Goal: Task Accomplishment & Management: Complete application form

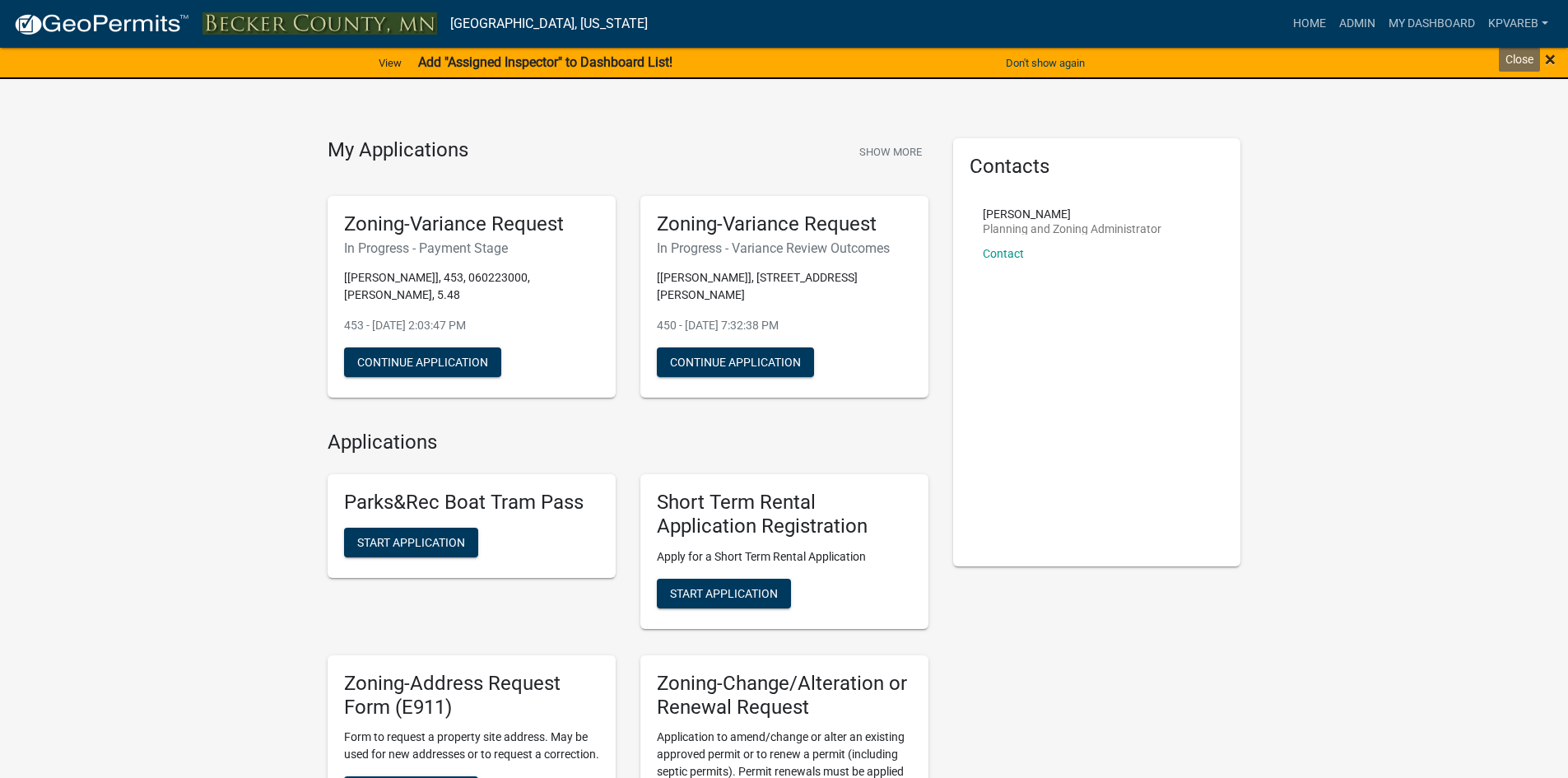
click at [1547, 64] on span "×" at bounding box center [1550, 59] width 11 height 23
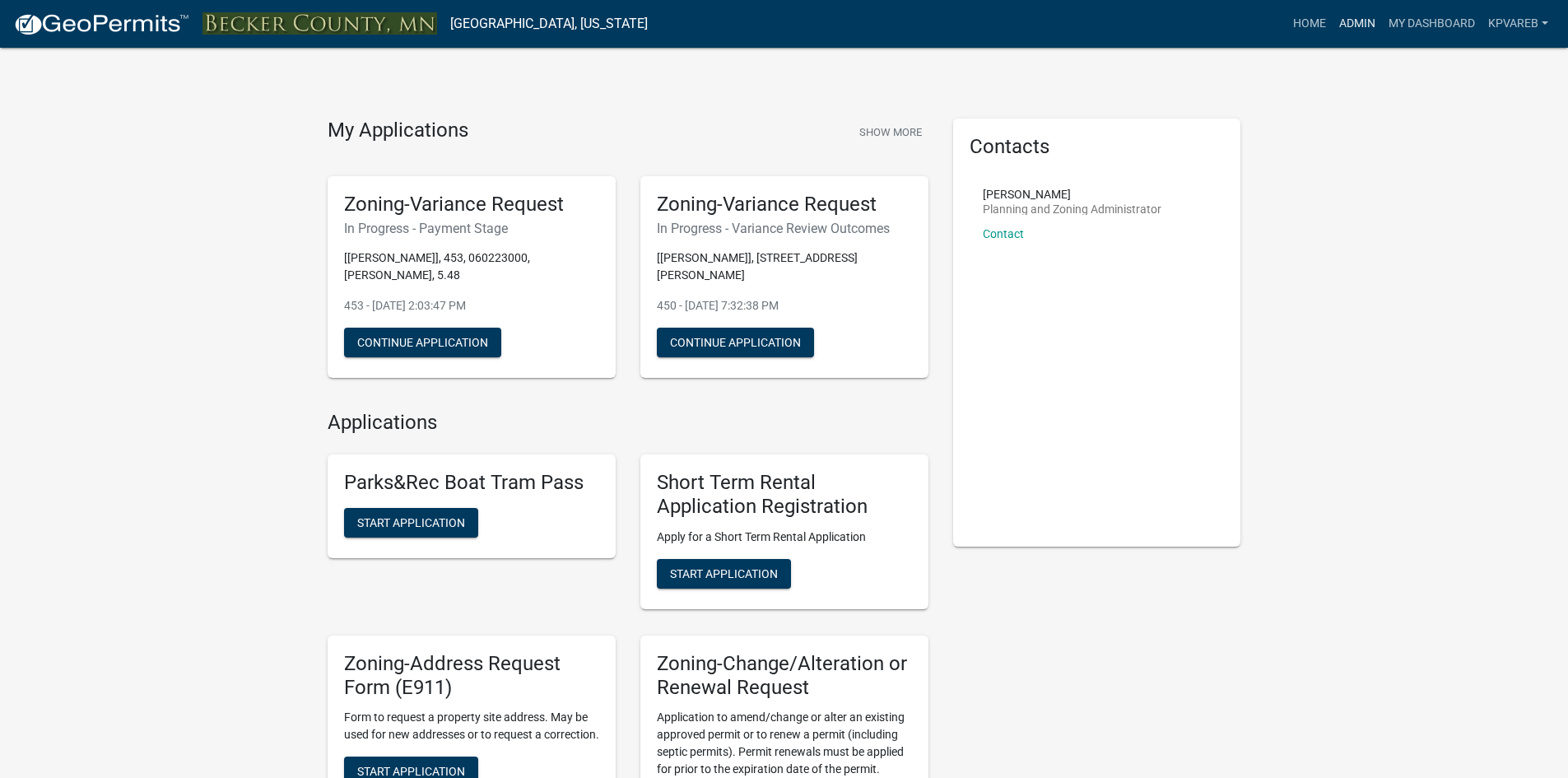
click at [1356, 32] on link "Admin" at bounding box center [1356, 23] width 49 height 31
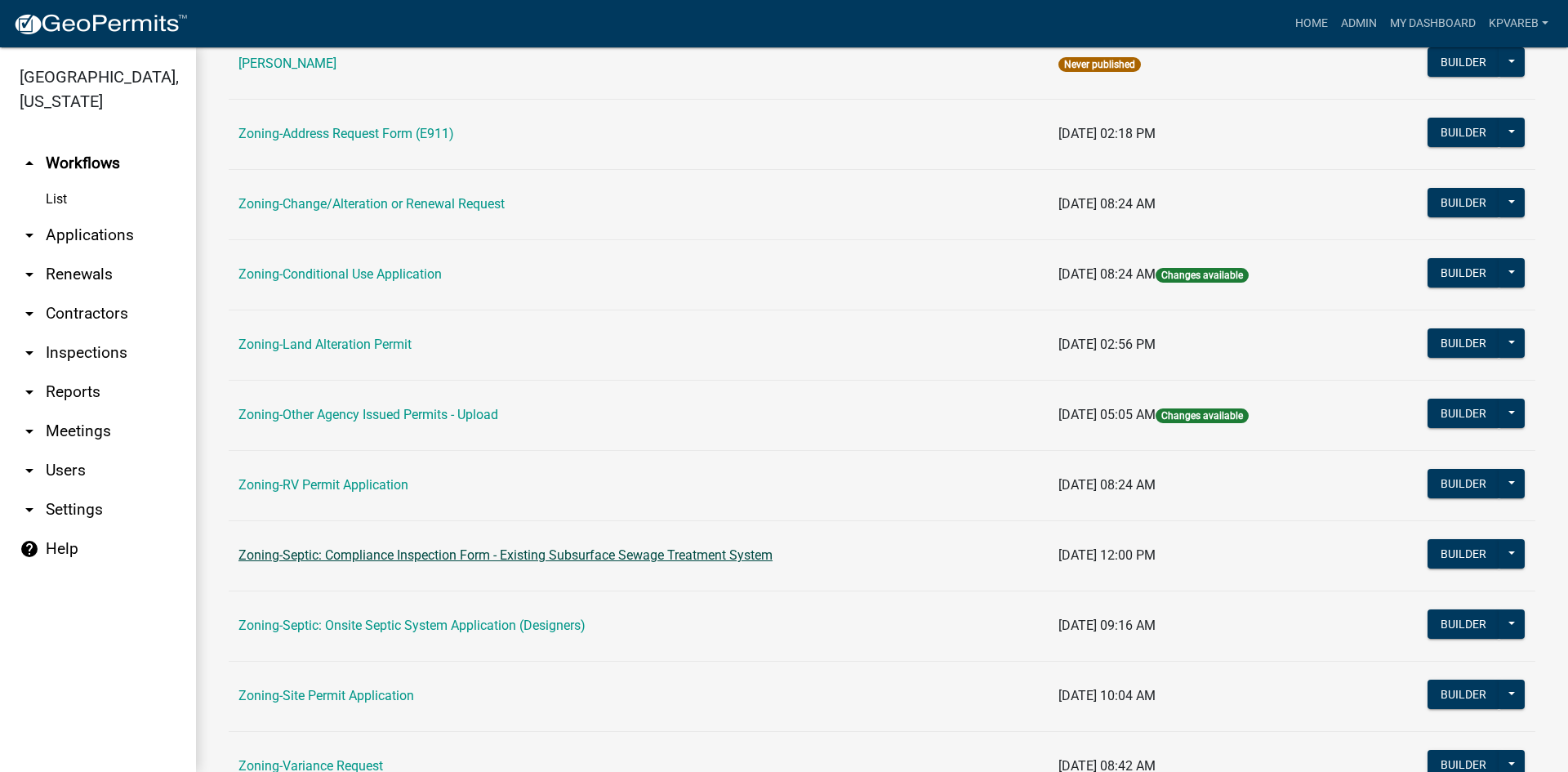
scroll to position [470, 0]
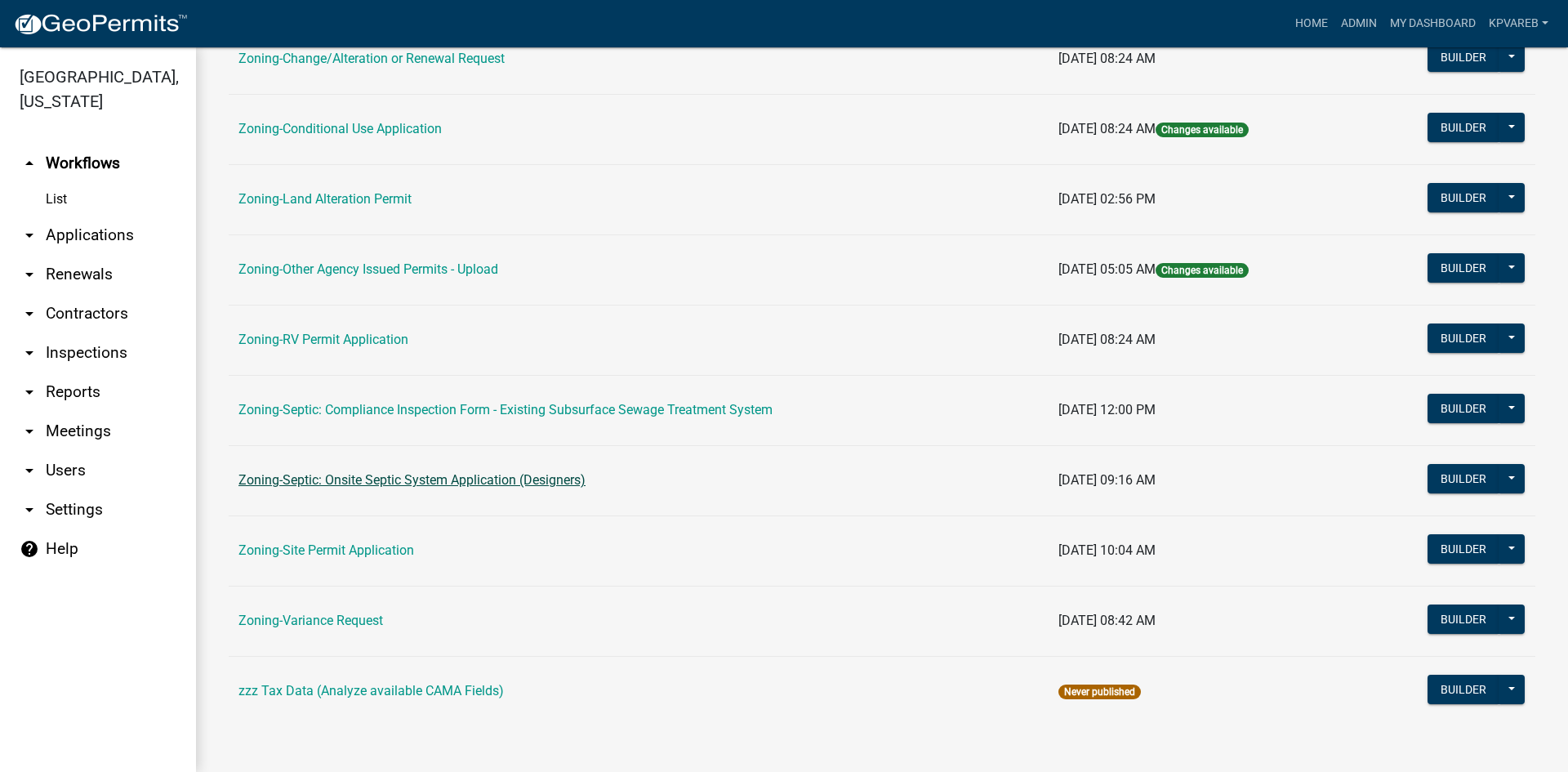
click at [523, 483] on link "Zoning-Septic: Onsite Septic System Application (Designers)" at bounding box center [412, 480] width 347 height 16
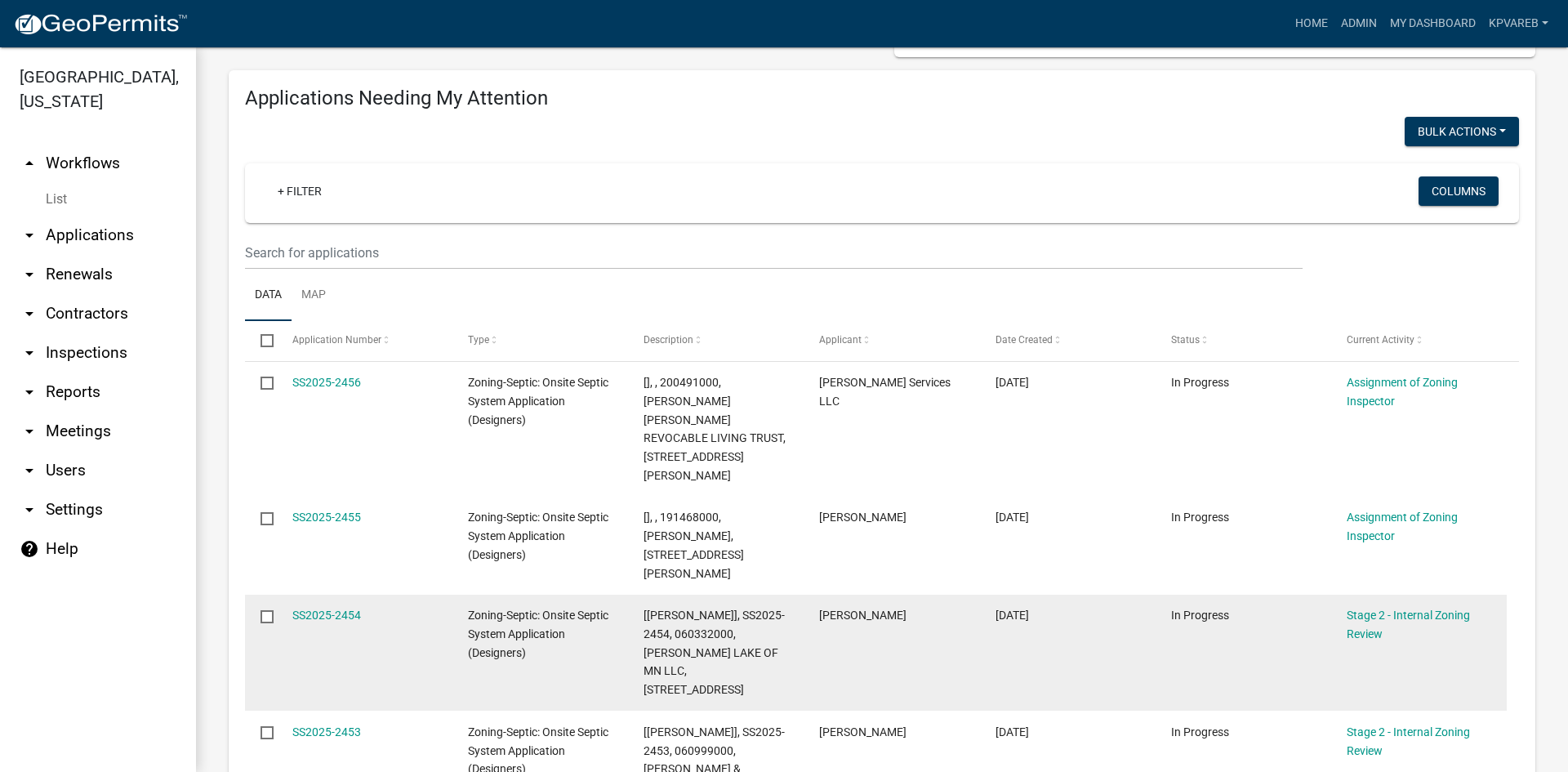
scroll to position [163, 0]
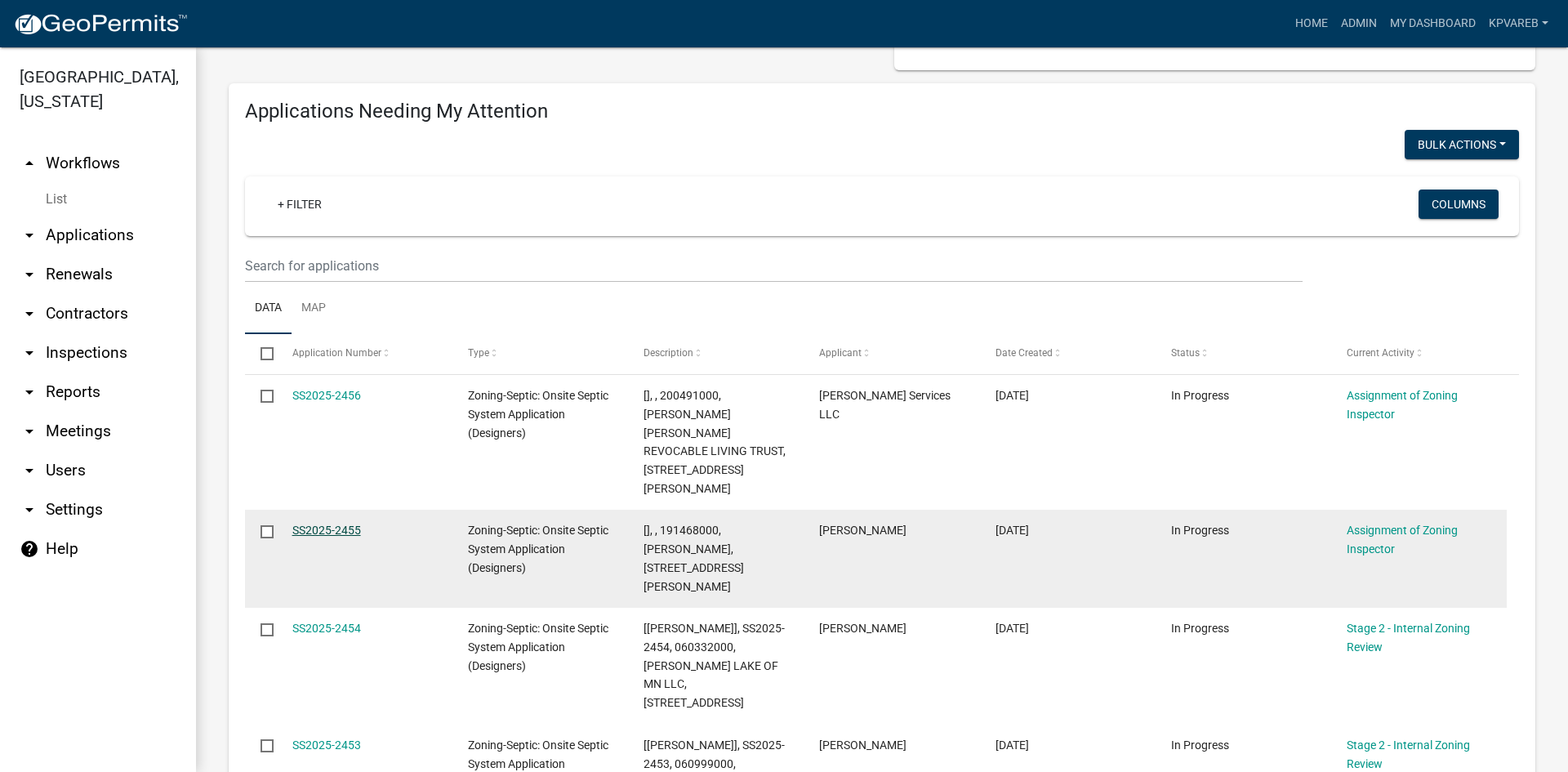
click at [316, 524] on link "SS2025-2455" at bounding box center [326, 530] width 69 height 13
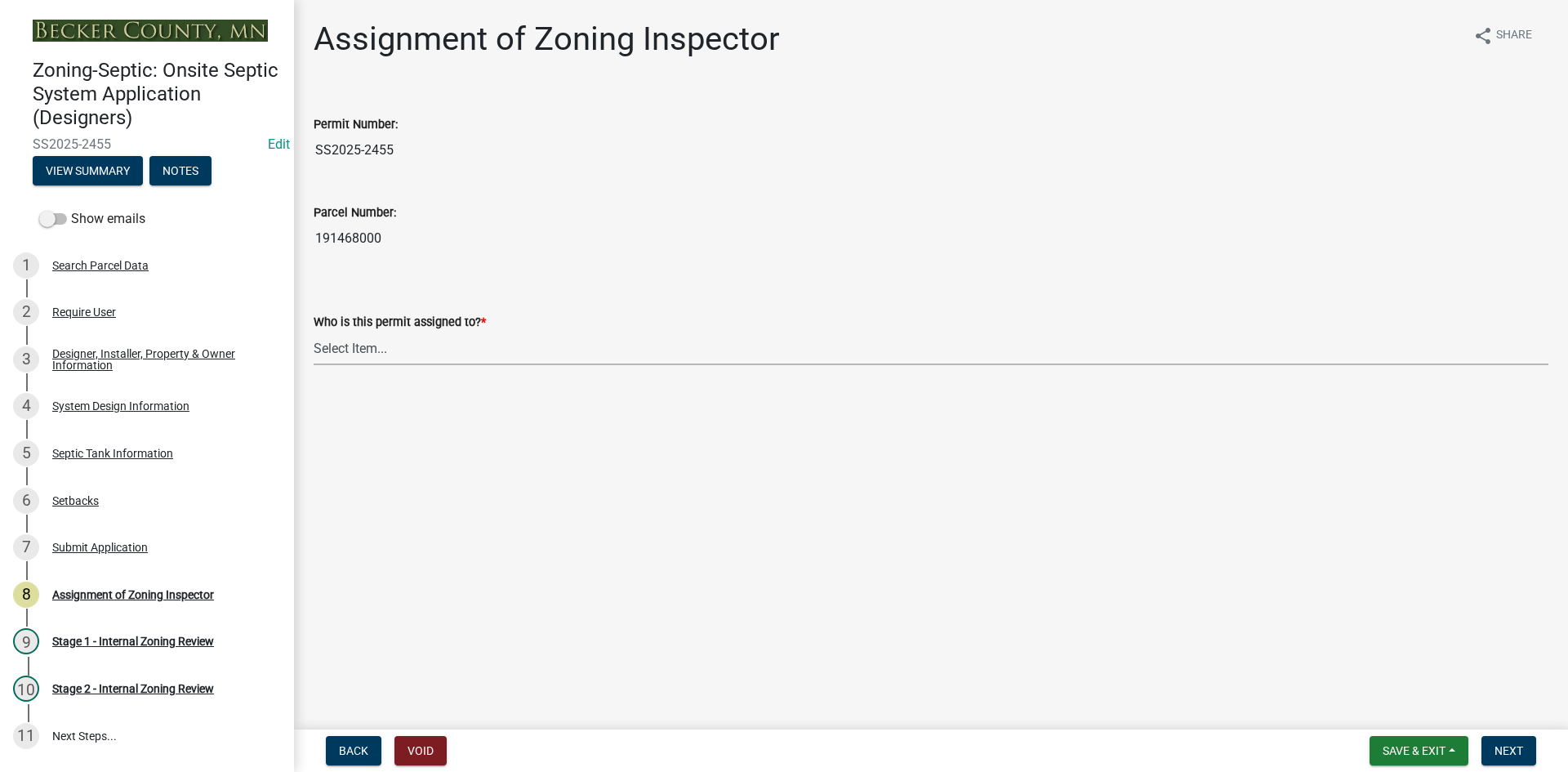
click at [358, 350] on select "Select Item... [PERSON_NAME] [PERSON_NAME] [PERSON_NAME] [PERSON_NAME] [PERSON_…" at bounding box center [931, 348] width 1235 height 33
click at [314, 331] on select "Select Item... [PERSON_NAME] [PERSON_NAME] [PERSON_NAME] [PERSON_NAME] [PERSON_…" at bounding box center [931, 348] width 1235 height 33
select select "7bfe52ba-73b7-4ac1-9bde-d3bb601555ca"
click at [1484, 735] on nav "Back Void Save & Exit Save Save & Exit Next" at bounding box center [931, 750] width 1274 height 42
click at [1523, 755] on span "Next" at bounding box center [1509, 750] width 29 height 13
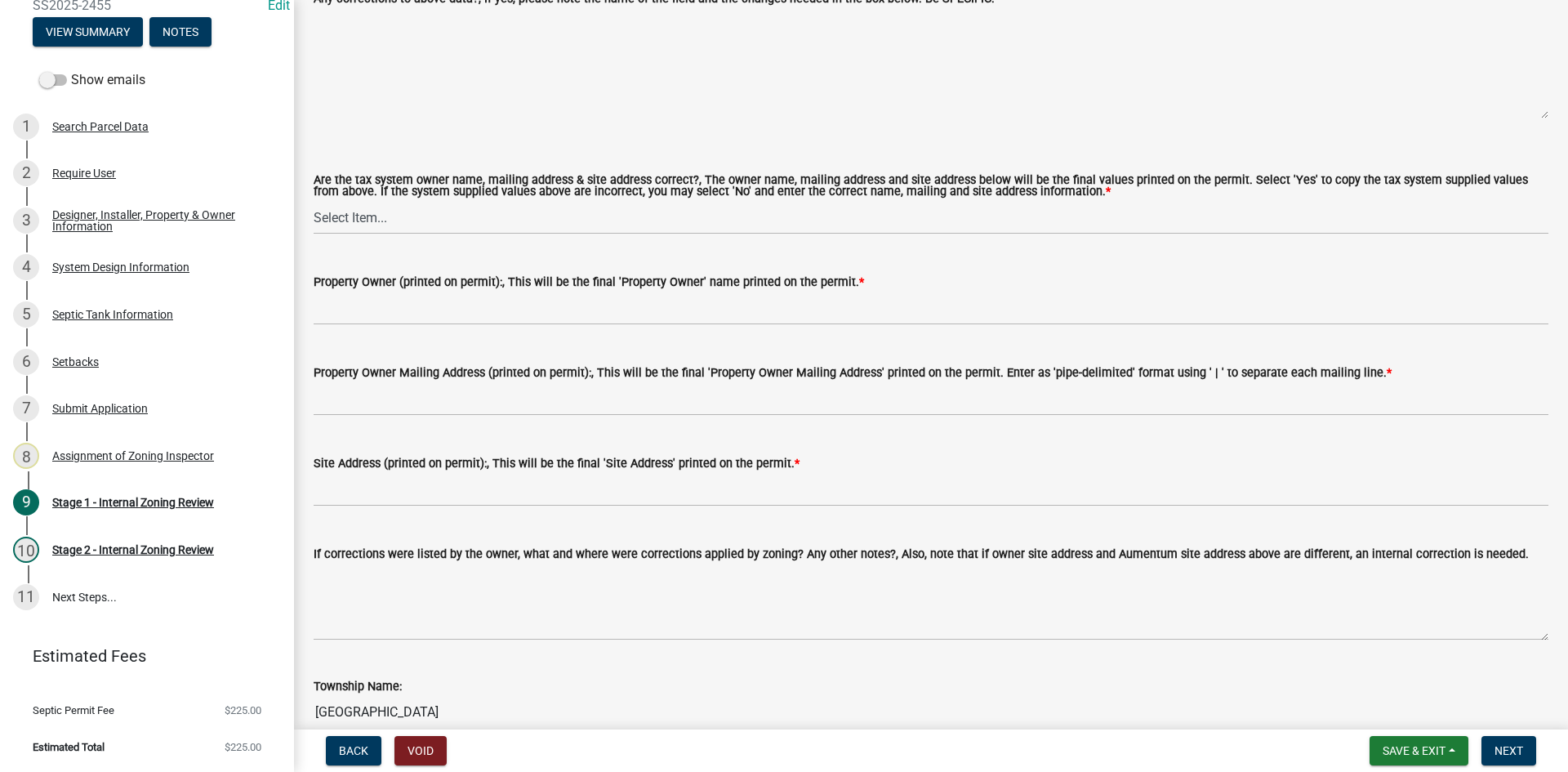
scroll to position [1388, 0]
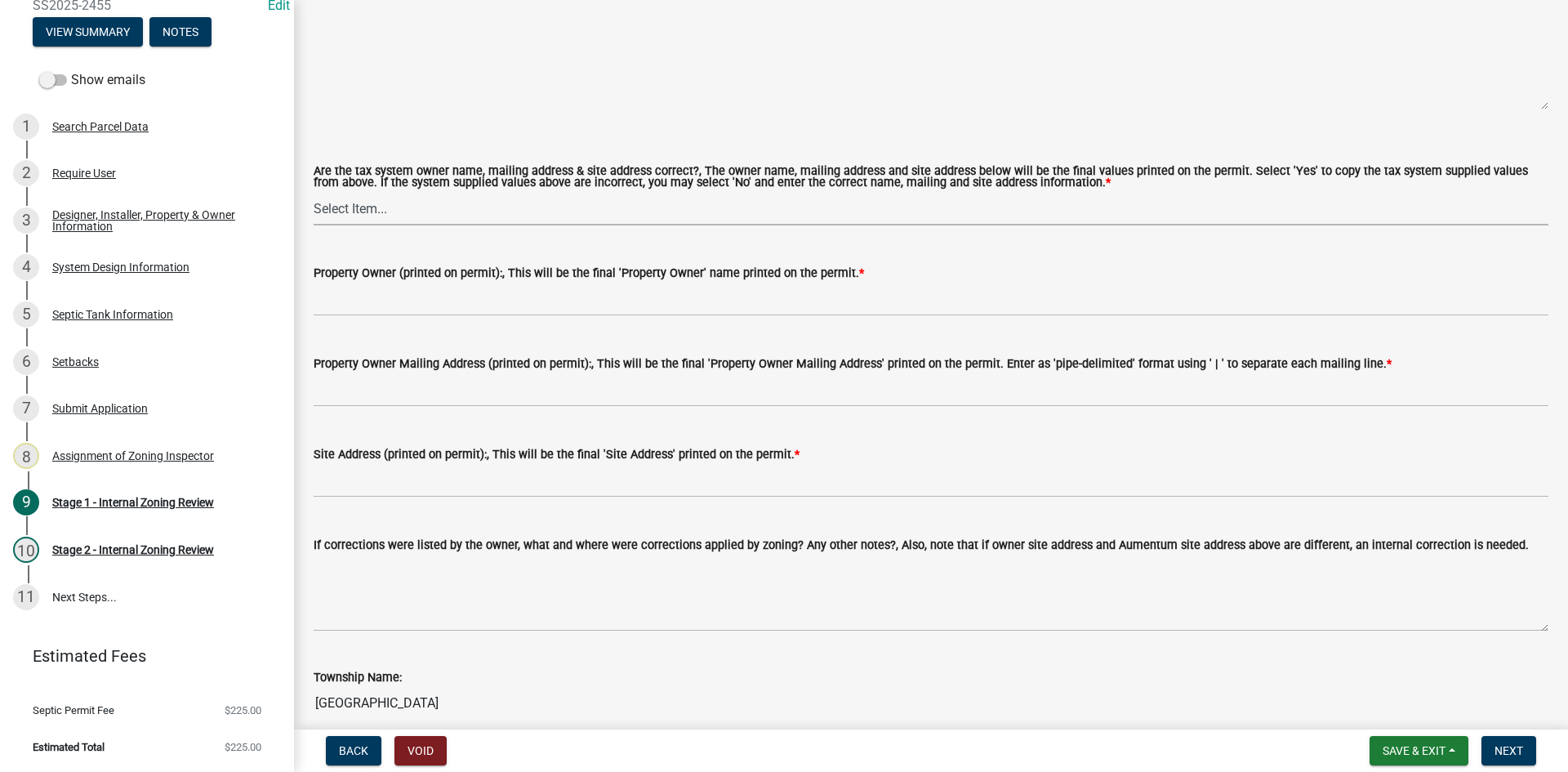
click at [372, 209] on select "Select Item... Yes No" at bounding box center [931, 209] width 1235 height 33
click at [314, 192] on select "Select Item... Yes No" at bounding box center [931, 209] width 1235 height 33
select select "ec75a761-93b4-47c5-8535-fea253c32937"
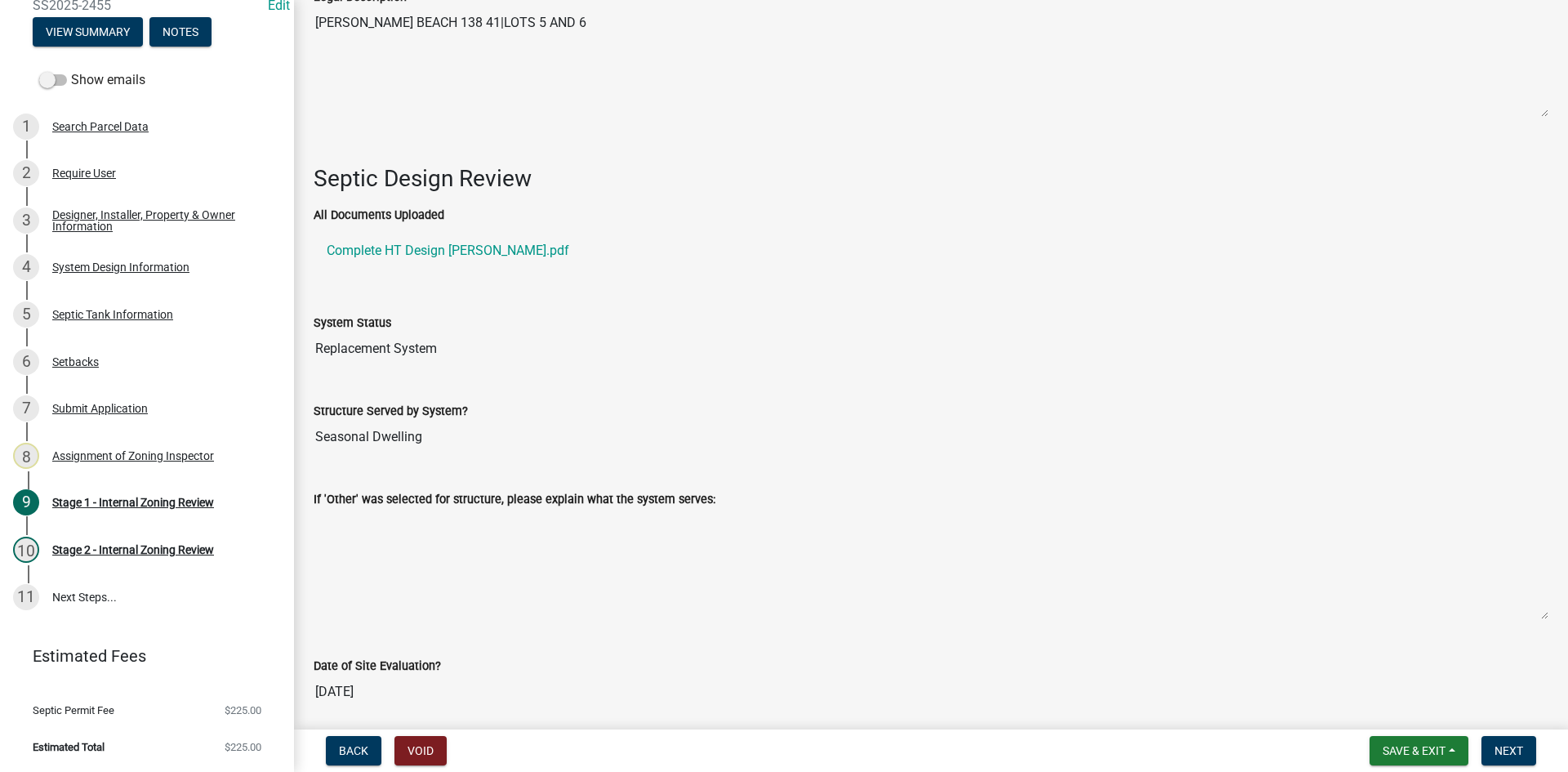
scroll to position [2228, 0]
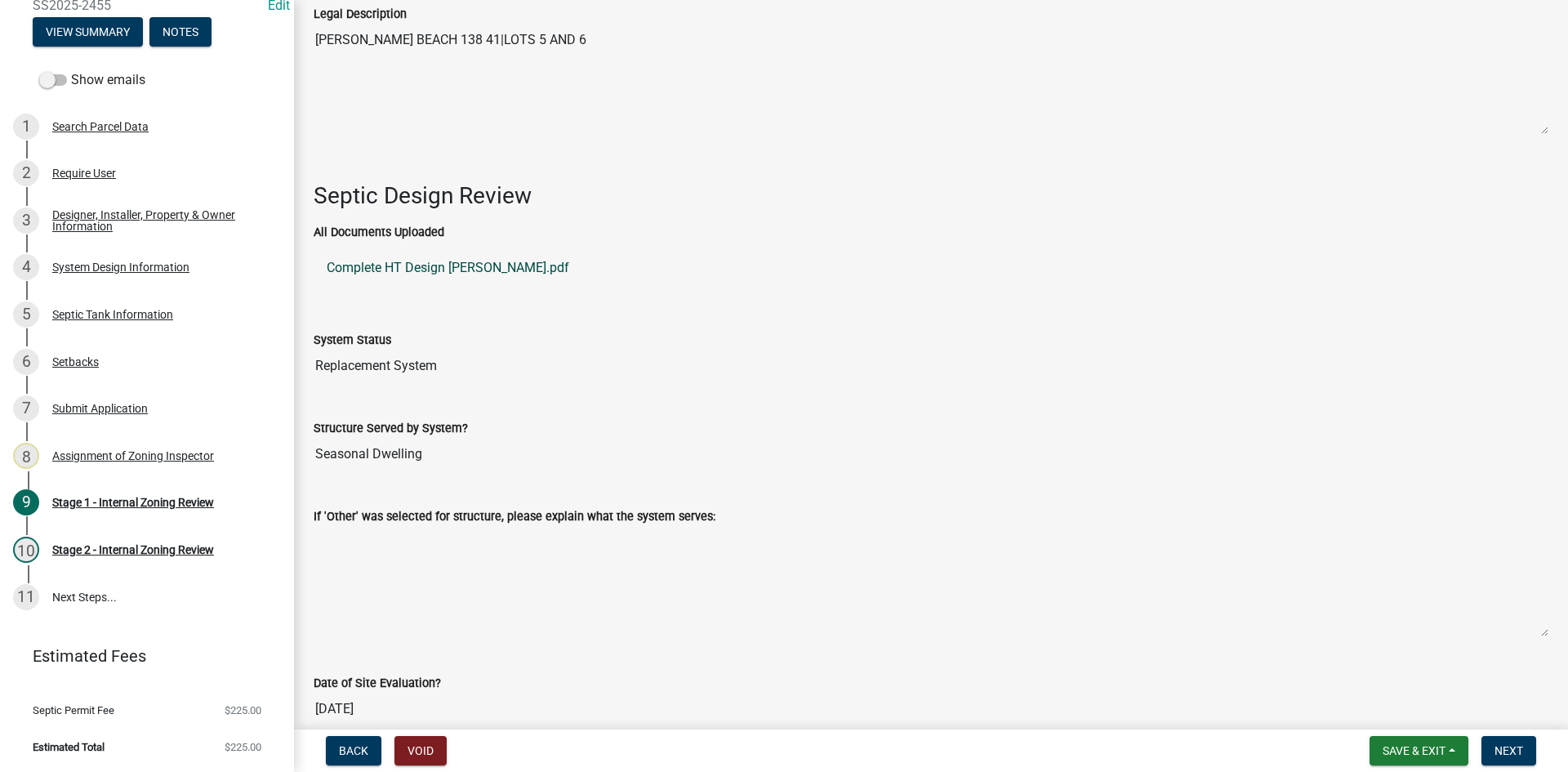
click at [469, 263] on link "Complete HT Design [PERSON_NAME].pdf" at bounding box center [931, 268] width 1235 height 39
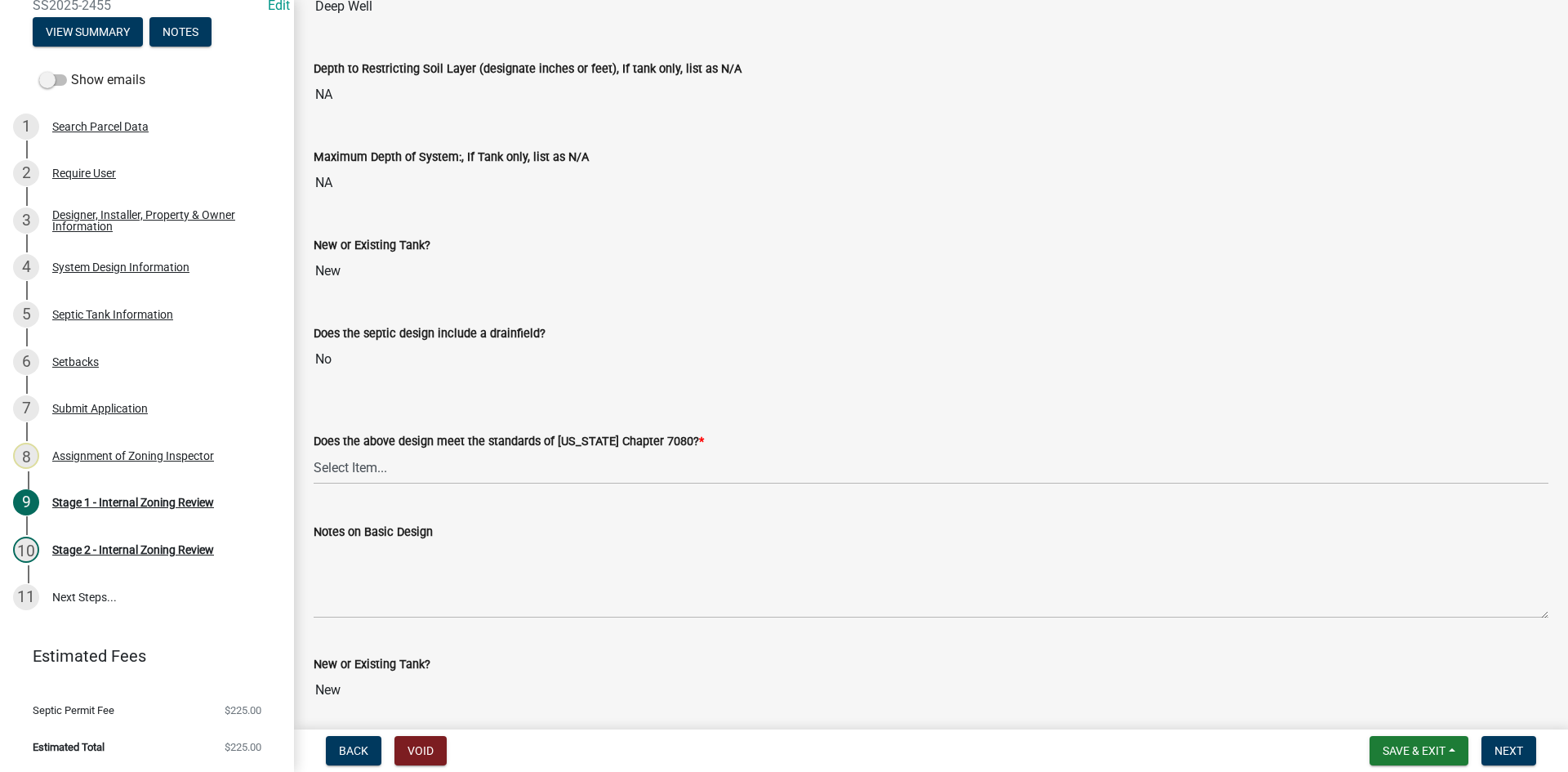
scroll to position [3453, 0]
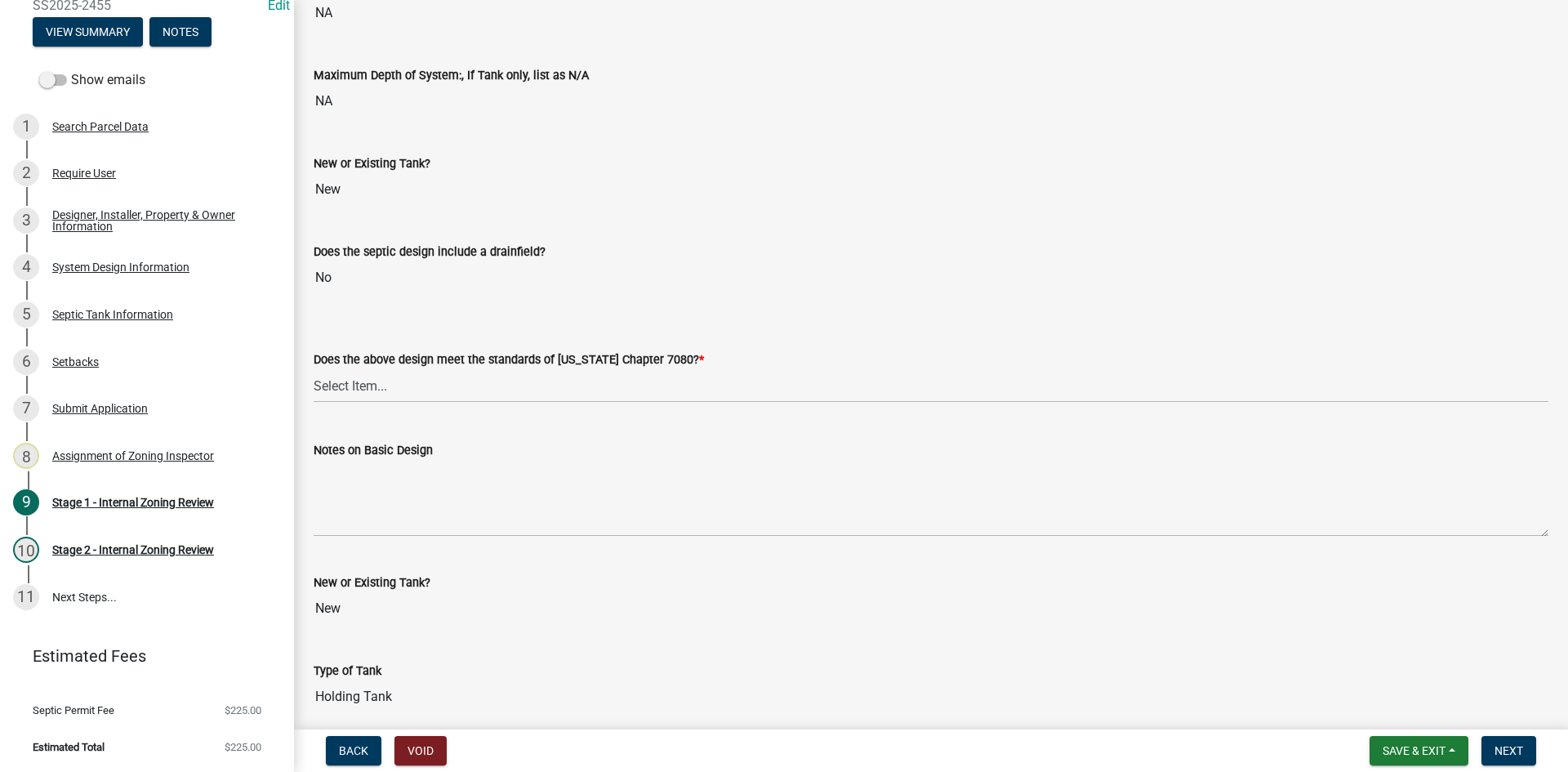
click at [385, 363] on div "Does the above design meet the standards of [US_STATE] Chapter 7080? *" at bounding box center [931, 359] width 1235 height 20
click at [346, 385] on select "Select Item... Yes No" at bounding box center [931, 386] width 1235 height 33
click at [314, 369] on select "Select Item... Yes No" at bounding box center [931, 386] width 1235 height 33
select select "bcbb982e-a48c-4b4a-a83b-ed1363446a86"
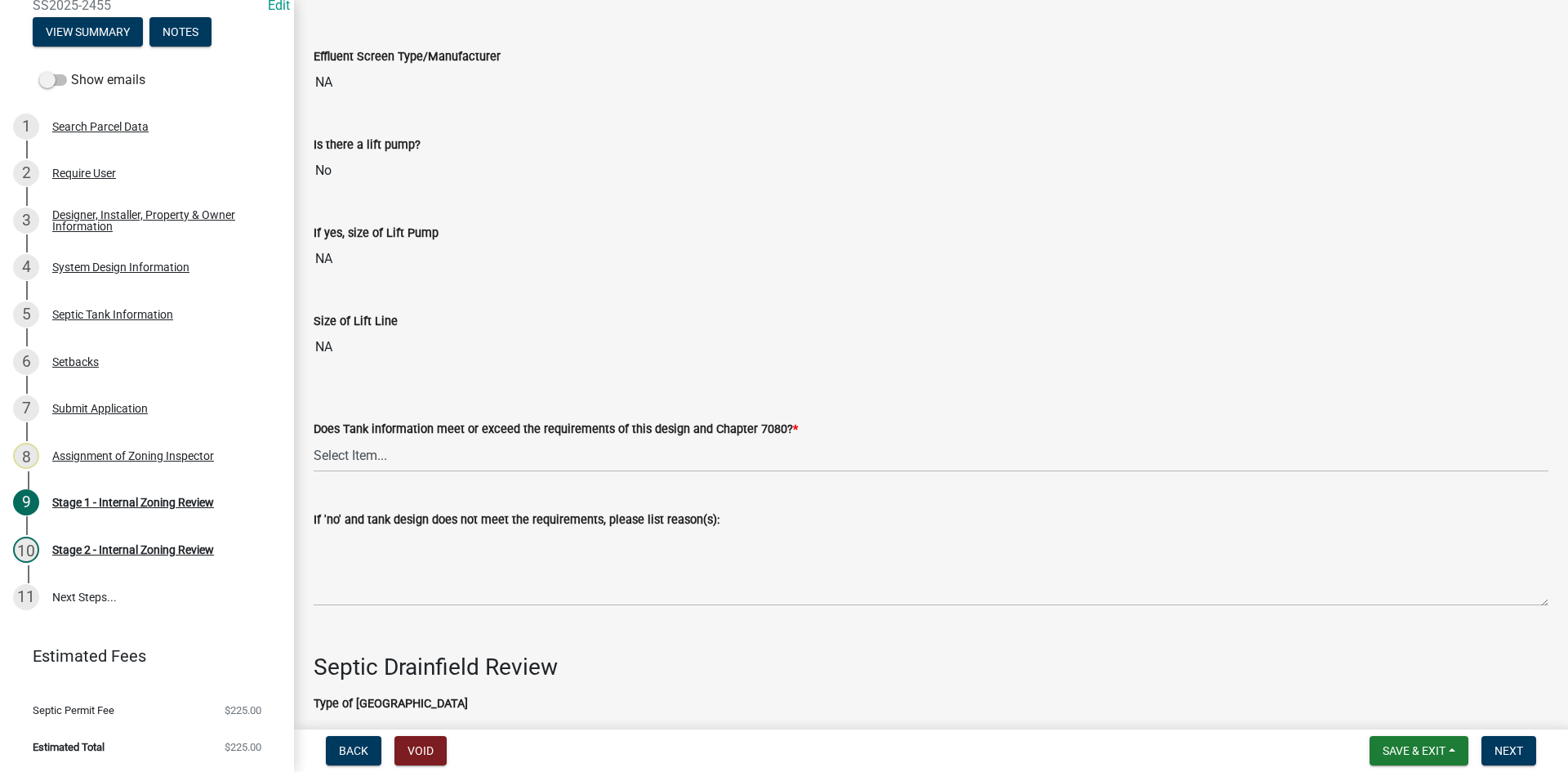
scroll to position [4760, 0]
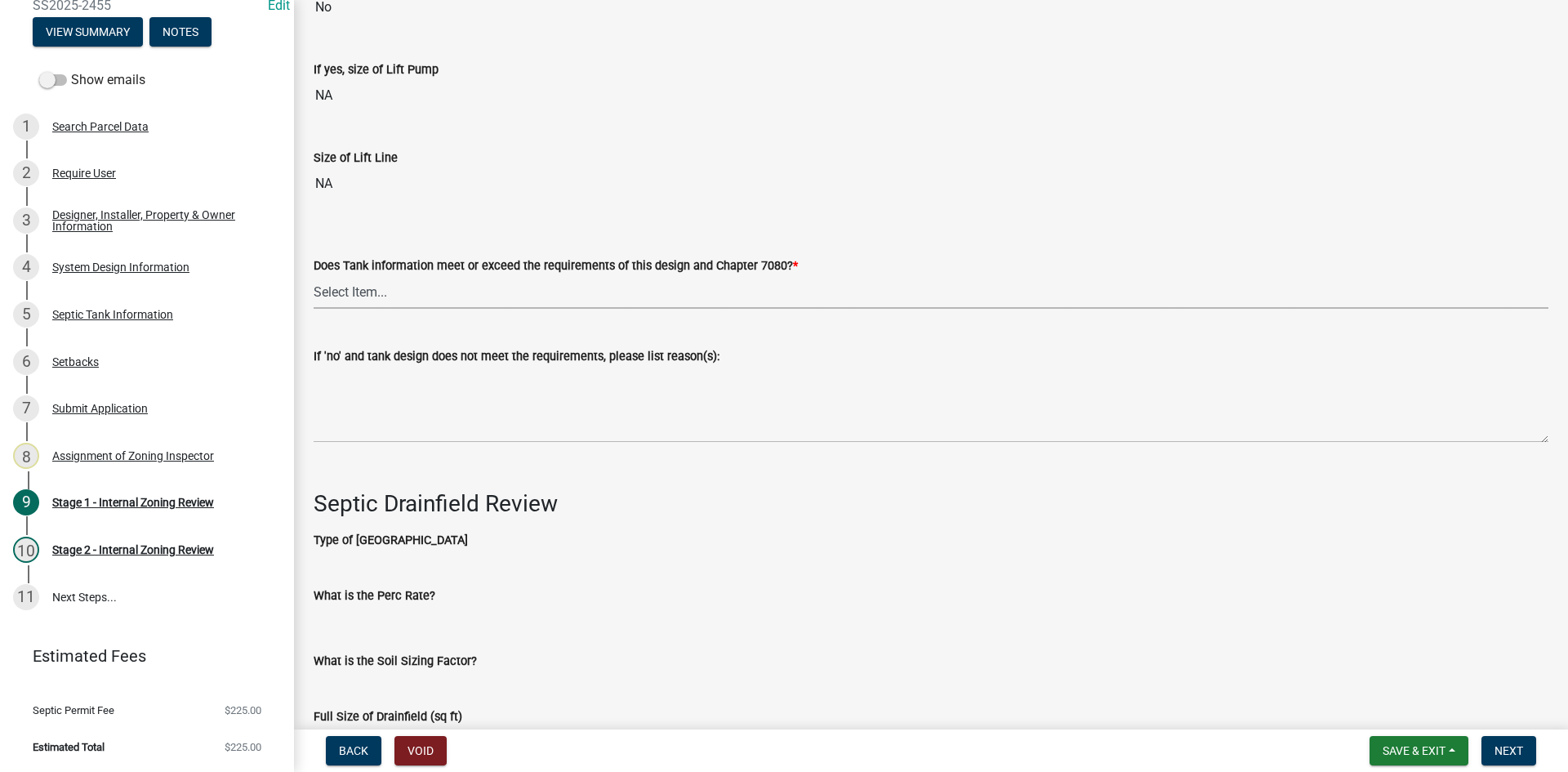
click at [354, 285] on select "Select Item... Yes No" at bounding box center [931, 292] width 1235 height 33
click at [314, 275] on select "Select Item... Yes No" at bounding box center [931, 292] width 1235 height 33
select select "47a2a5dd-5977-4941-8e6f-09ff03cdfb75"
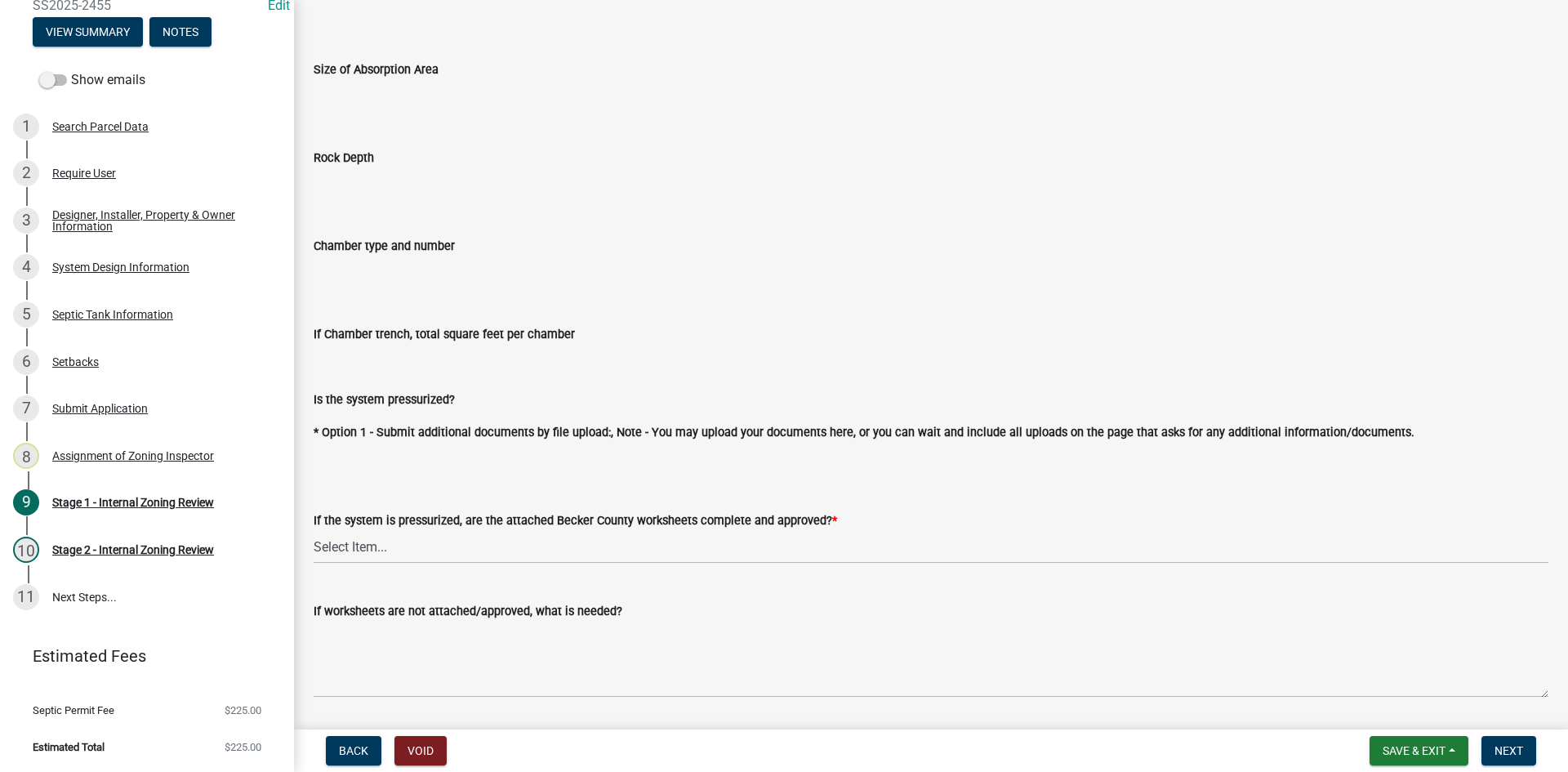
scroll to position [5740, 0]
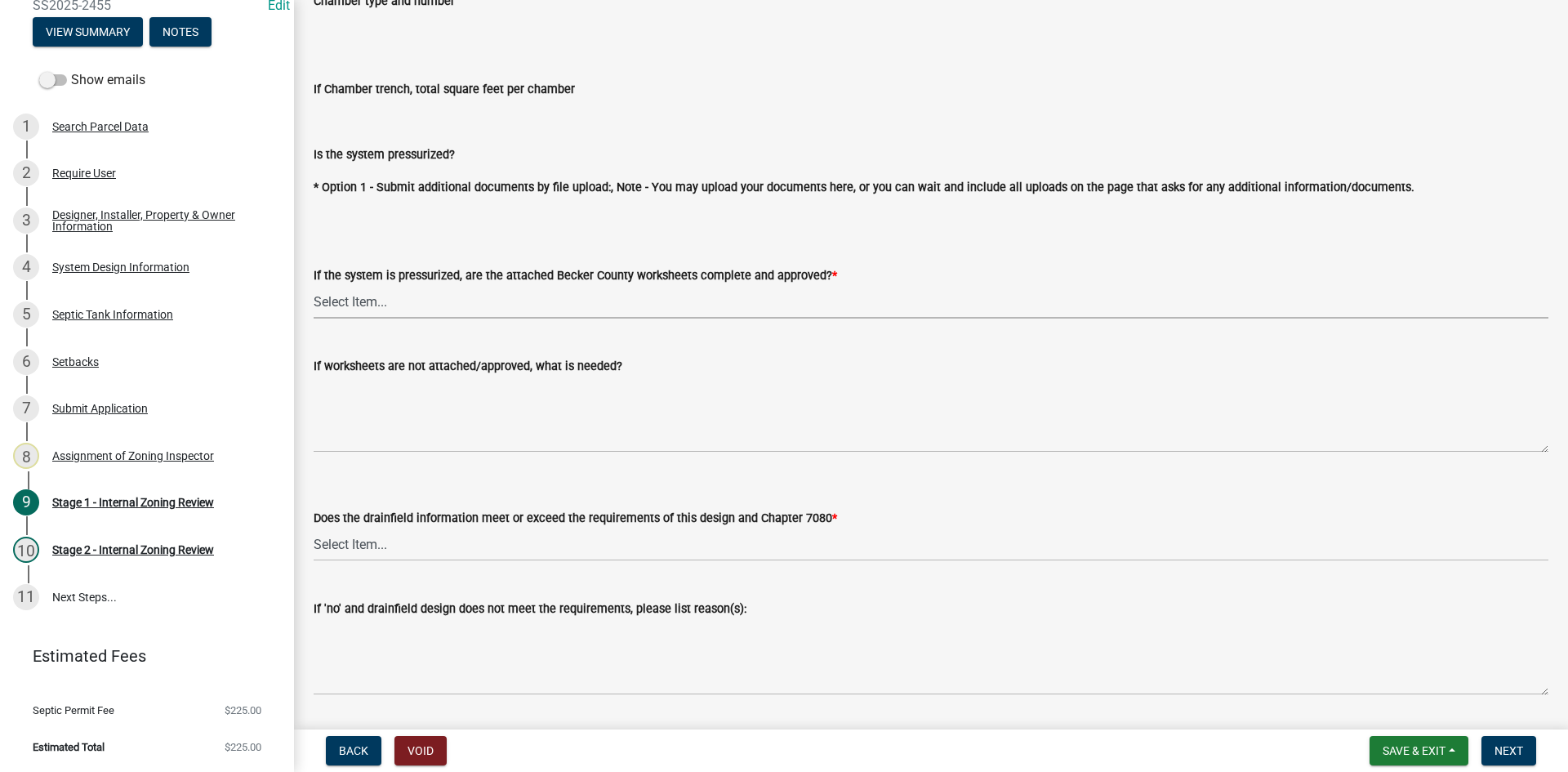
drag, startPoint x: 357, startPoint y: 300, endPoint x: 372, endPoint y: 311, distance: 18.6
click at [357, 300] on select "Select Item... Yes No NA" at bounding box center [931, 302] width 1235 height 33
click at [314, 285] on select "Select Item... Yes No NA" at bounding box center [931, 302] width 1235 height 33
select select "bb79d4d7-231b-4b1d-b193-590fb78434b4"
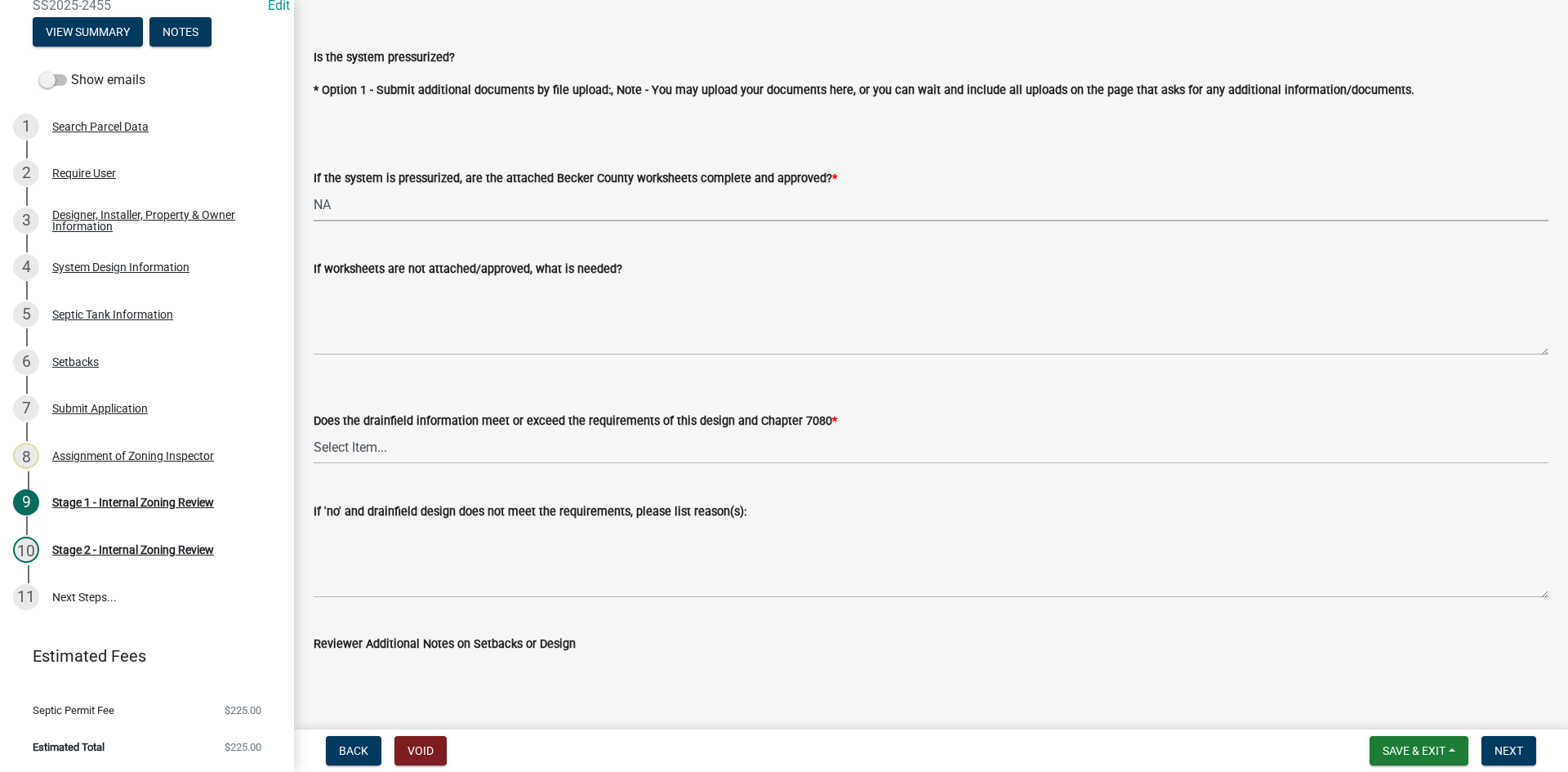
scroll to position [5985, 0]
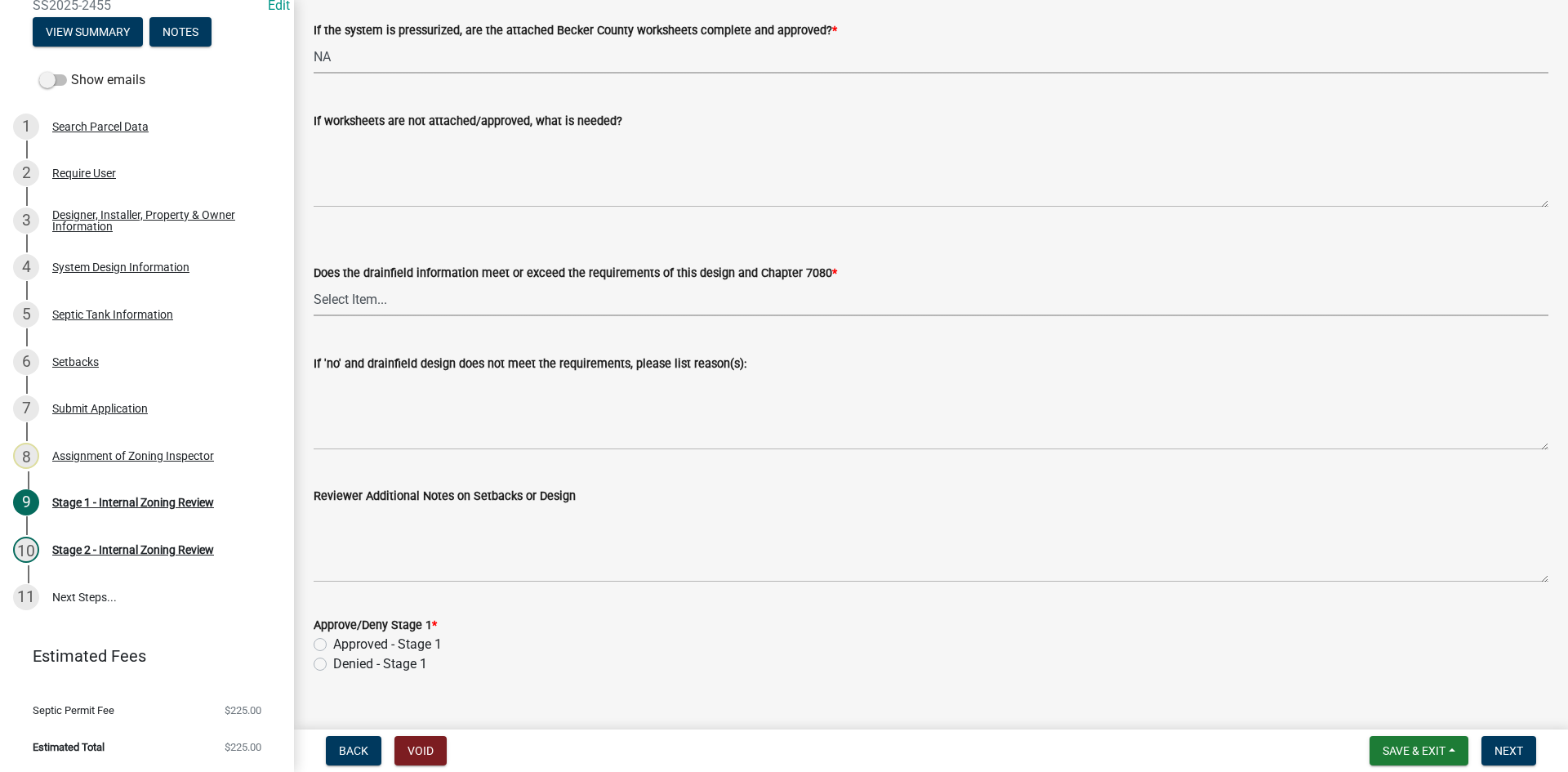
drag, startPoint x: 372, startPoint y: 301, endPoint x: 371, endPoint y: 309, distance: 8.1
click at [371, 301] on select "Select Item... Yes No" at bounding box center [931, 299] width 1235 height 33
click at [314, 282] on select "Select Item... Yes No" at bounding box center [931, 299] width 1235 height 33
select select "16f67b85-ee8d-44ae-bc4a-b6dc5f12ab64"
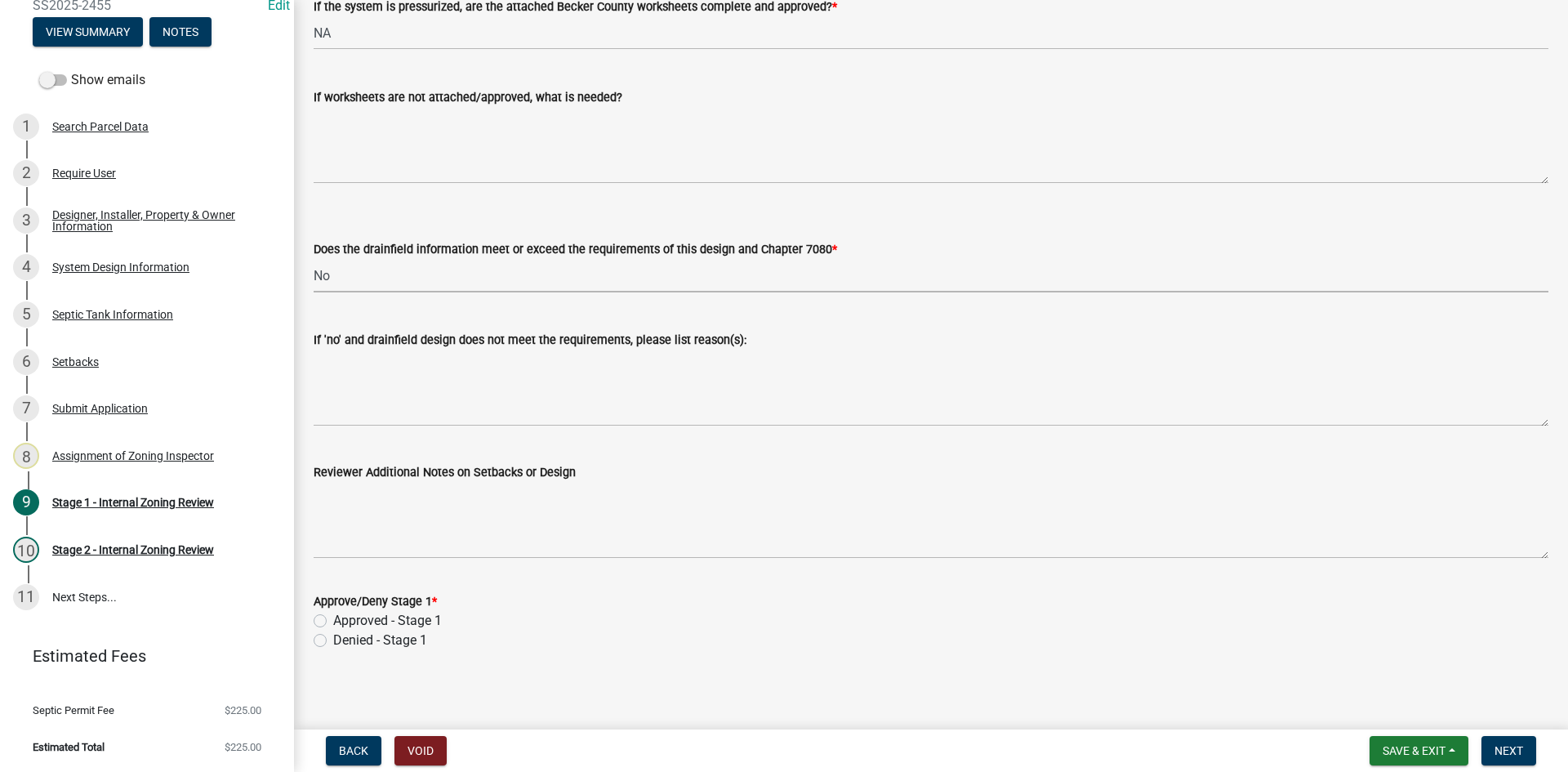
click at [333, 611] on label "Approved - Stage 1" at bounding box center [387, 621] width 109 height 20
click at [333, 611] on input "Approved - Stage 1" at bounding box center [338, 616] width 11 height 11
radio input "true"
click at [1495, 749] on span "Next" at bounding box center [1509, 750] width 29 height 13
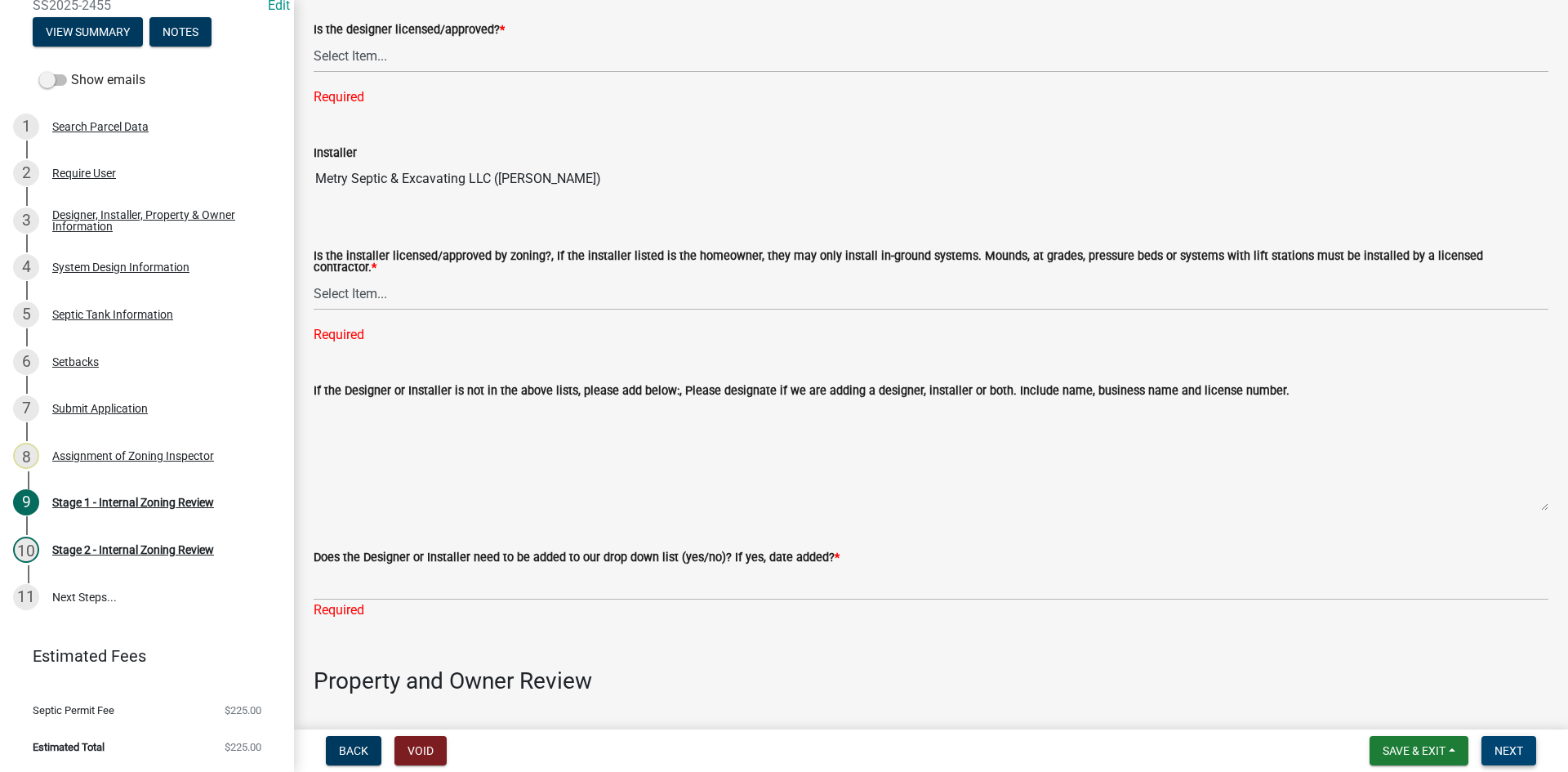
scroll to position [0, 0]
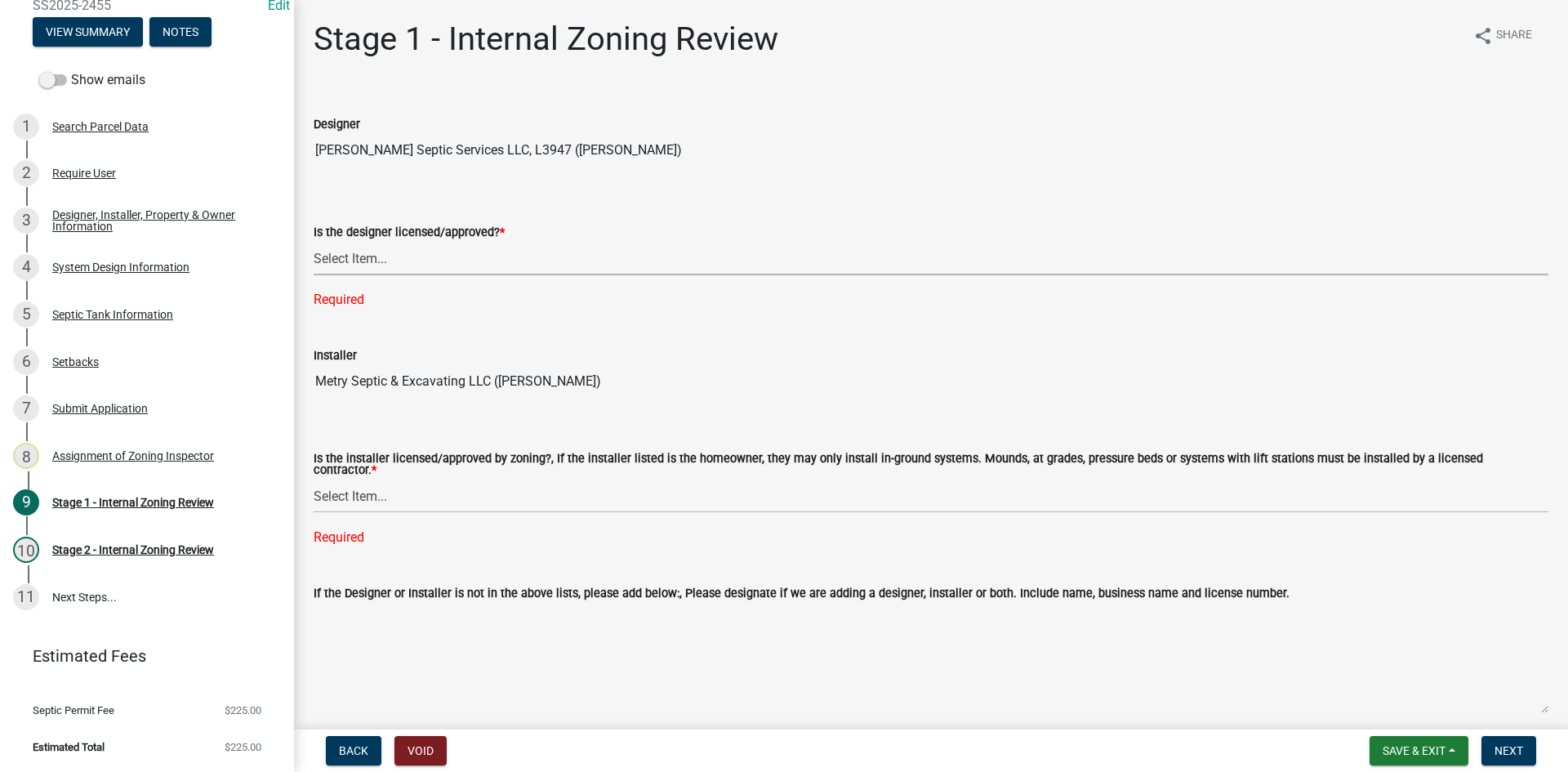
click at [359, 263] on select "Select Item... Yes No" at bounding box center [931, 258] width 1235 height 33
click at [314, 242] on select "Select Item... Yes No" at bounding box center [931, 258] width 1235 height 33
select select "49e49f1e-3b32-4342-8c2e-9cbd4919fe4d"
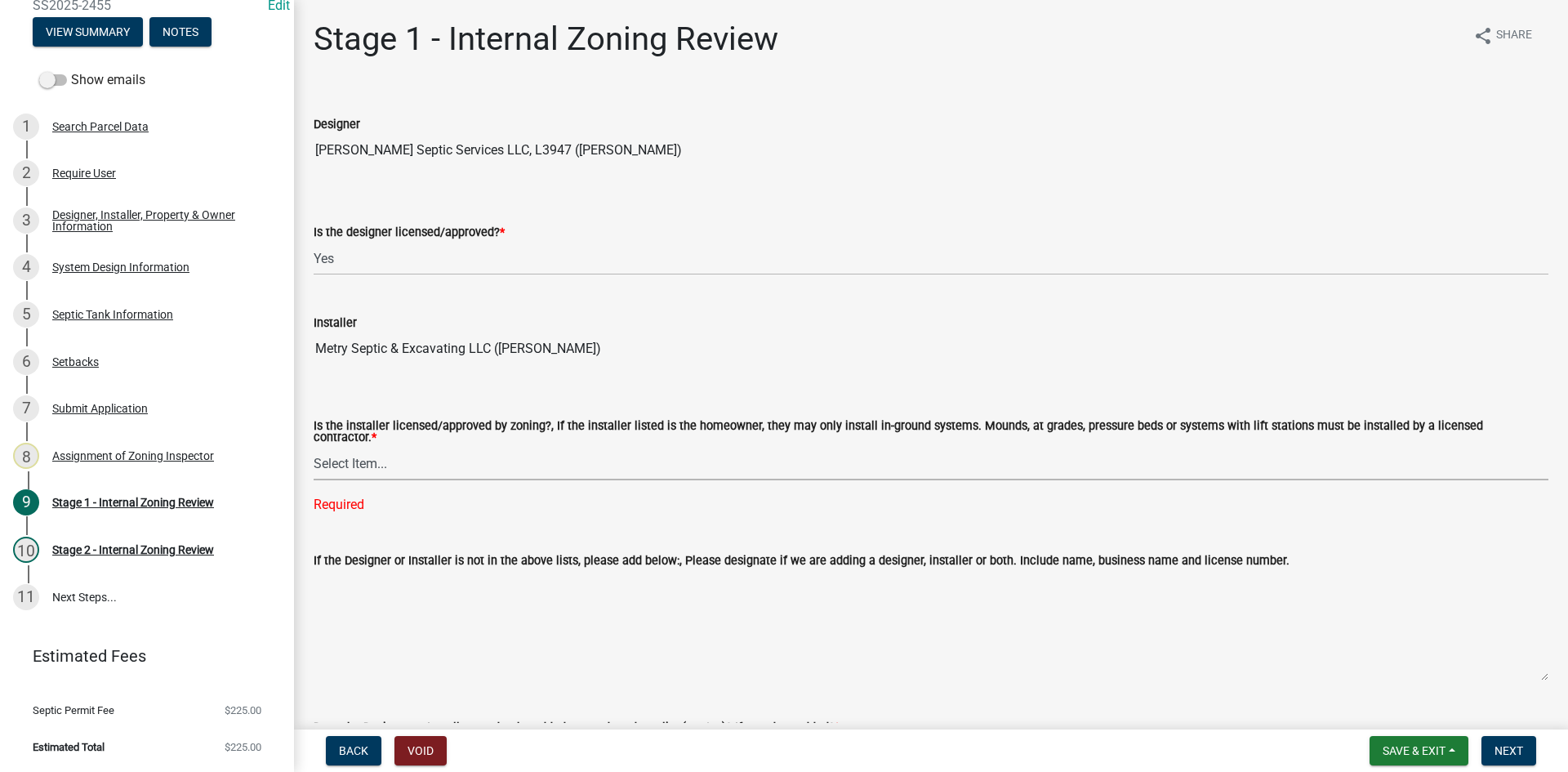
drag, startPoint x: 367, startPoint y: 463, endPoint x: 367, endPoint y: 472, distance: 9.0
click at [366, 462] on select "Select Item... Yes No" at bounding box center [931, 463] width 1235 height 33
click at [314, 446] on select "Select Item... Yes No" at bounding box center [931, 463] width 1235 height 33
select select "ca07ae0a-7638-46ff-ada2-c67ca3524324"
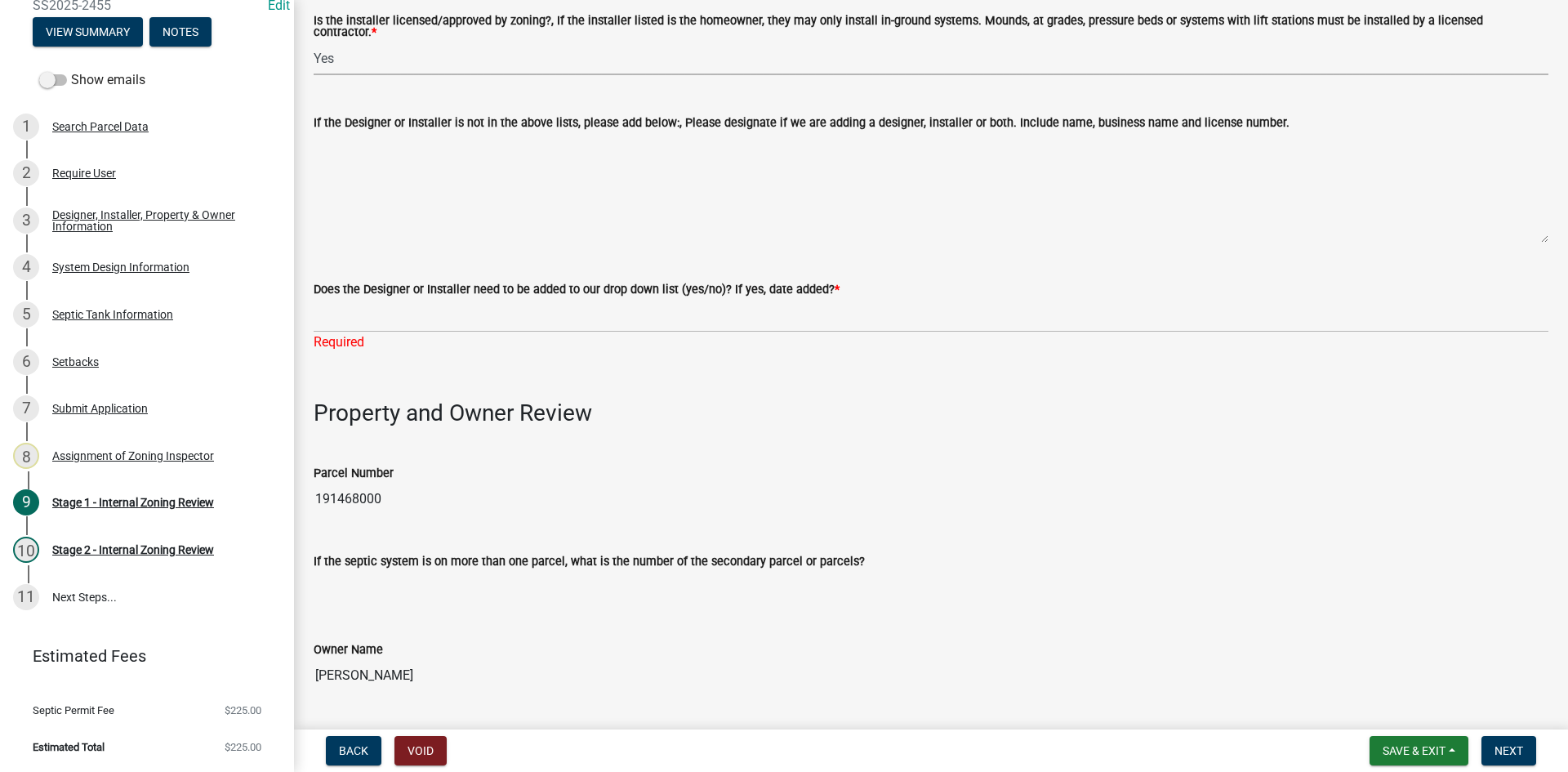
scroll to position [572, 0]
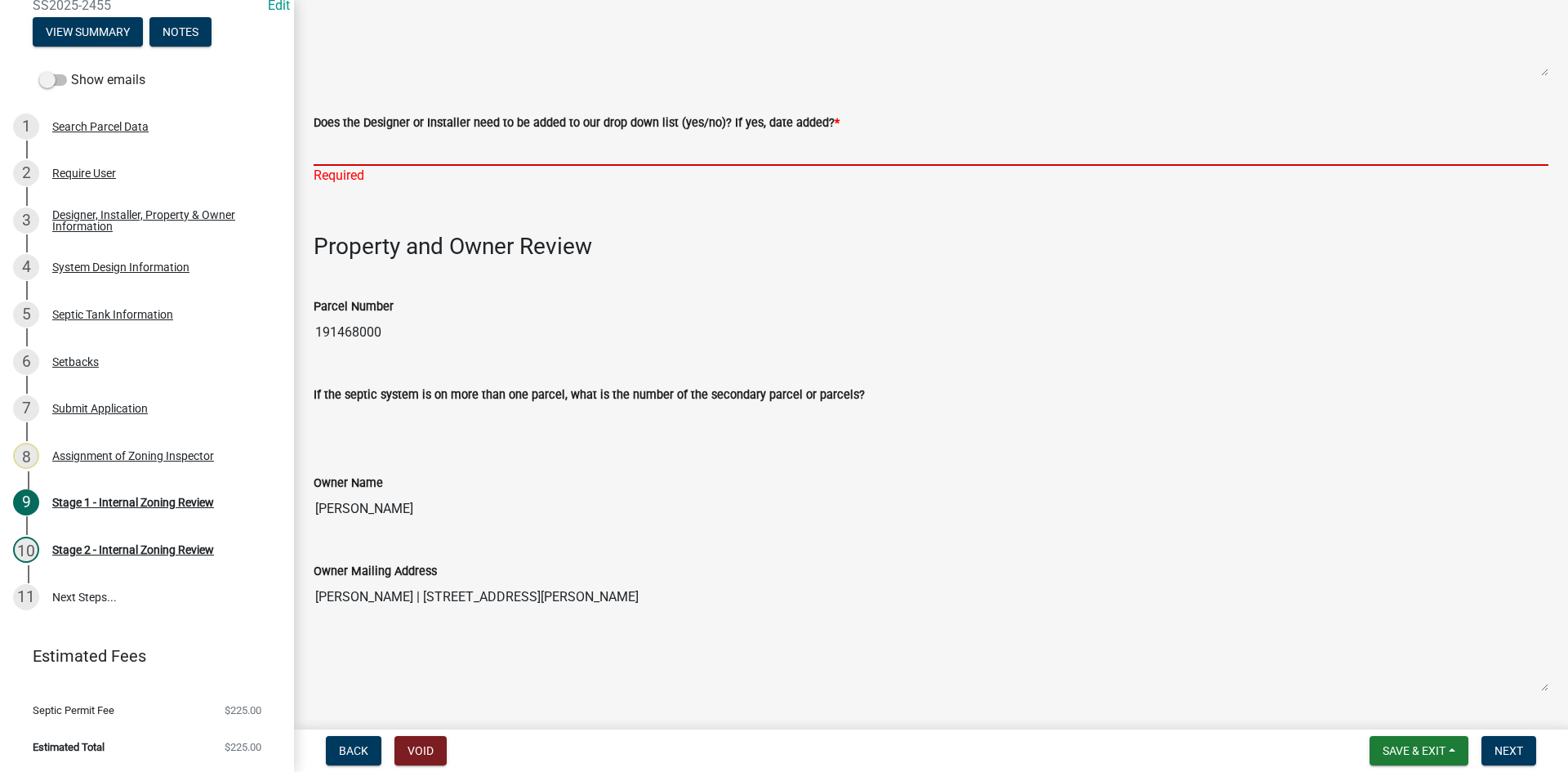
click at [377, 157] on input "Does the Designer or Installer need to be added to our drop down list (yes/no)?…" at bounding box center [931, 149] width 1235 height 33
type input "NO"
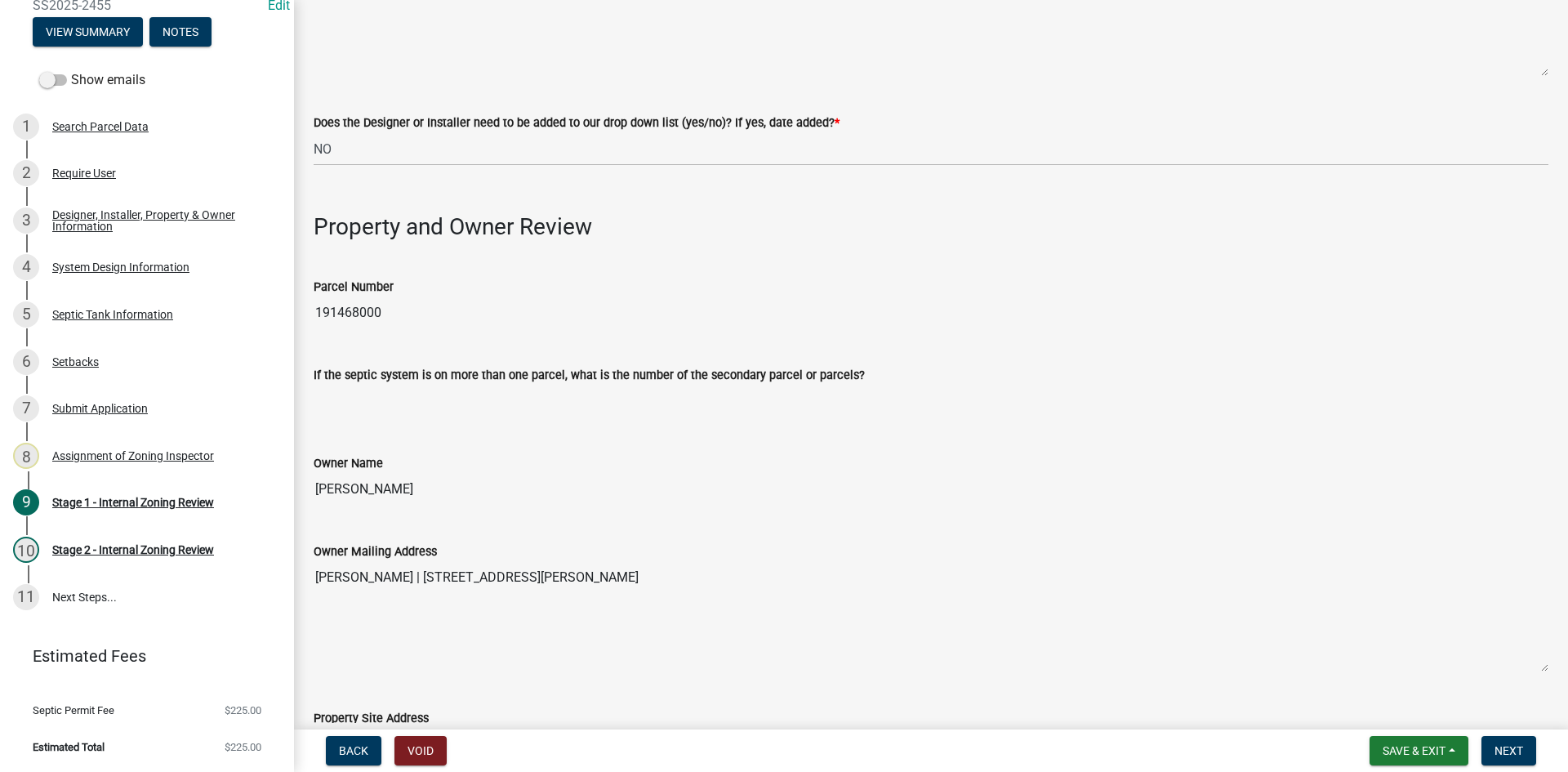
click at [723, 245] on wm-data-entity-input "Property and Owner Review" at bounding box center [931, 216] width 1235 height 75
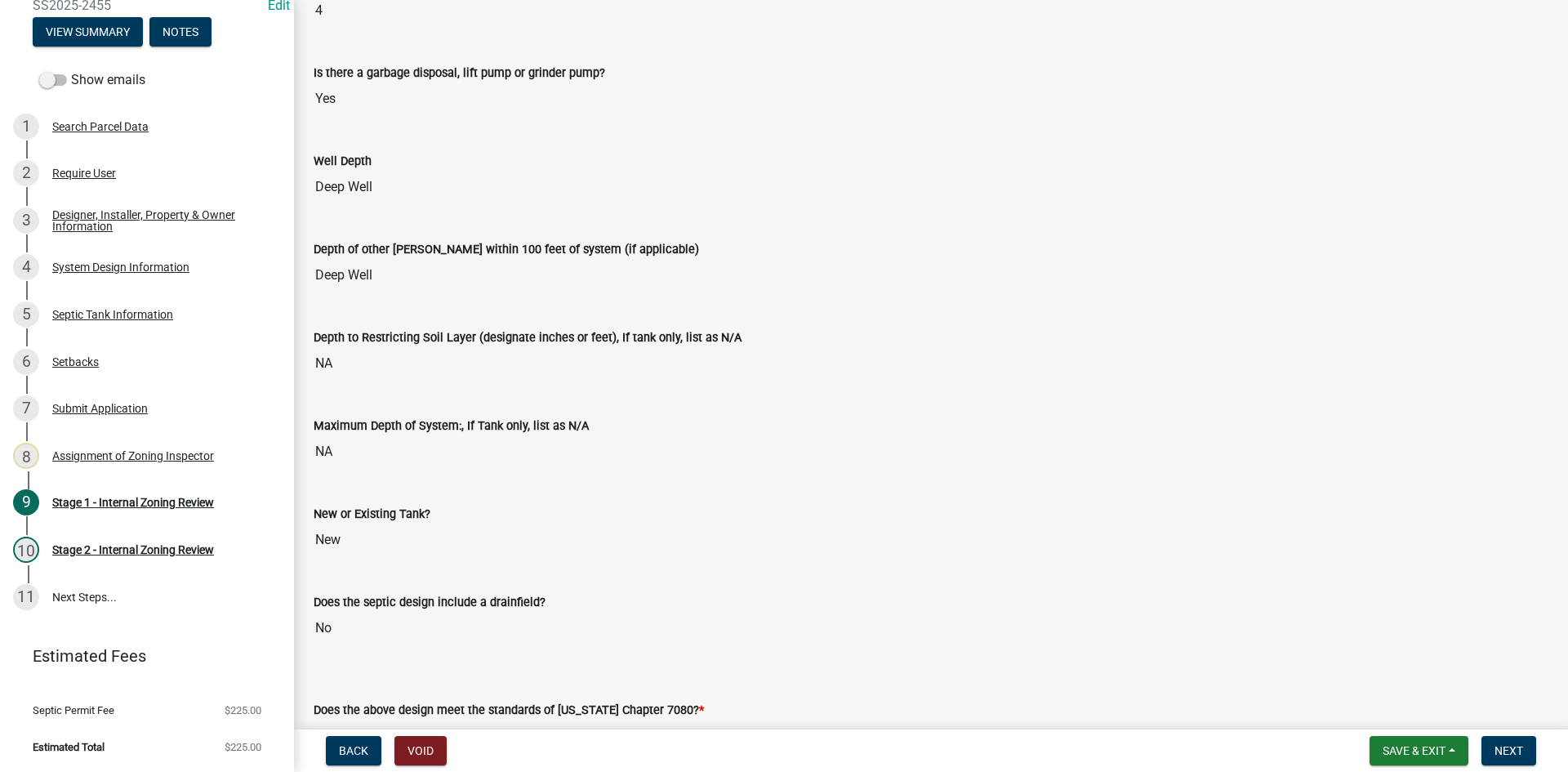
scroll to position [3349, 0]
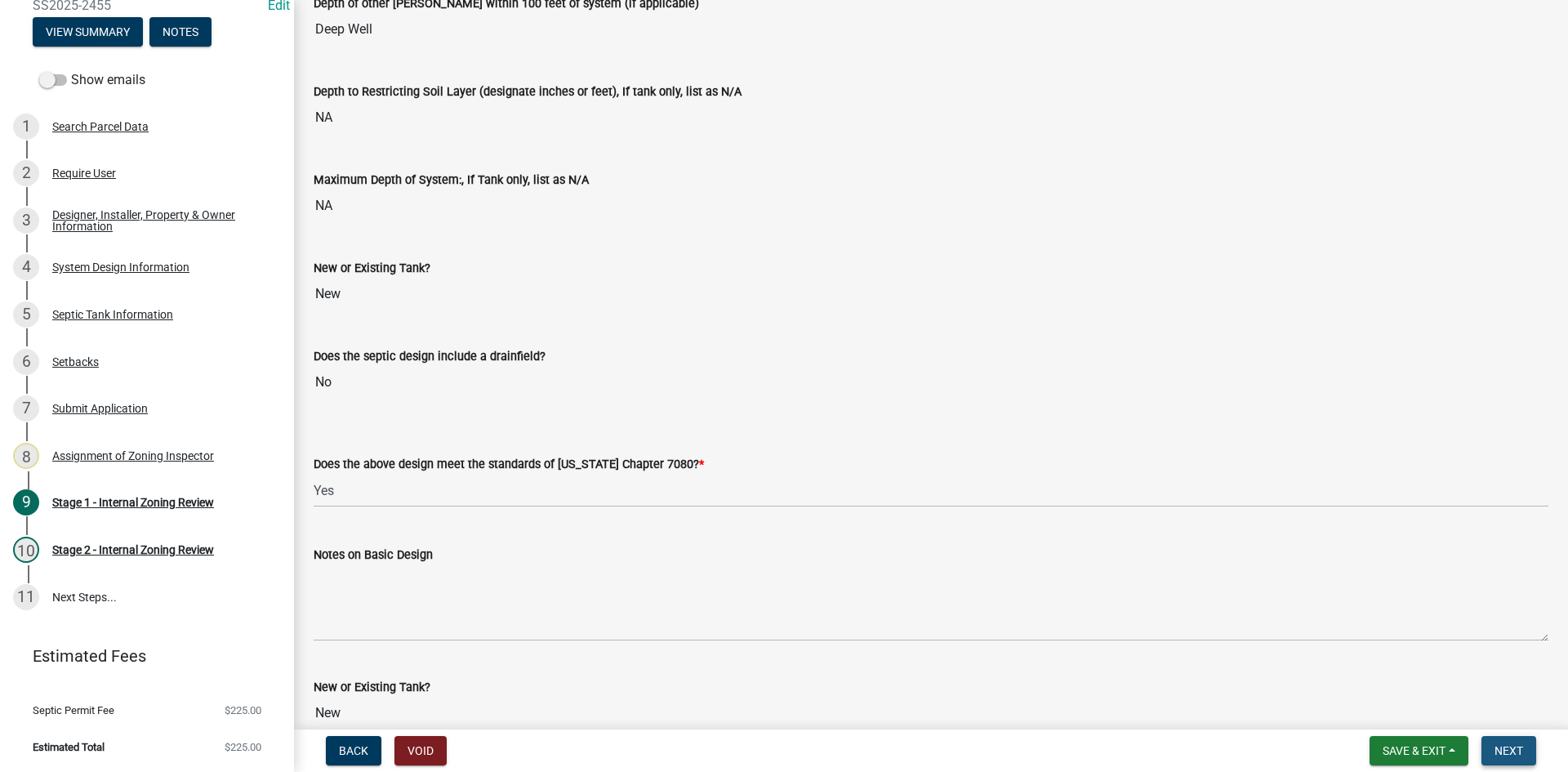
click at [1519, 745] on span "Next" at bounding box center [1509, 750] width 29 height 13
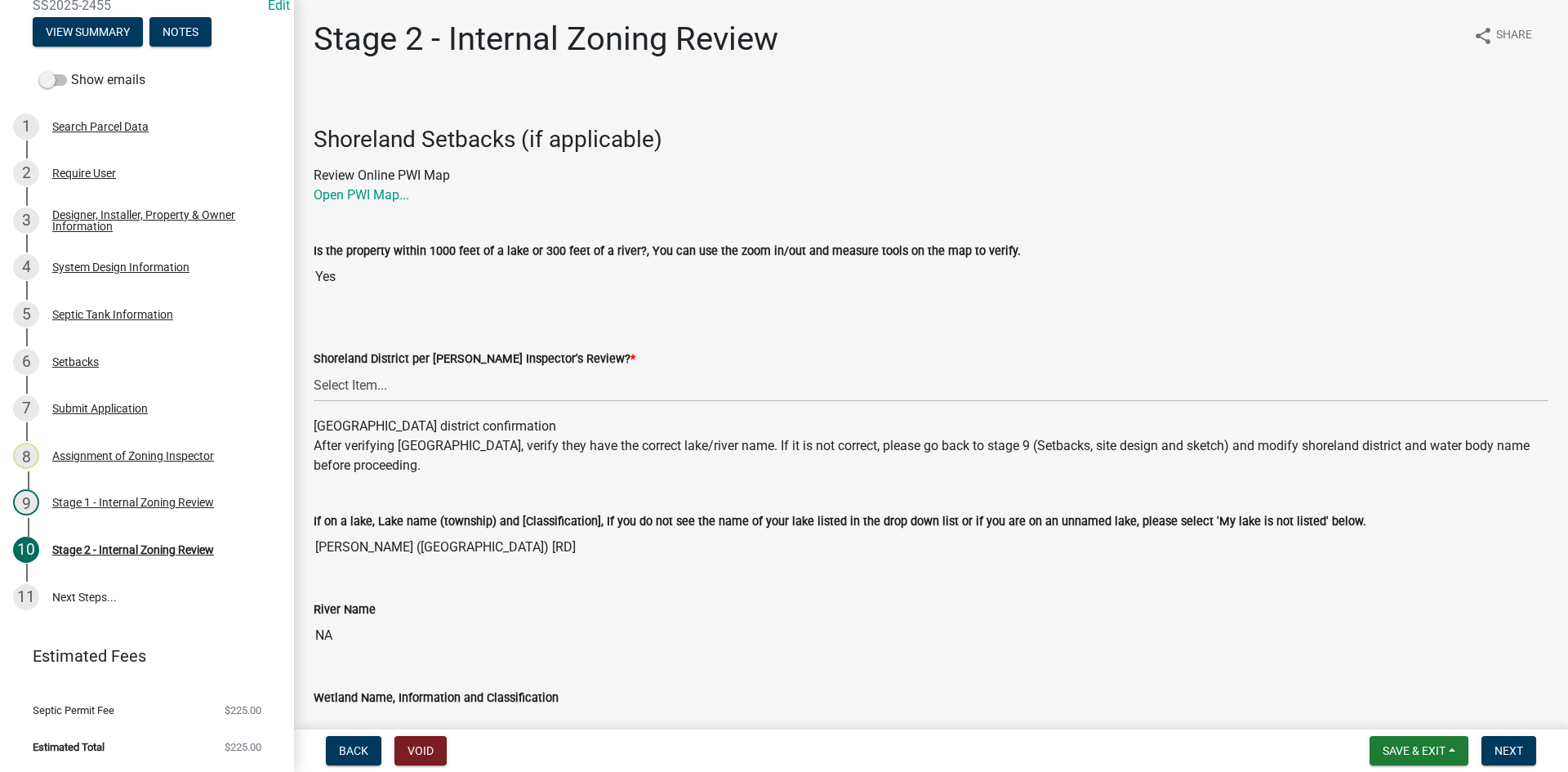
scroll to position [245, 0]
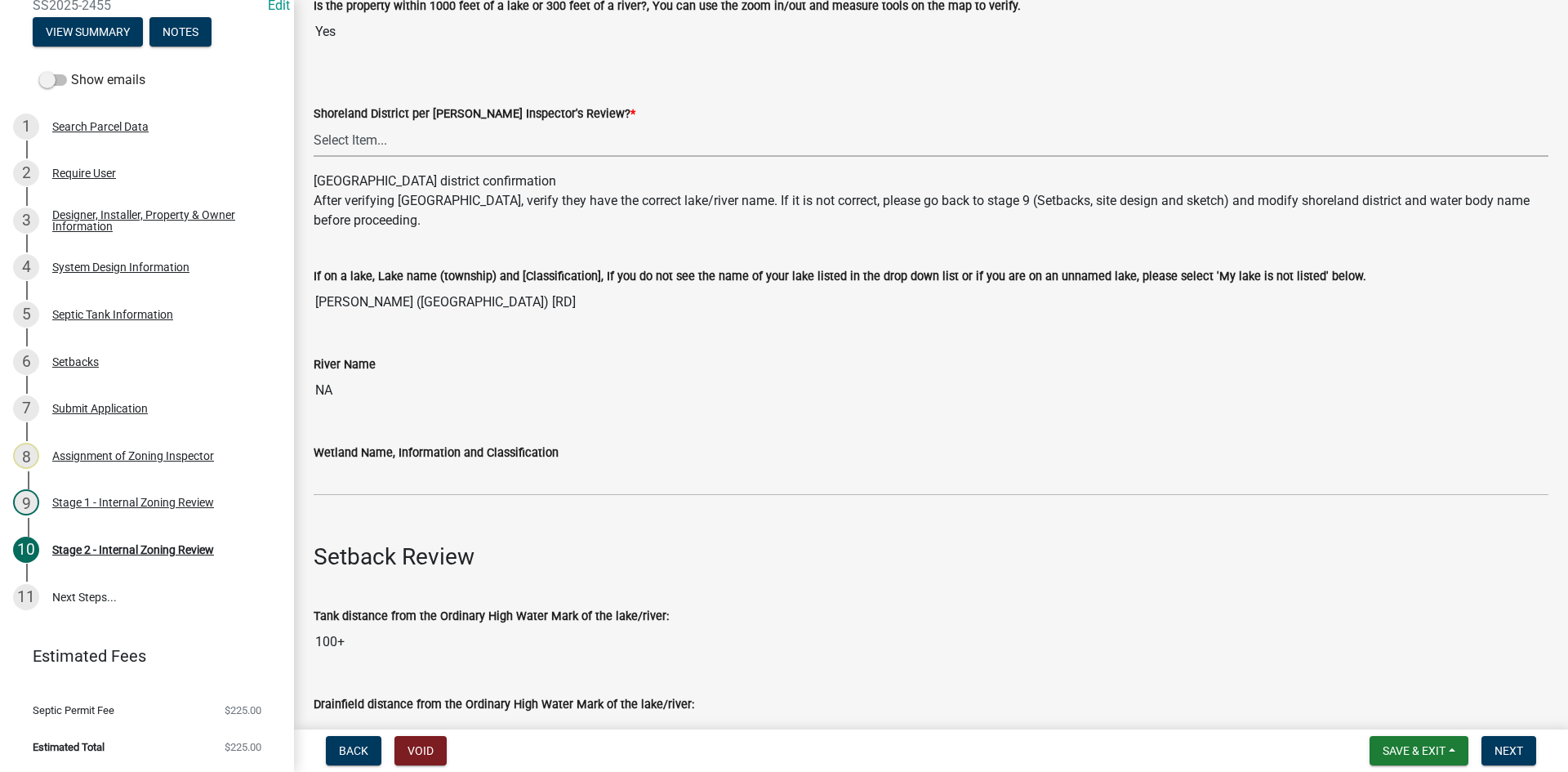
click at [389, 143] on select "Select Item... Yes No" at bounding box center [931, 140] width 1235 height 33
click at [314, 123] on select "Select Item... Yes No" at bounding box center [931, 140] width 1235 height 33
select select "69d592bb-9906-4277-a6fb-df8686255161"
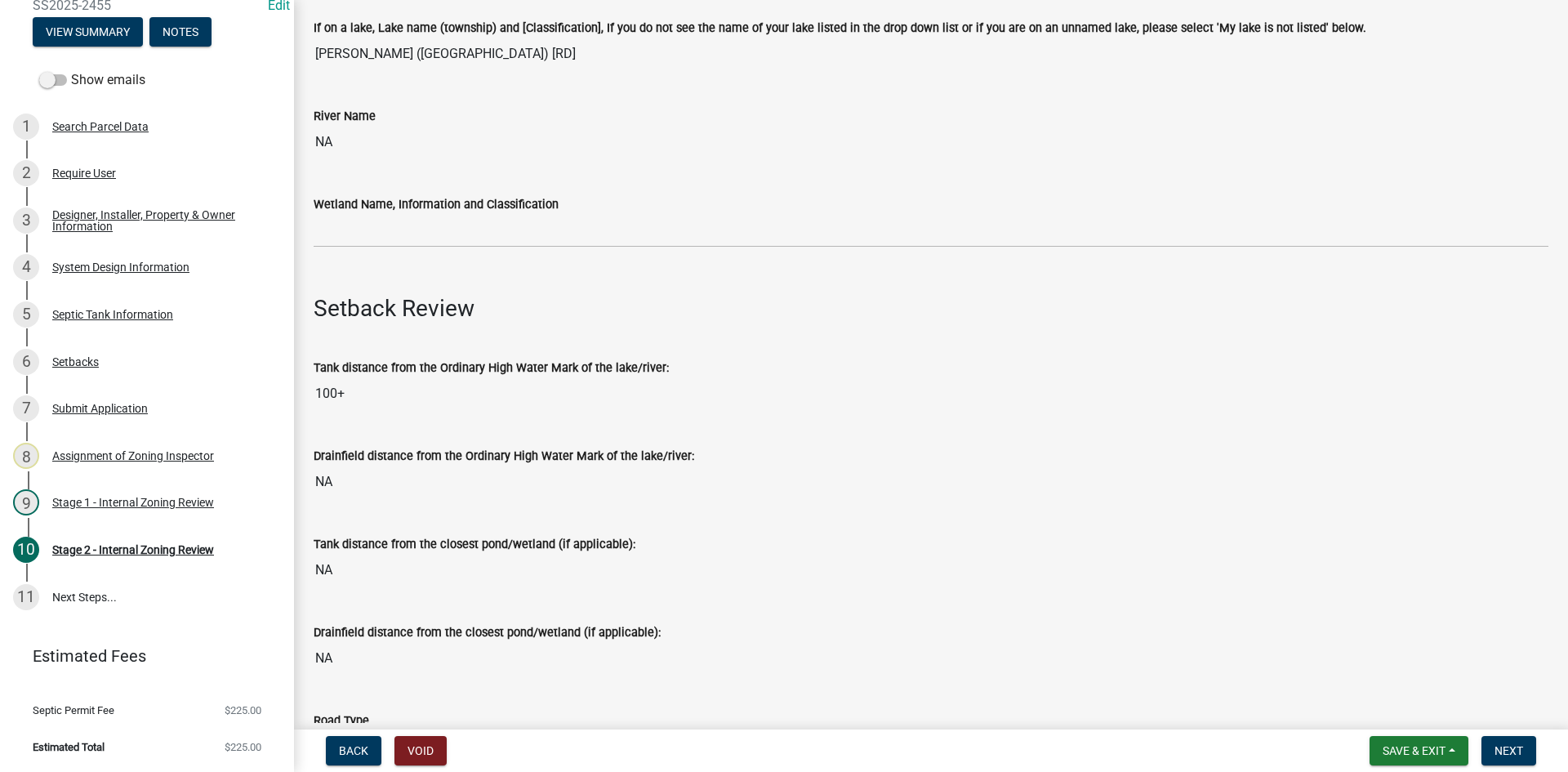
scroll to position [490, 0]
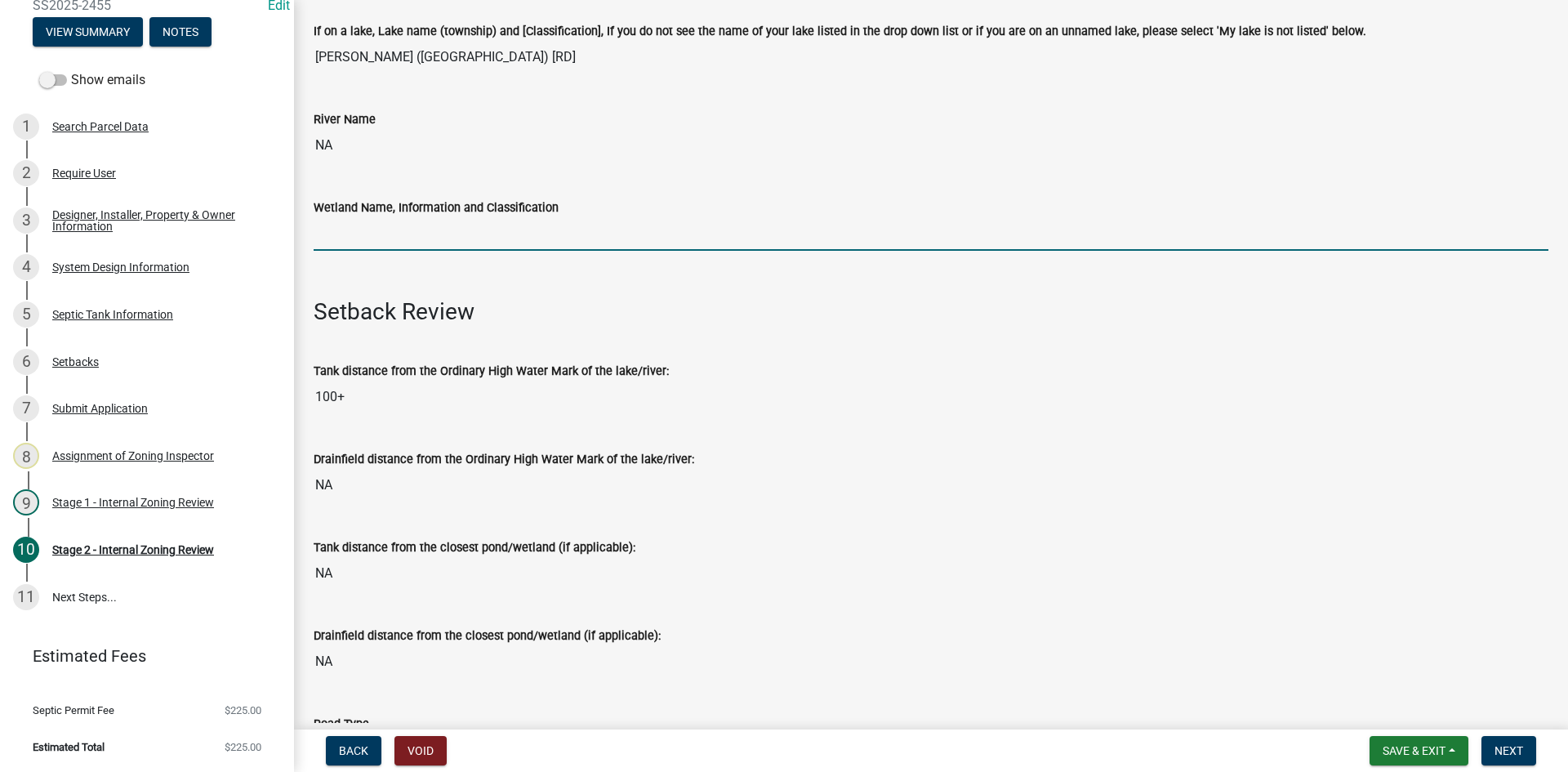
click at [350, 239] on input "Wetland Name, Information and Classification" at bounding box center [931, 234] width 1235 height 33
type input "rd100"
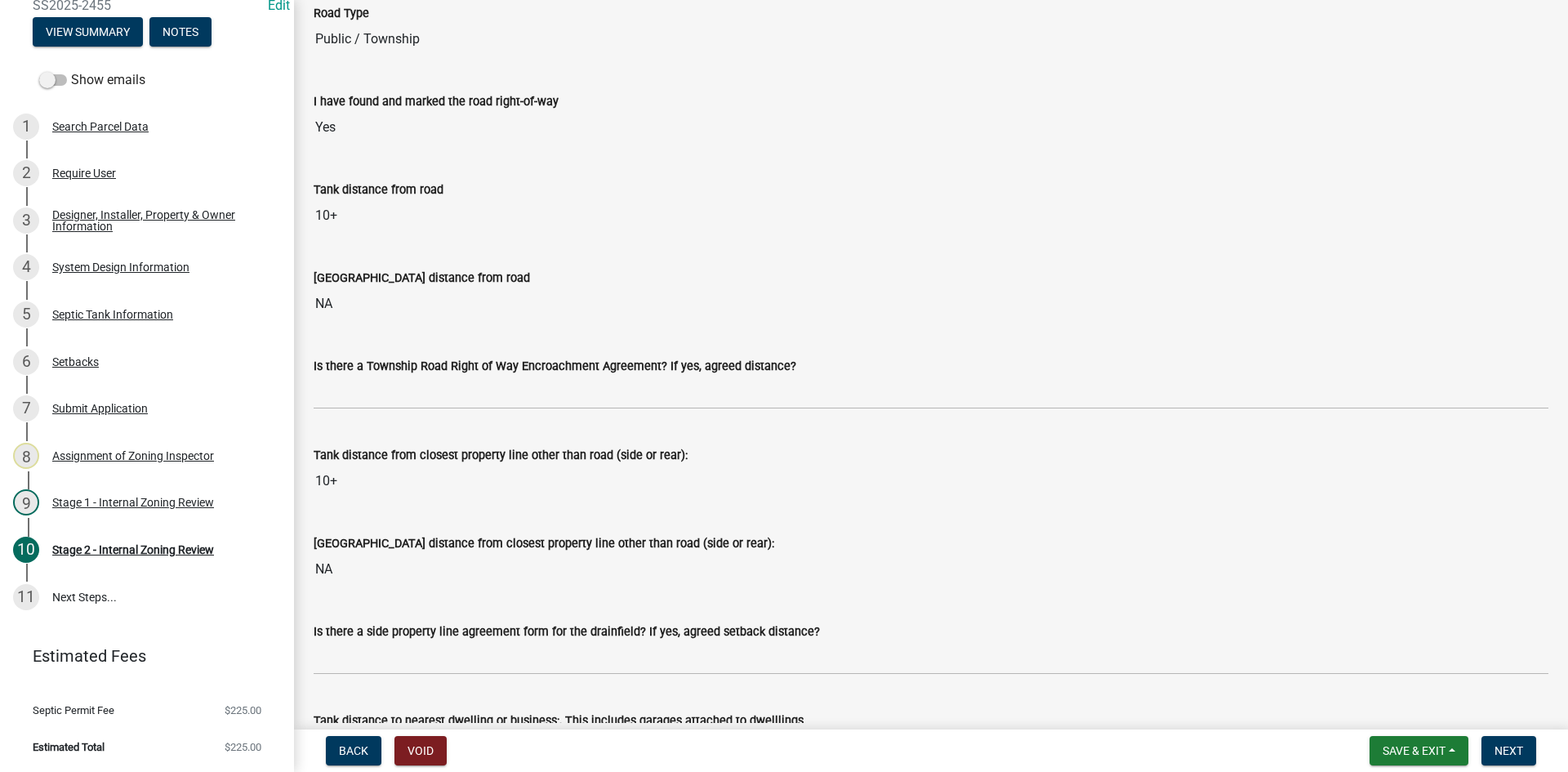
scroll to position [1225, 0]
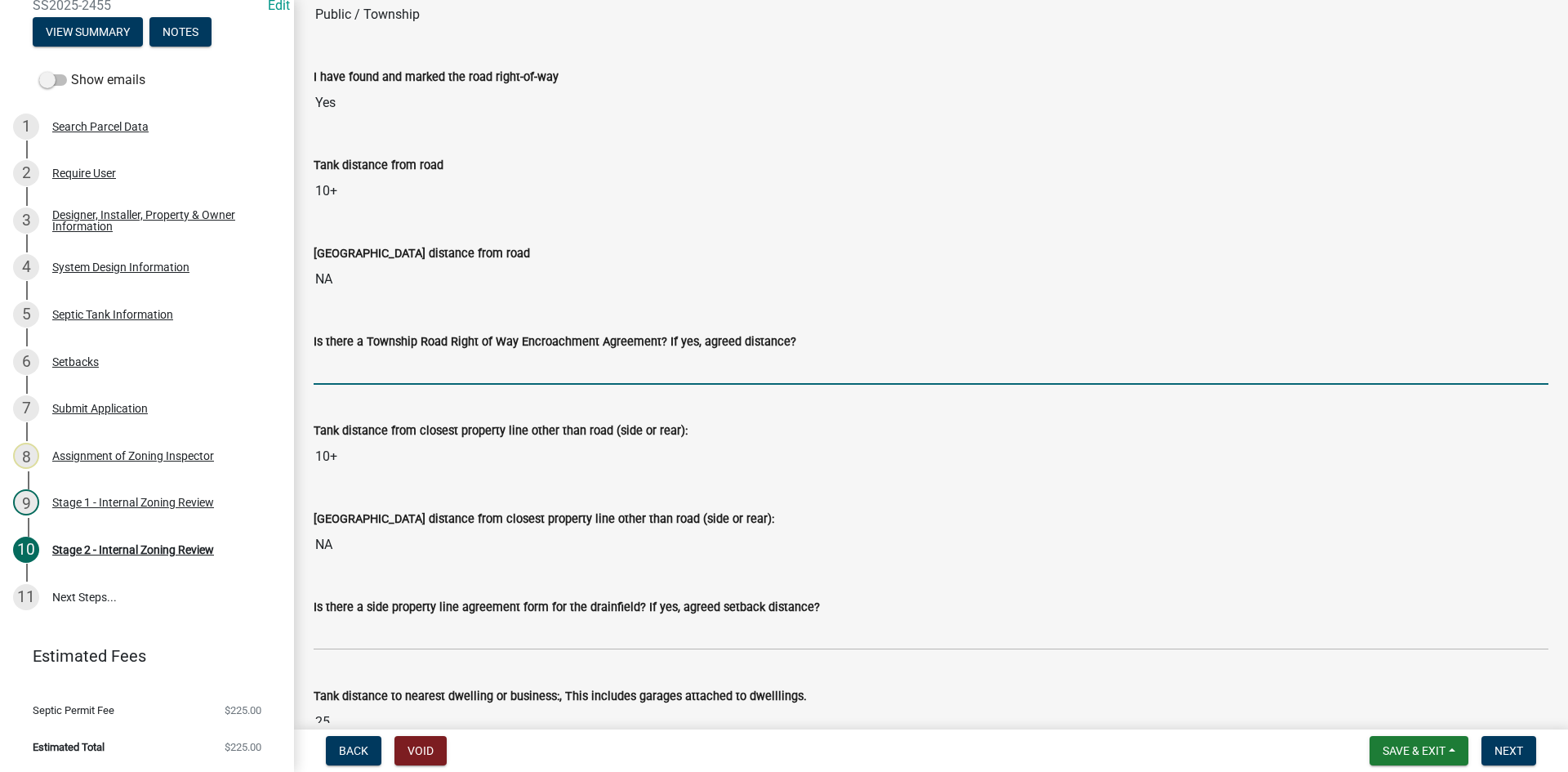
drag, startPoint x: 382, startPoint y: 367, endPoint x: 413, endPoint y: 383, distance: 34.9
click at [382, 367] on input "Is there a Township Road Right of Way Encroachment Agreement? If yes, agreed di…" at bounding box center [931, 368] width 1235 height 33
type input "na"
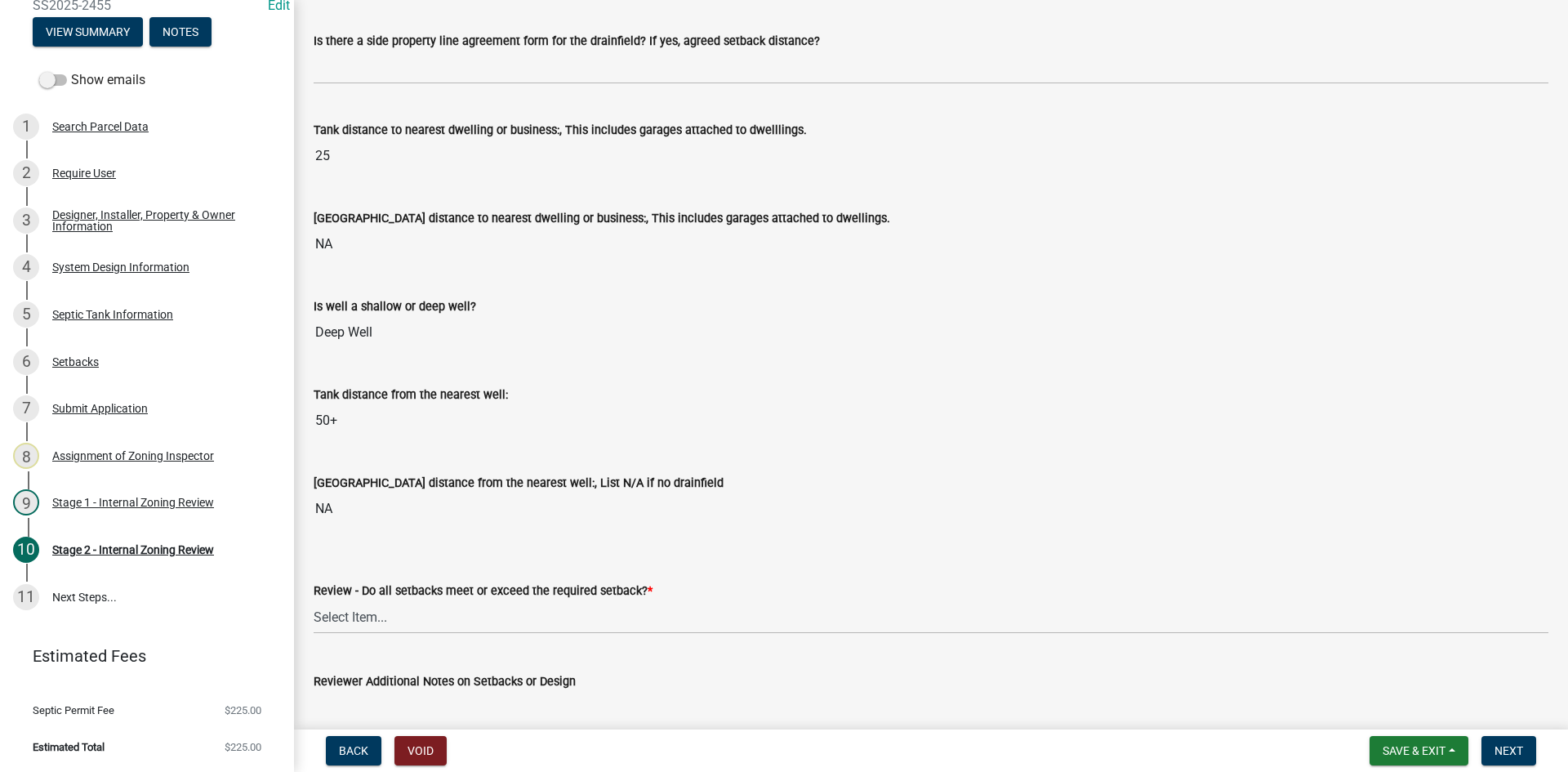
scroll to position [1797, 0]
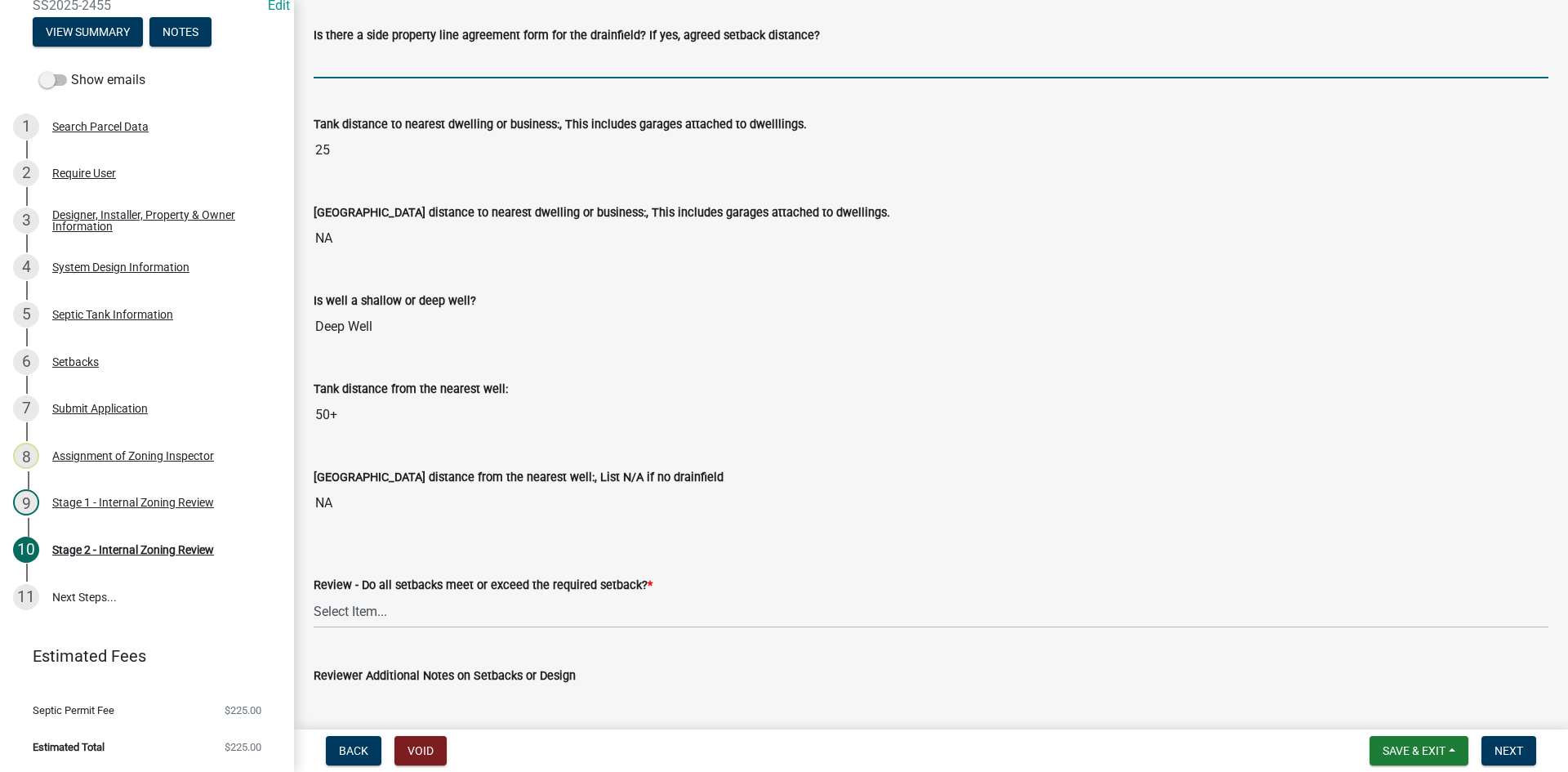
click at [356, 60] on input "Is there a side property line agreement form for the drainfield? If yes, agreed…" at bounding box center [931, 61] width 1235 height 33
type input "YES/ CLOSER THAN TEN FEET"
drag, startPoint x: 435, startPoint y: 79, endPoint x: 204, endPoint y: 123, distance: 235.2
click at [188, 130] on div "Zoning-Septic: Onsite Septic System Application (Designers) SS2025-2455 Edit Vi…" at bounding box center [784, 386] width 1568 height 772
click at [347, 68] on input "Is there a side property line agreement form for the drainfield? If yes, agreed…" at bounding box center [931, 61] width 1235 height 33
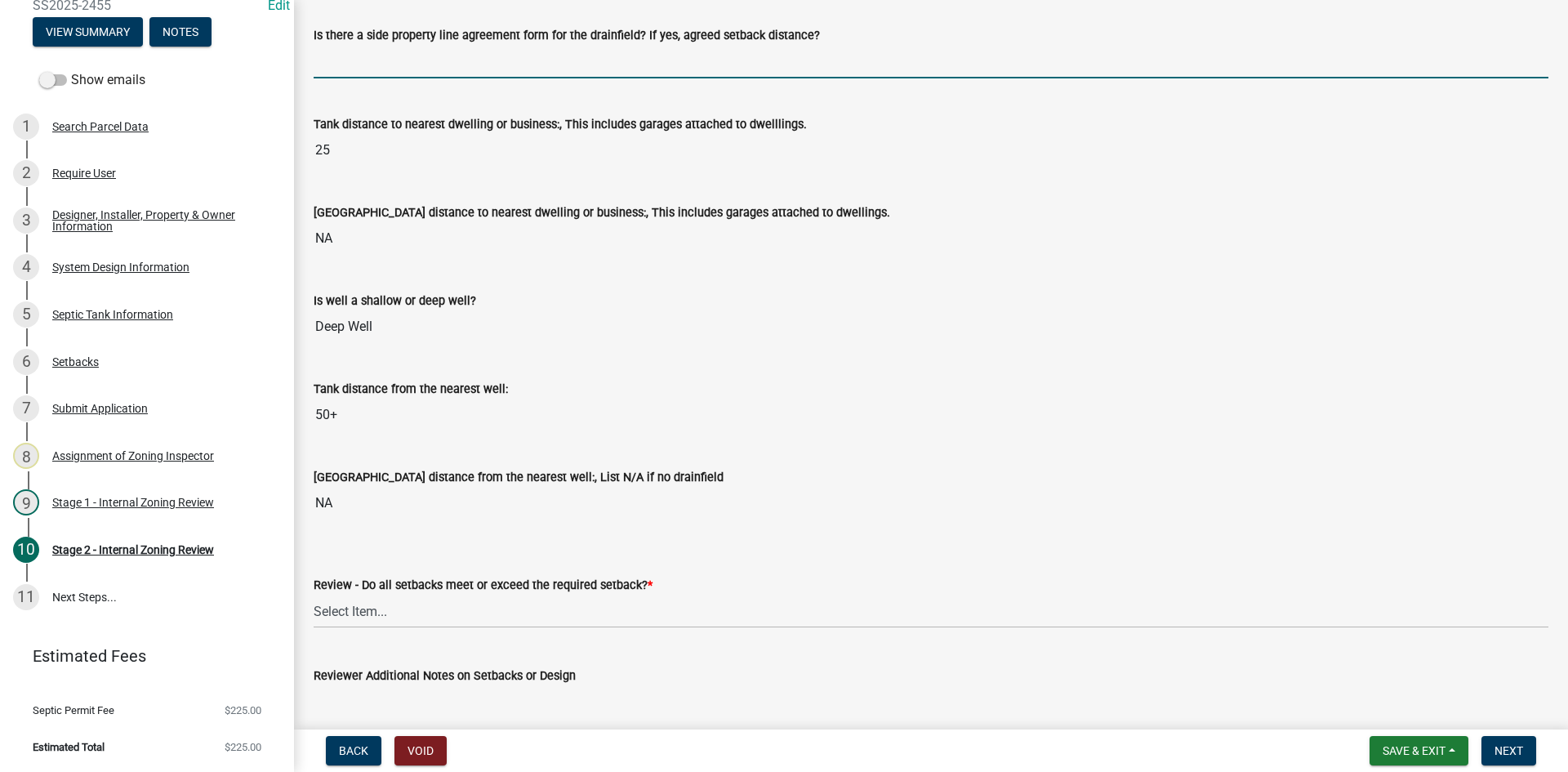
type input "na"
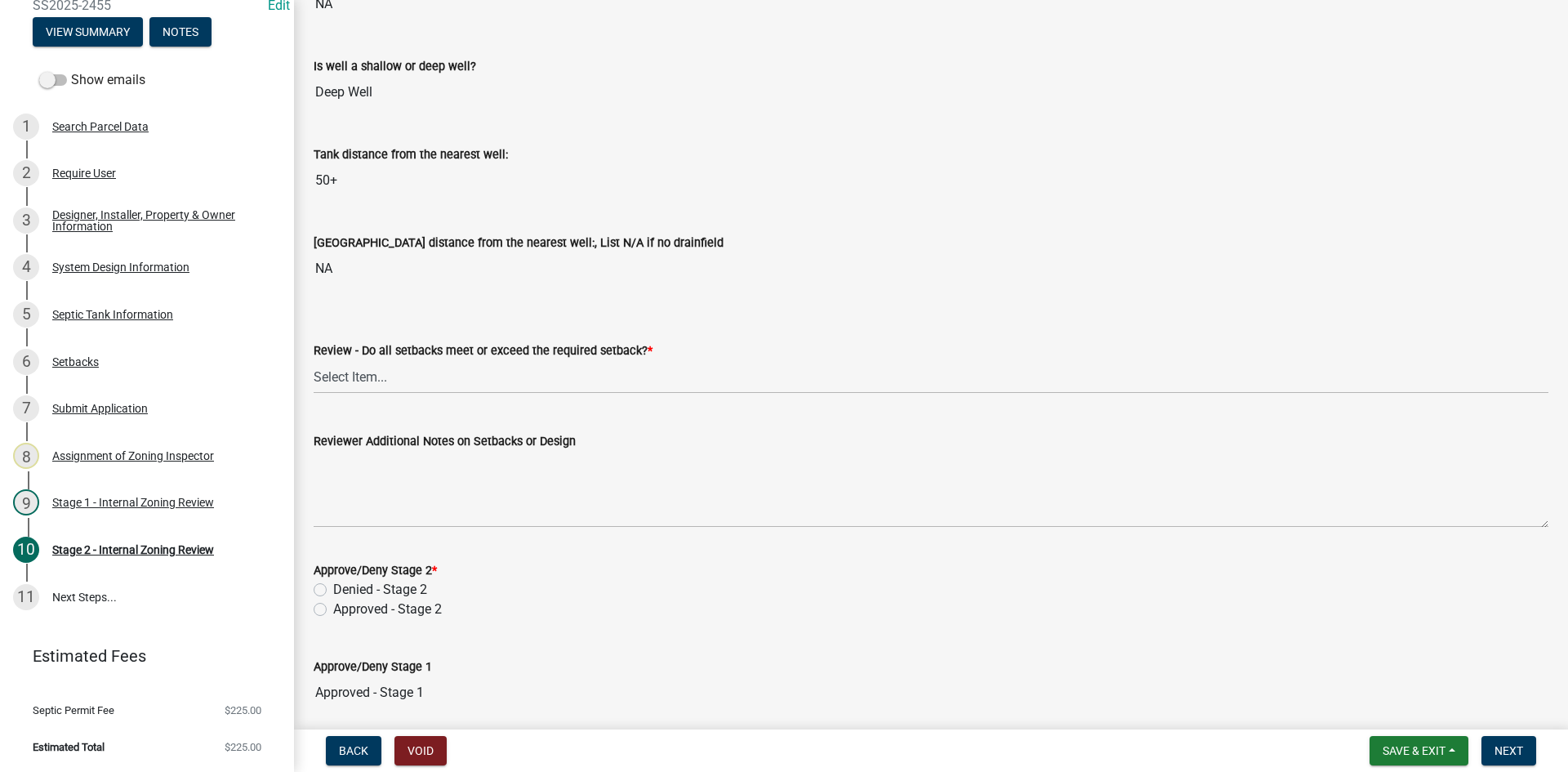
scroll to position [2124, 0]
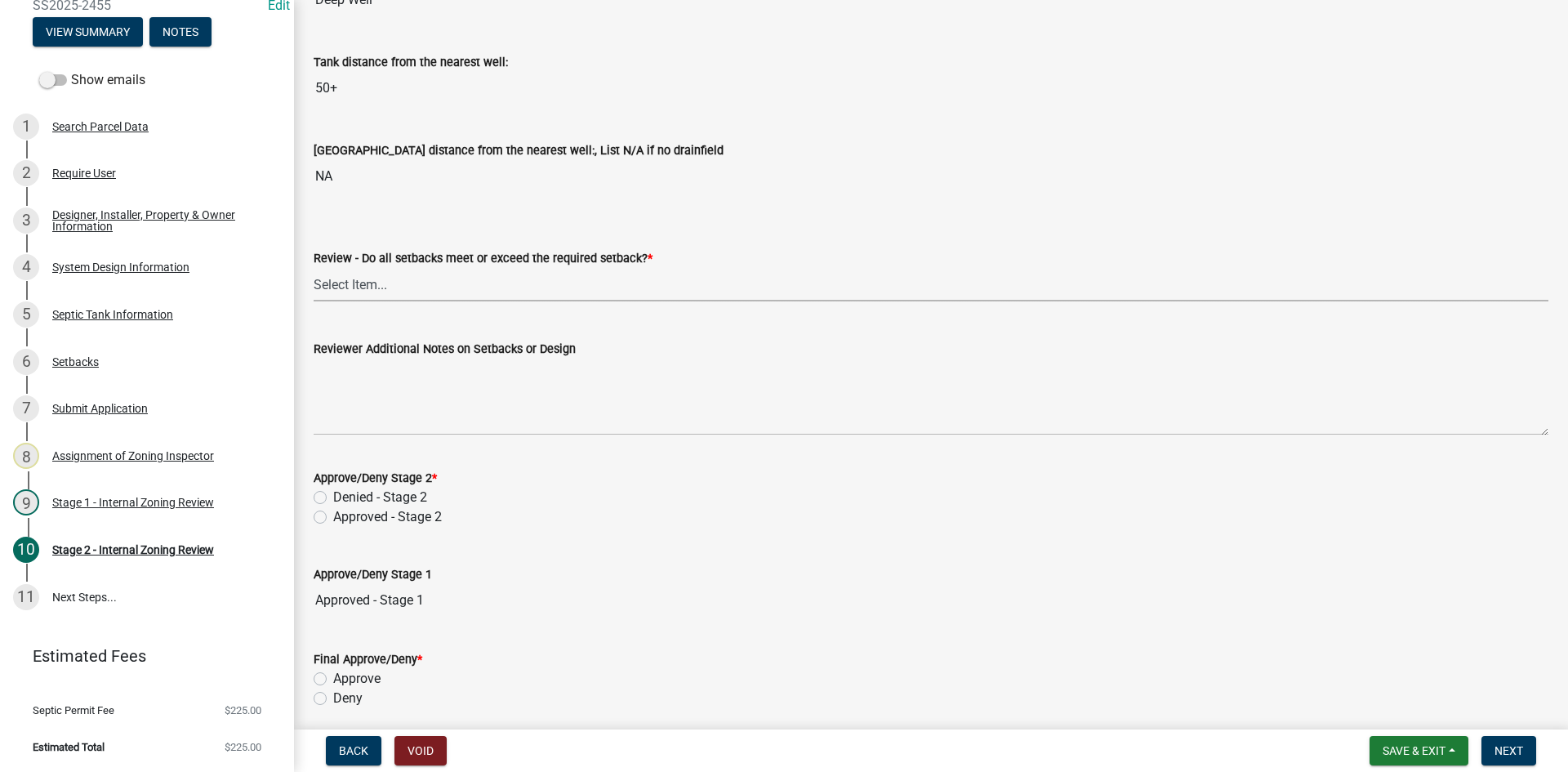
click at [346, 282] on select "Select Item... Yes No N/A" at bounding box center [931, 284] width 1235 height 33
click at [314, 268] on select "Select Item... Yes No N/A" at bounding box center [931, 284] width 1235 height 33
select select "1ad81be4-5d59-46bf-8b7b-d7c0f20ad891"
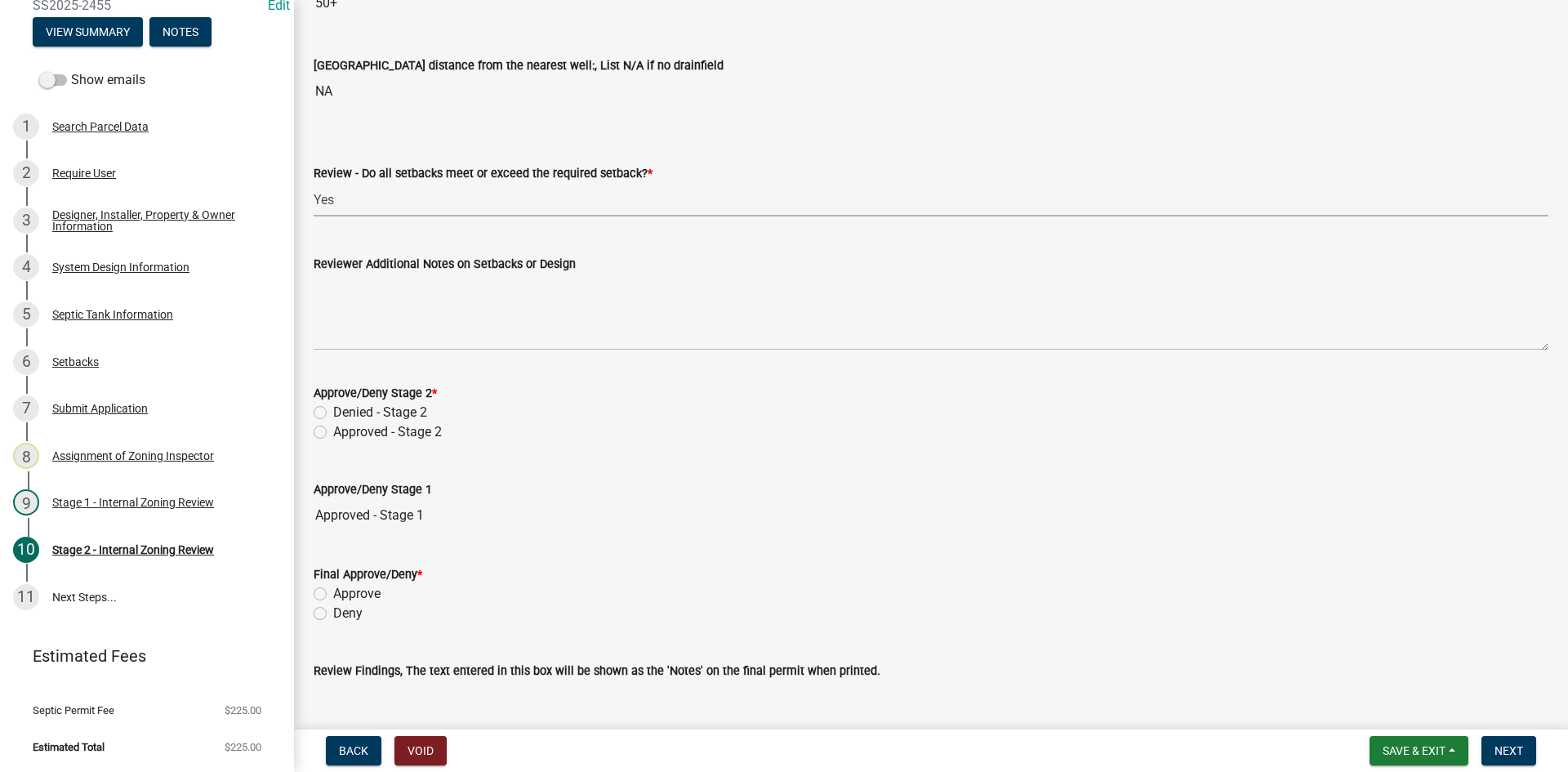
scroll to position [2287, 0]
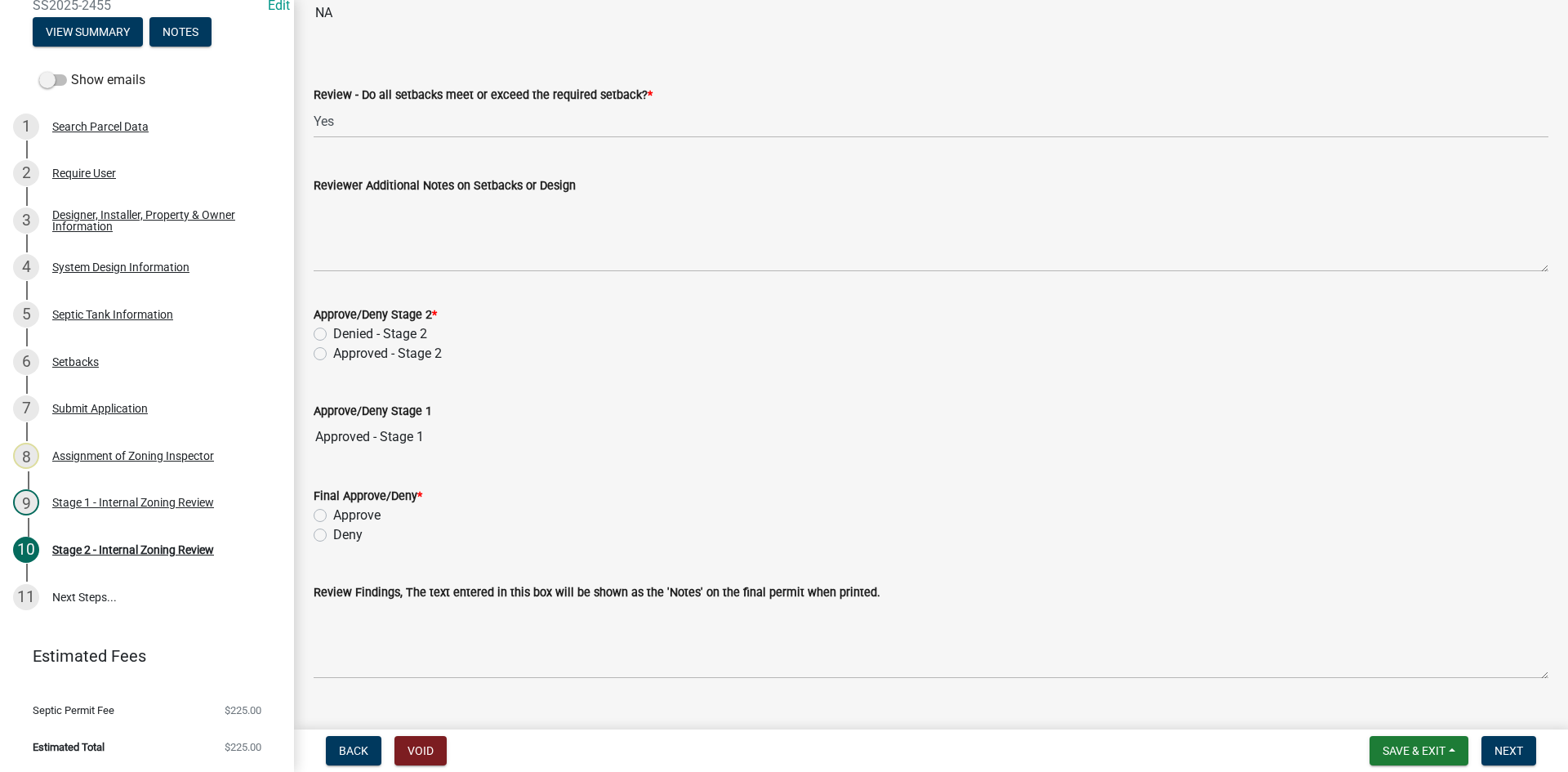
click at [333, 355] on label "Approved - Stage 2" at bounding box center [387, 354] width 109 height 20
click at [333, 355] on input "Approved - Stage 2" at bounding box center [338, 349] width 11 height 11
radio input "true"
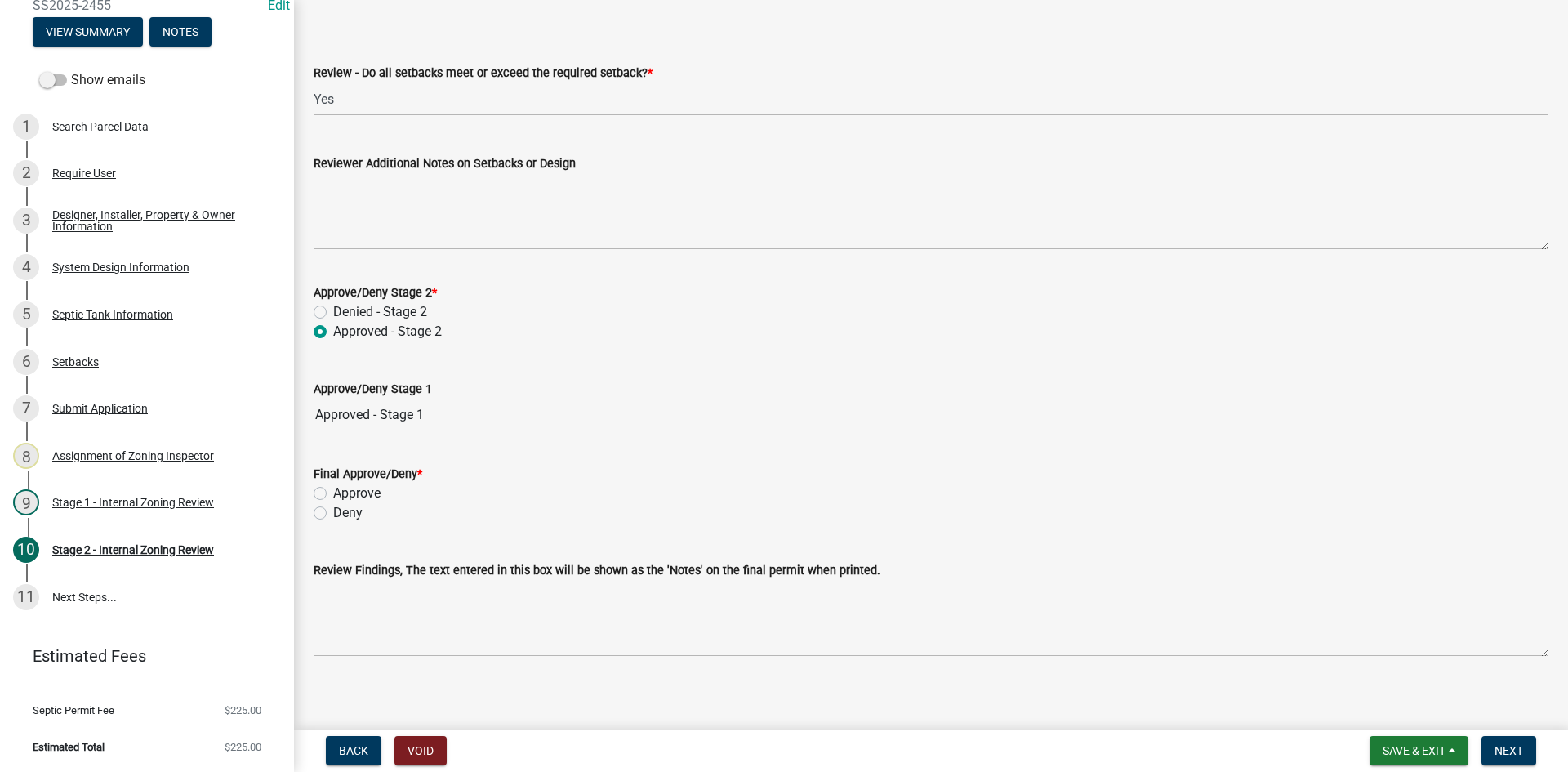
scroll to position [2320, 0]
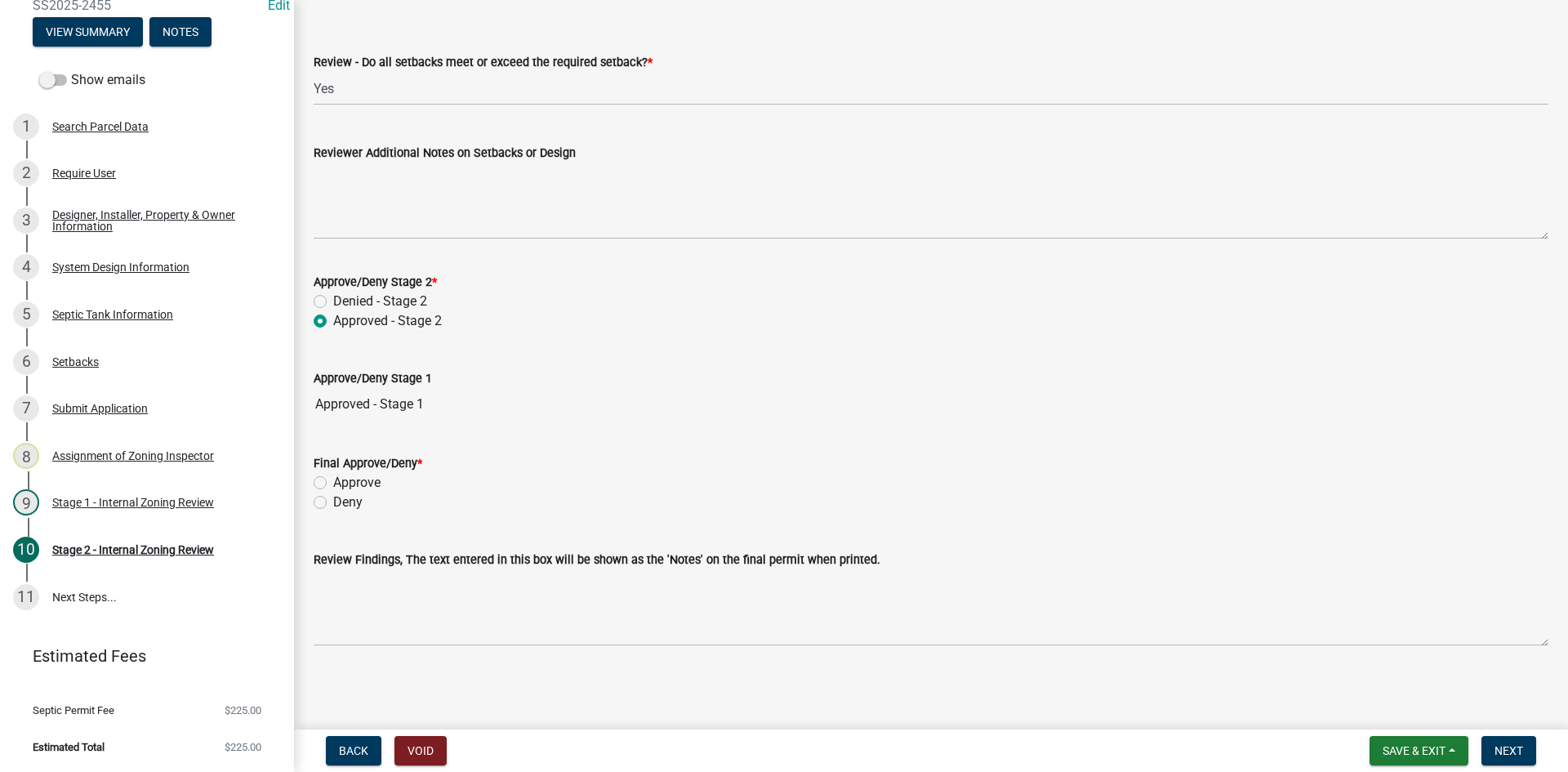
click at [333, 484] on label "Approve" at bounding box center [356, 483] width 47 height 20
click at [333, 484] on input "Approve" at bounding box center [338, 478] width 11 height 11
radio input "true"
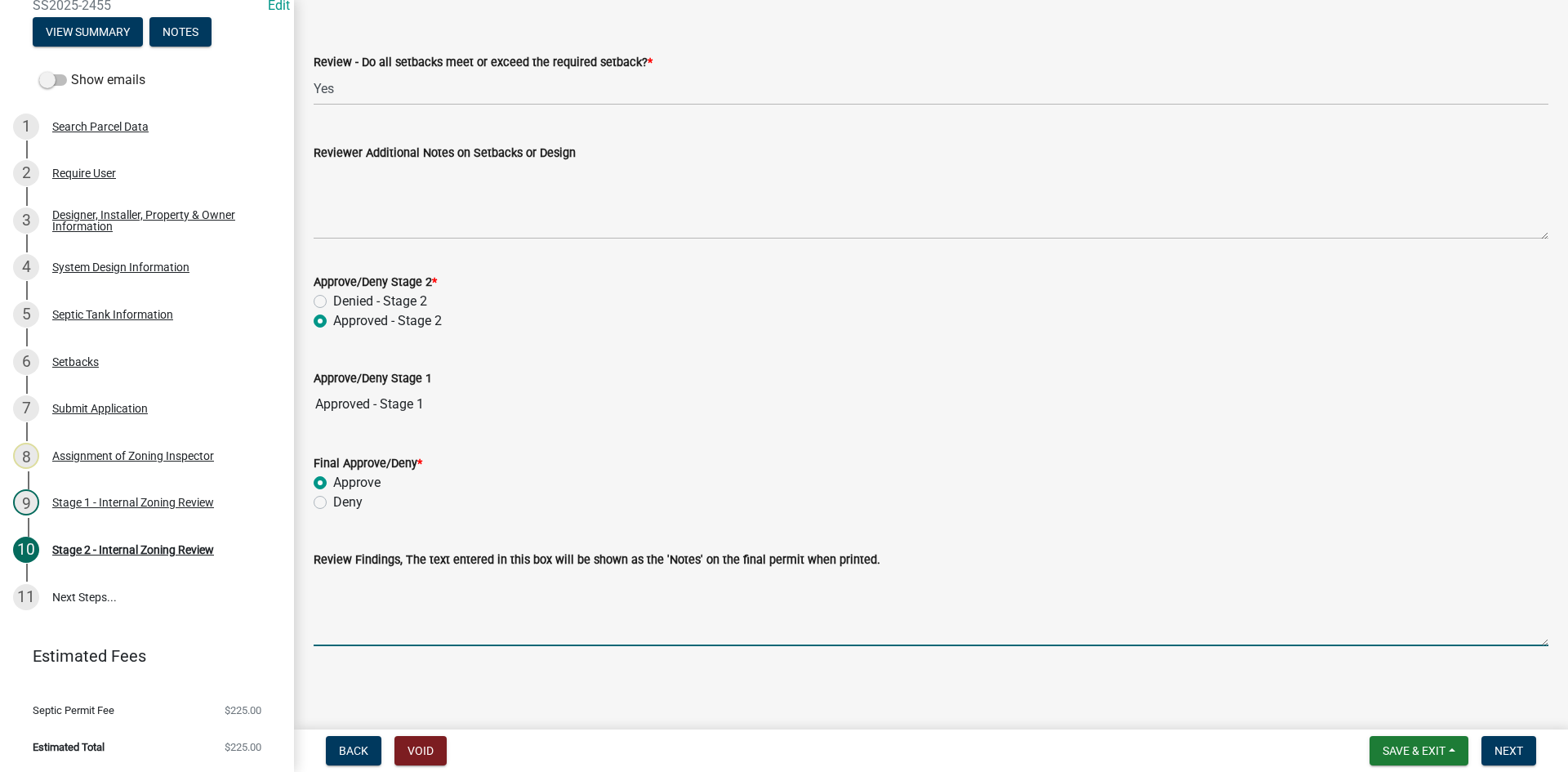
click at [456, 630] on textarea "Review Findings, The text entered in this box will be shown as the 'Notes' on t…" at bounding box center [931, 607] width 1235 height 77
type textarea "Holding Tank only"
click at [1497, 745] on span "Next" at bounding box center [1509, 750] width 29 height 13
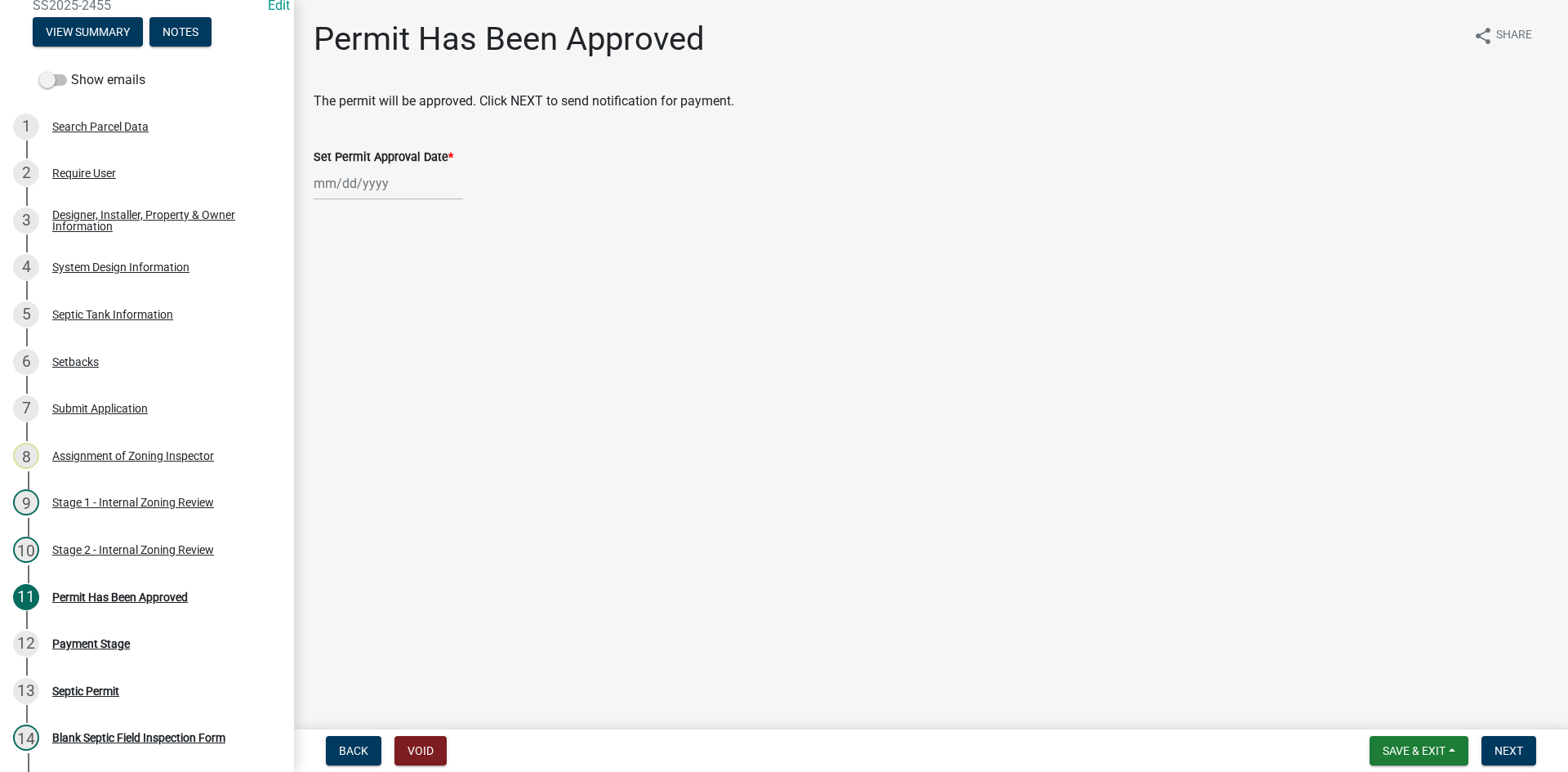
click at [403, 191] on div at bounding box center [388, 183] width 149 height 33
select select "8"
select select "2025"
click at [409, 319] on div "14" at bounding box center [408, 323] width 27 height 27
type input "[DATE]"
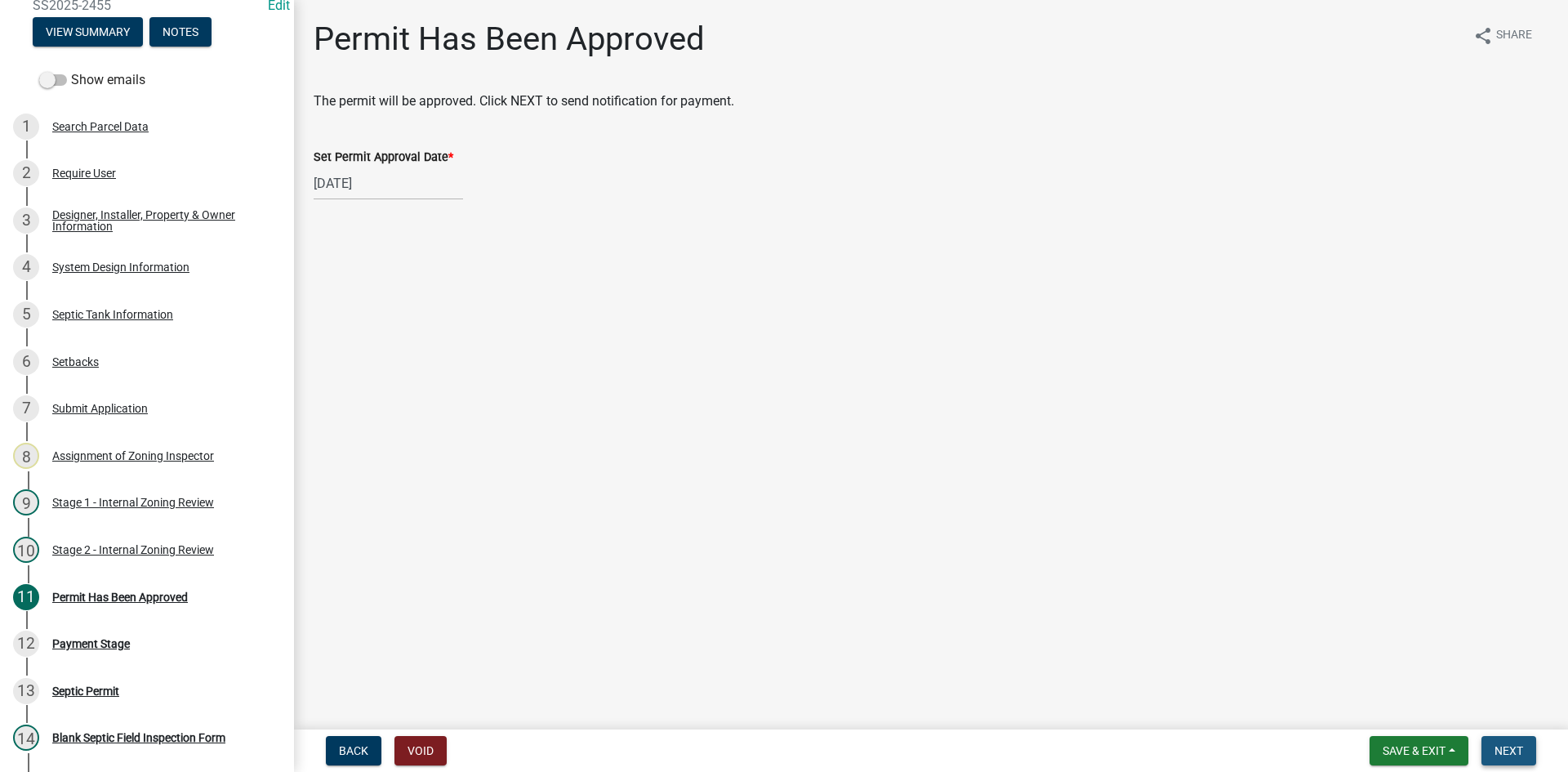
click at [1528, 753] on button "Next" at bounding box center [1509, 750] width 55 height 29
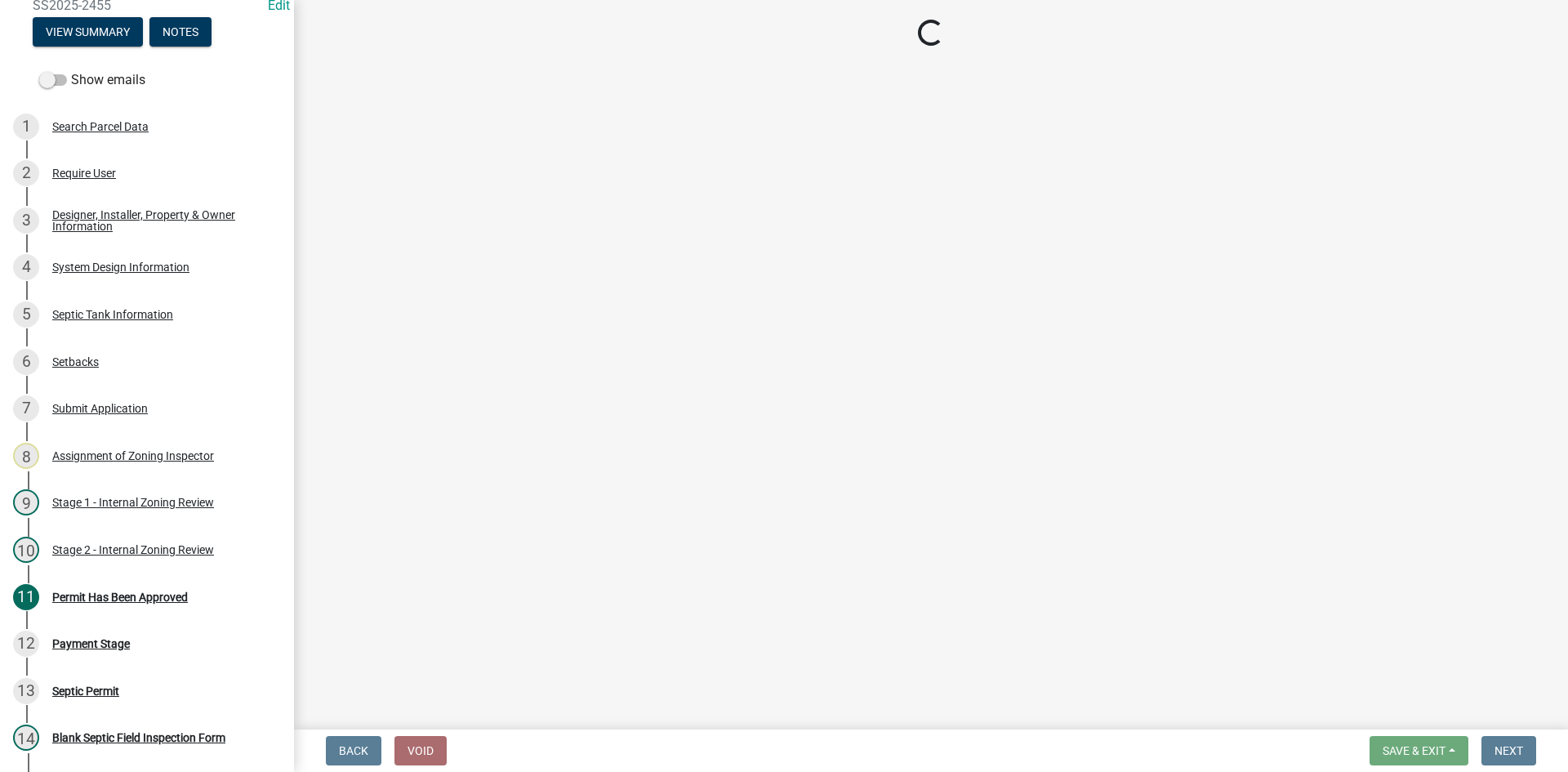
select select "3: 3"
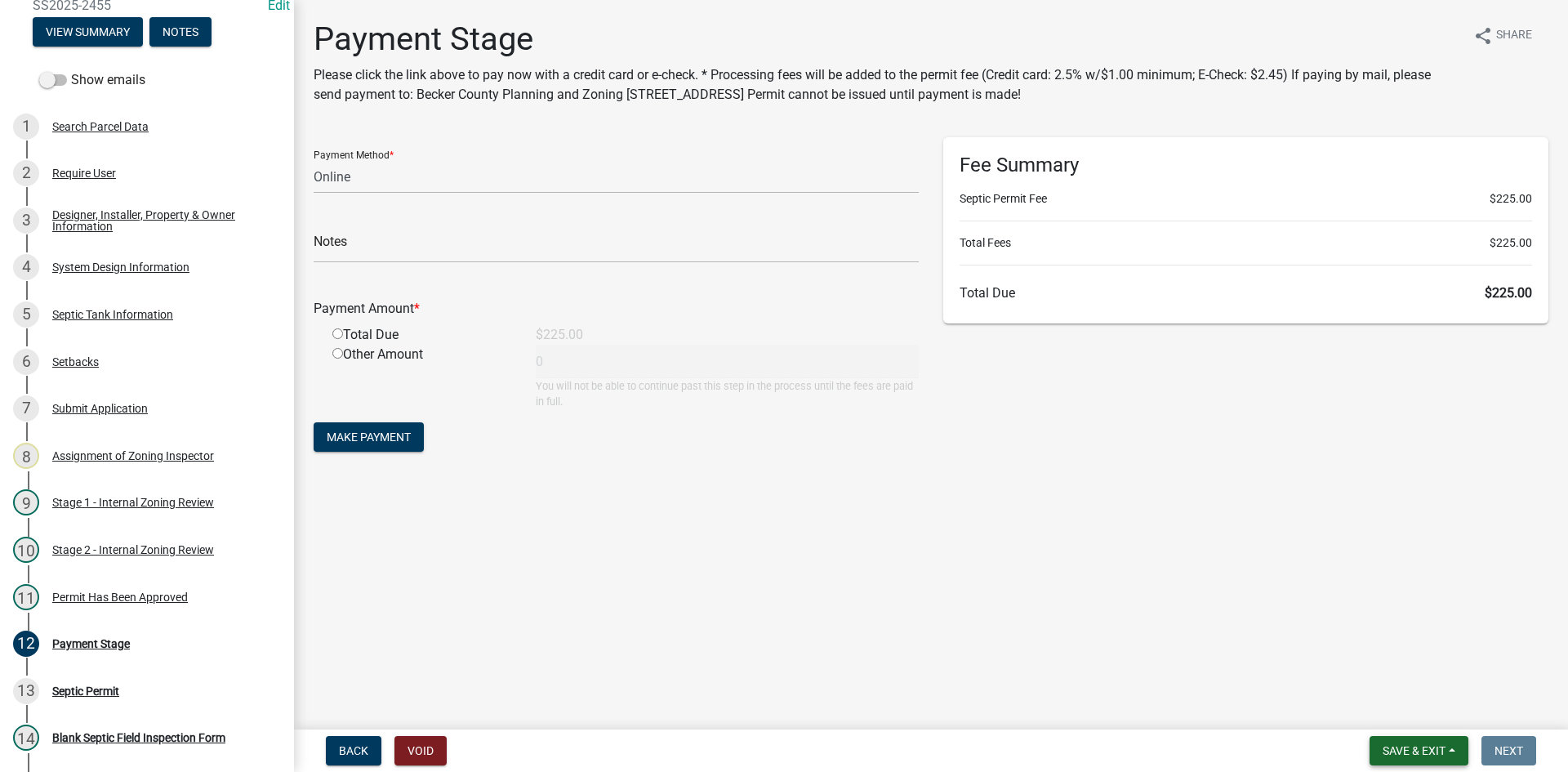
click at [1392, 746] on span "Save & Exit" at bounding box center [1414, 750] width 63 height 13
click at [1394, 720] on button "Save & Exit" at bounding box center [1403, 707] width 131 height 39
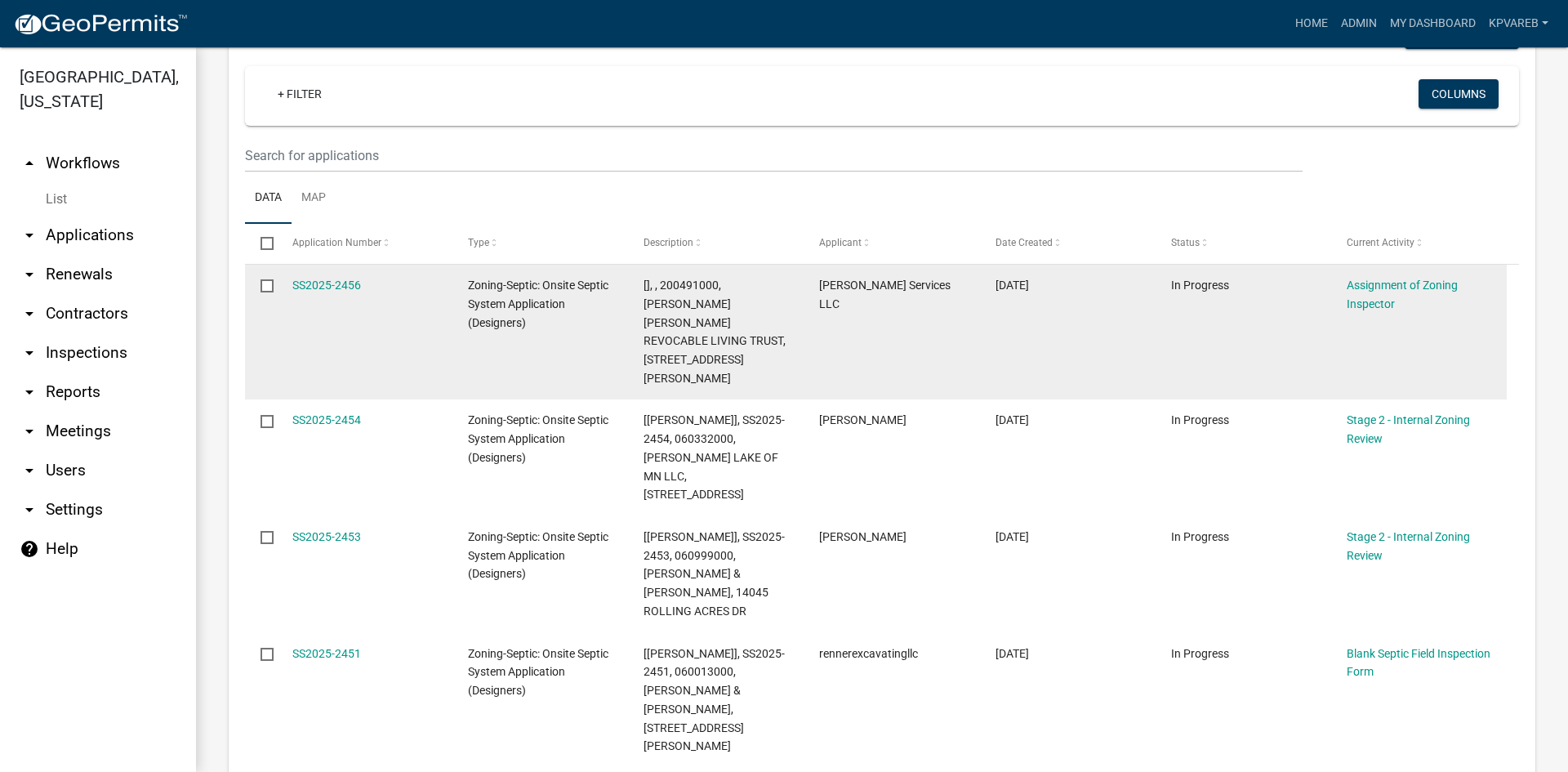
scroll to position [245, 0]
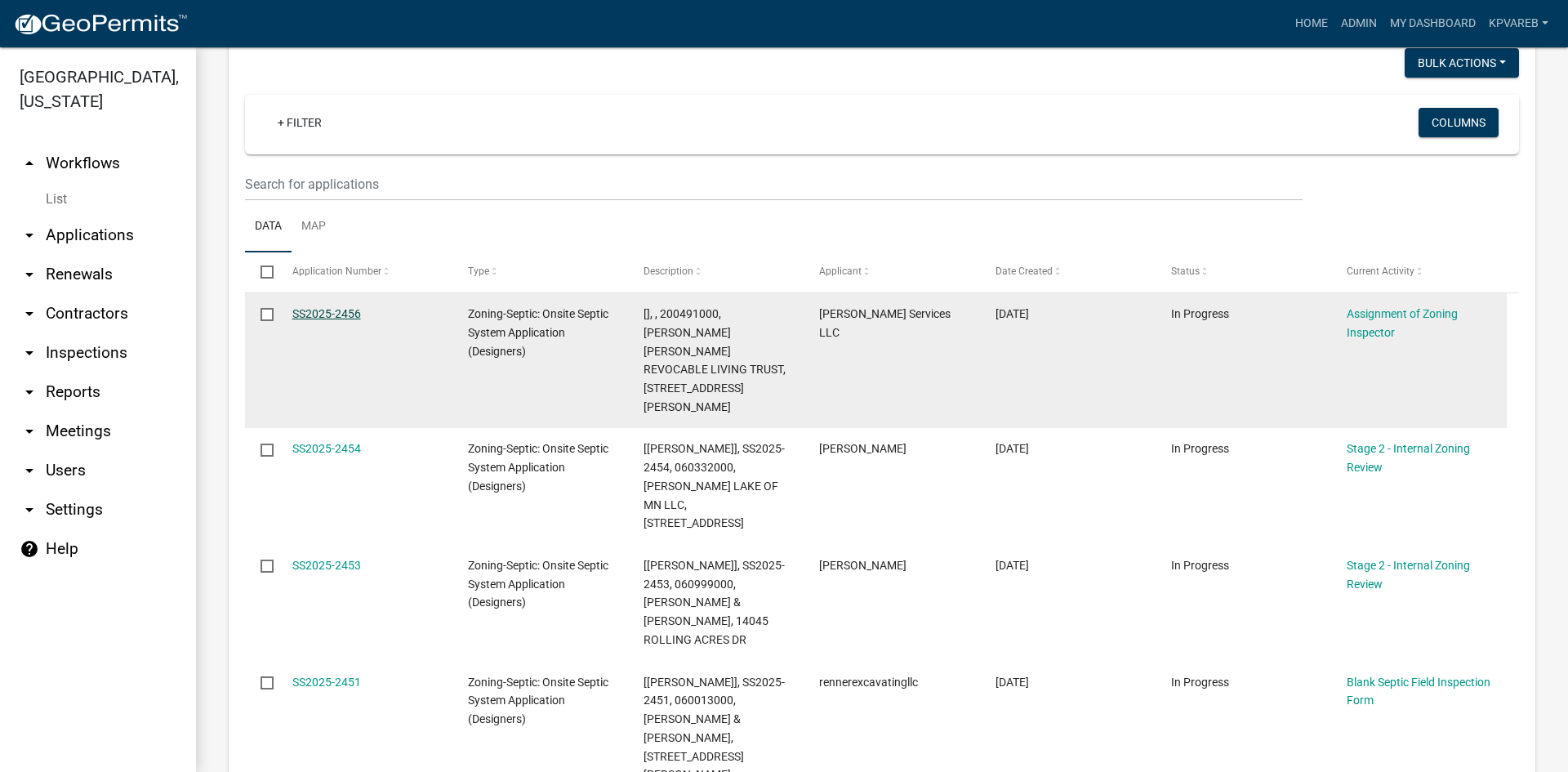
click at [354, 317] on link "SS2025-2456" at bounding box center [326, 314] width 69 height 13
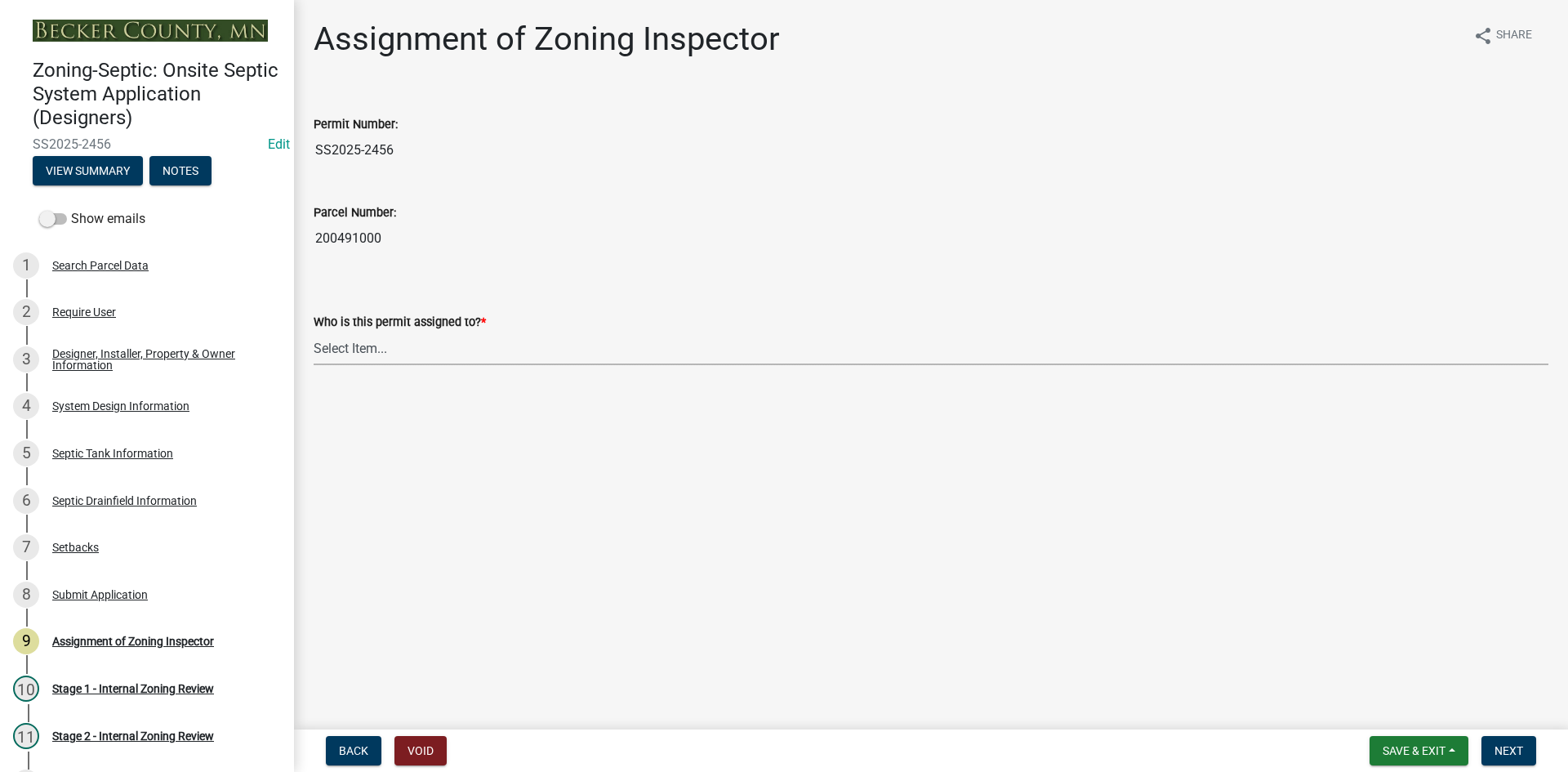
drag, startPoint x: 382, startPoint y: 341, endPoint x: 388, endPoint y: 349, distance: 10.0
click at [382, 341] on select "Select Item... [PERSON_NAME] [PERSON_NAME] [PERSON_NAME] [PERSON_NAME] [PERSON_…" at bounding box center [931, 348] width 1235 height 33
click at [314, 331] on select "Select Item... [PERSON_NAME] [PERSON_NAME] [PERSON_NAME] [PERSON_NAME] [PERSON_…" at bounding box center [931, 348] width 1235 height 33
select select "7bfe52ba-73b7-4ac1-9bde-d3bb601555ca"
click at [1532, 757] on button "Next" at bounding box center [1509, 750] width 55 height 29
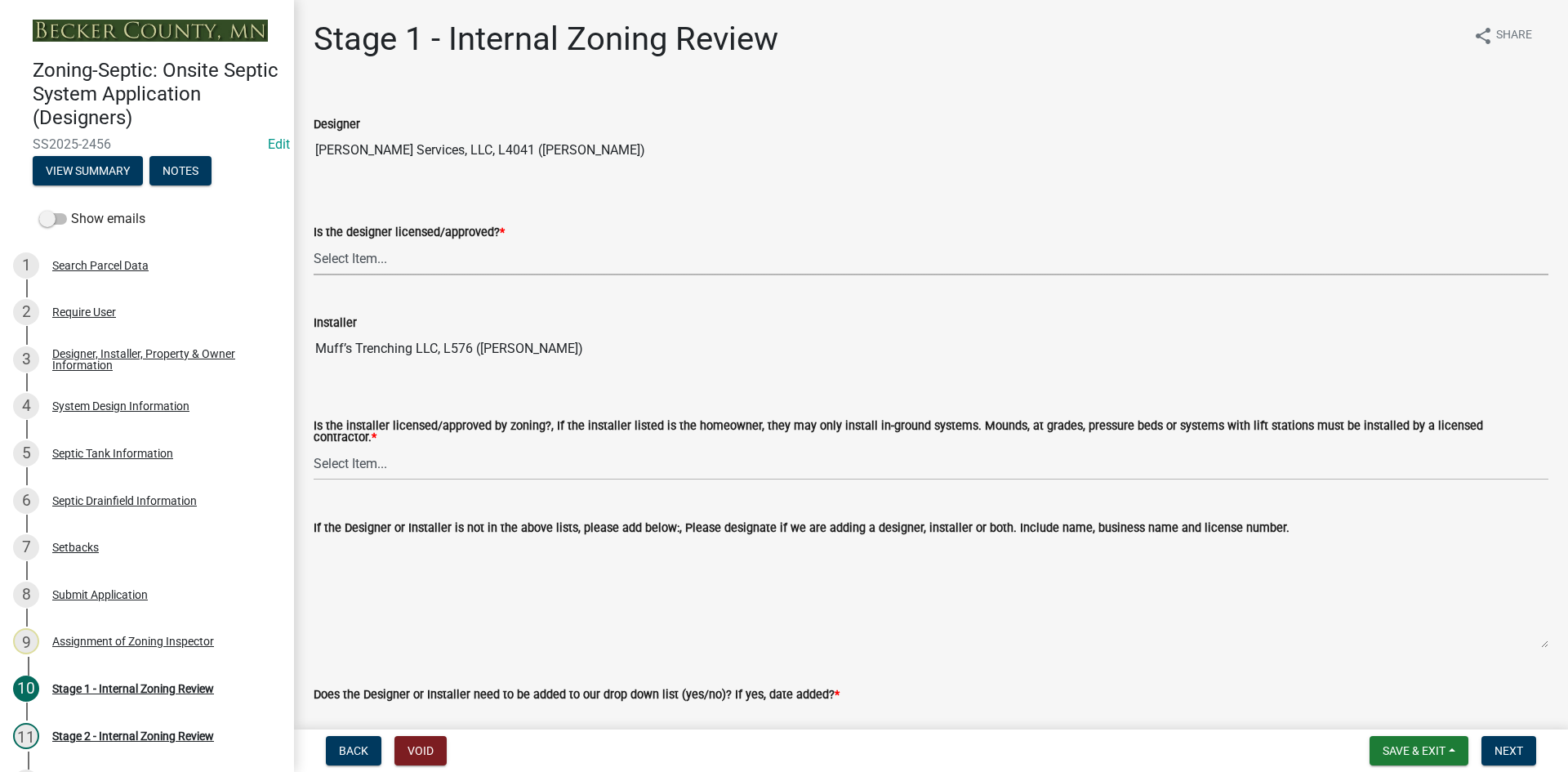
click at [350, 245] on select "Select Item... Yes No" at bounding box center [931, 258] width 1235 height 33
click at [314, 242] on select "Select Item... Yes No" at bounding box center [931, 258] width 1235 height 33
select select "49e49f1e-3b32-4342-8c2e-9cbd4919fe4d"
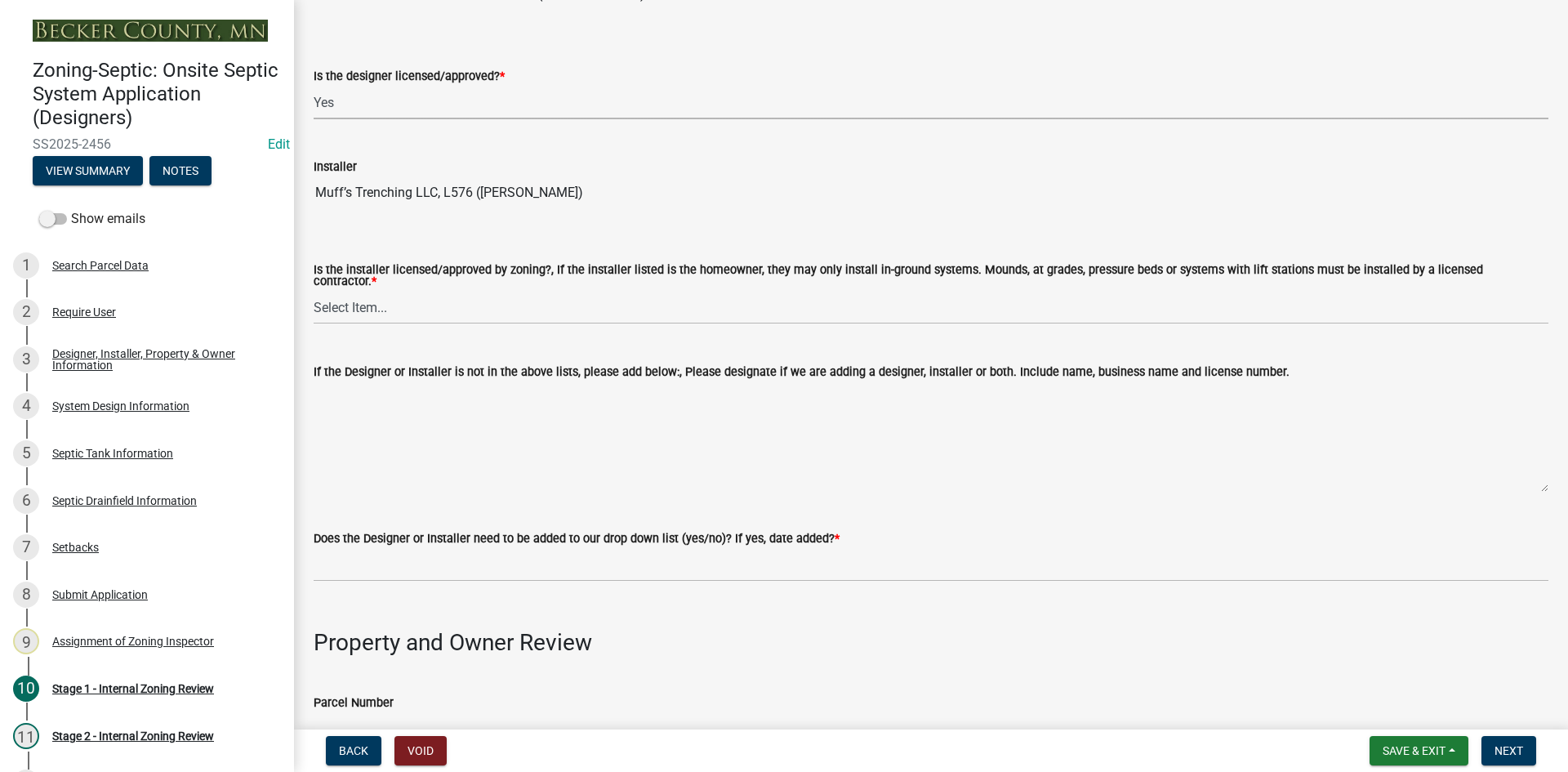
scroll to position [163, 0]
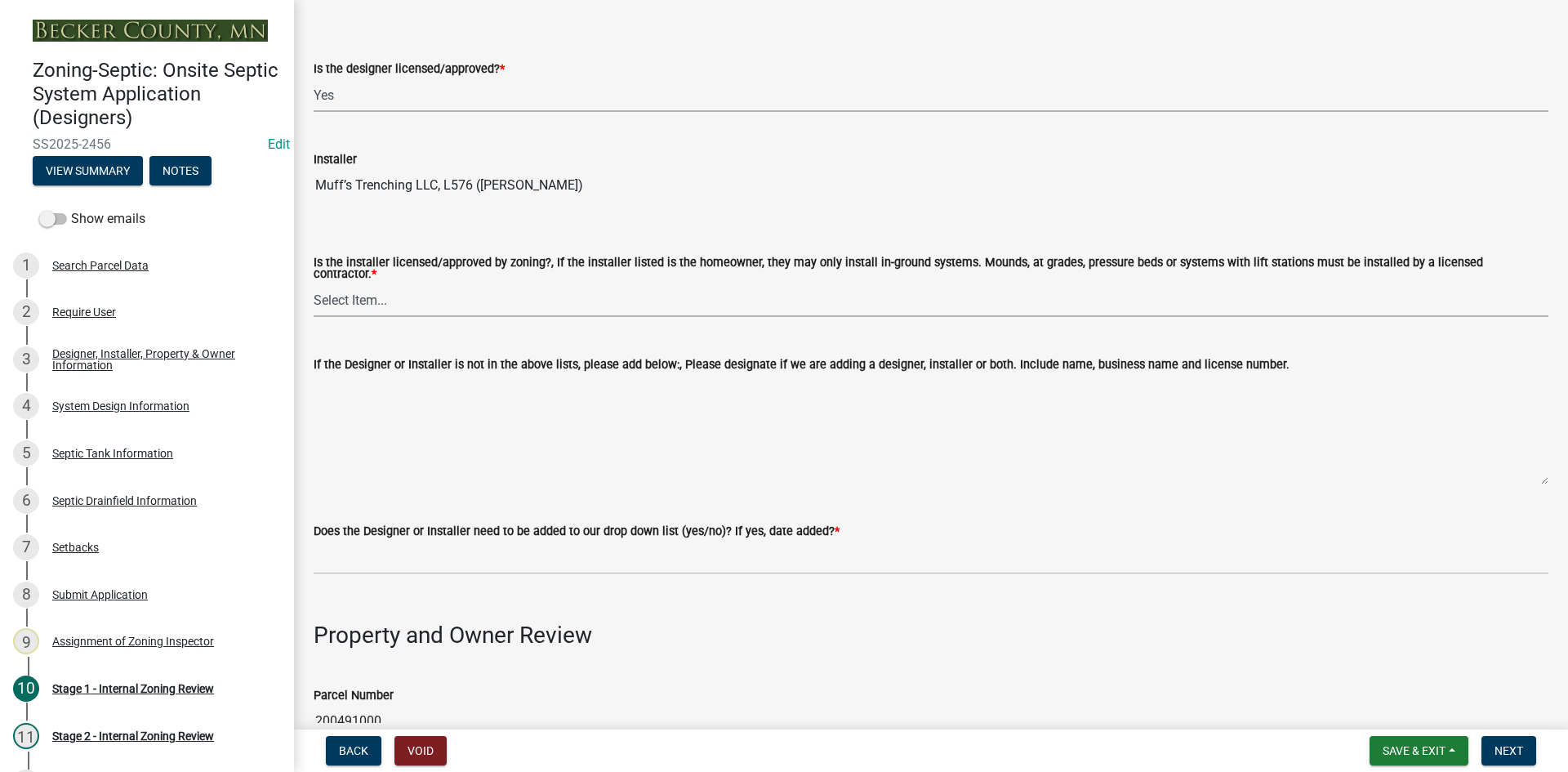
click at [355, 297] on select "Select Item... Yes No" at bounding box center [931, 300] width 1235 height 33
click at [314, 283] on select "Select Item... Yes No" at bounding box center [931, 300] width 1235 height 33
select select "ca07ae0a-7638-46ff-ada2-c67ca3524324"
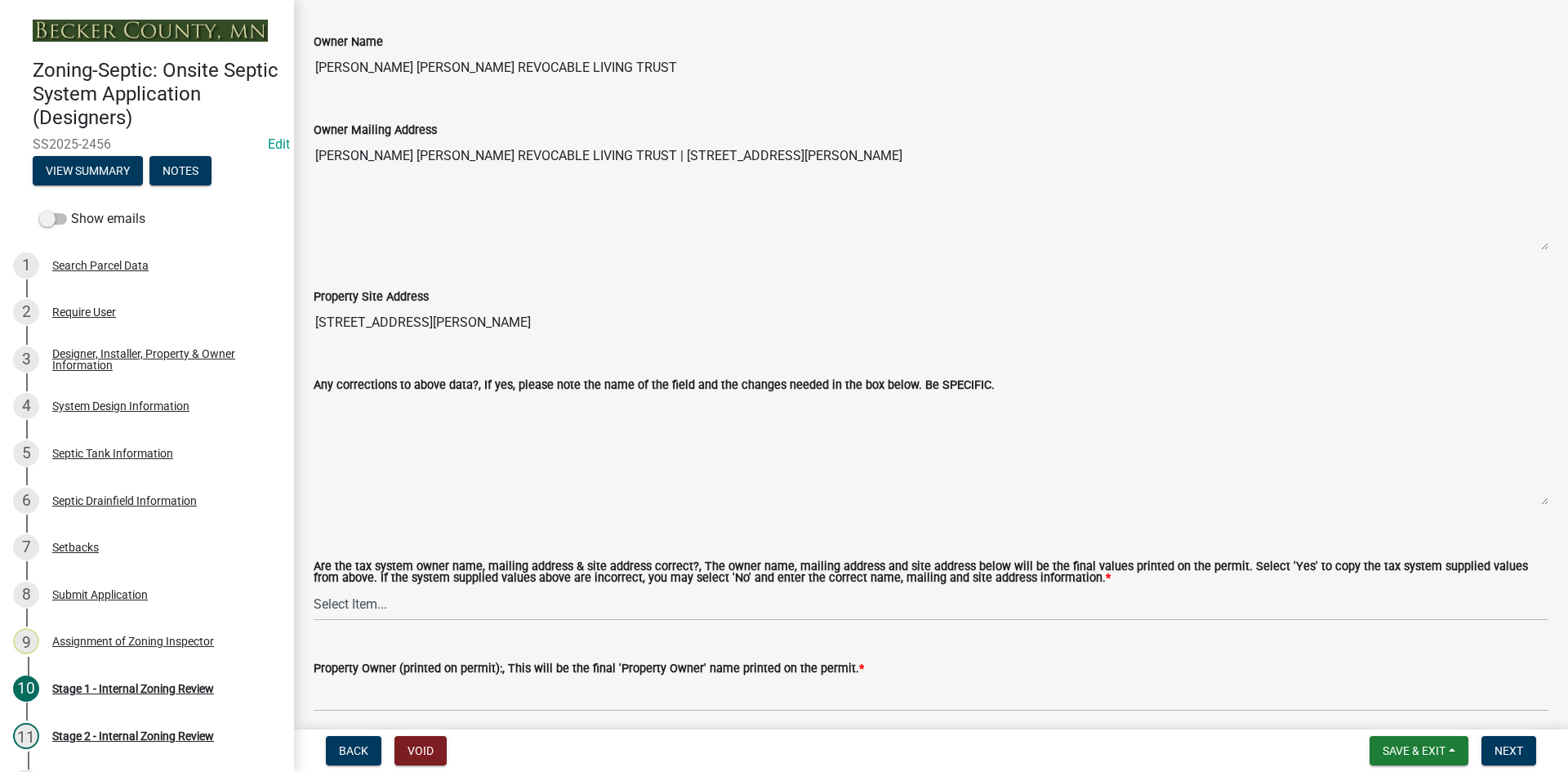
scroll to position [1307, 0]
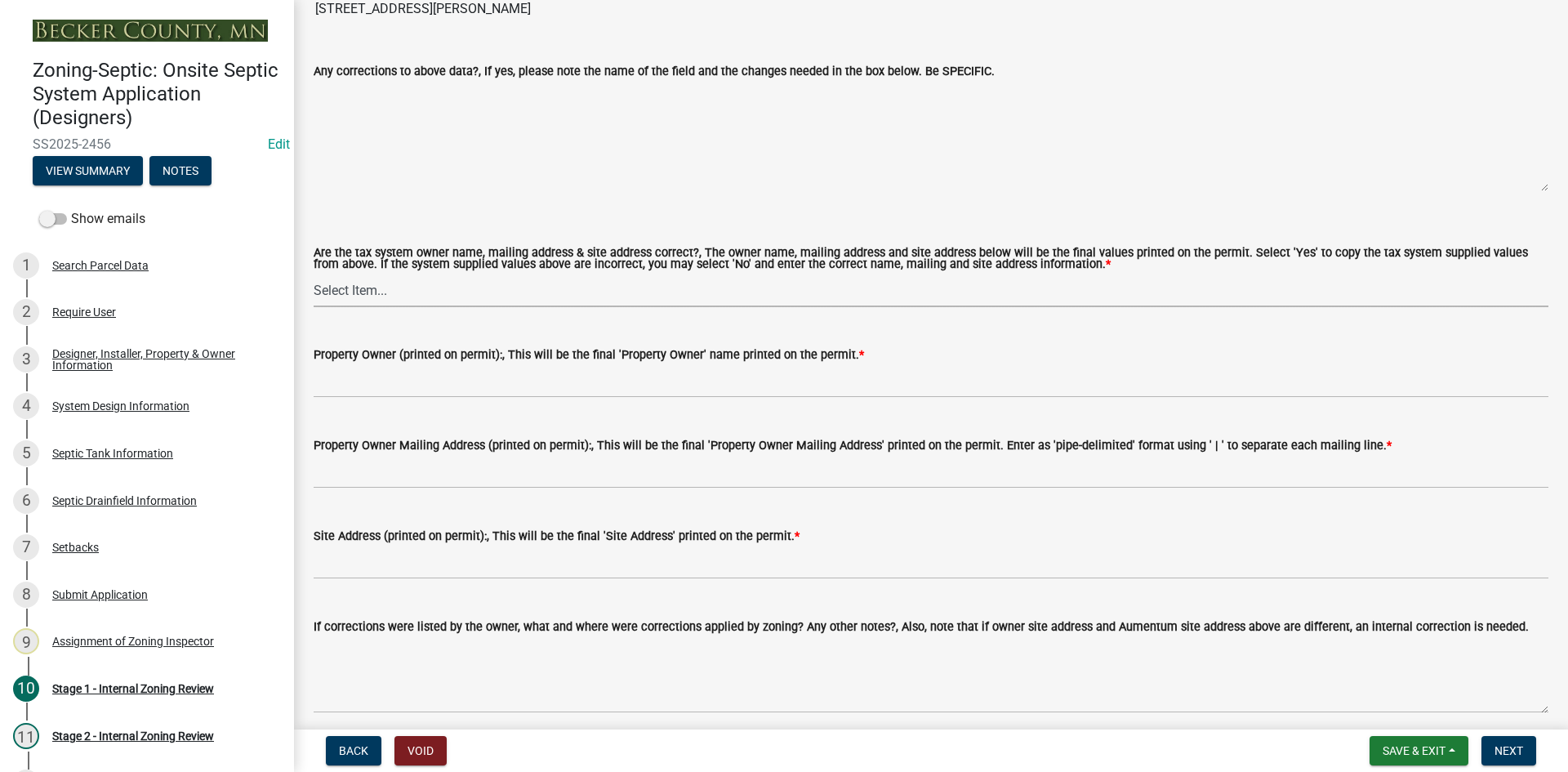
click at [378, 279] on select "Select Item... Yes No" at bounding box center [931, 290] width 1235 height 33
click at [314, 273] on select "Select Item... Yes No" at bounding box center [931, 290] width 1235 height 33
select select "ec75a761-93b4-47c5-8535-fea253c32937"
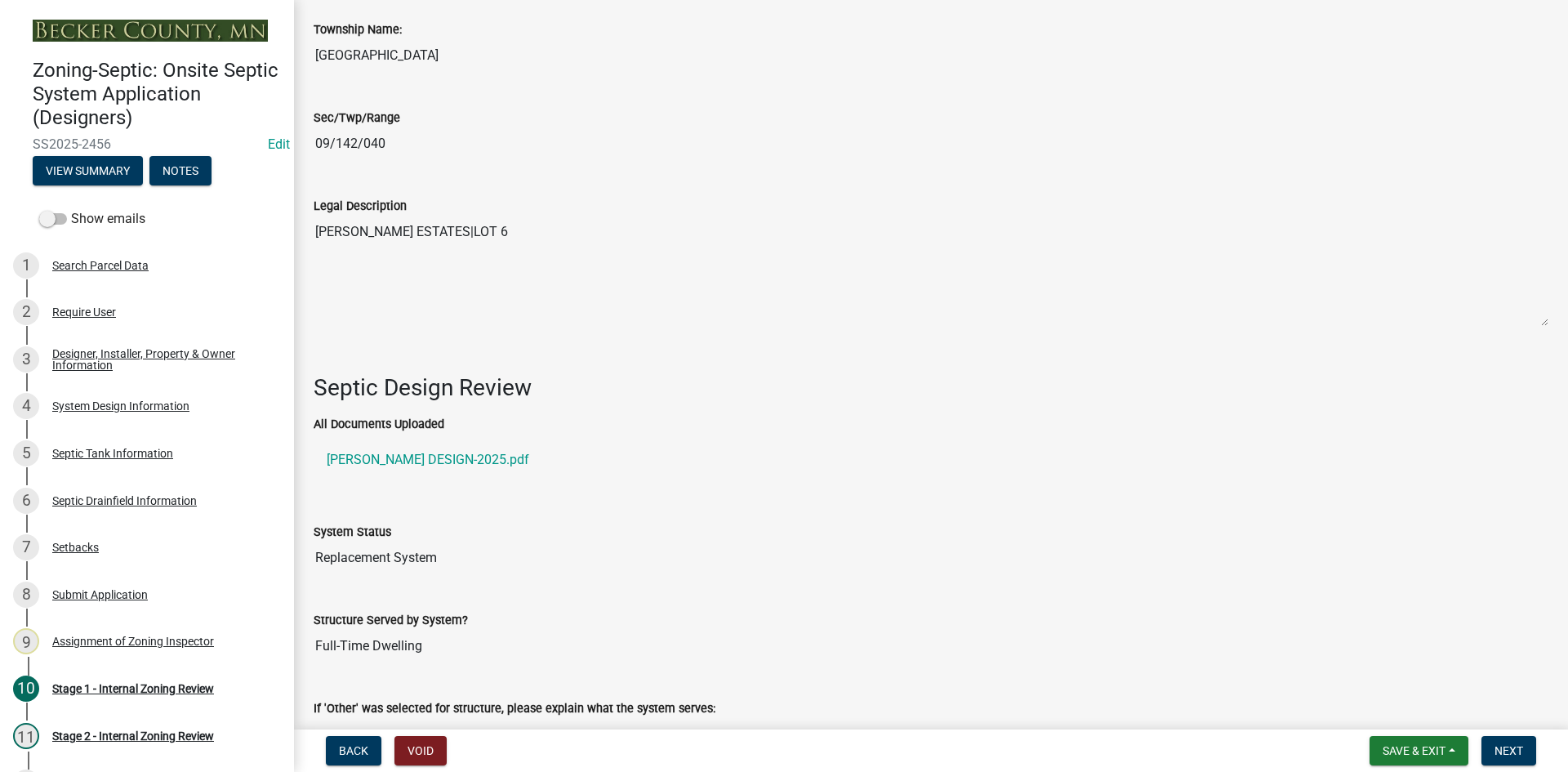
scroll to position [2042, 0]
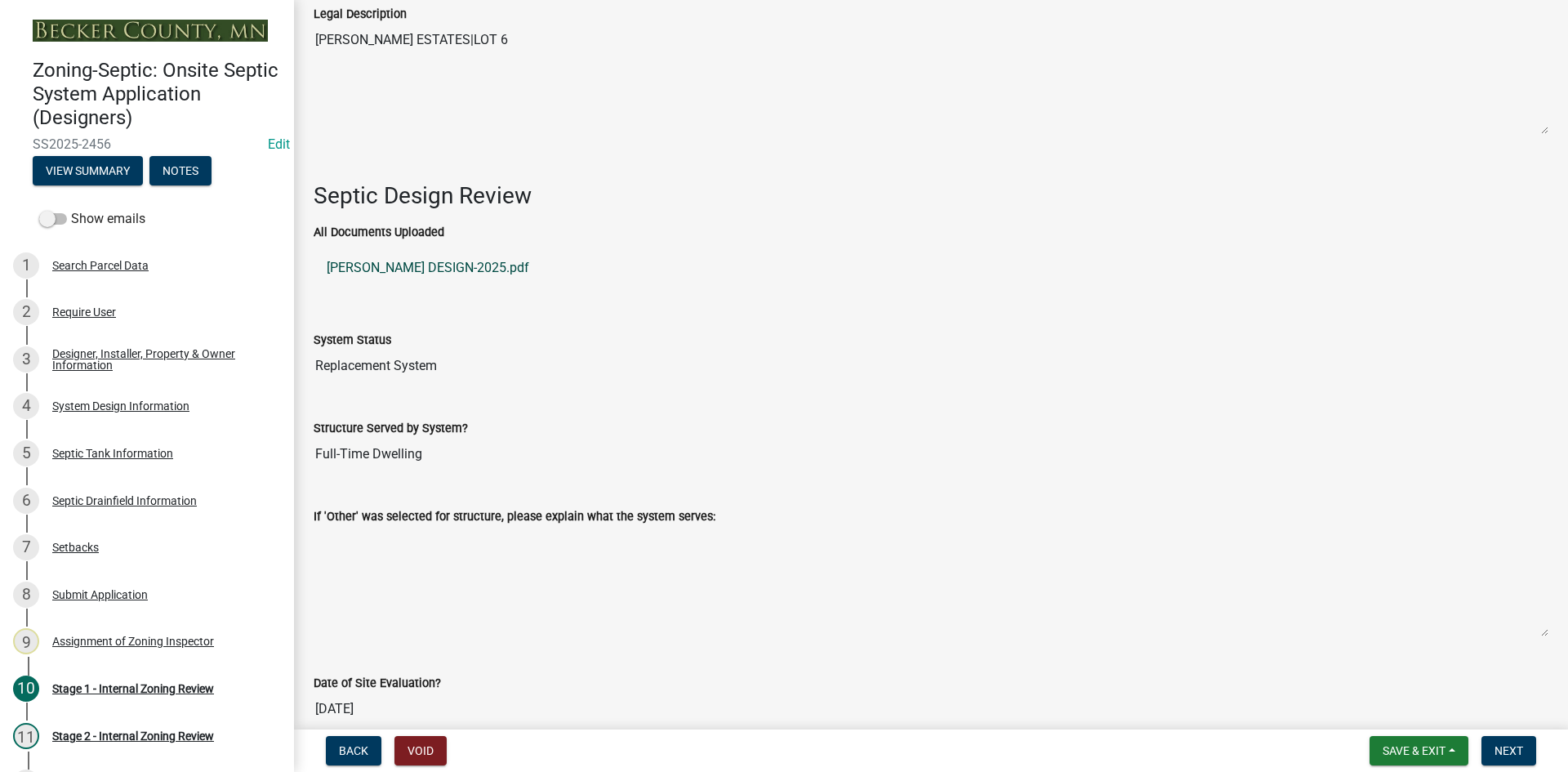
click at [467, 258] on link "[PERSON_NAME] DESIGN-2025.pdf" at bounding box center [931, 268] width 1235 height 39
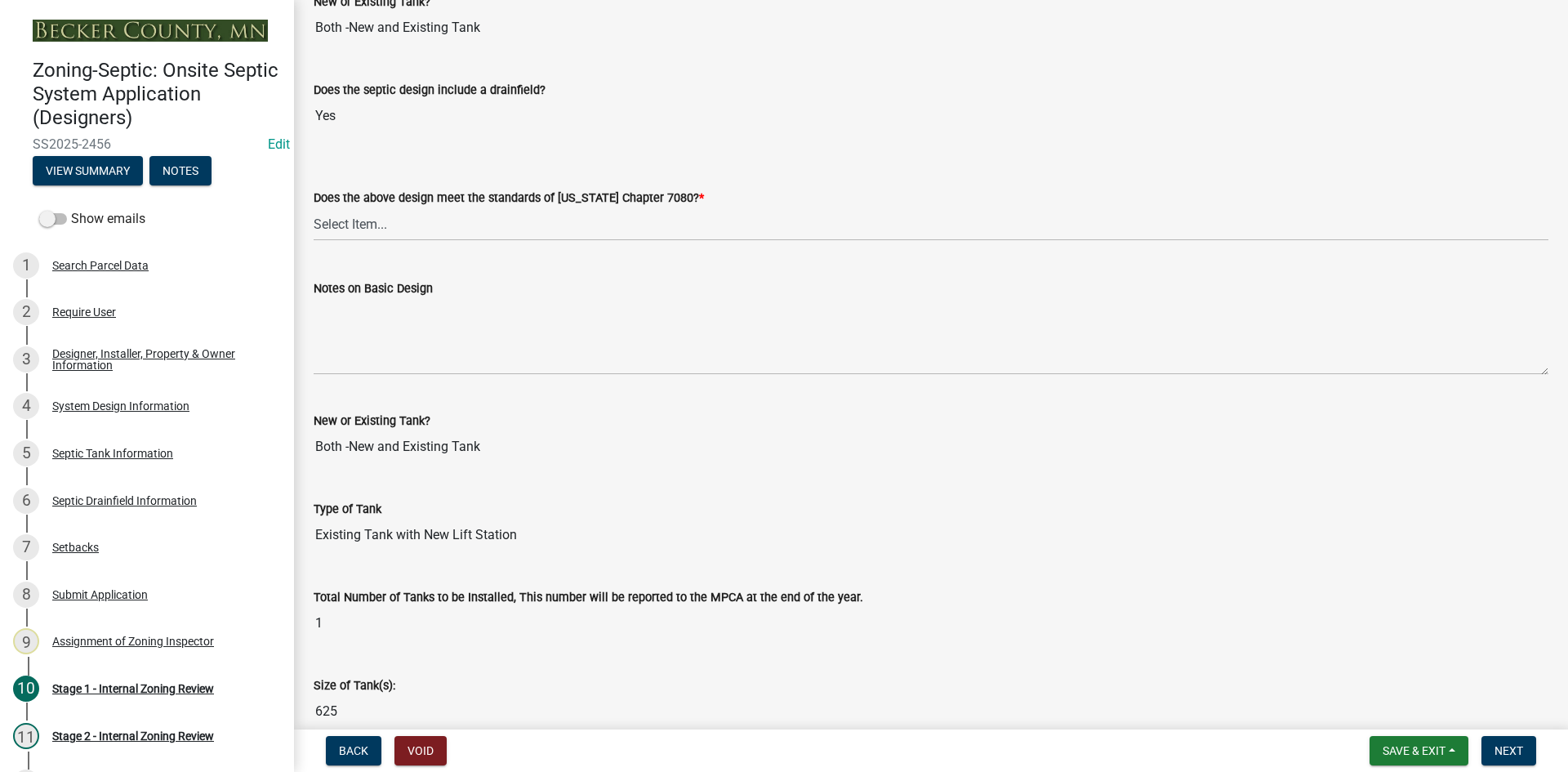
scroll to position [3616, 0]
click at [367, 220] on select "Select Item... Yes No" at bounding box center [931, 222] width 1235 height 33
click at [314, 205] on select "Select Item... Yes No" at bounding box center [931, 222] width 1235 height 33
select select "bcbb982e-a48c-4b4a-a83b-ed1363446a86"
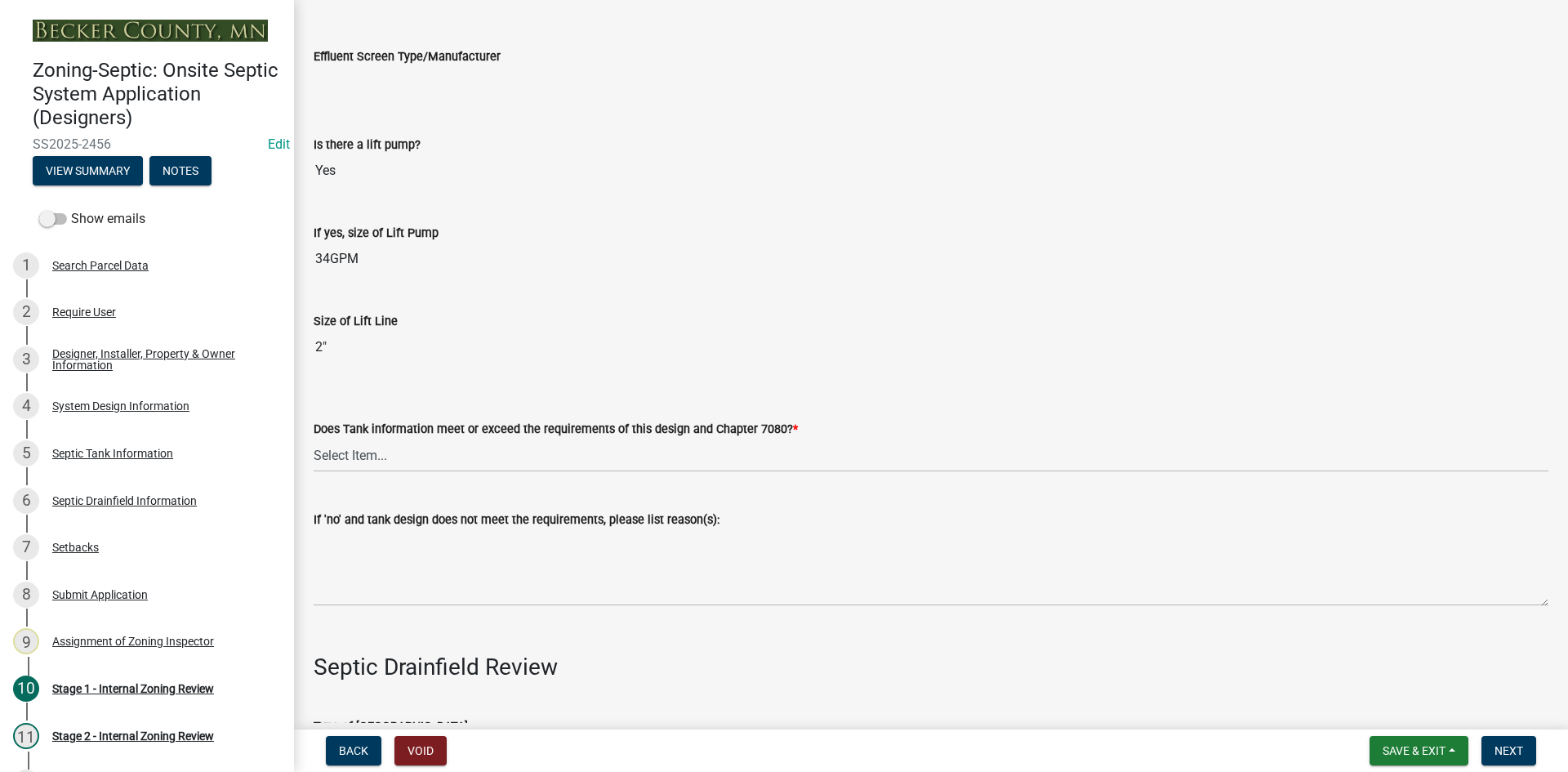
scroll to position [4678, 0]
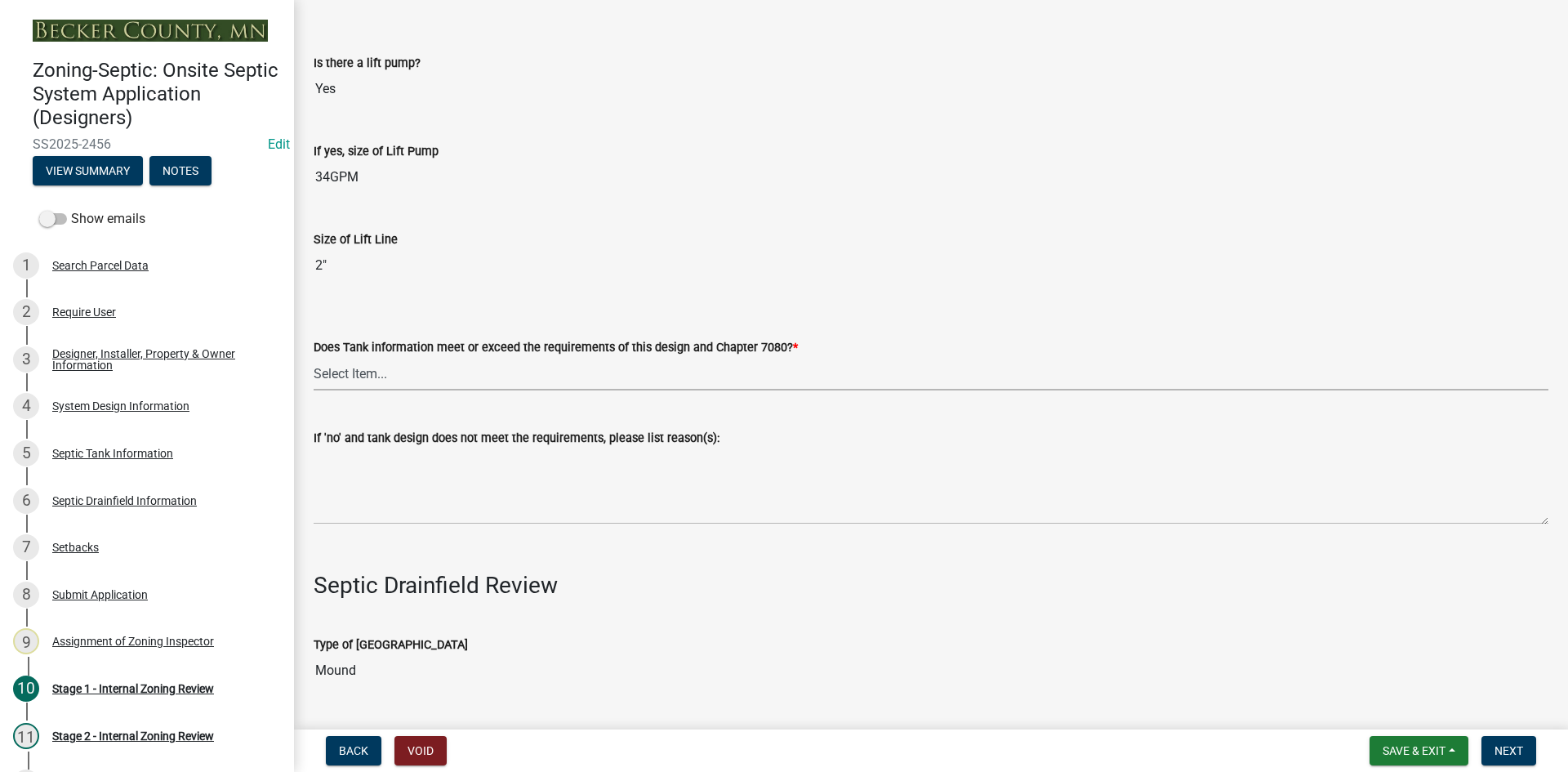
click at [369, 368] on select "Select Item... Yes No" at bounding box center [931, 374] width 1235 height 33
click at [314, 357] on select "Select Item... Yes No" at bounding box center [931, 374] width 1235 height 33
select select "47a2a5dd-5977-4941-8e6f-09ff03cdfb75"
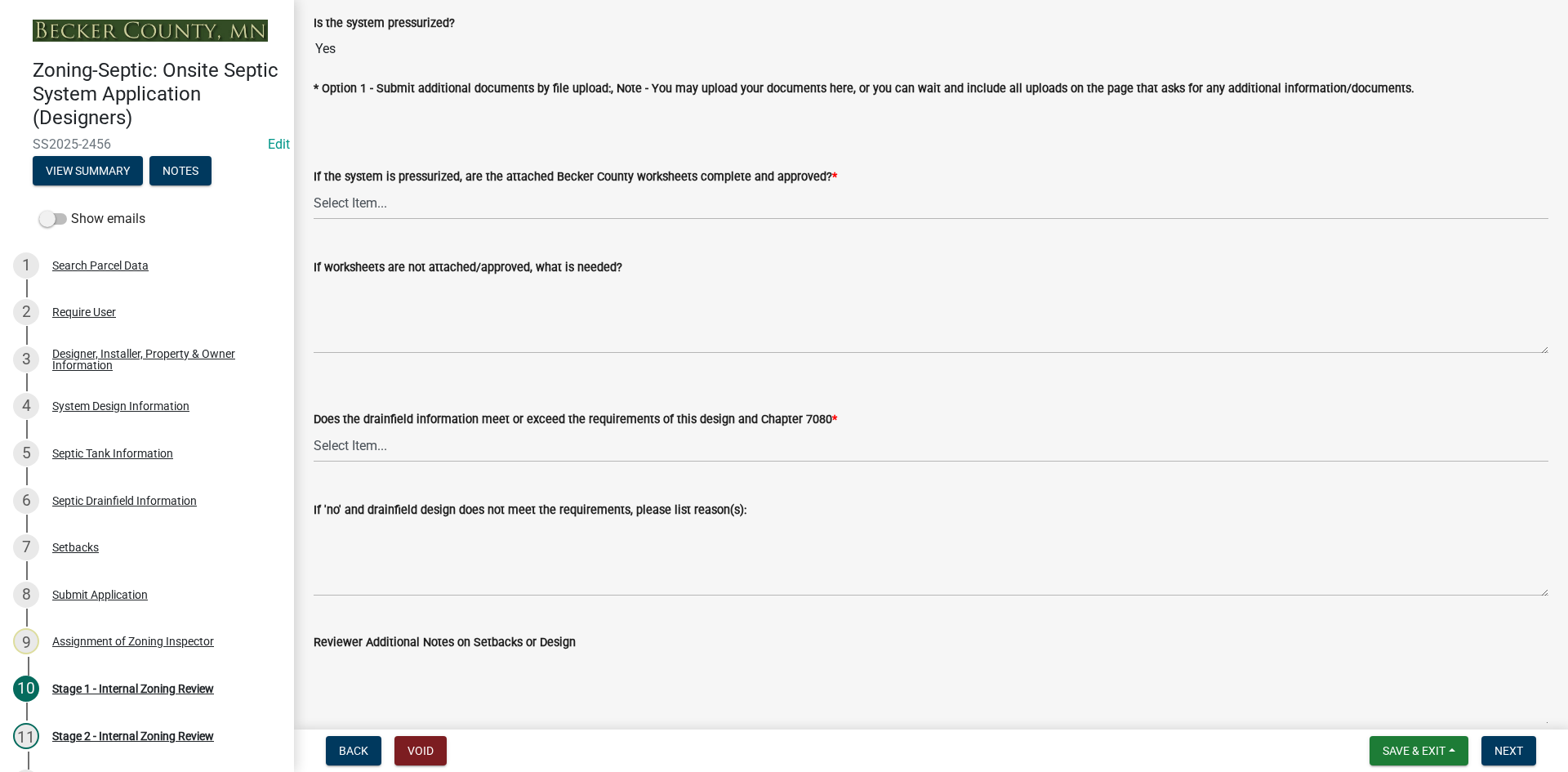
scroll to position [5849, 0]
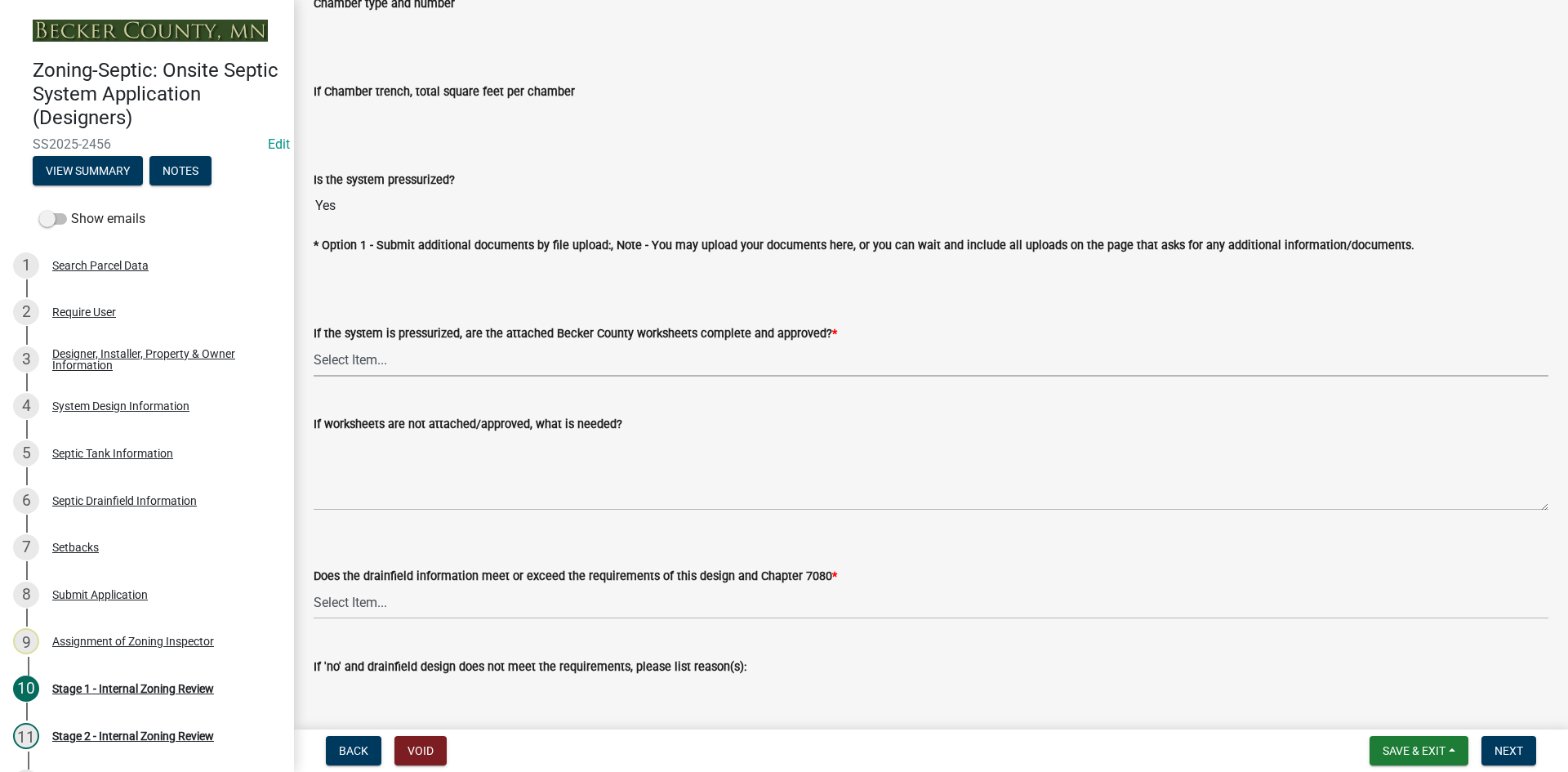
click at [358, 364] on select "Select Item... Yes No NA" at bounding box center [931, 359] width 1235 height 33
click at [314, 343] on select "Select Item... Yes No NA" at bounding box center [931, 359] width 1235 height 33
select select "3f5b086d-5a4c-4236-93bc-fa7bf4d11838"
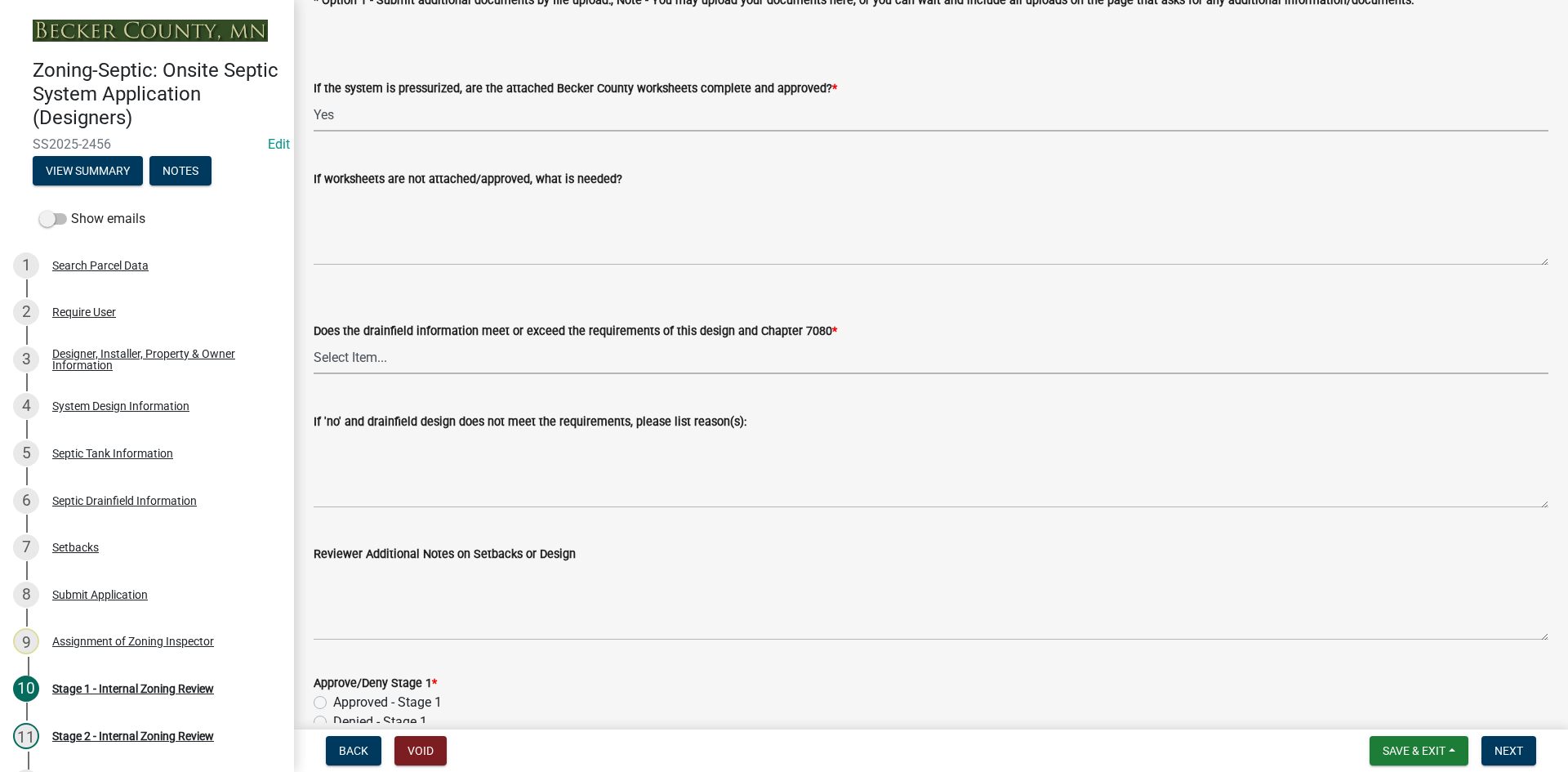
click at [399, 362] on select "Select Item... Yes No" at bounding box center [931, 357] width 1235 height 33
click at [314, 340] on select "Select Item... Yes No" at bounding box center [931, 357] width 1235 height 33
select select "888a8260-2be6-47f2-a4de-b9f453a4d3bc"
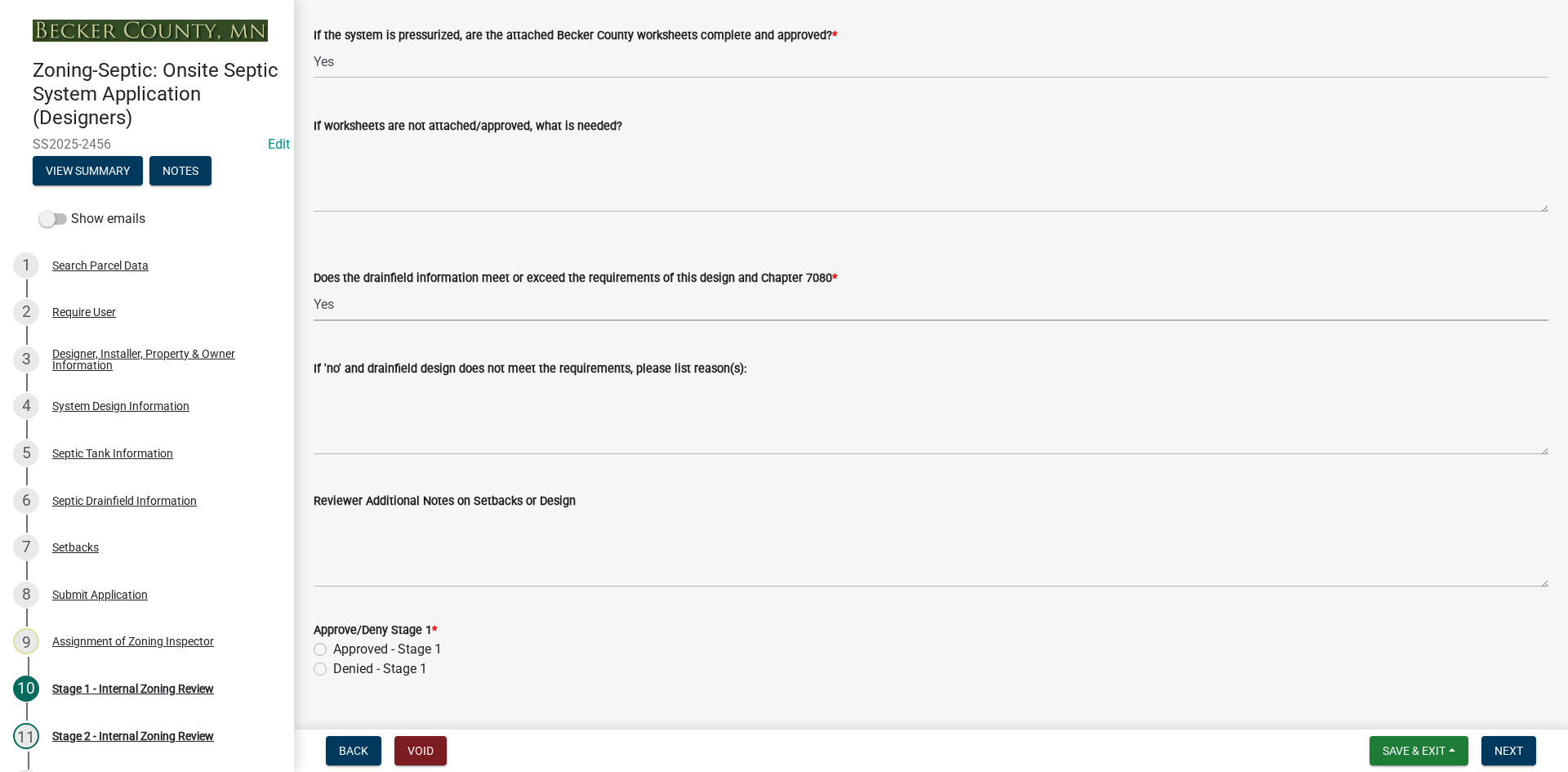
scroll to position [6176, 0]
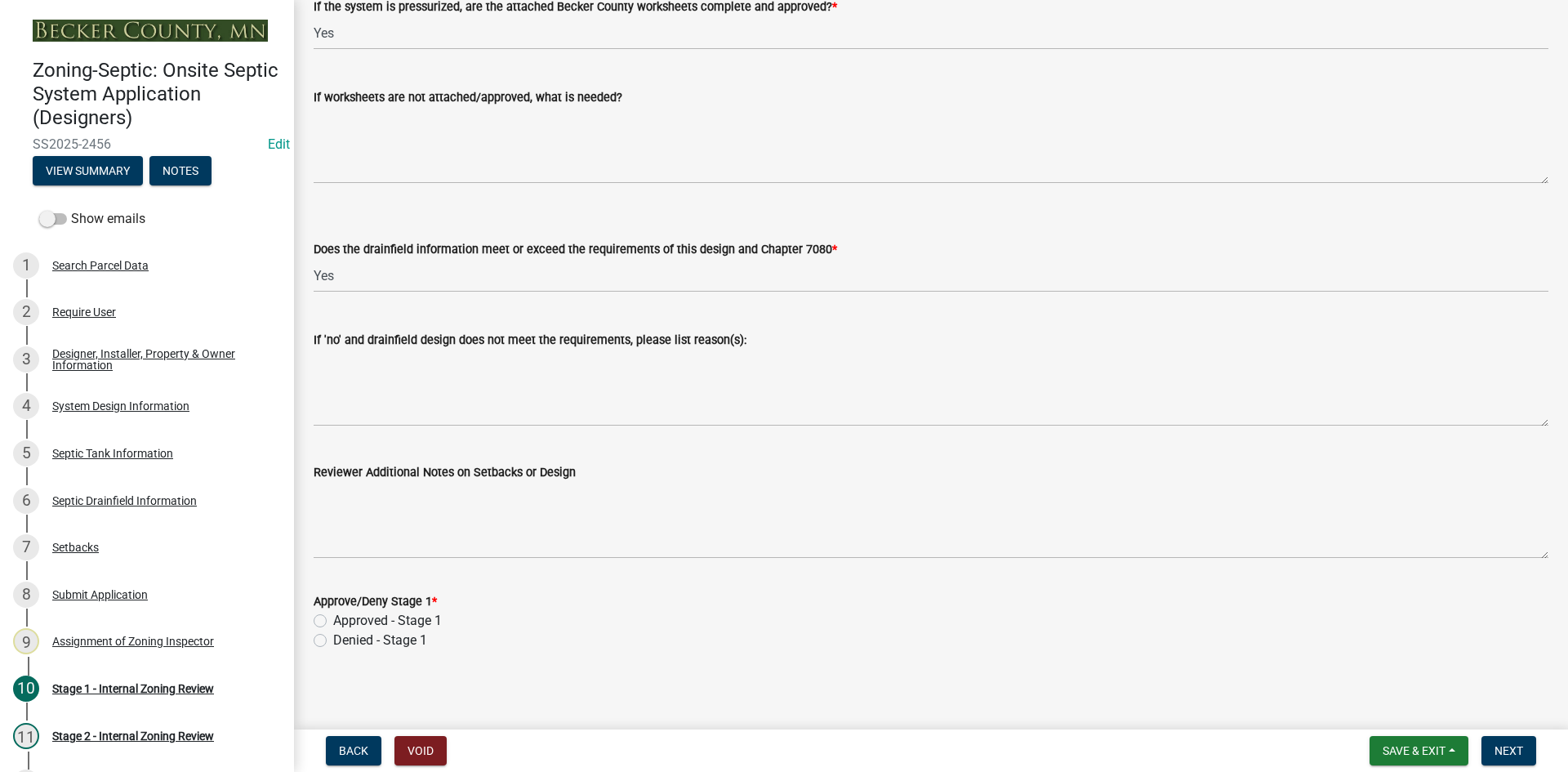
click at [333, 615] on label "Approved - Stage 1" at bounding box center [387, 621] width 109 height 20
click at [333, 615] on input "Approved - Stage 1" at bounding box center [338, 616] width 11 height 11
radio input "true"
click at [1511, 744] on span "Next" at bounding box center [1509, 750] width 29 height 13
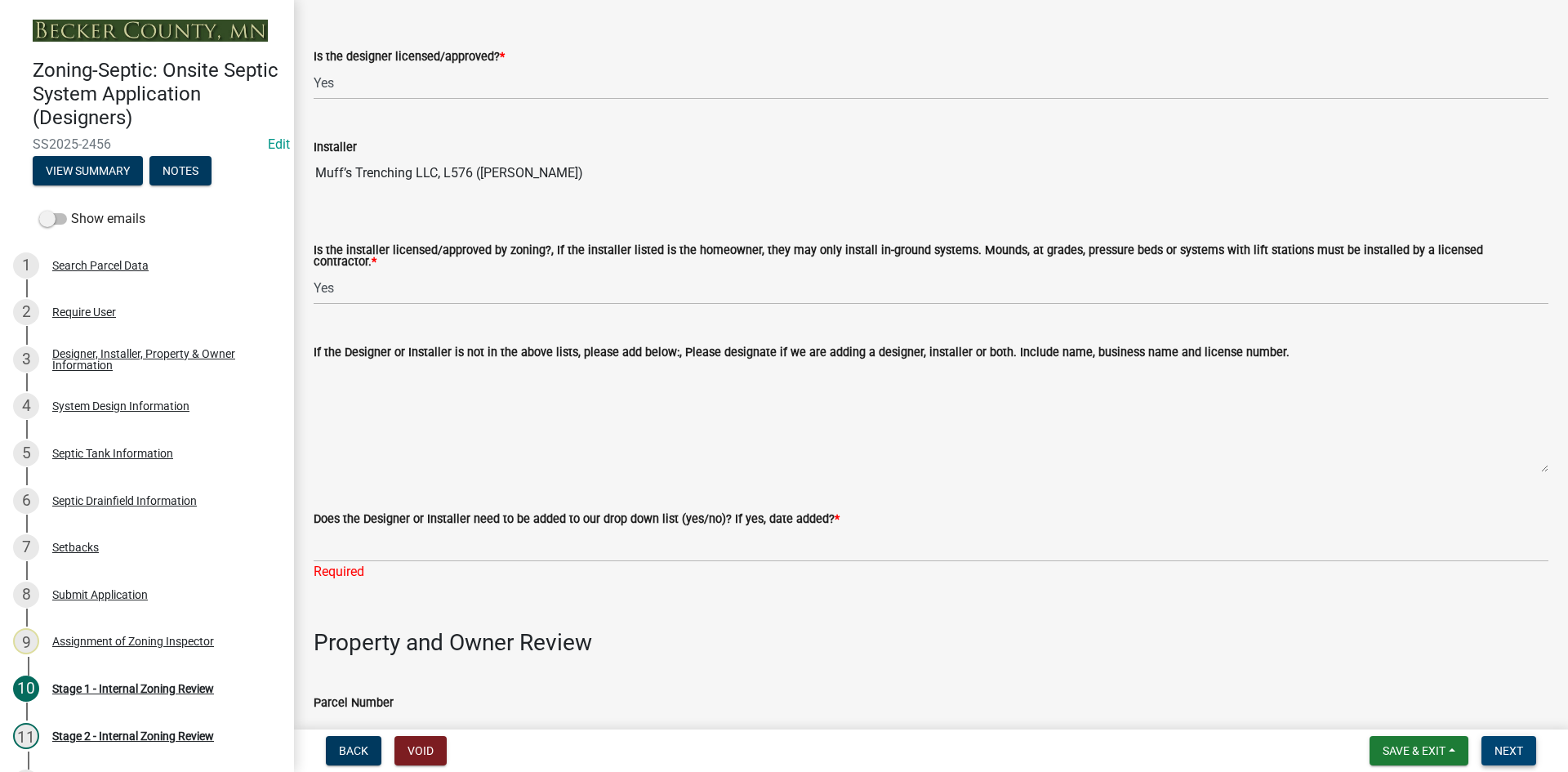
scroll to position [408, 0]
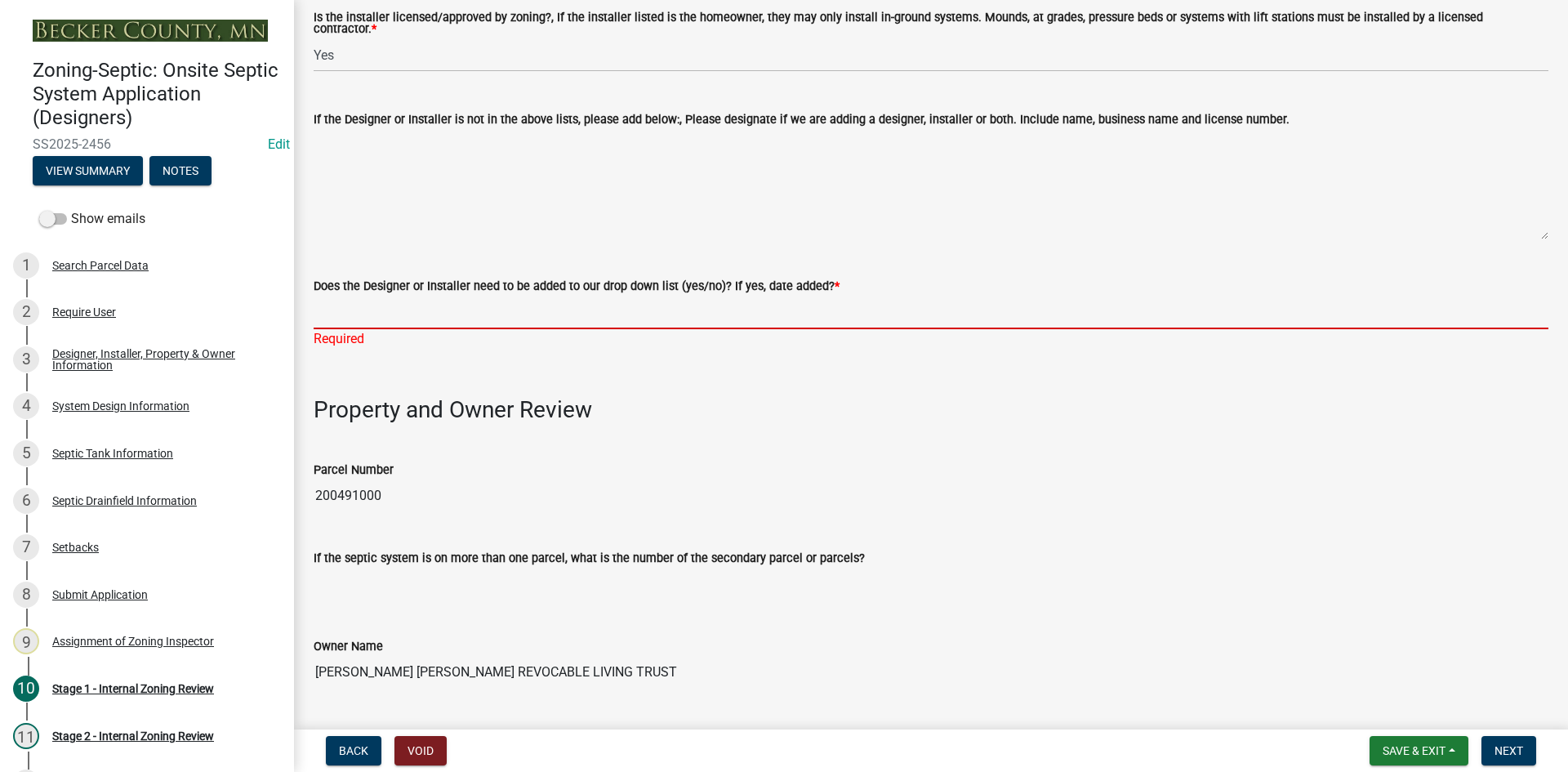
drag, startPoint x: 400, startPoint y: 295, endPoint x: 442, endPoint y: 321, distance: 49.4
click at [400, 296] on input "Does the Designer or Installer need to be added to our drop down list (yes/no)?…" at bounding box center [931, 312] width 1235 height 33
type input "NO"
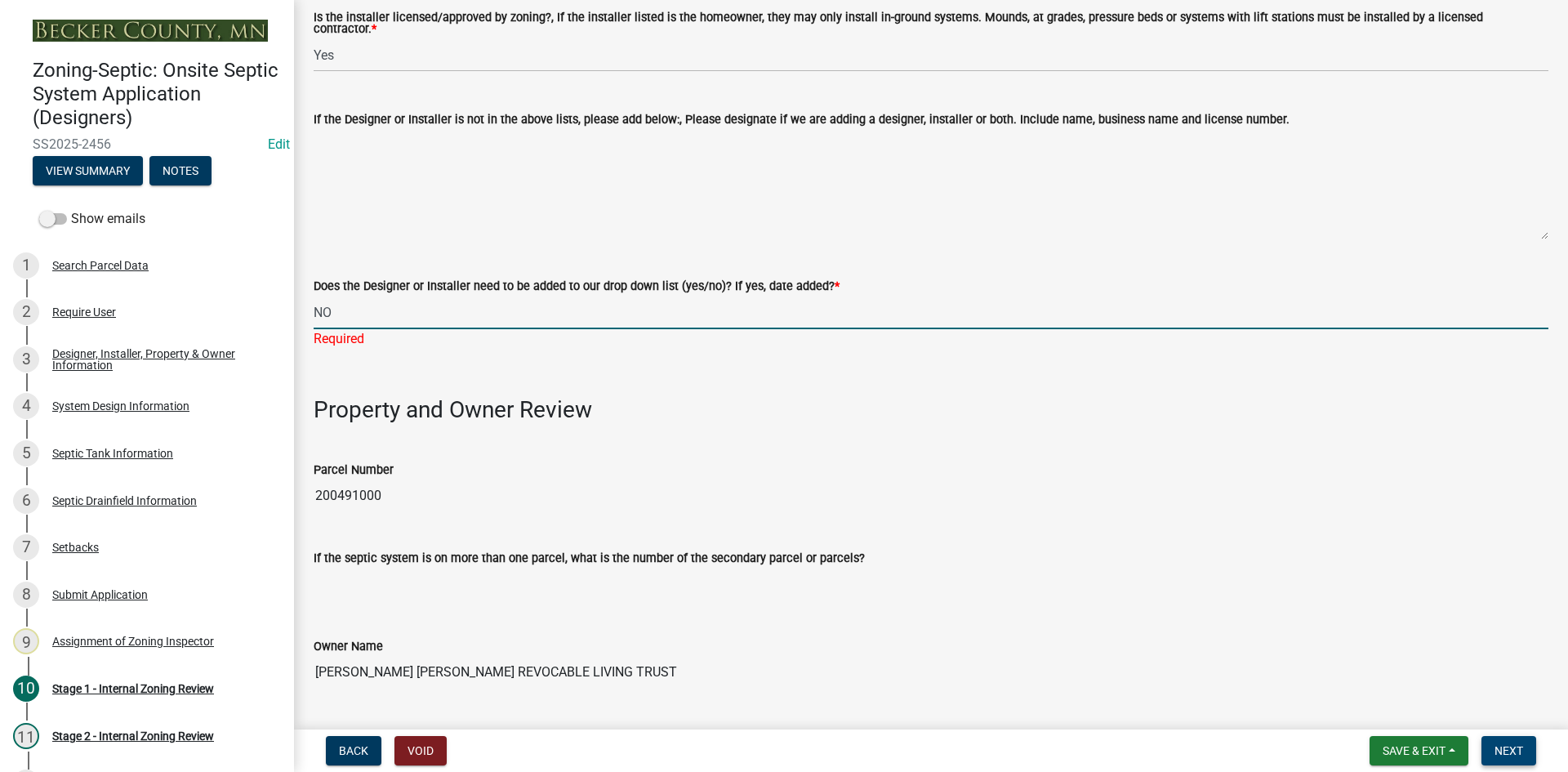
click at [1515, 745] on span "Next" at bounding box center [1509, 750] width 29 height 13
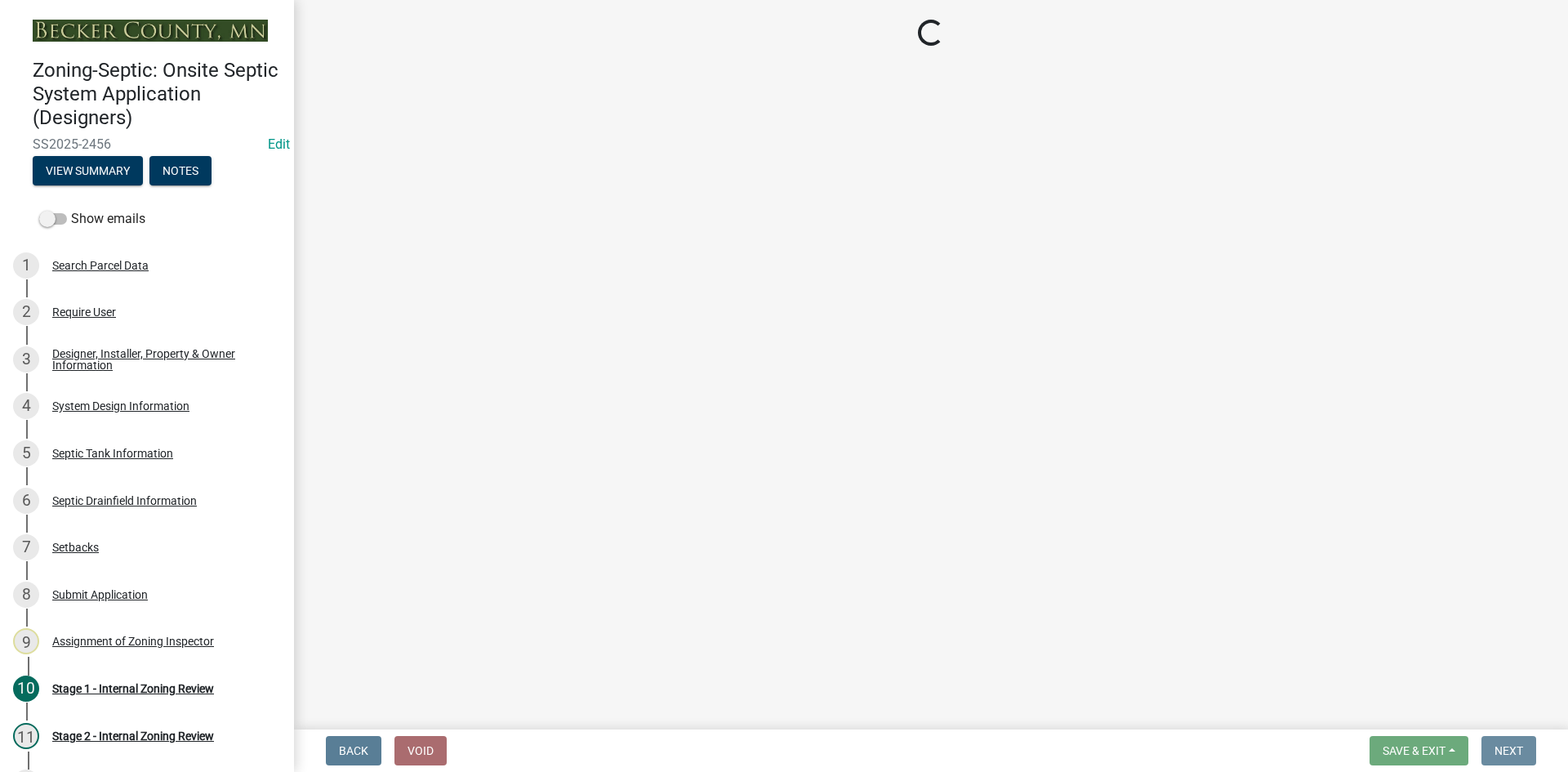
scroll to position [0, 0]
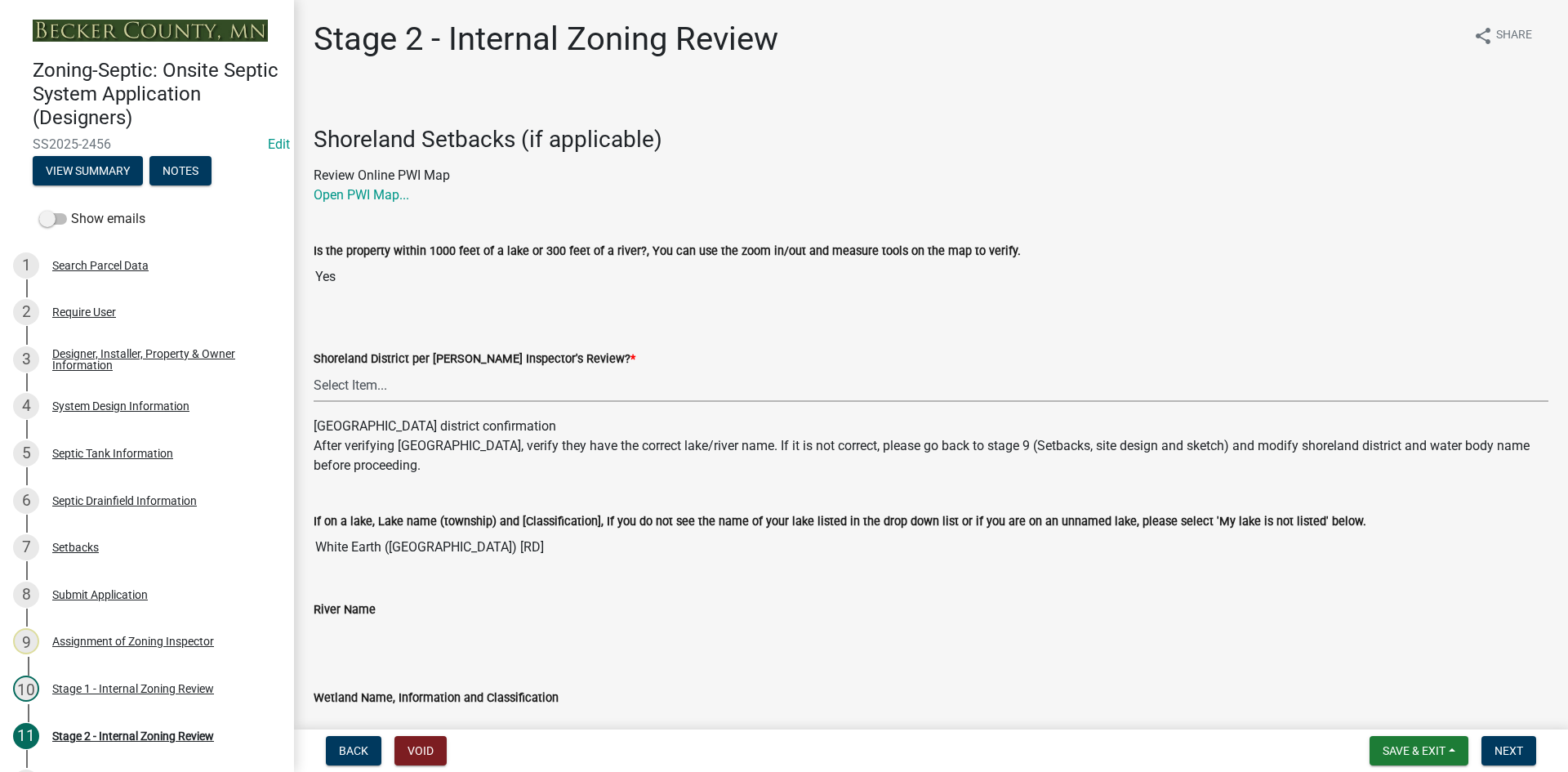
drag, startPoint x: 347, startPoint y: 379, endPoint x: 357, endPoint y: 384, distance: 11.2
click at [347, 379] on select "Select Item... Yes No" at bounding box center [931, 385] width 1235 height 33
click at [314, 369] on select "Select Item... Yes No" at bounding box center [931, 385] width 1235 height 33
select select "69d592bb-9906-4277-a6fb-df8686255161"
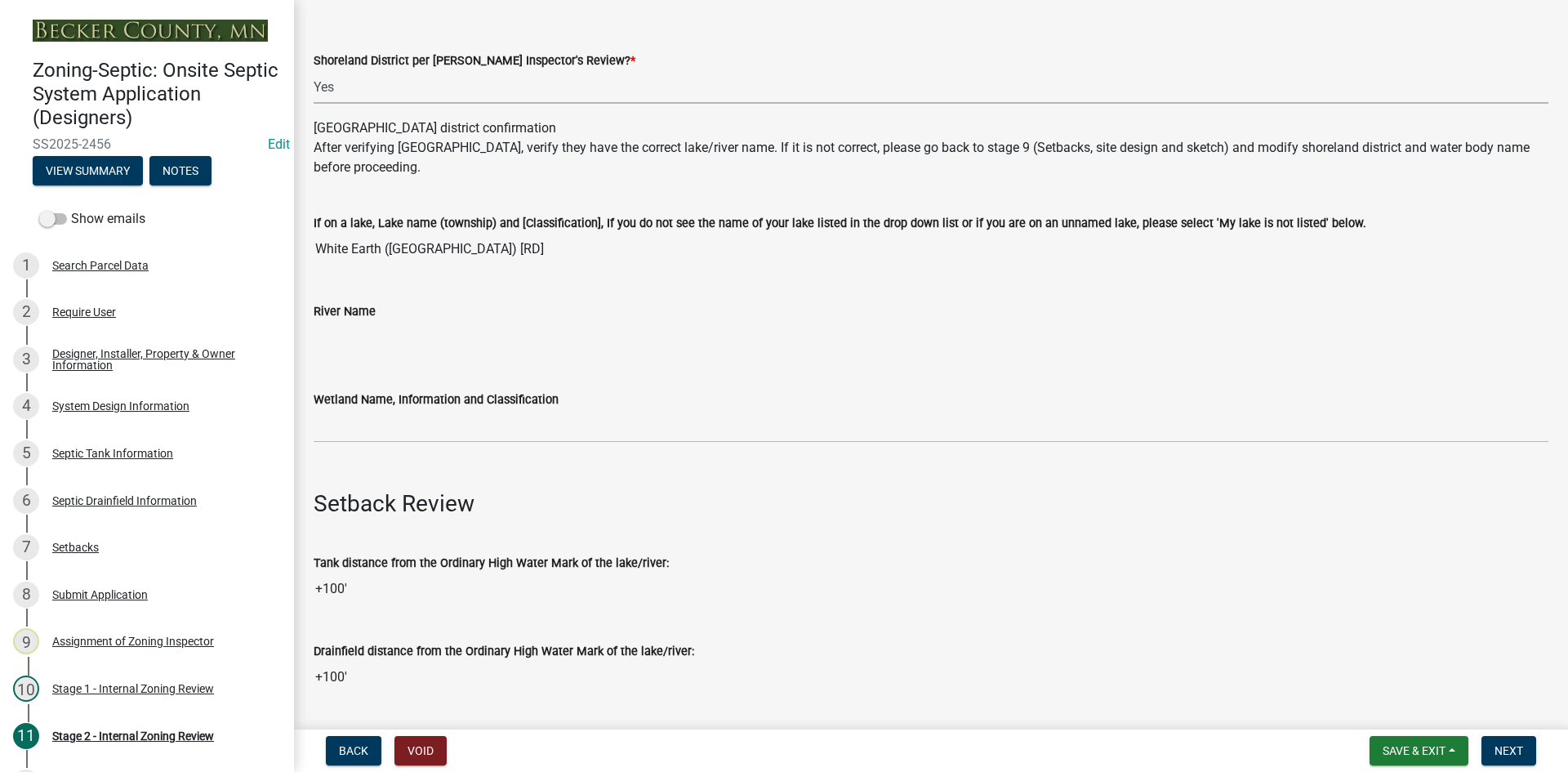
scroll to position [326, 0]
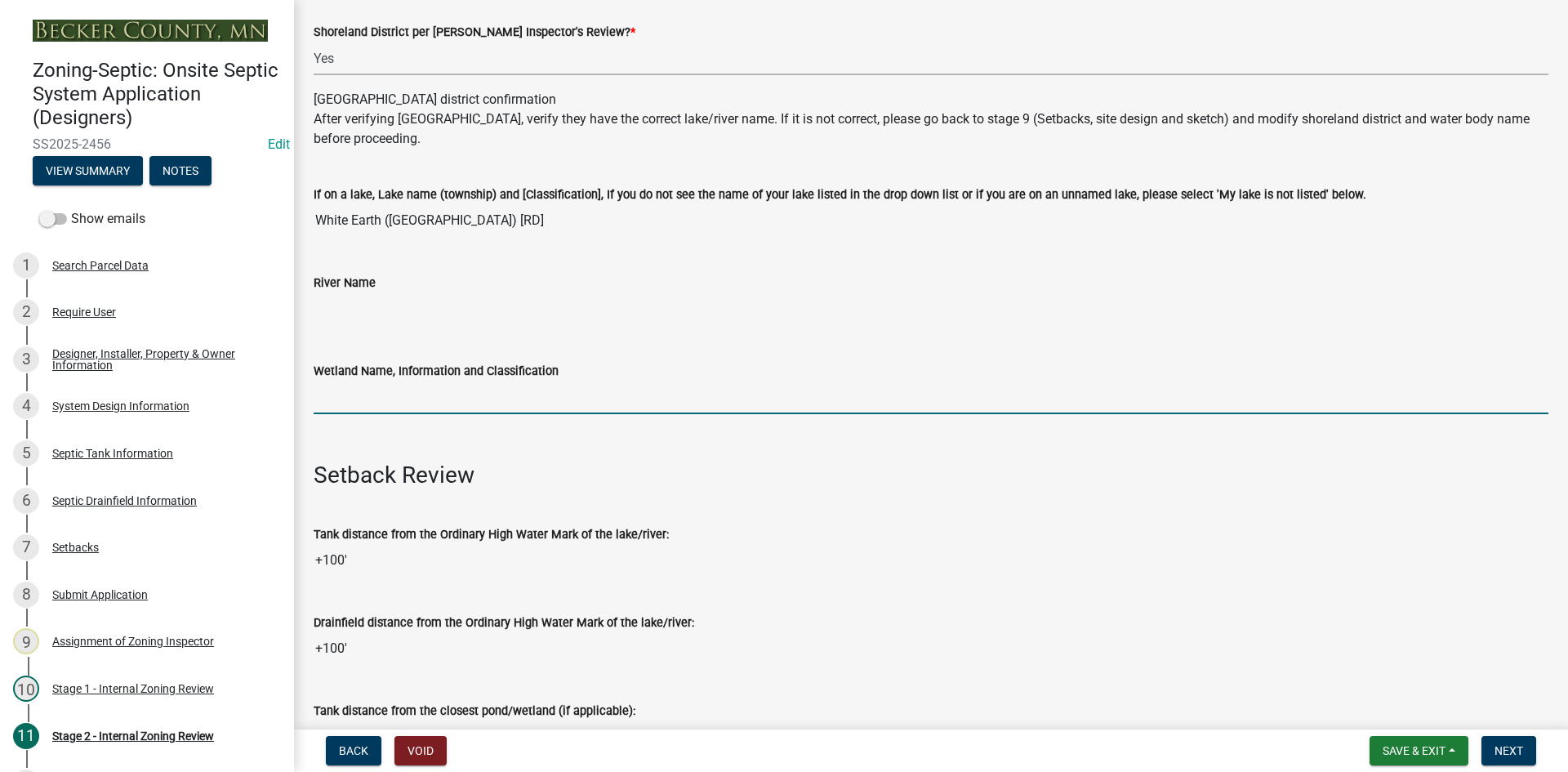
click at [396, 397] on input "Wetland Name, Information and Classification" at bounding box center [931, 398] width 1235 height 33
type input "rd100"
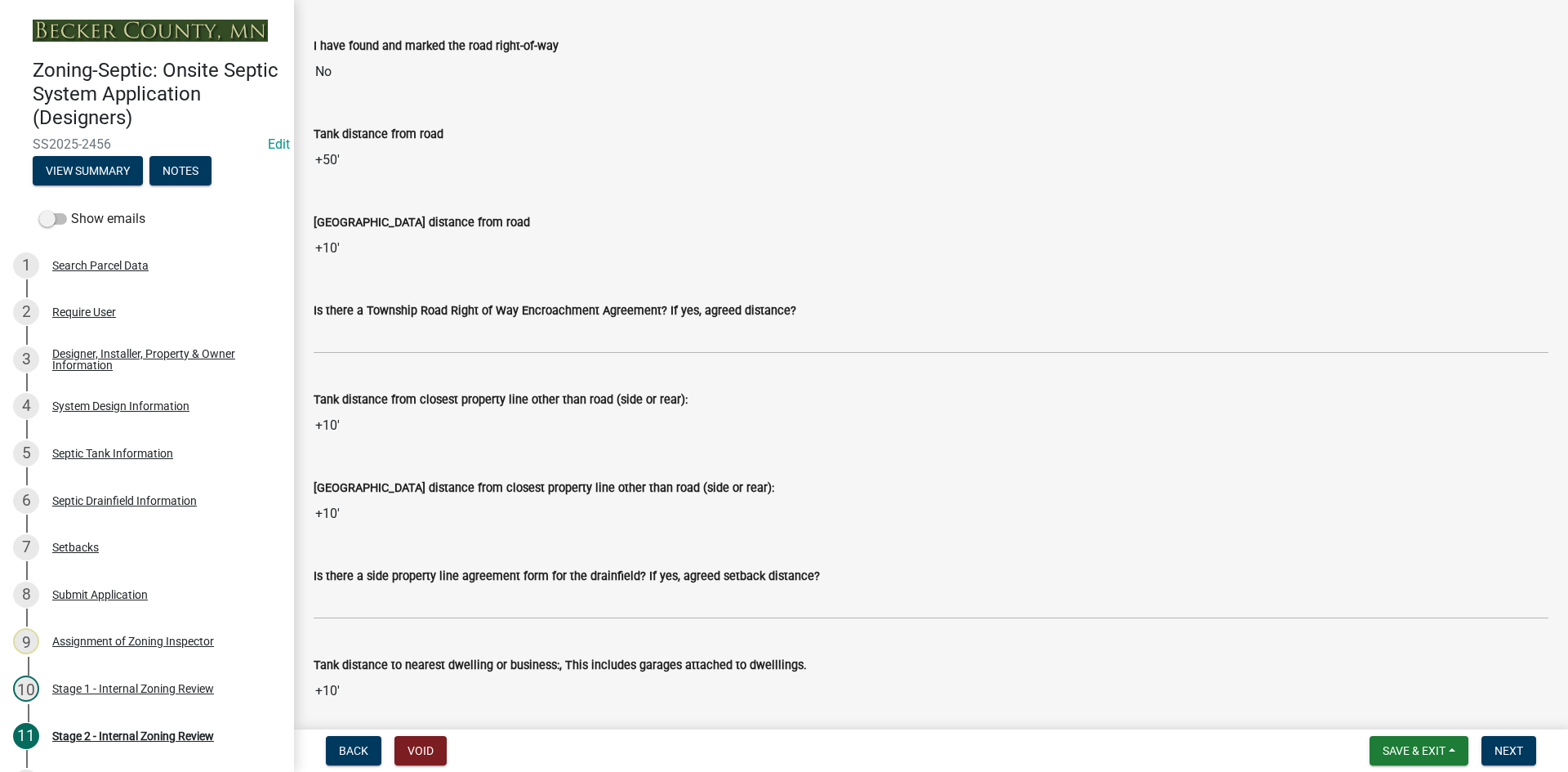
scroll to position [1307, 0]
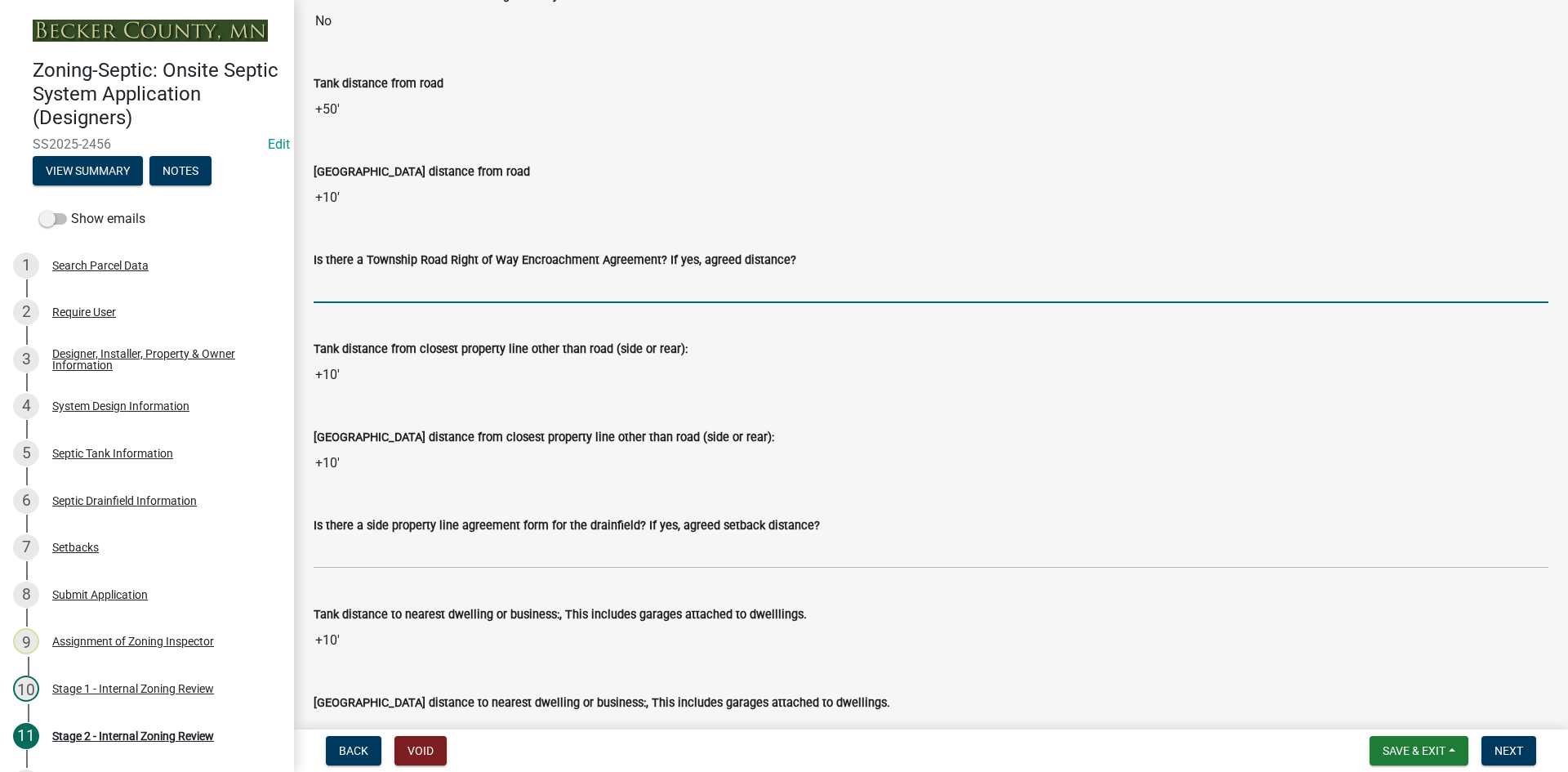
drag, startPoint x: 390, startPoint y: 292, endPoint x: 402, endPoint y: 298, distance: 13.4
click at [390, 292] on input "Is there a Township Road Right of Way Encroachment Agreement? If yes, agreed di…" at bounding box center [931, 286] width 1235 height 33
type input "na"
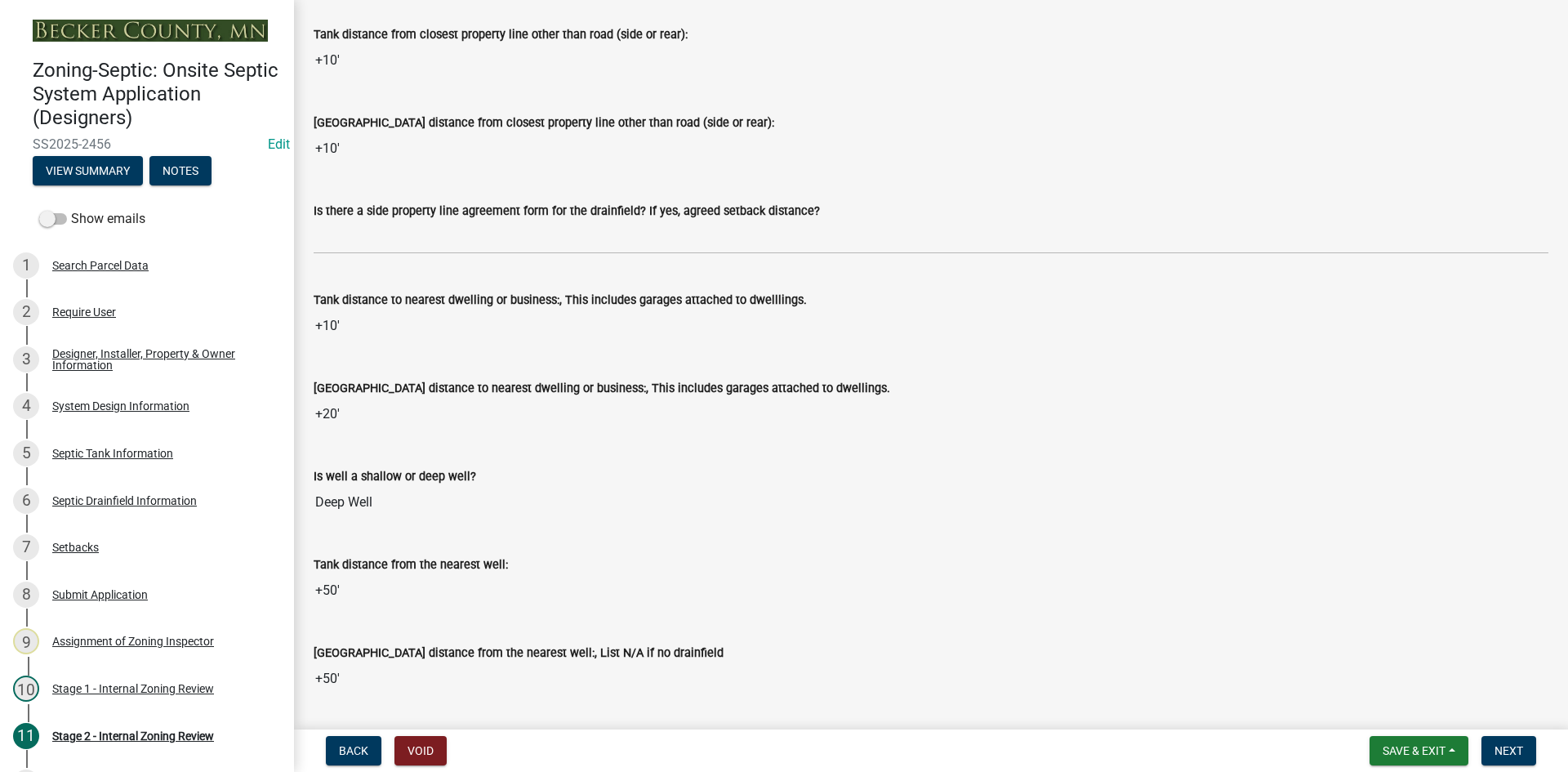
scroll to position [1633, 0]
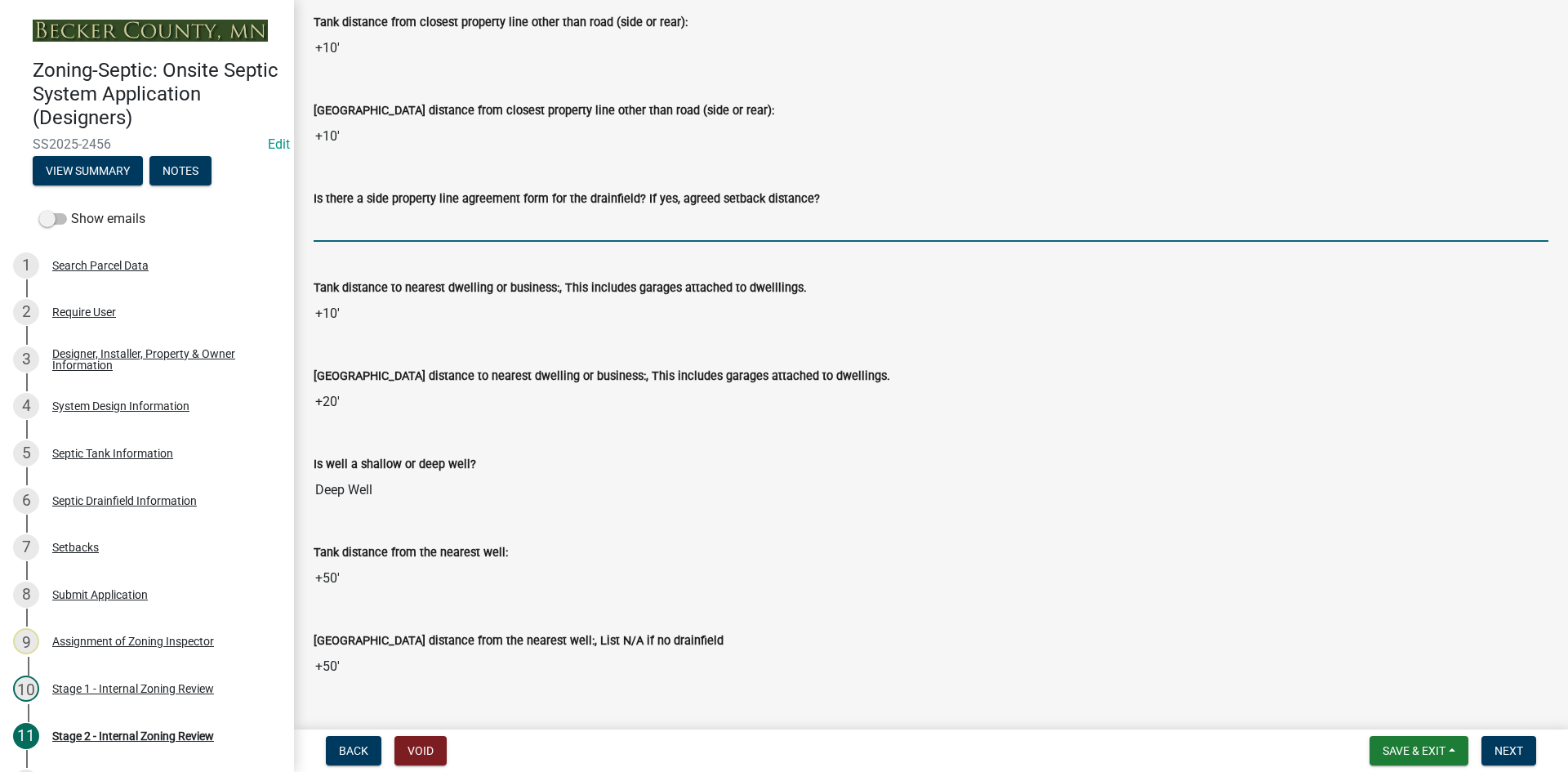
click at [354, 236] on input "Is there a side property line agreement form for the drainfield? If yes, agreed…" at bounding box center [931, 224] width 1235 height 33
type input "na"
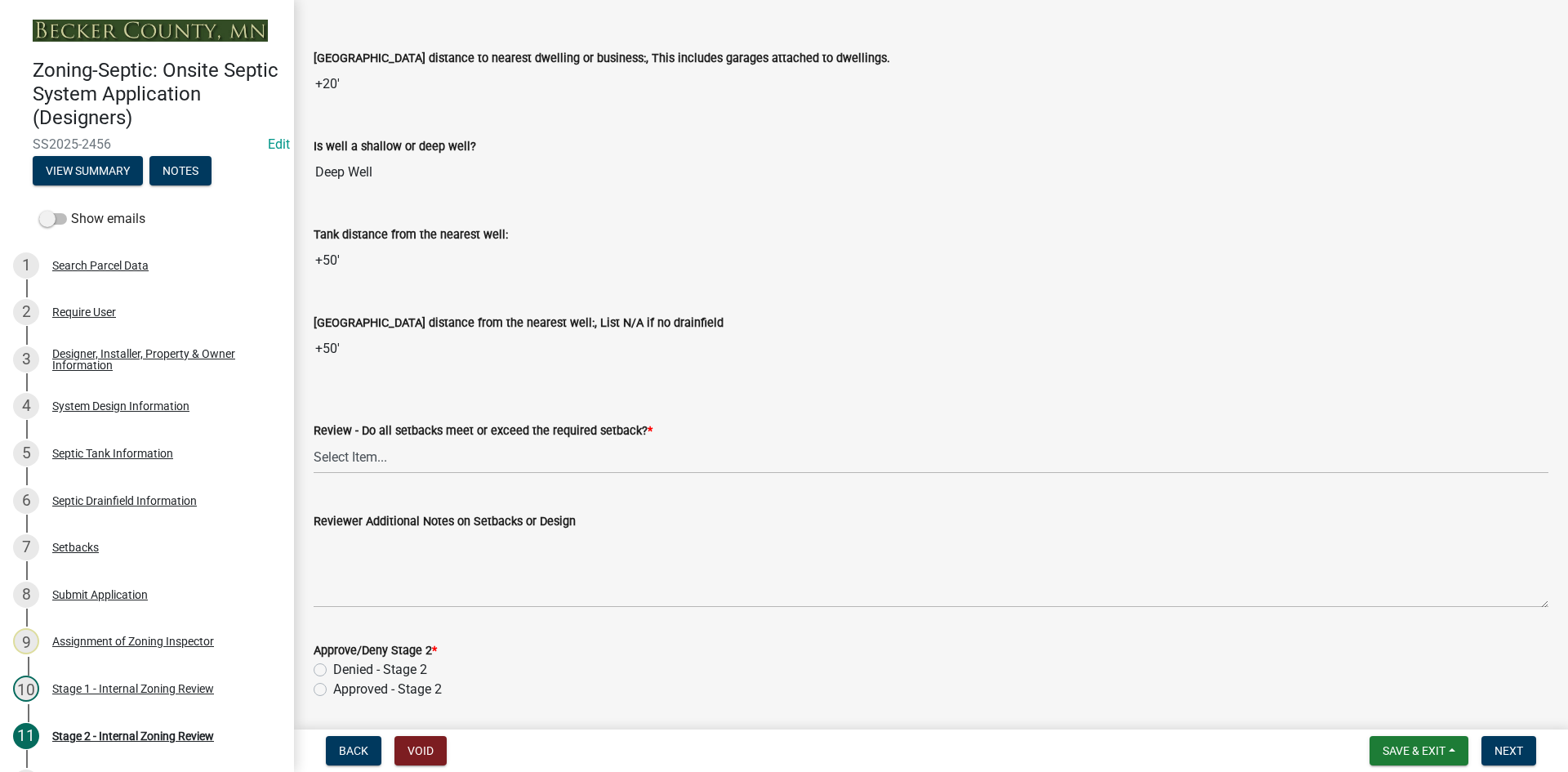
scroll to position [2042, 0]
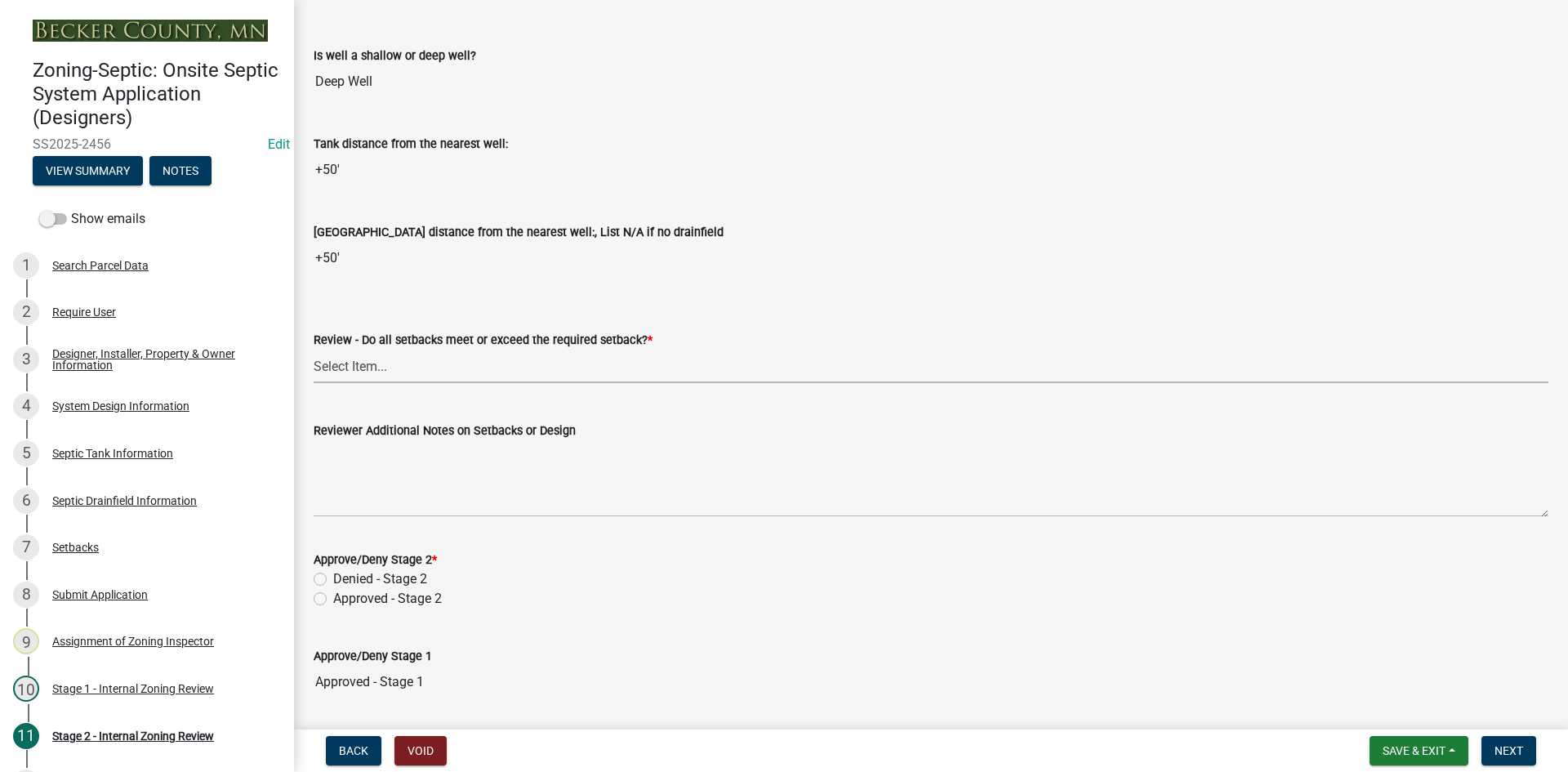
click at [370, 367] on select "Select Item... Yes No N/A" at bounding box center [931, 366] width 1235 height 33
click at [314, 350] on select "Select Item... Yes No N/A" at bounding box center [931, 366] width 1235 height 33
select select "1ad81be4-5d59-46bf-8b7b-d7c0f20ad891"
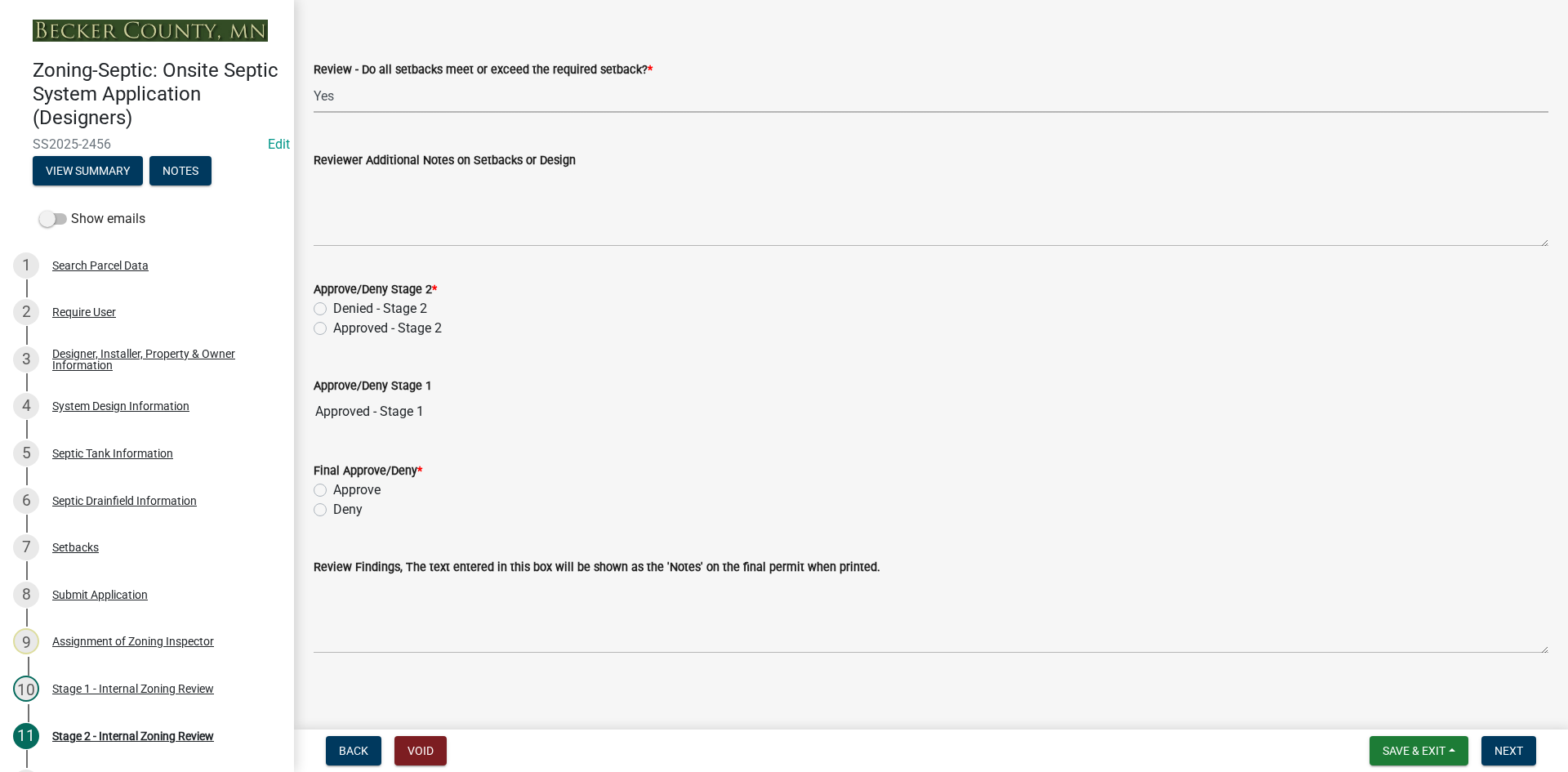
scroll to position [2320, 0]
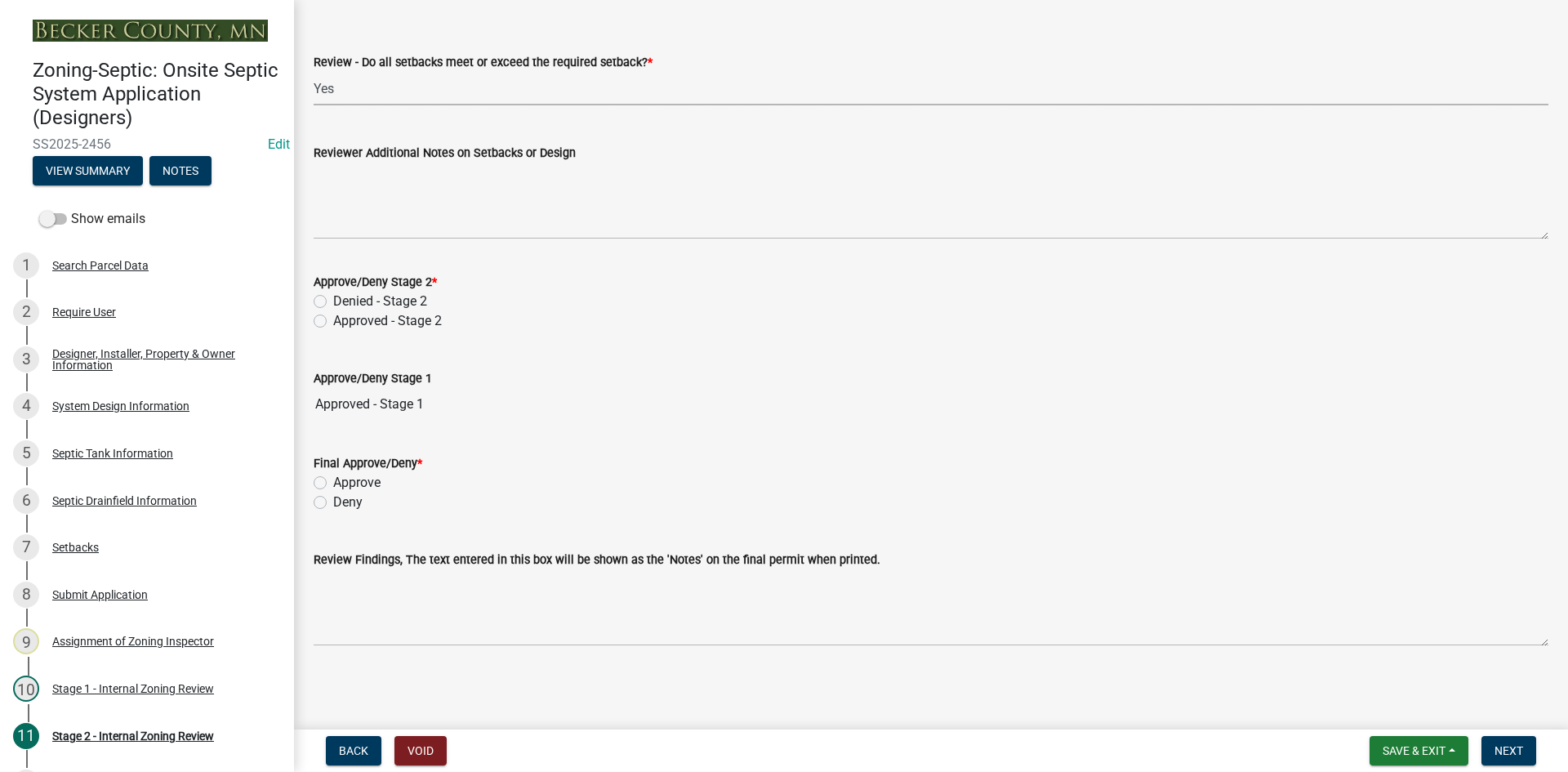
drag, startPoint x: 323, startPoint y: 320, endPoint x: 345, endPoint y: 354, distance: 40.5
click at [326, 320] on div "Approved - Stage 2" at bounding box center [931, 321] width 1235 height 20
click at [333, 321] on label "Approved - Stage 2" at bounding box center [387, 321] width 109 height 20
click at [333, 321] on input "Approved - Stage 2" at bounding box center [338, 316] width 11 height 11
radio input "true"
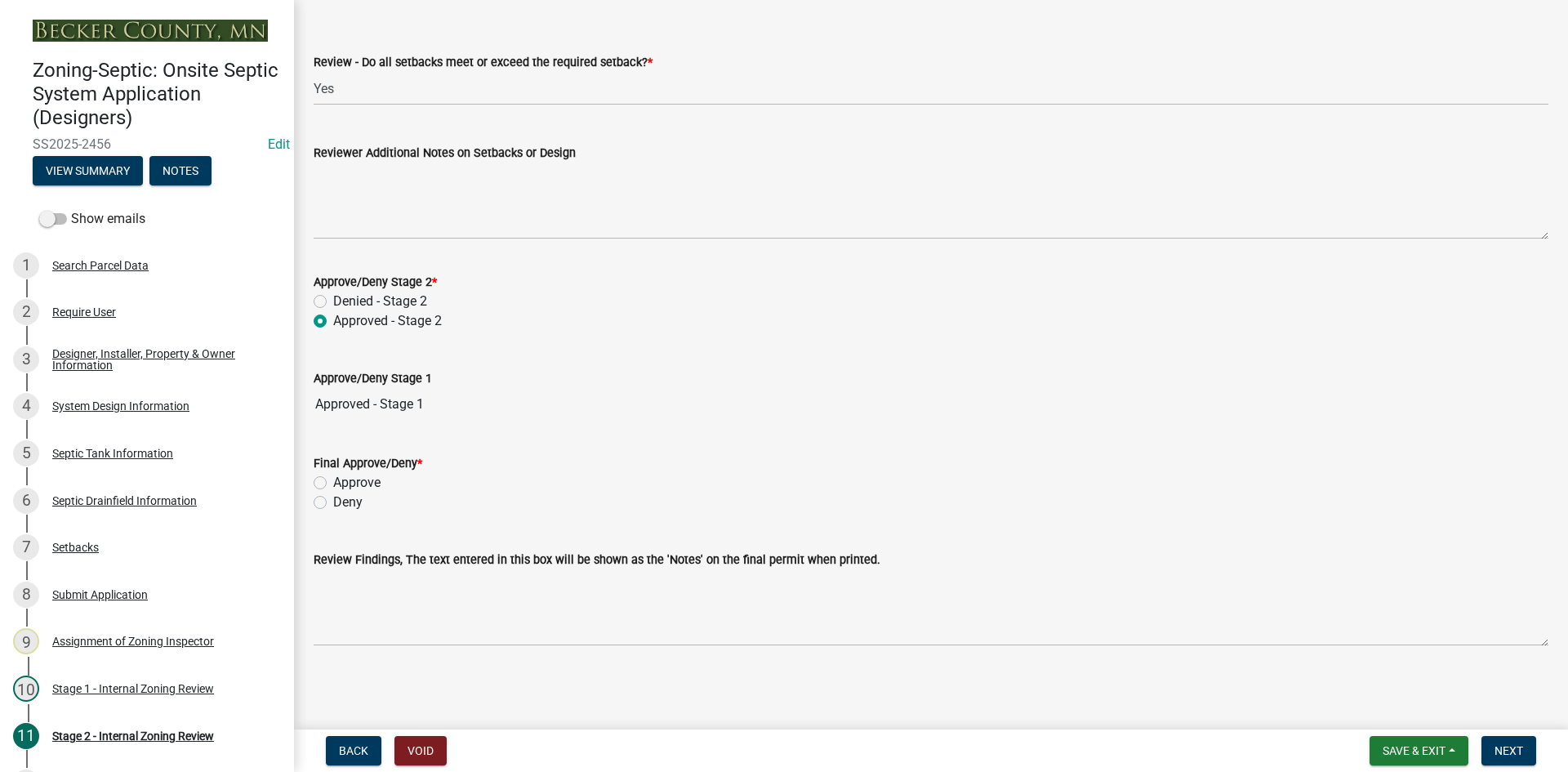
click at [333, 486] on label "Approve" at bounding box center [356, 483] width 47 height 20
click at [333, 484] on input "Approve" at bounding box center [338, 478] width 11 height 11
radio input "true"
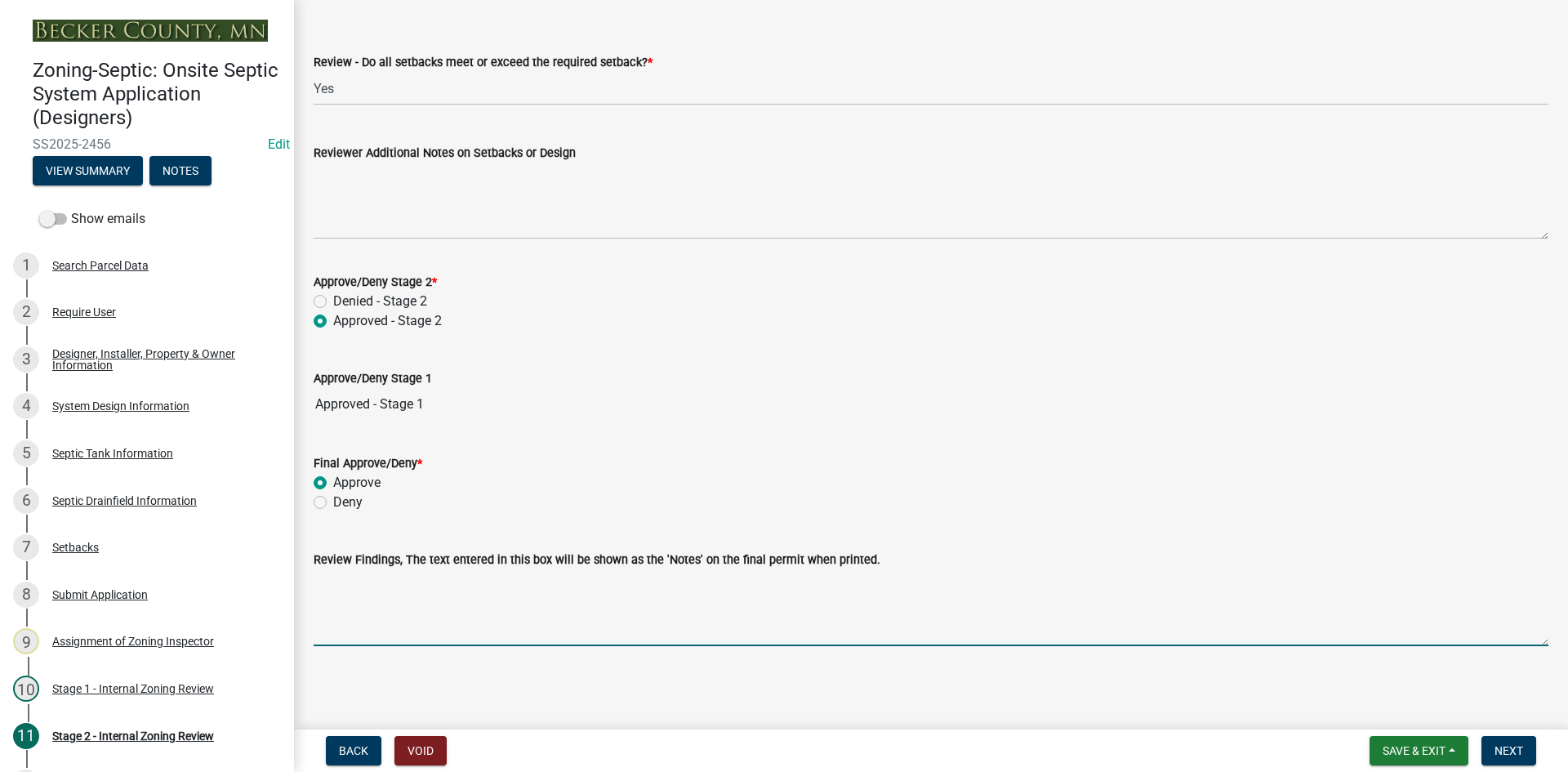
click at [396, 609] on textarea "Review Findings, The text entered in this box will be shown as the 'Notes' on t…" at bounding box center [931, 607] width 1235 height 77
click at [317, 581] on textarea "compliant 1500/2 tank adding a 625 pump tank" at bounding box center [931, 607] width 1235 height 77
click at [494, 580] on textarea "existing compliant 1500/2 tank adding a 625 pump tank" at bounding box center [931, 607] width 1235 height 77
click at [651, 581] on textarea "existing compliant 1500/2 tank/ adding a 625 pump tank" at bounding box center [931, 607] width 1235 height 77
type textarea "existing compliant 1500/2 tank/ adding a 625 pump tank /10x50 rock bed"
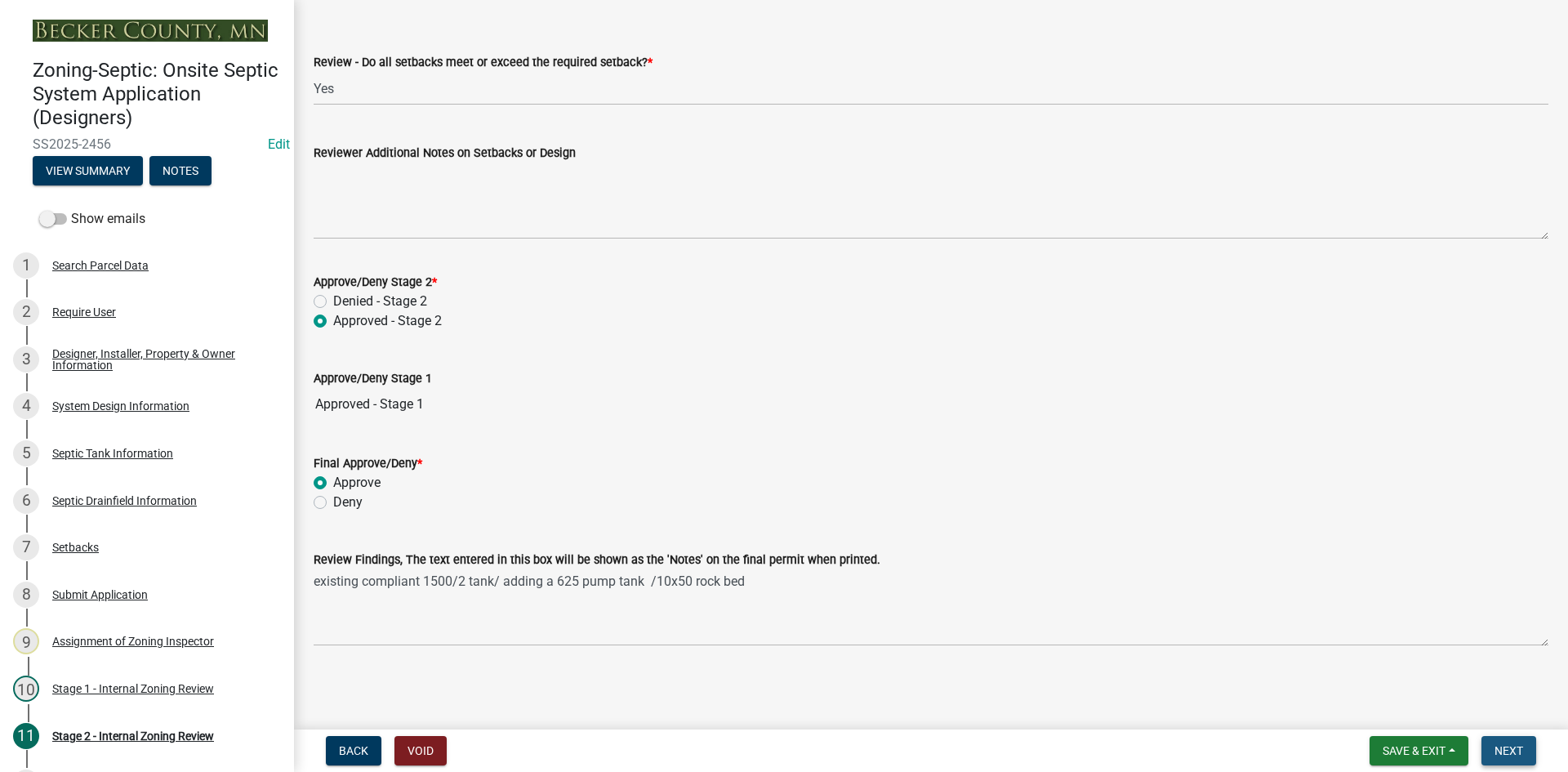
click at [1516, 751] on span "Next" at bounding box center [1509, 750] width 29 height 13
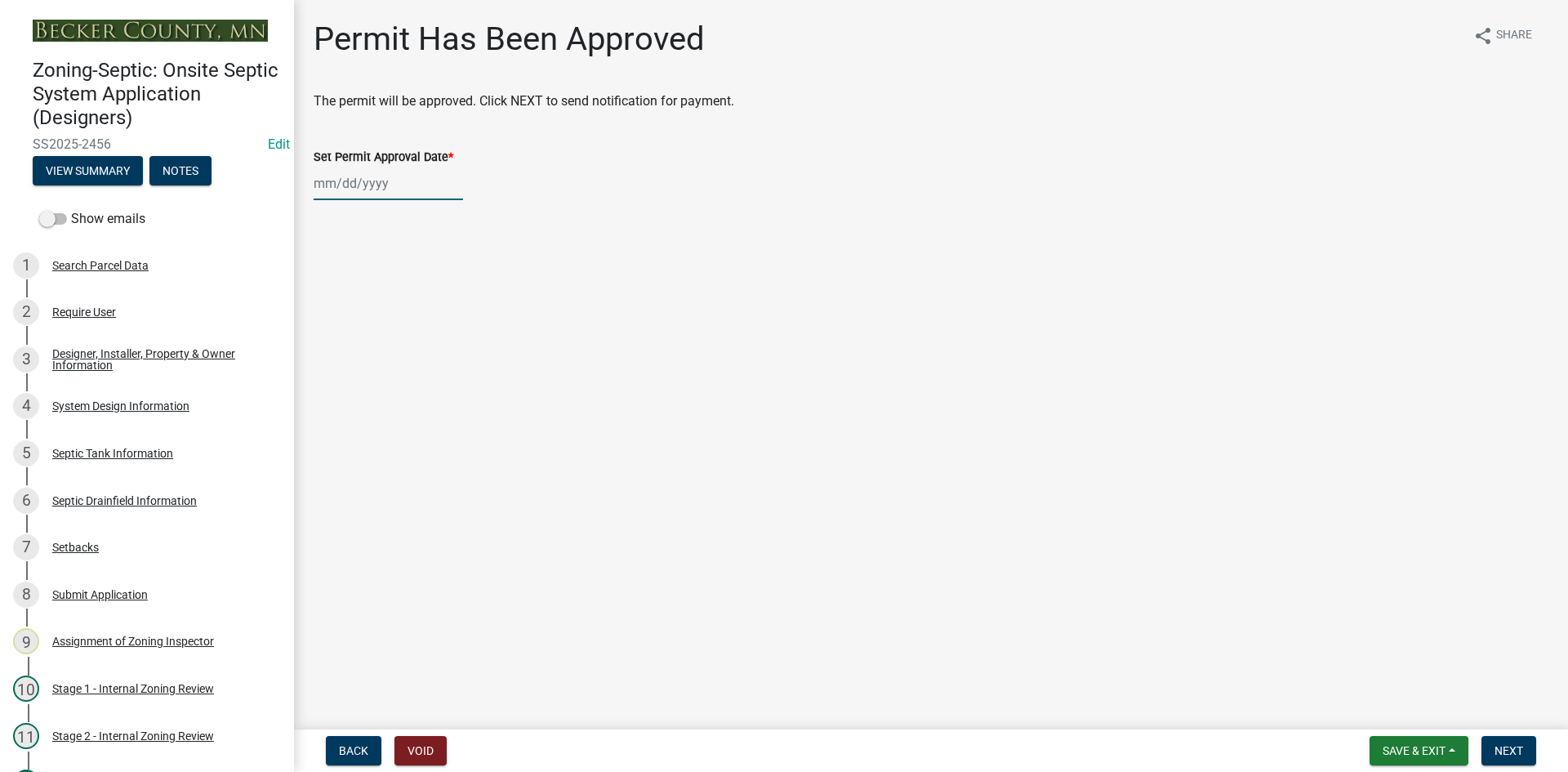
click at [369, 178] on div at bounding box center [388, 183] width 149 height 33
select select "8"
select select "2025"
click at [411, 314] on div "14" at bounding box center [408, 323] width 27 height 27
type input "[DATE]"
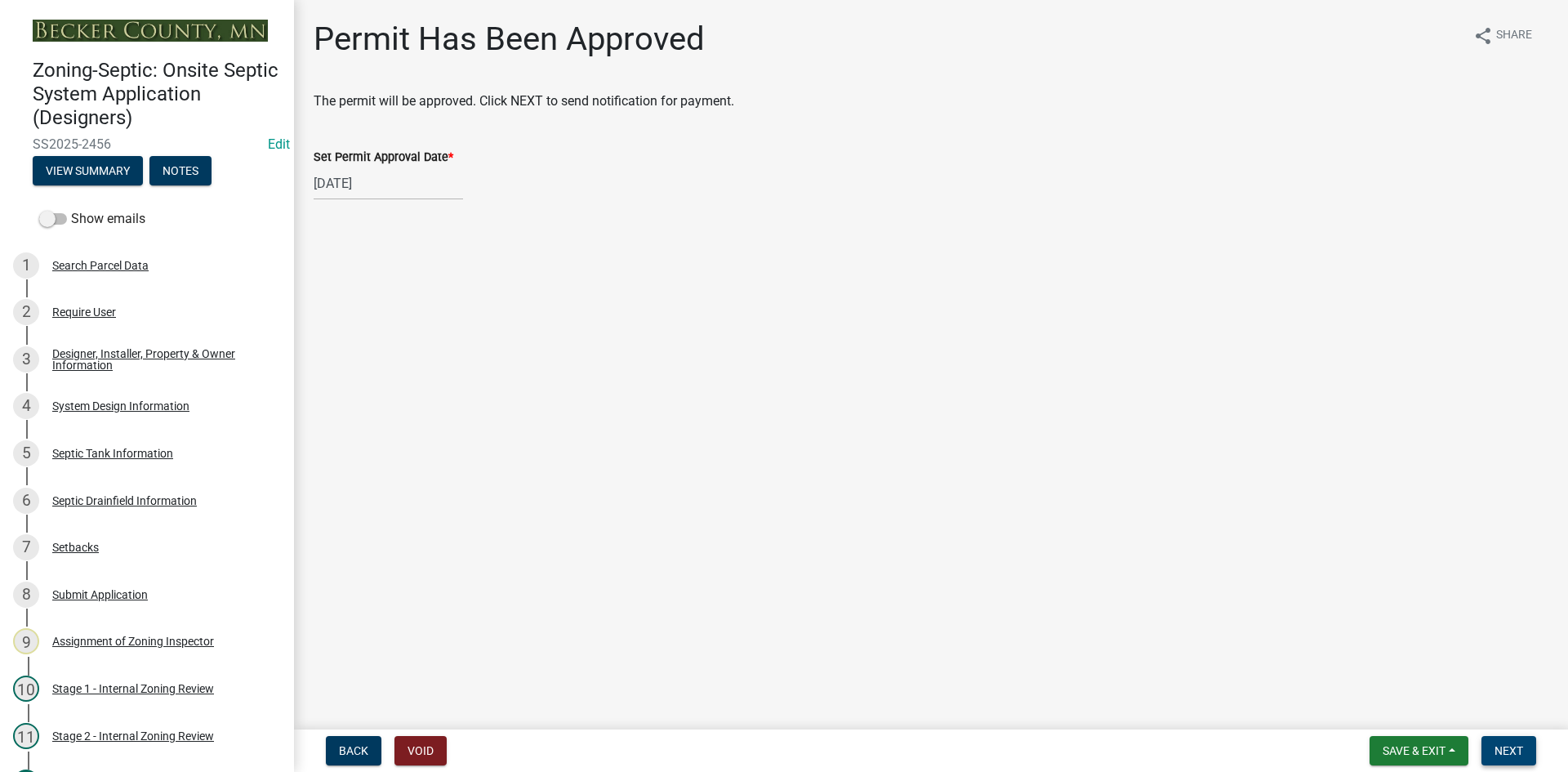
click at [1517, 751] on span "Next" at bounding box center [1509, 750] width 29 height 13
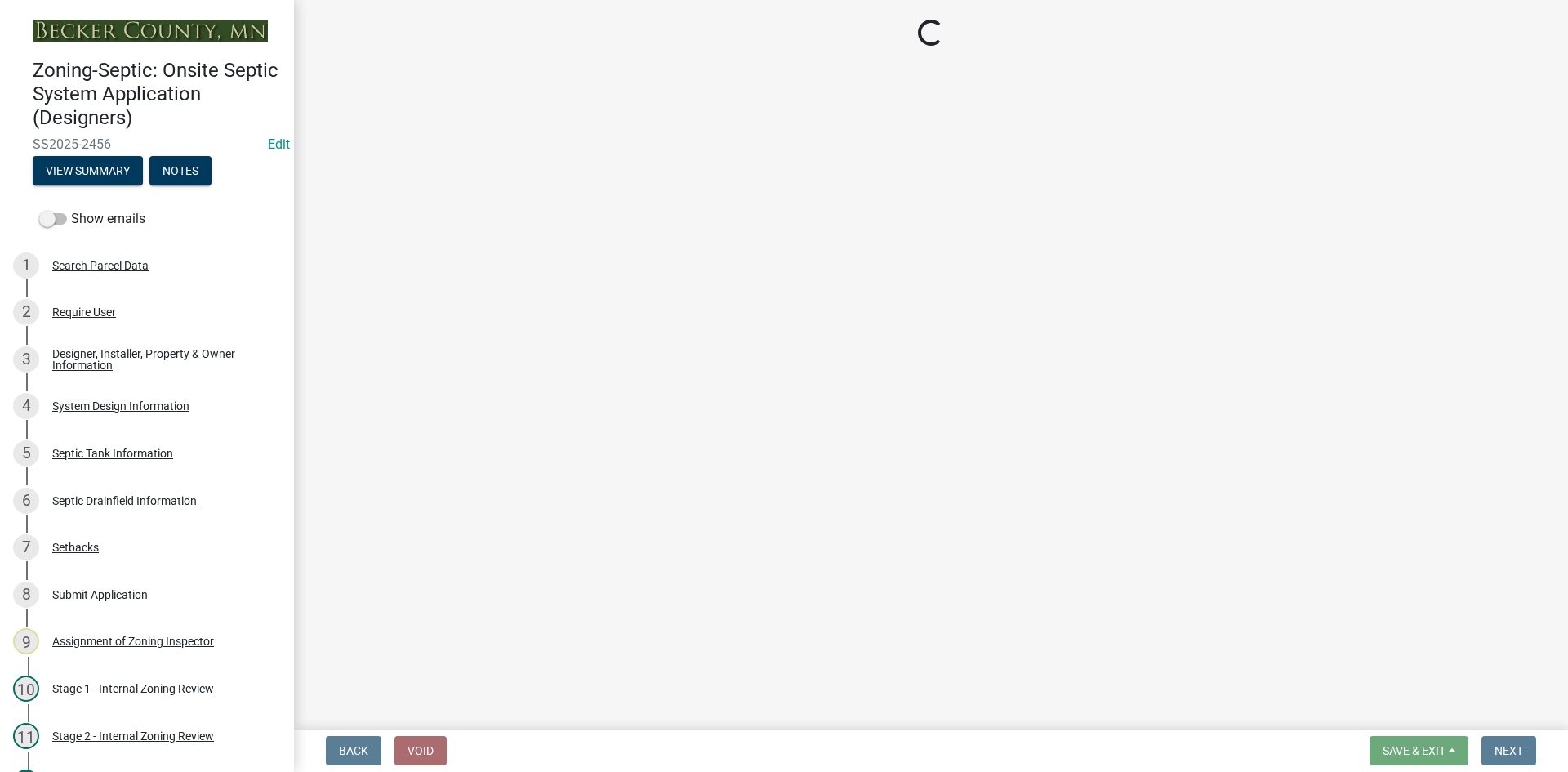
select select "3: 3"
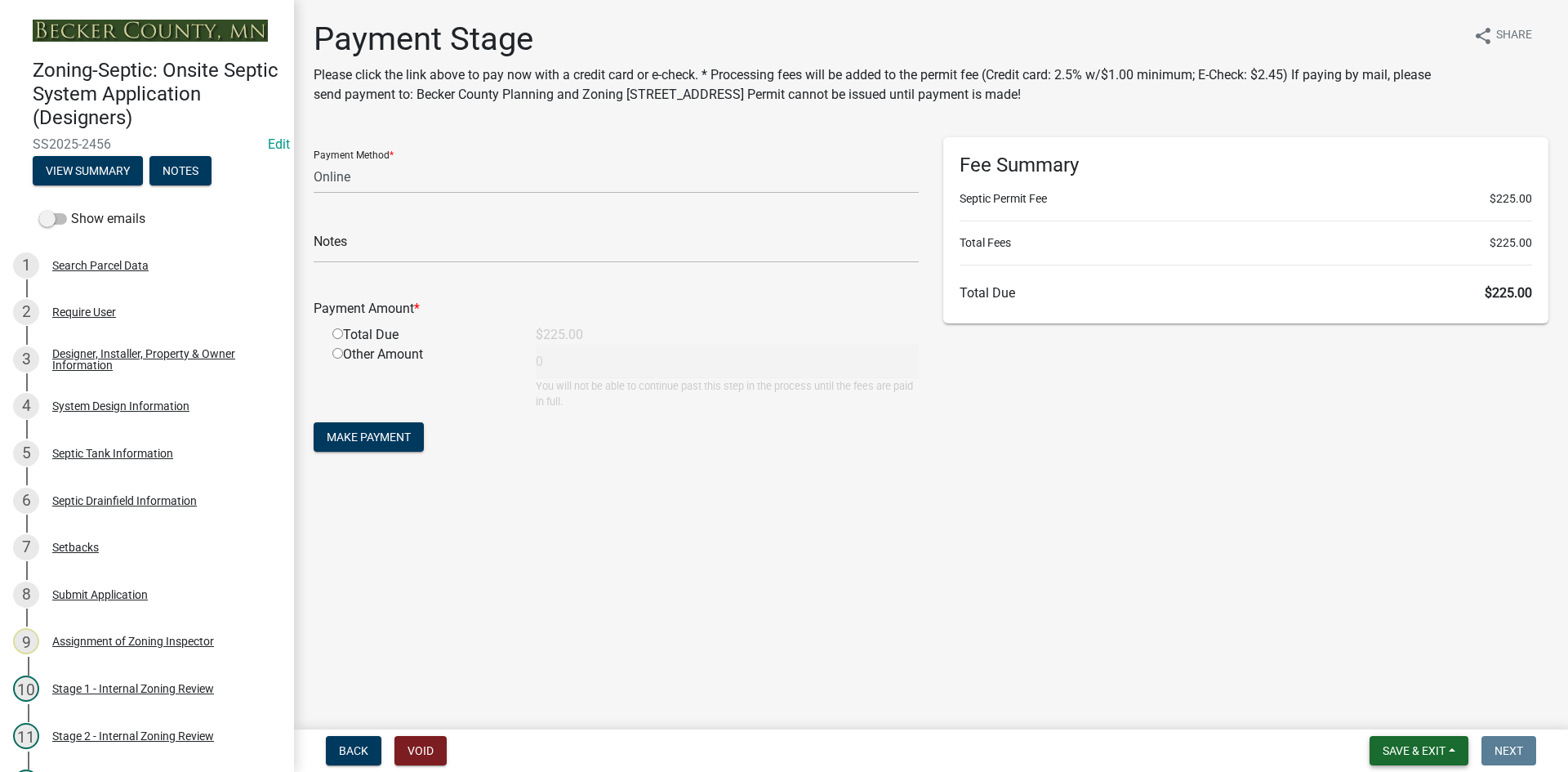
click at [1386, 745] on span "Save & Exit" at bounding box center [1414, 750] width 63 height 13
click at [1422, 711] on button "Save & Exit" at bounding box center [1403, 707] width 131 height 39
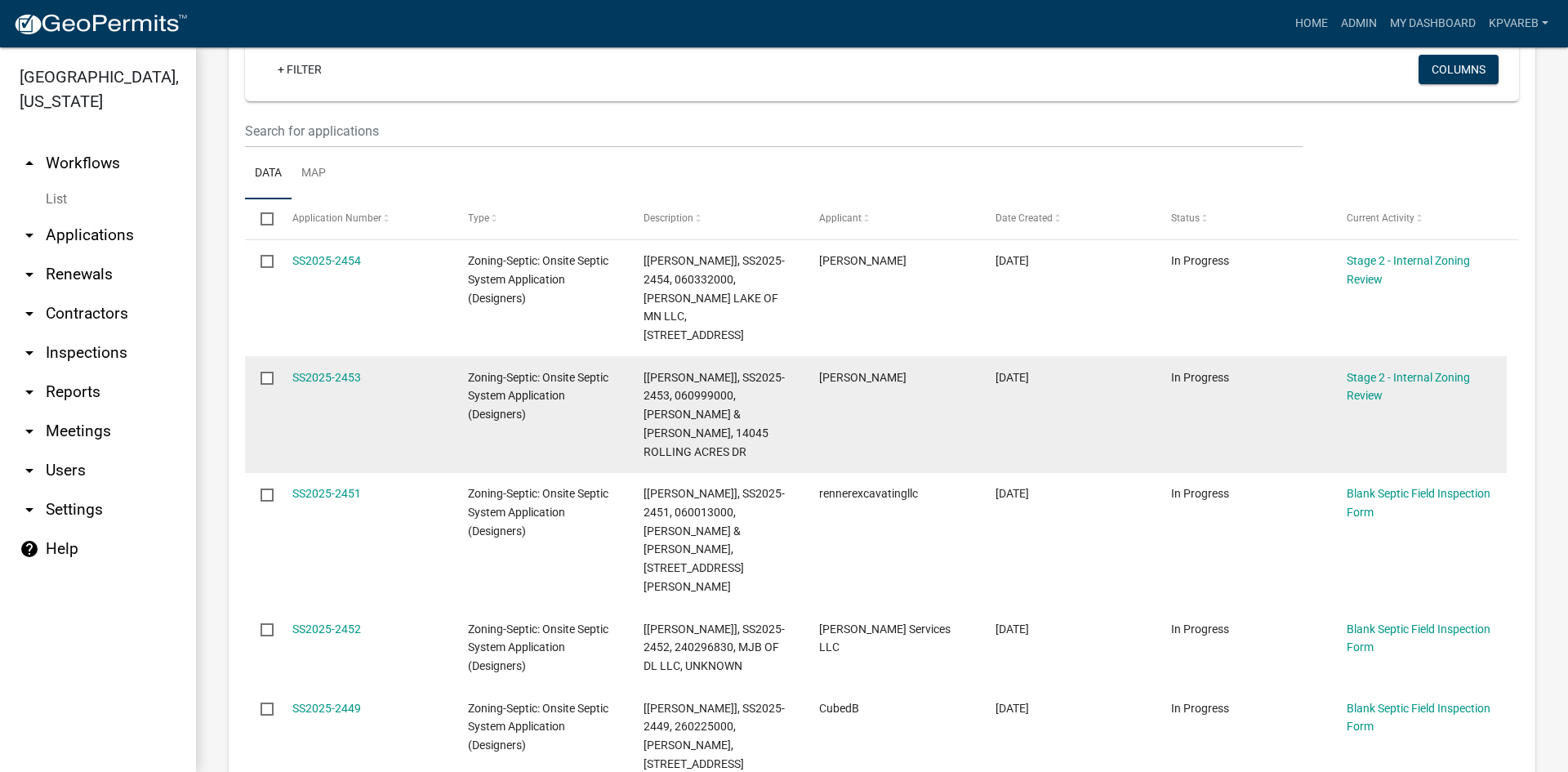
scroll to position [326, 0]
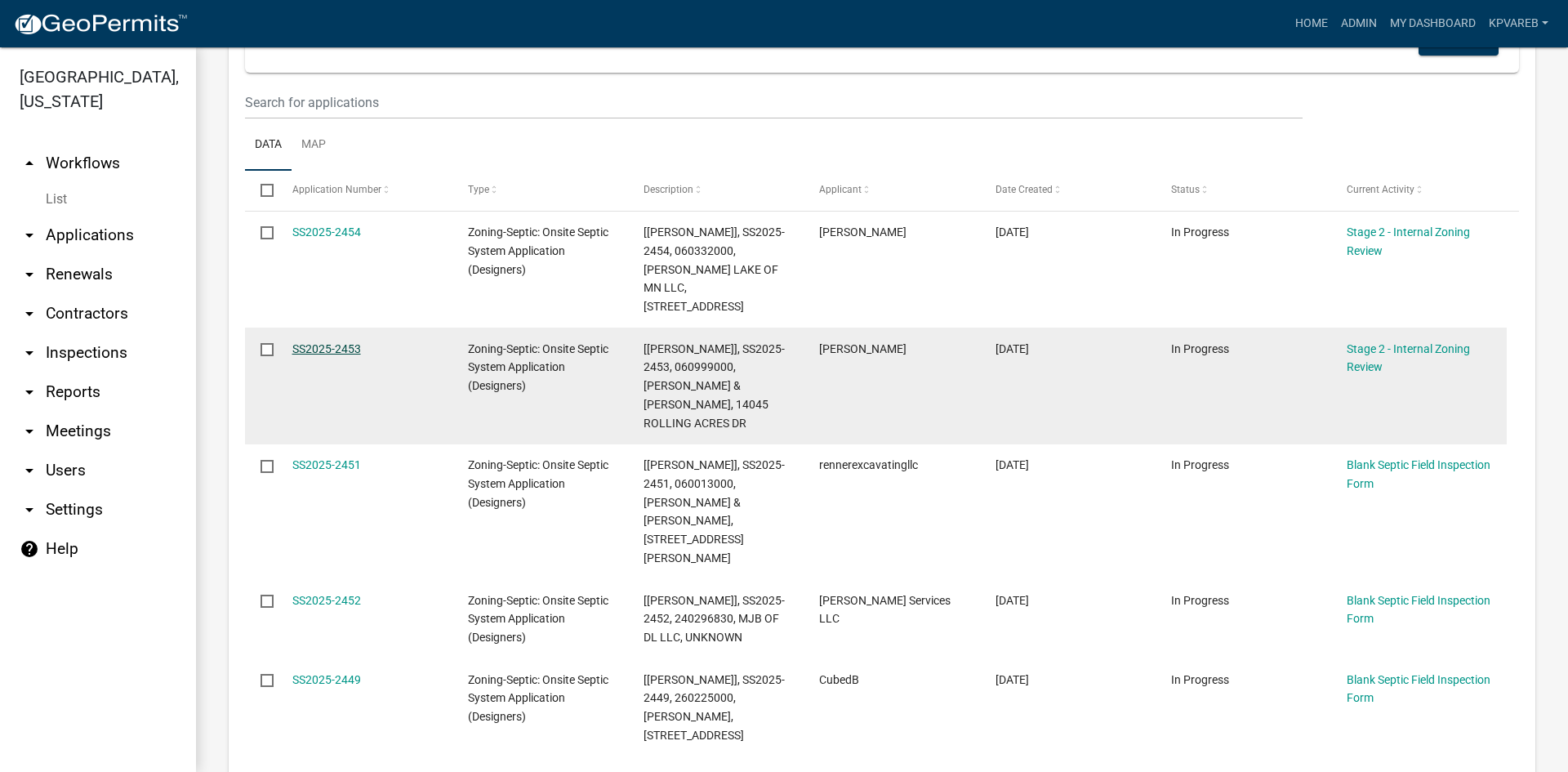
click at [330, 342] on link "SS2025-2453" at bounding box center [326, 349] width 69 height 13
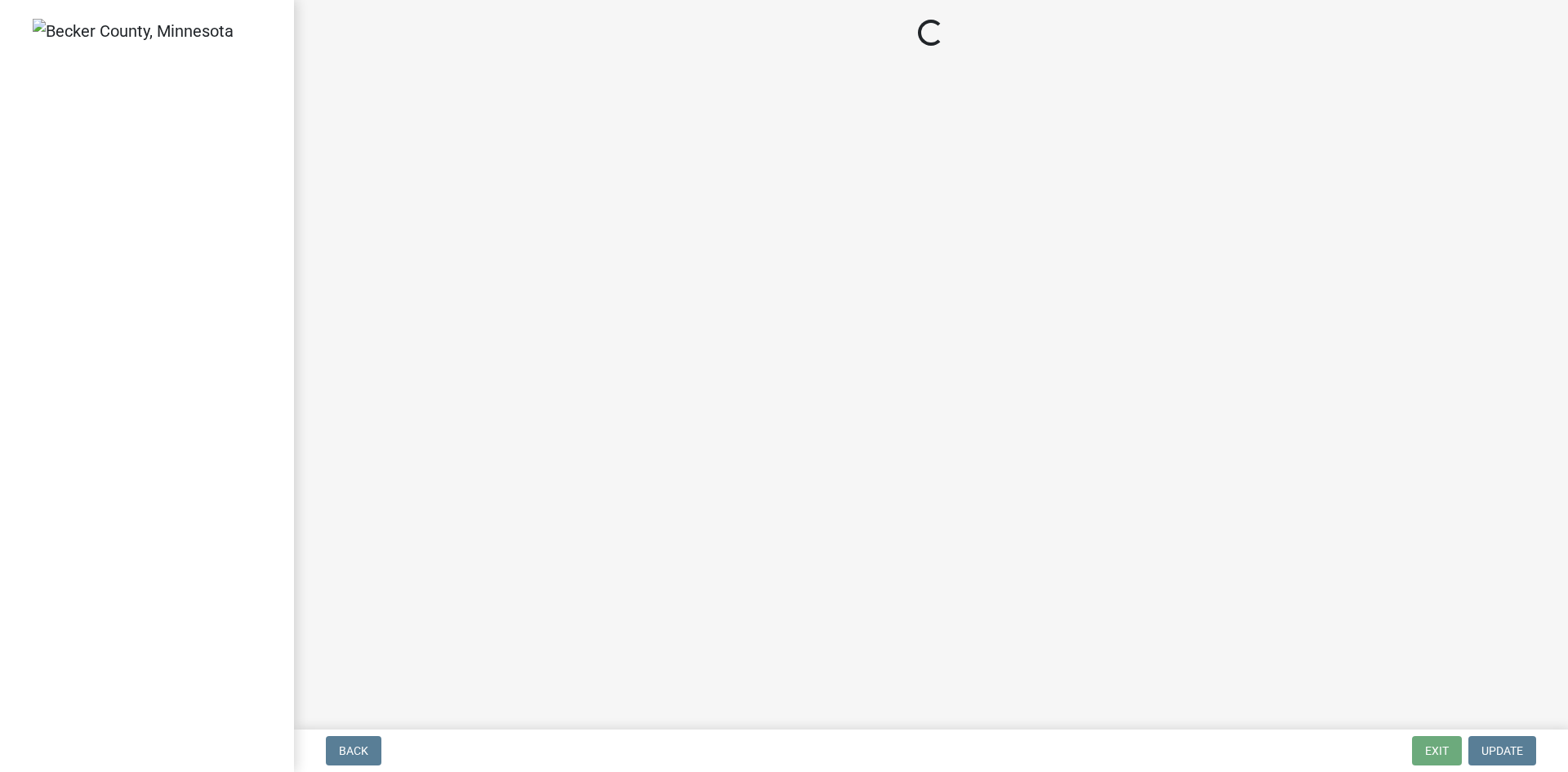
select select "69d592bb-9906-4277-a6fb-df8686255161"
select select "1ad81be4-5d59-46bf-8b7b-d7c0f20ad891"
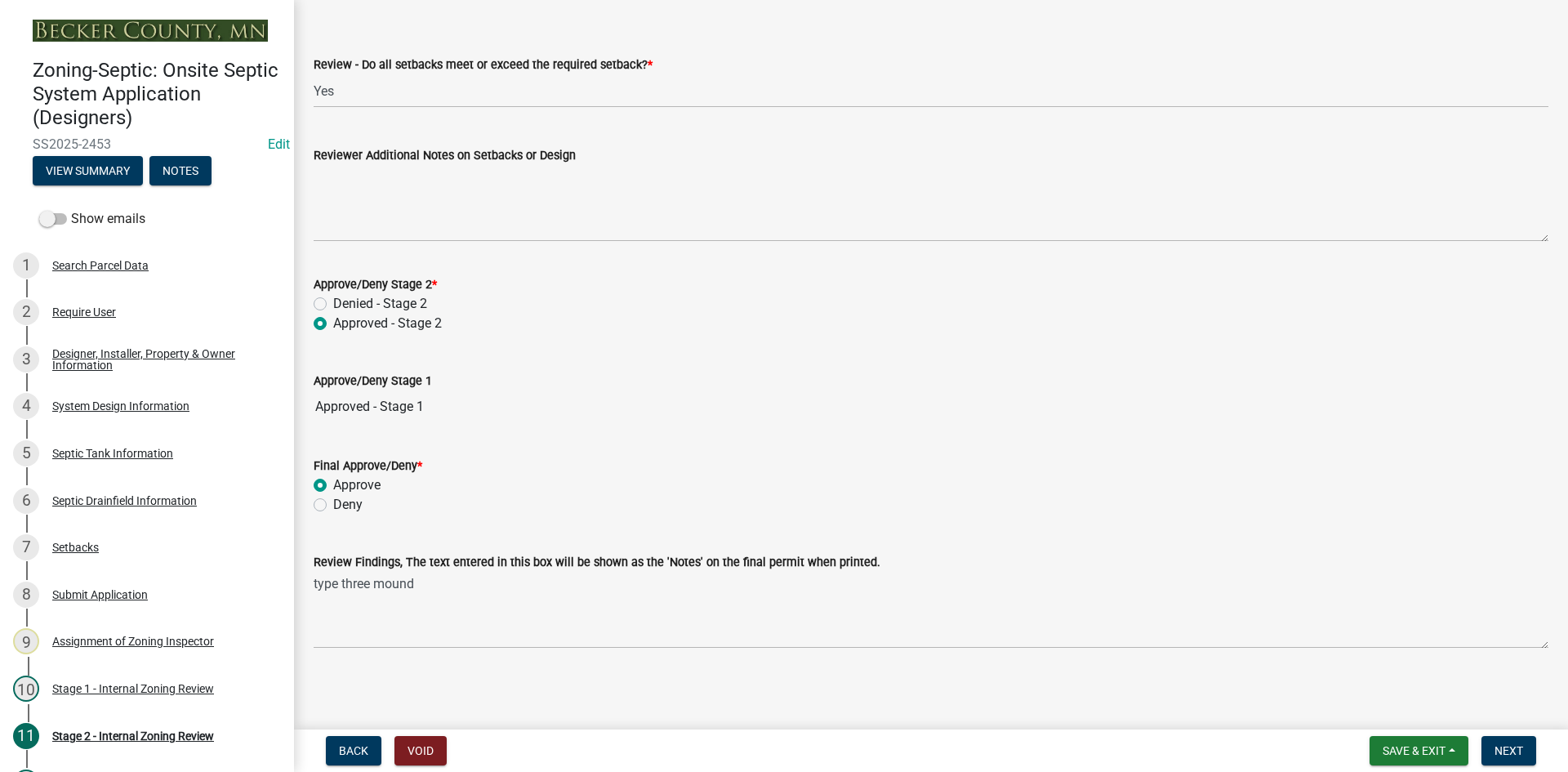
scroll to position [2320, 0]
click at [1506, 746] on span "Next" at bounding box center [1509, 750] width 29 height 13
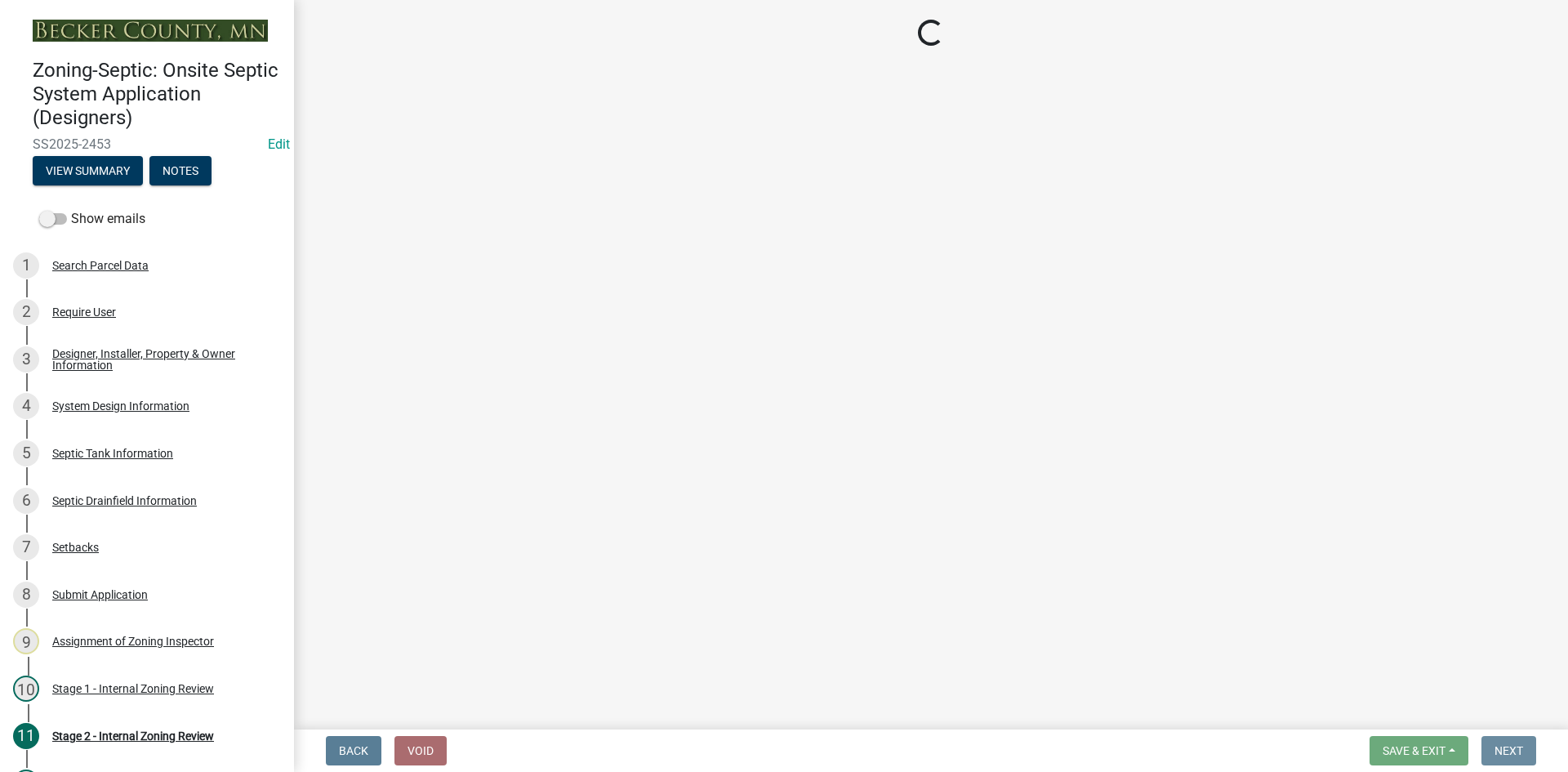
scroll to position [0, 0]
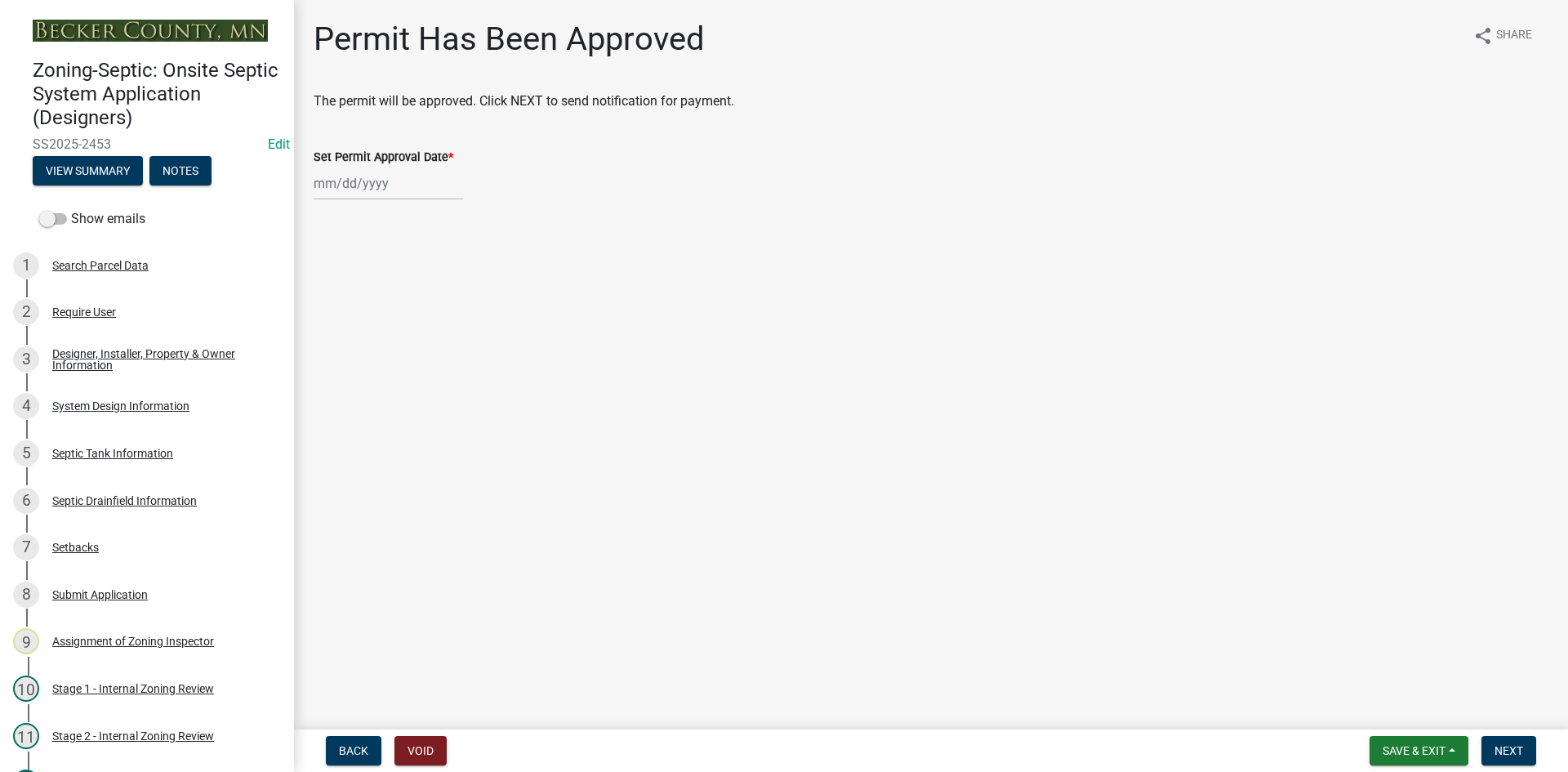
click at [326, 186] on div at bounding box center [388, 183] width 149 height 33
select select "8"
select select "2025"
click at [402, 322] on div "14" at bounding box center [408, 323] width 27 height 27
type input "[DATE]"
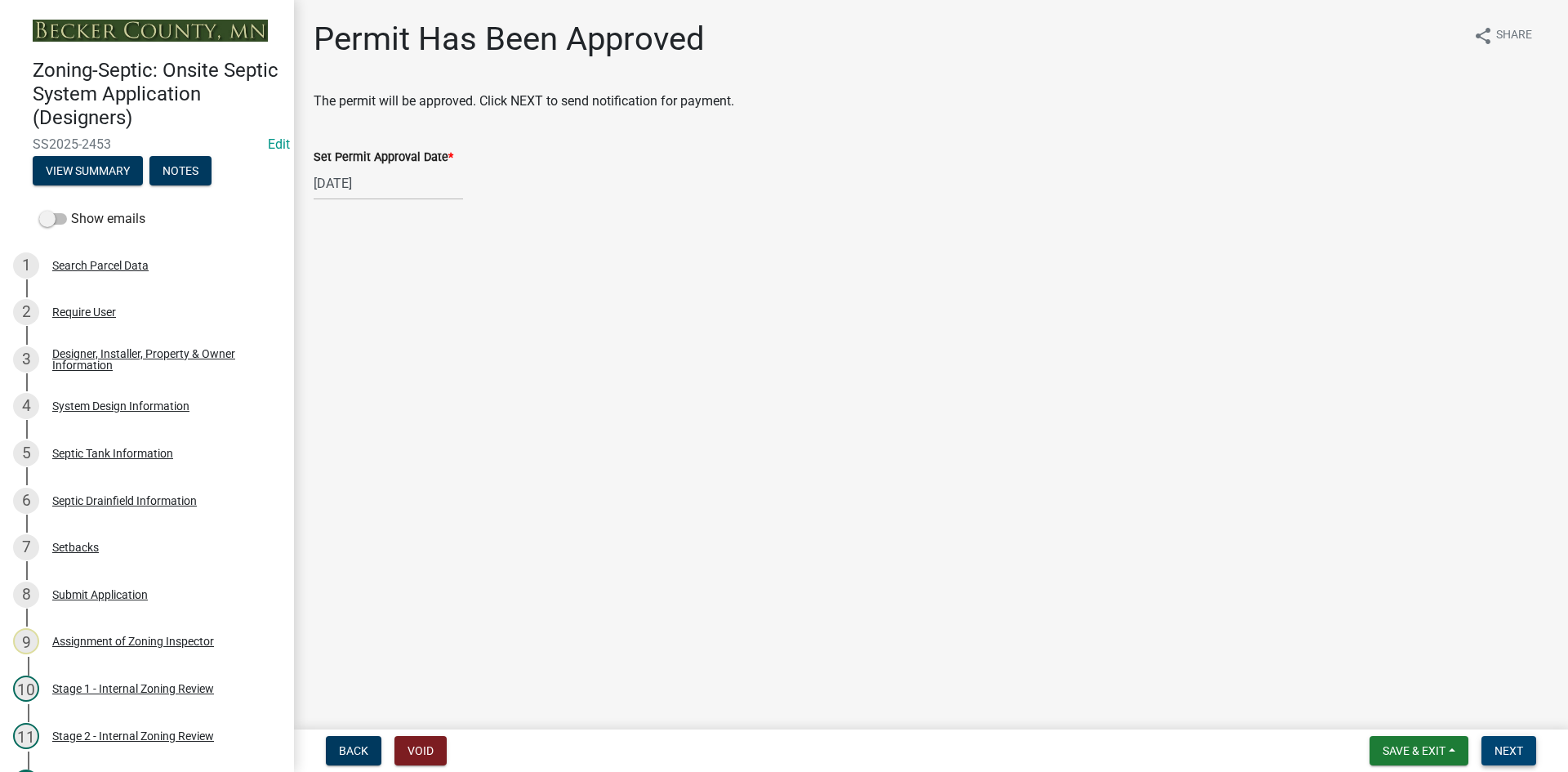
click at [1498, 745] on span "Next" at bounding box center [1509, 750] width 29 height 13
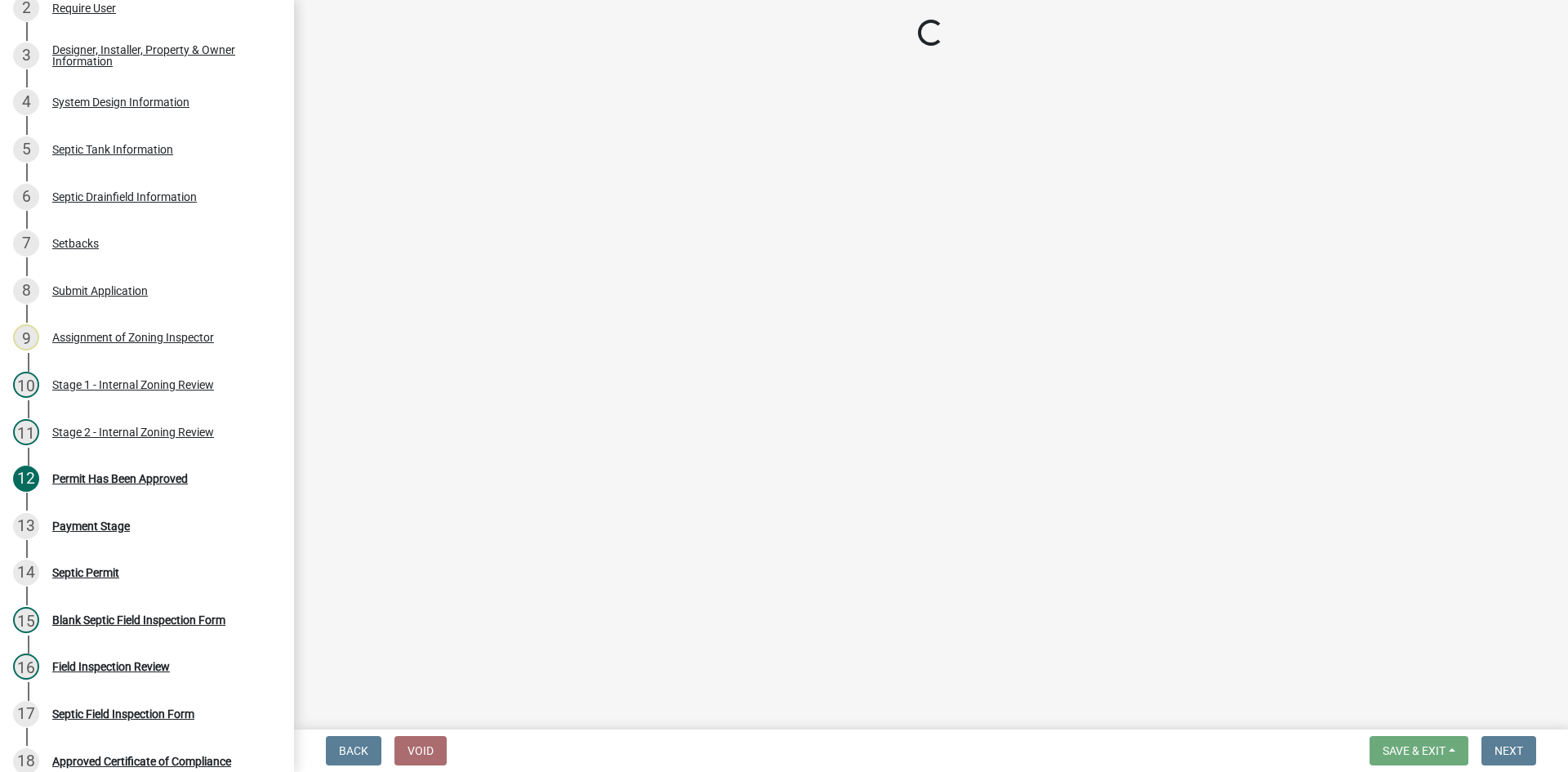
scroll to position [333, 0]
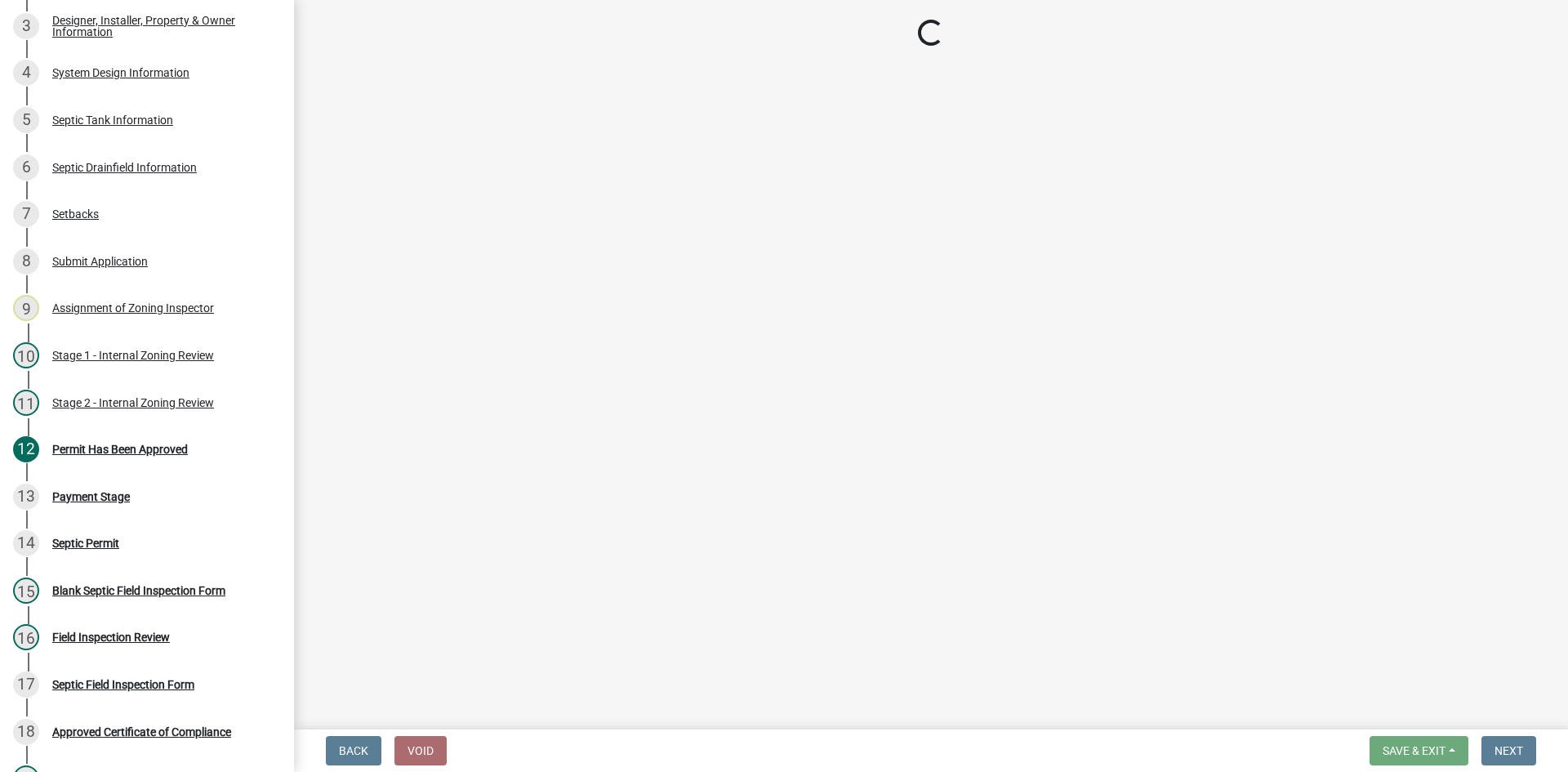
select select "3: 3"
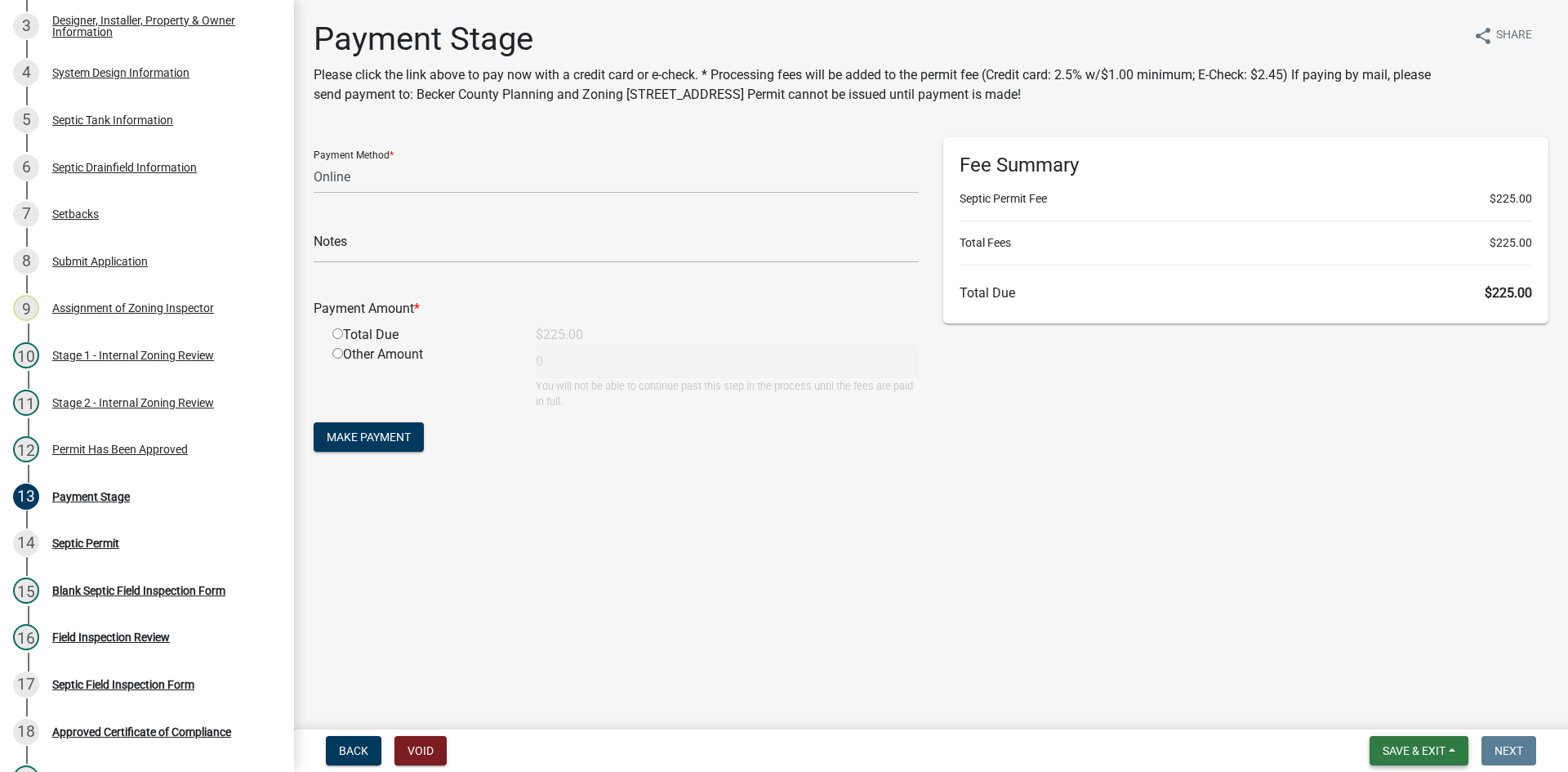
click at [1397, 750] on span "Save & Exit" at bounding box center [1414, 750] width 63 height 13
click at [1402, 709] on button "Save & Exit" at bounding box center [1403, 707] width 131 height 39
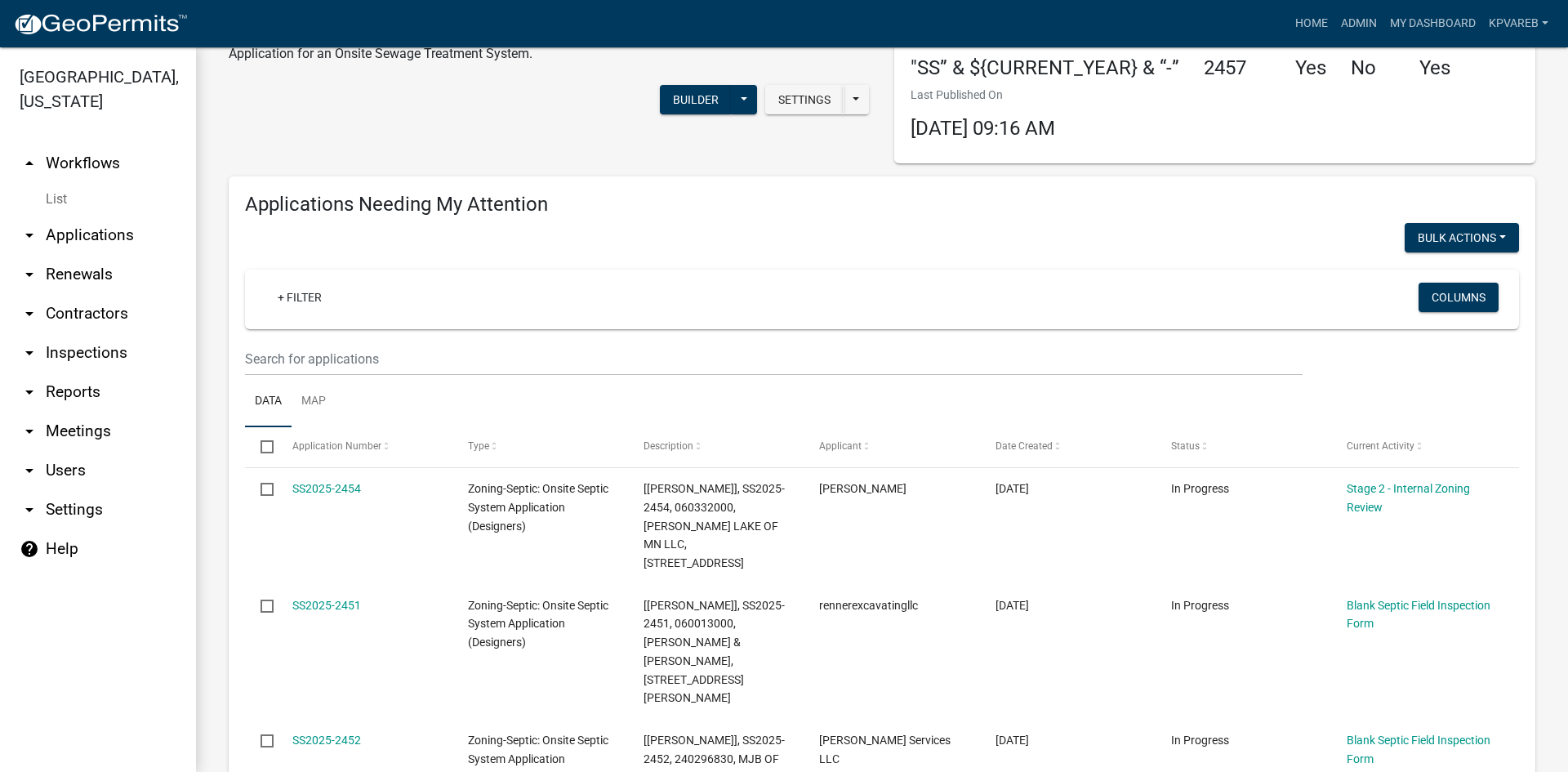
scroll to position [163, 0]
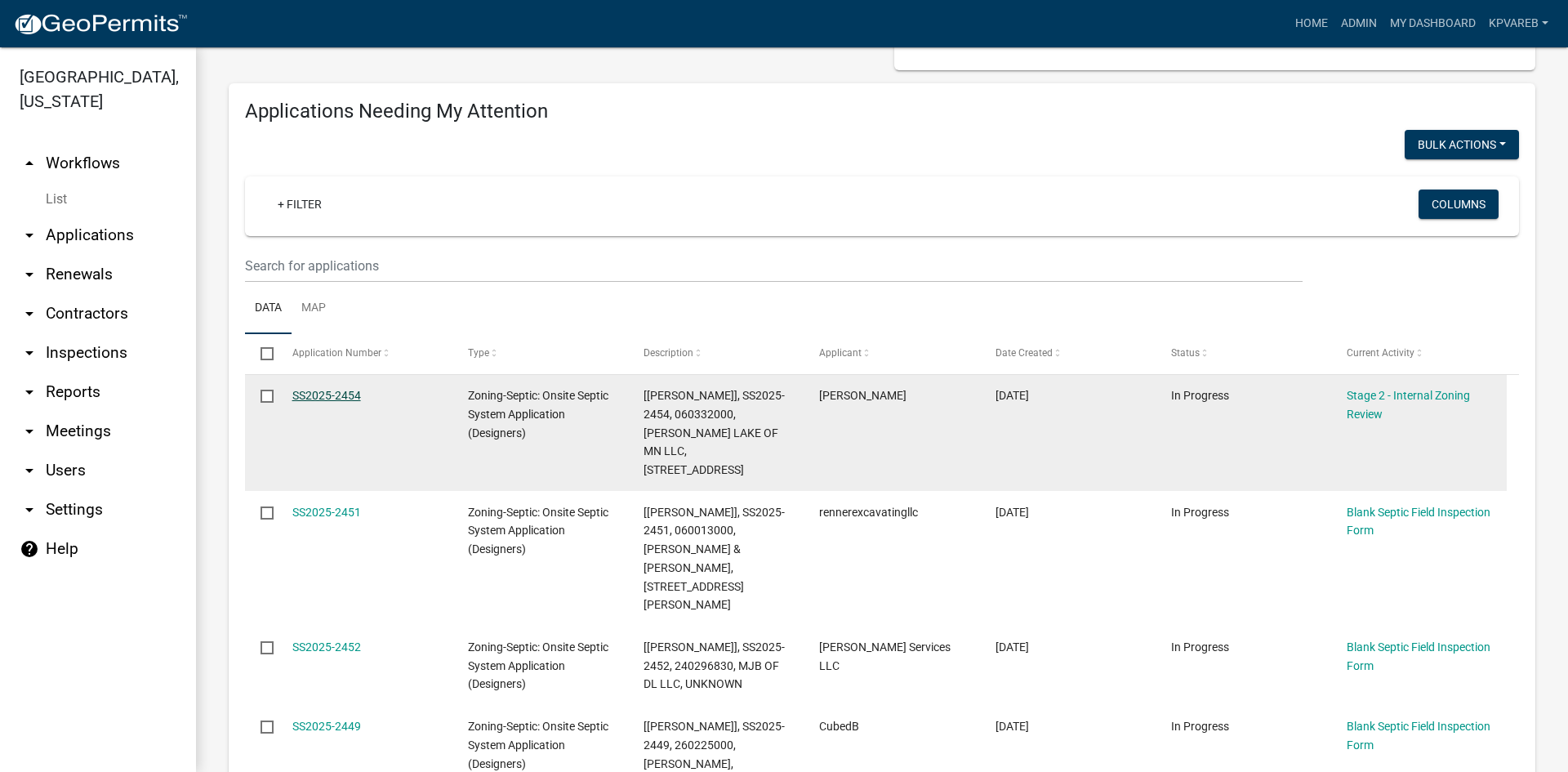
click at [348, 391] on link "SS2025-2454" at bounding box center [326, 395] width 69 height 13
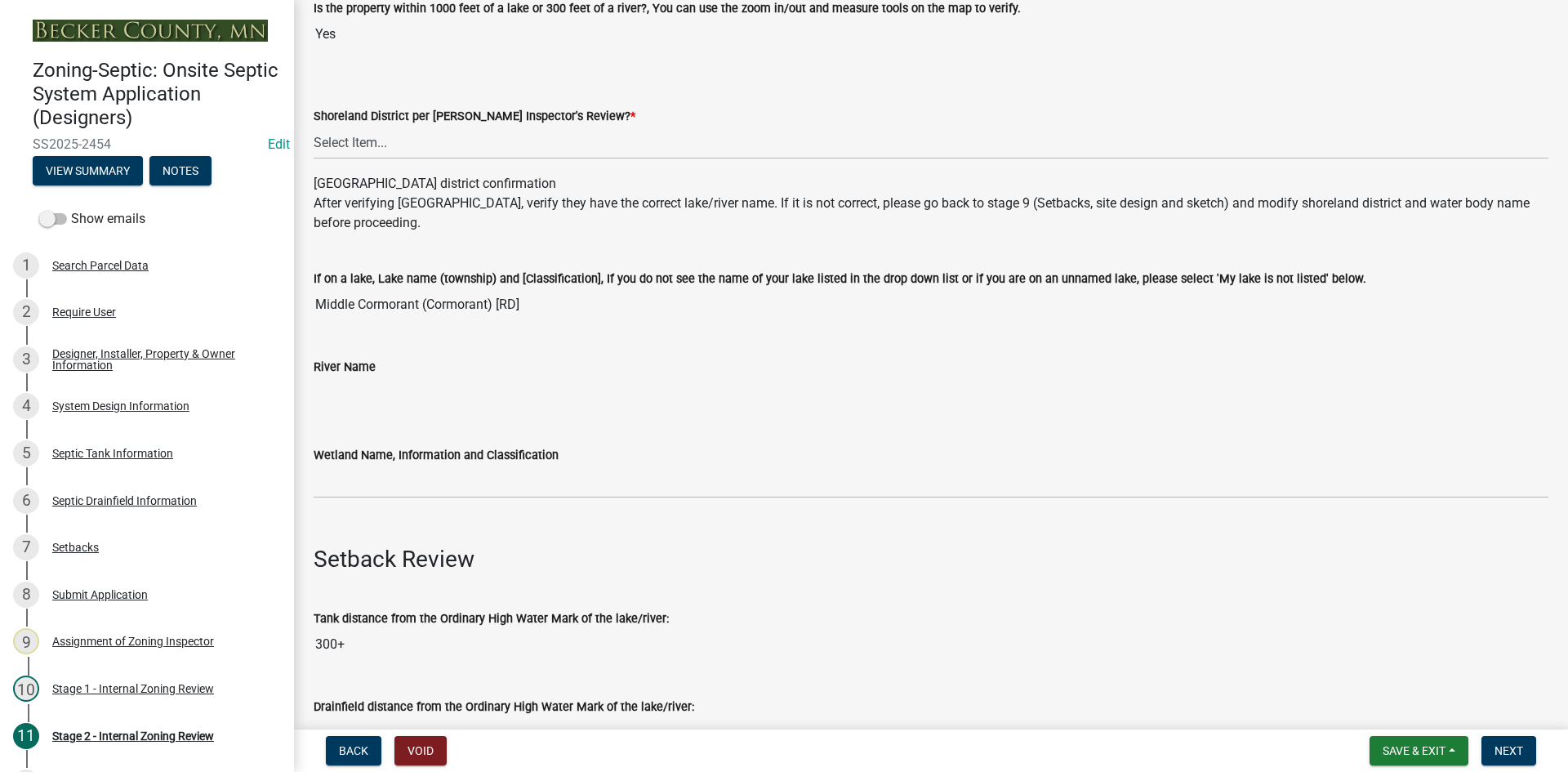
scroll to position [245, 0]
drag, startPoint x: 355, startPoint y: 134, endPoint x: 367, endPoint y: 143, distance: 15.0
click at [355, 134] on select "Select Item... Yes No" at bounding box center [931, 140] width 1235 height 33
click at [314, 123] on select "Select Item... Yes No" at bounding box center [931, 140] width 1235 height 33
select select "69d592bb-9906-4277-a6fb-df8686255161"
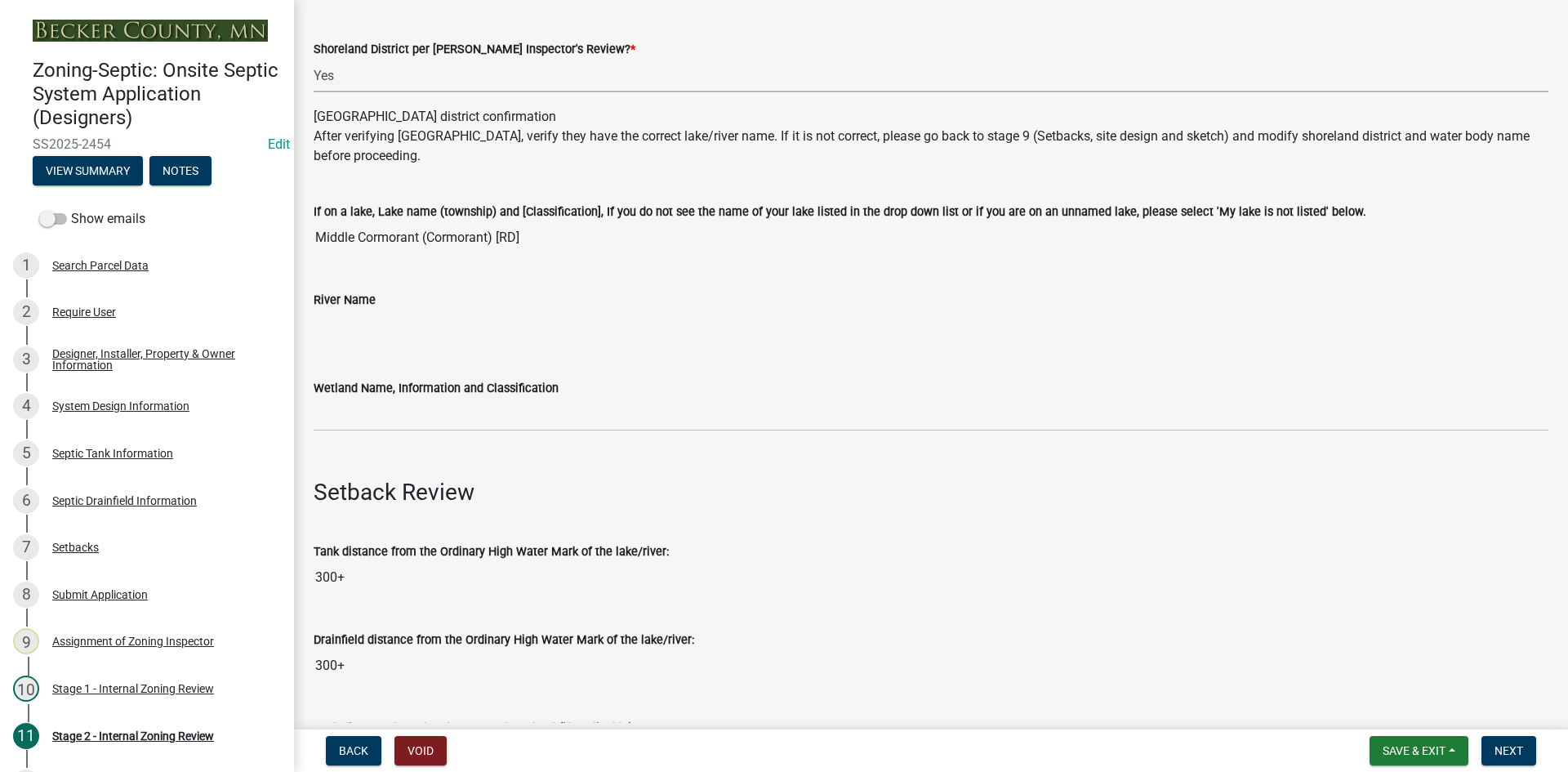
scroll to position [408, 0]
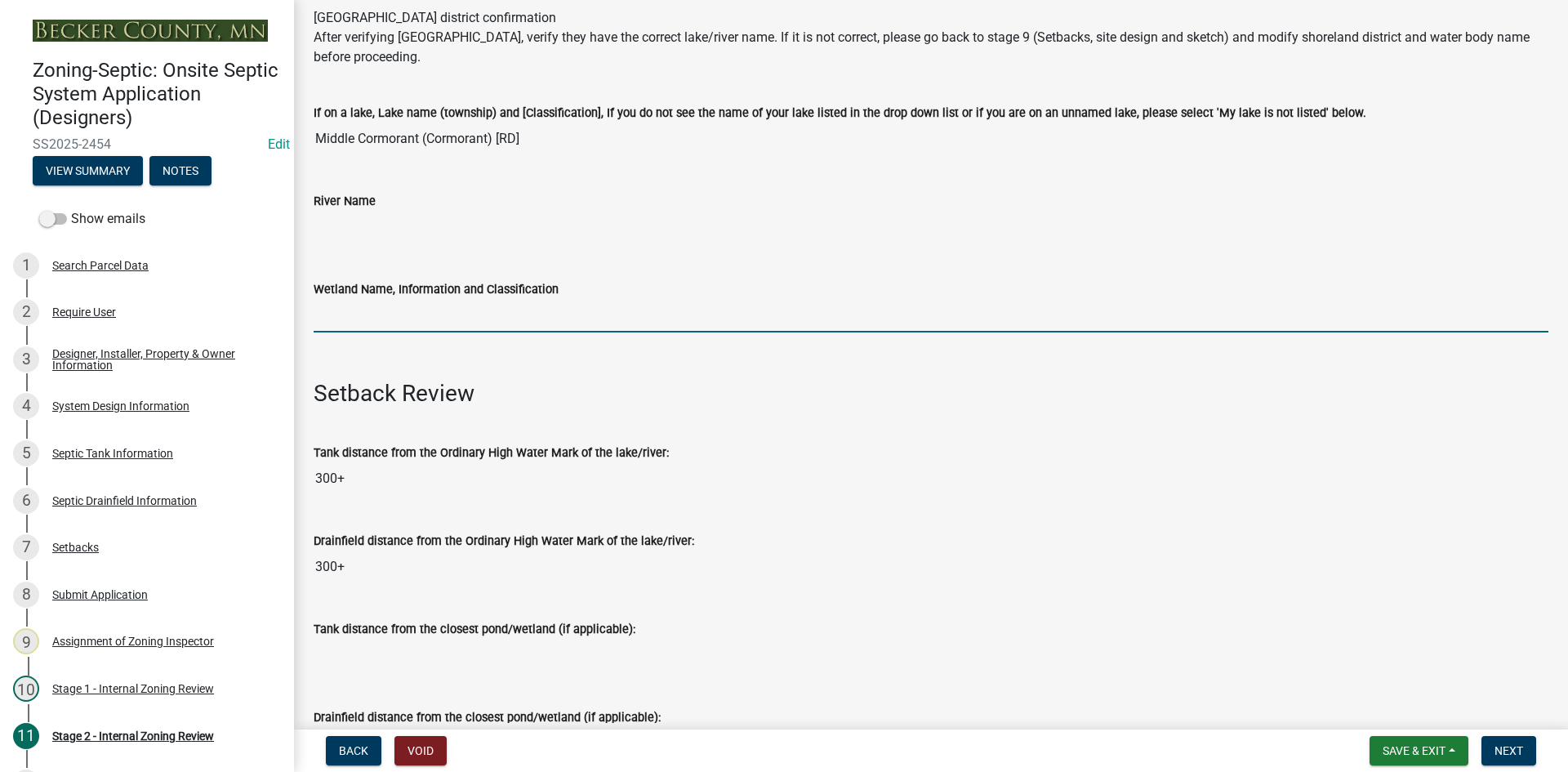
click at [407, 325] on input "Wetland Name, Information and Classification" at bounding box center [931, 316] width 1235 height 33
type input "rd100"
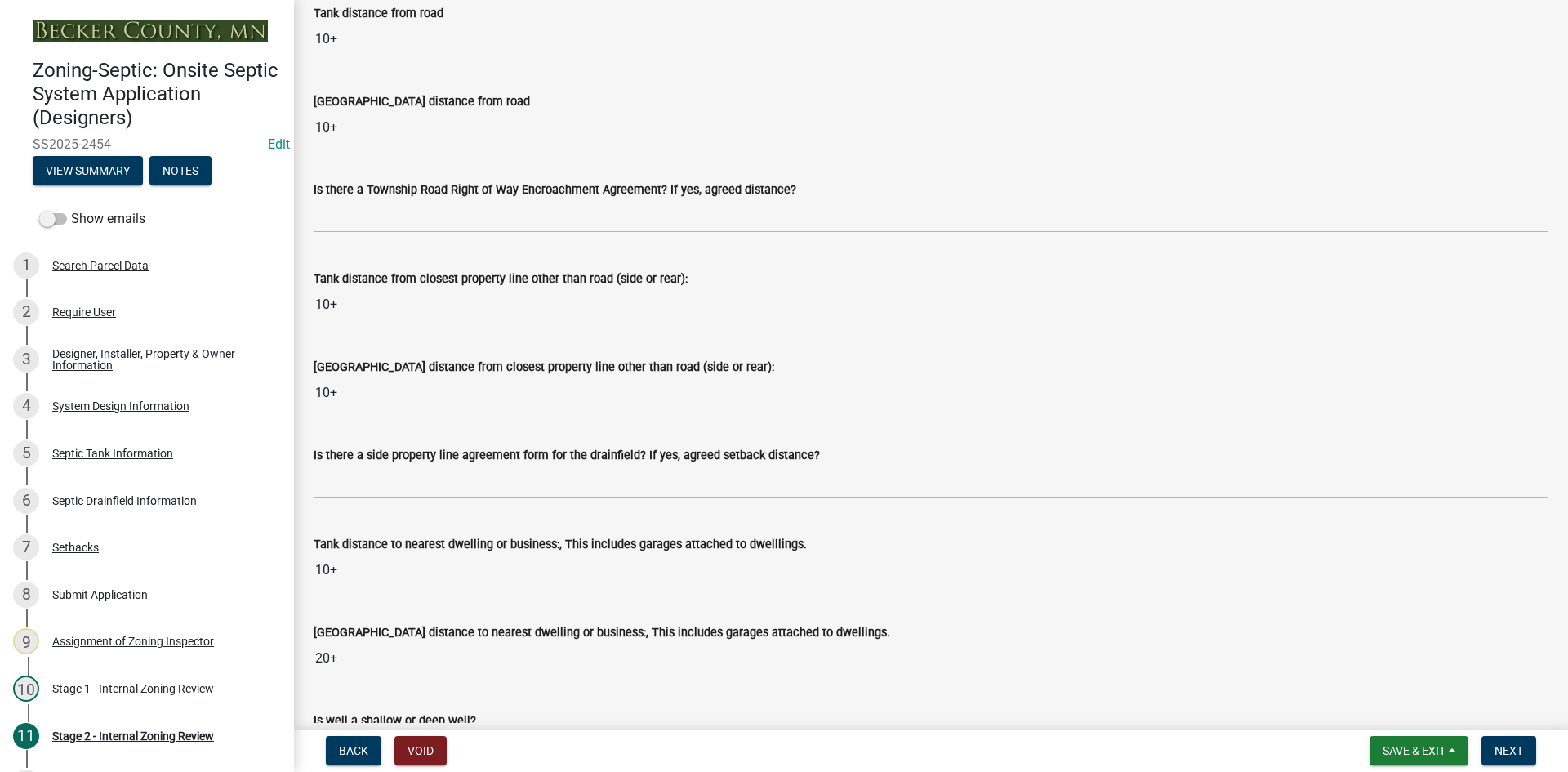
scroll to position [1388, 0]
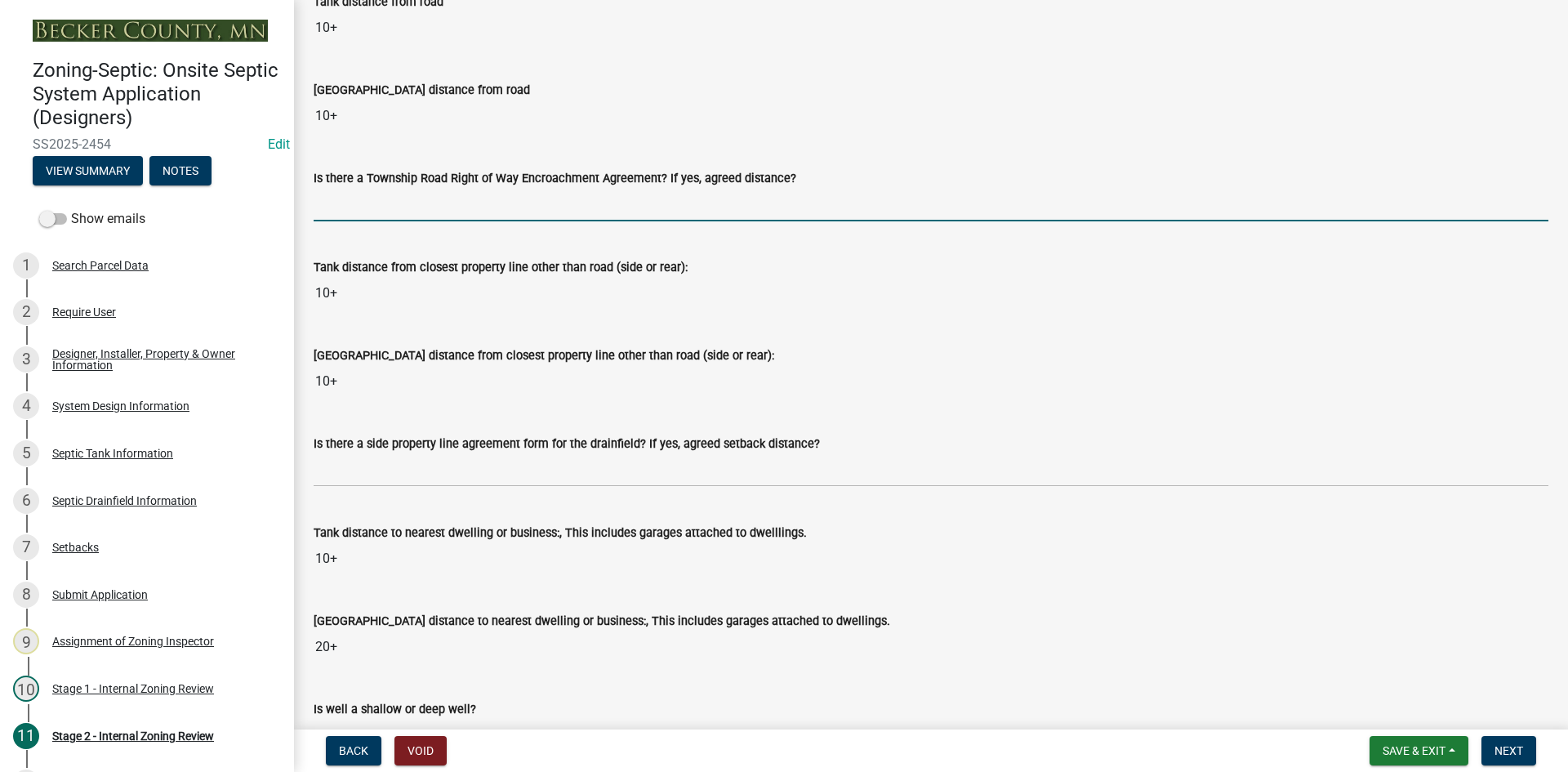
click at [366, 208] on input "Is there a Township Road Right of Way Encroachment Agreement? If yes, agreed di…" at bounding box center [931, 205] width 1235 height 33
type input "na"
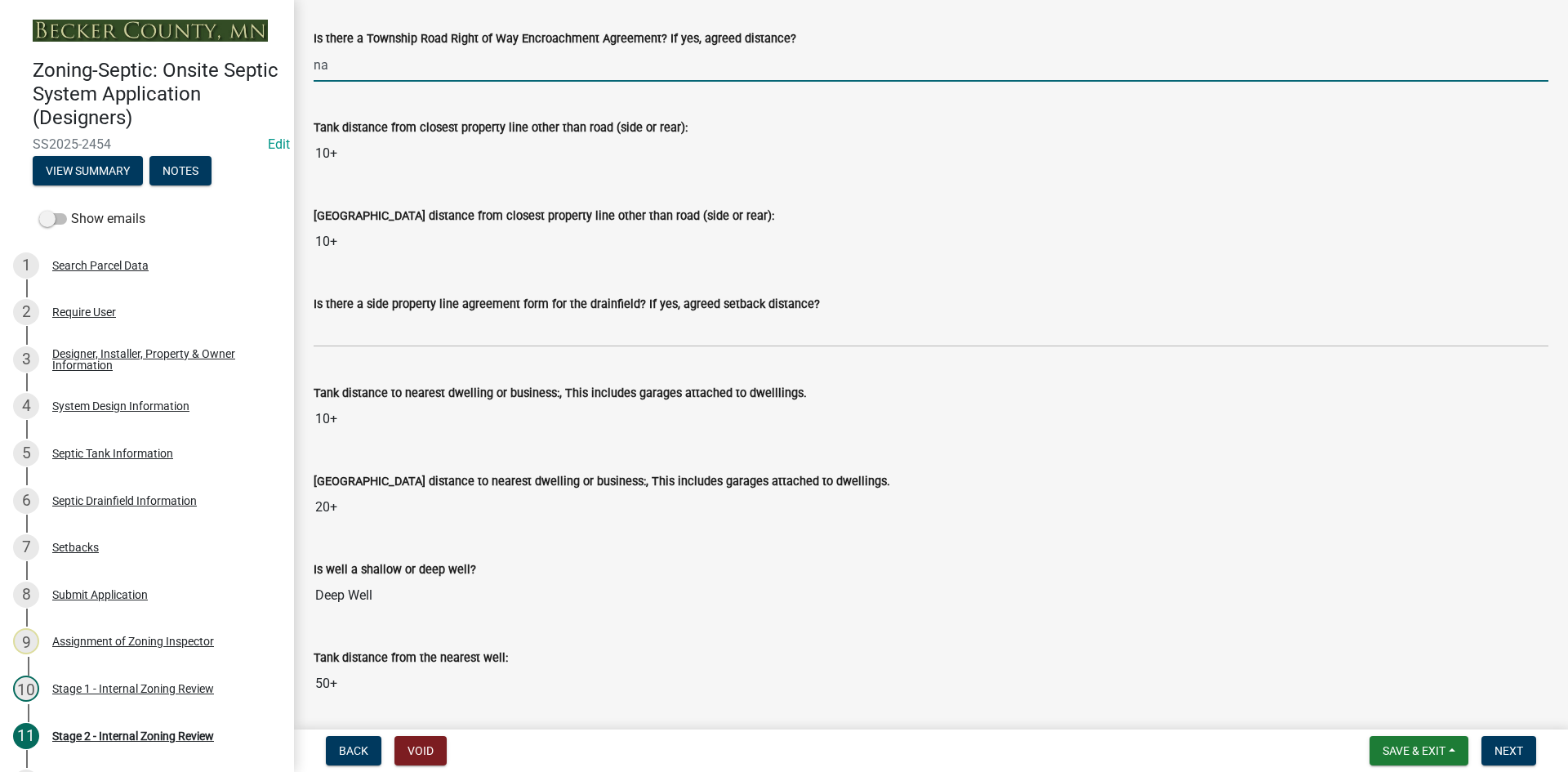
scroll to position [1552, 0]
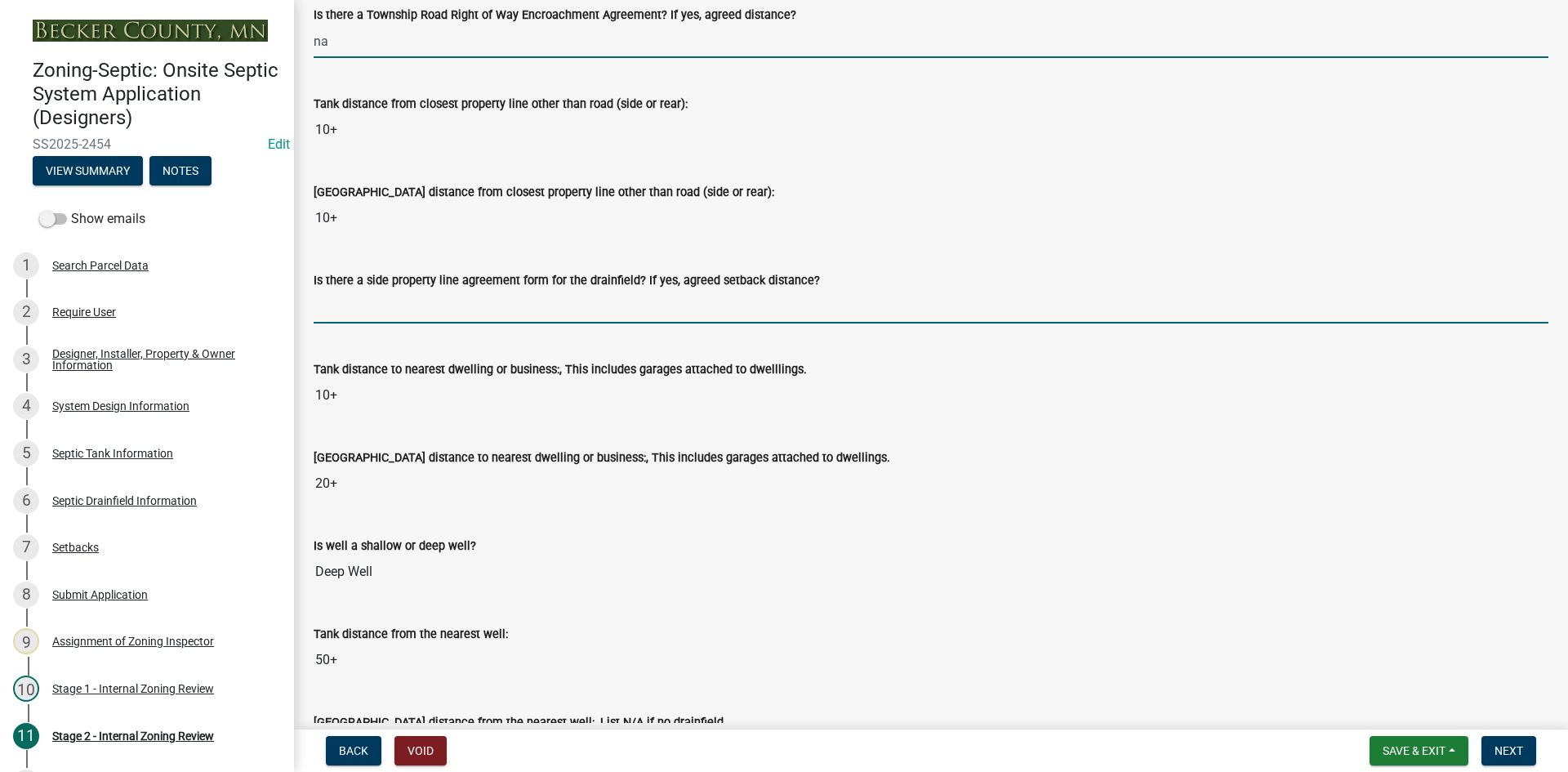
click at [388, 299] on input "Is there a side property line agreement form for the drainfield? If yes, agreed…" at bounding box center [931, 306] width 1235 height 33
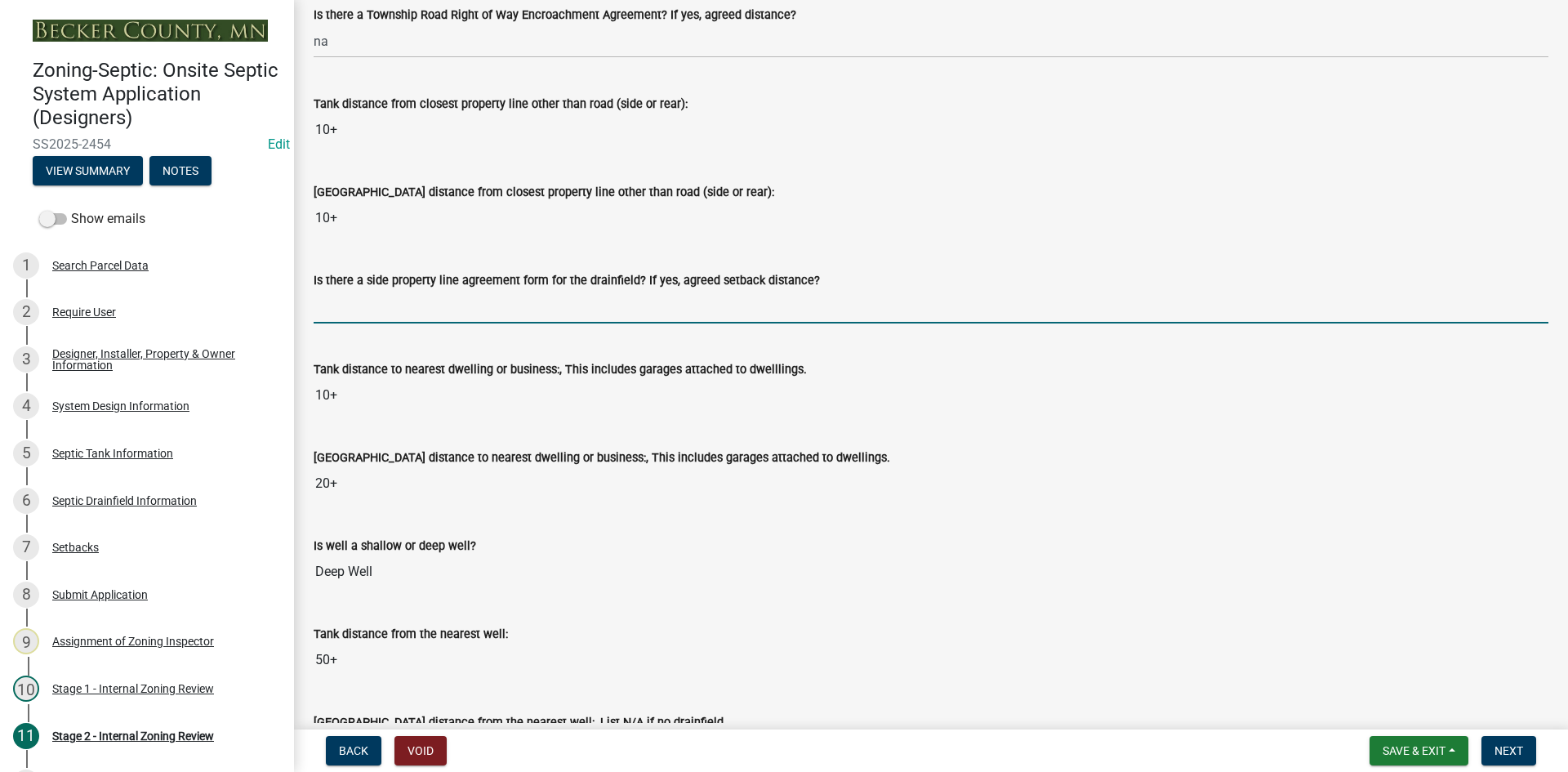
type input "na"
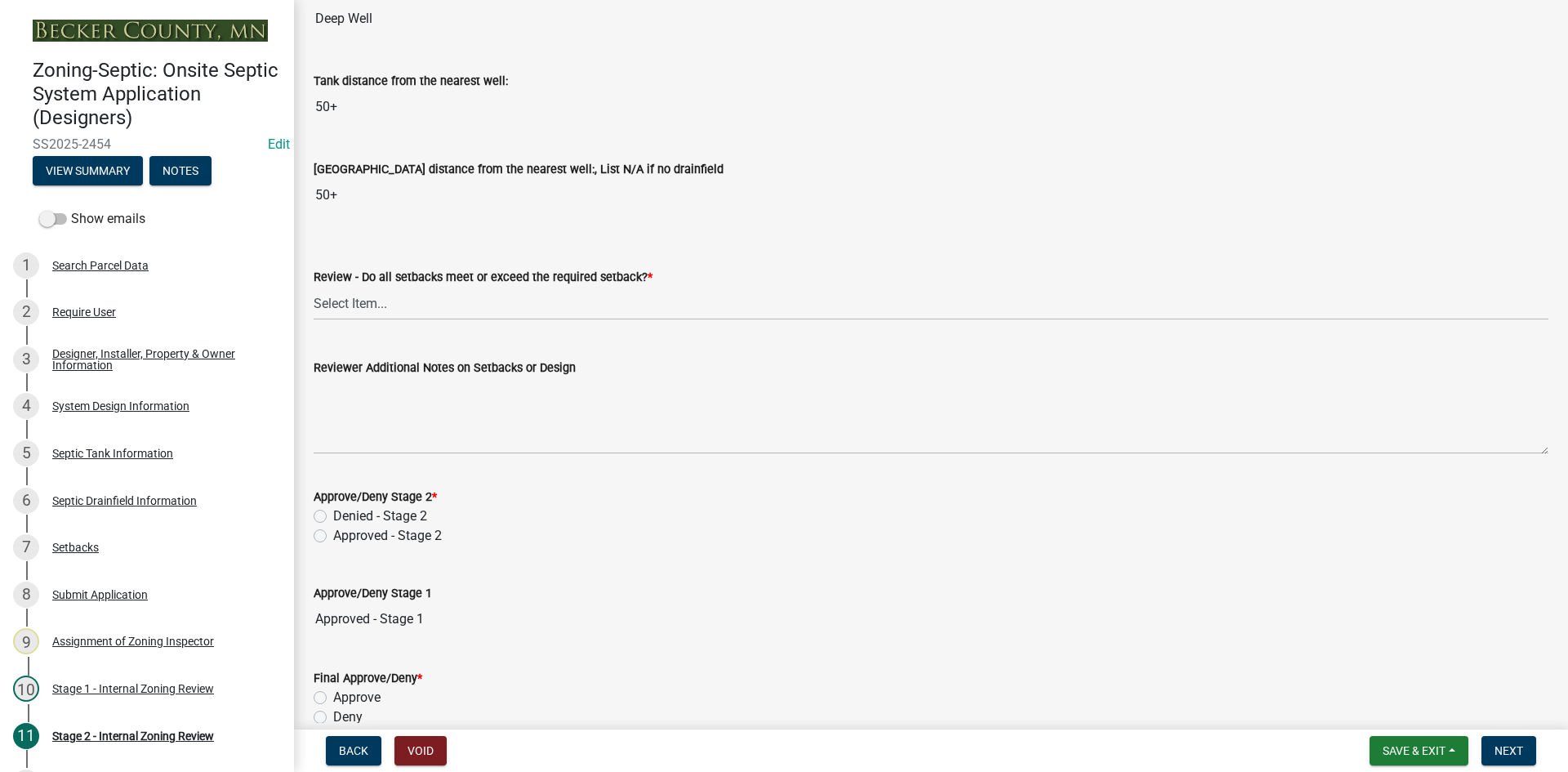
scroll to position [2124, 0]
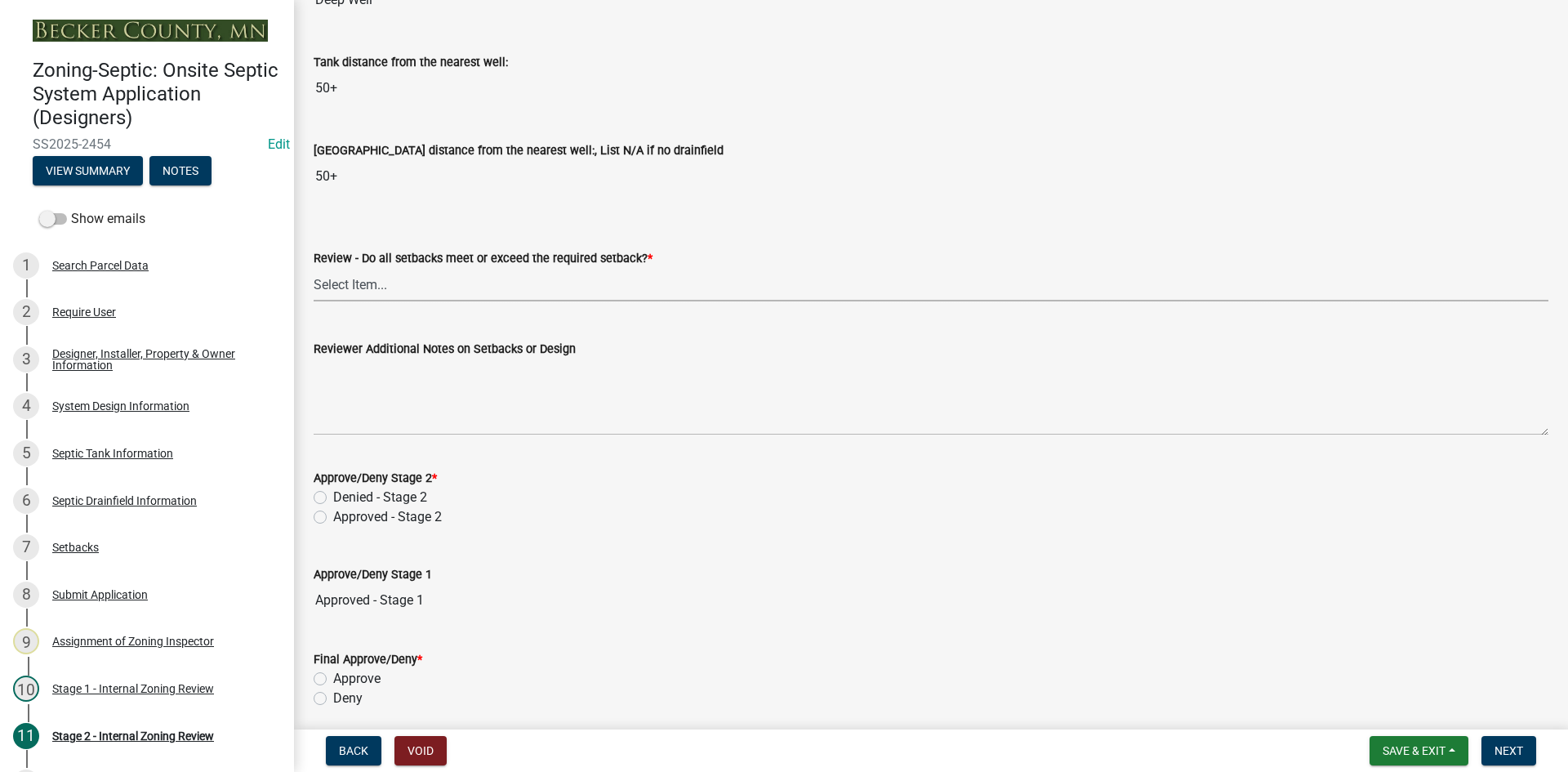
click at [346, 284] on select "Select Item... Yes No N/A" at bounding box center [931, 284] width 1235 height 33
click at [314, 268] on select "Select Item... Yes No N/A" at bounding box center [931, 284] width 1235 height 33
select select "1ad81be4-5d59-46bf-8b7b-d7c0f20ad891"
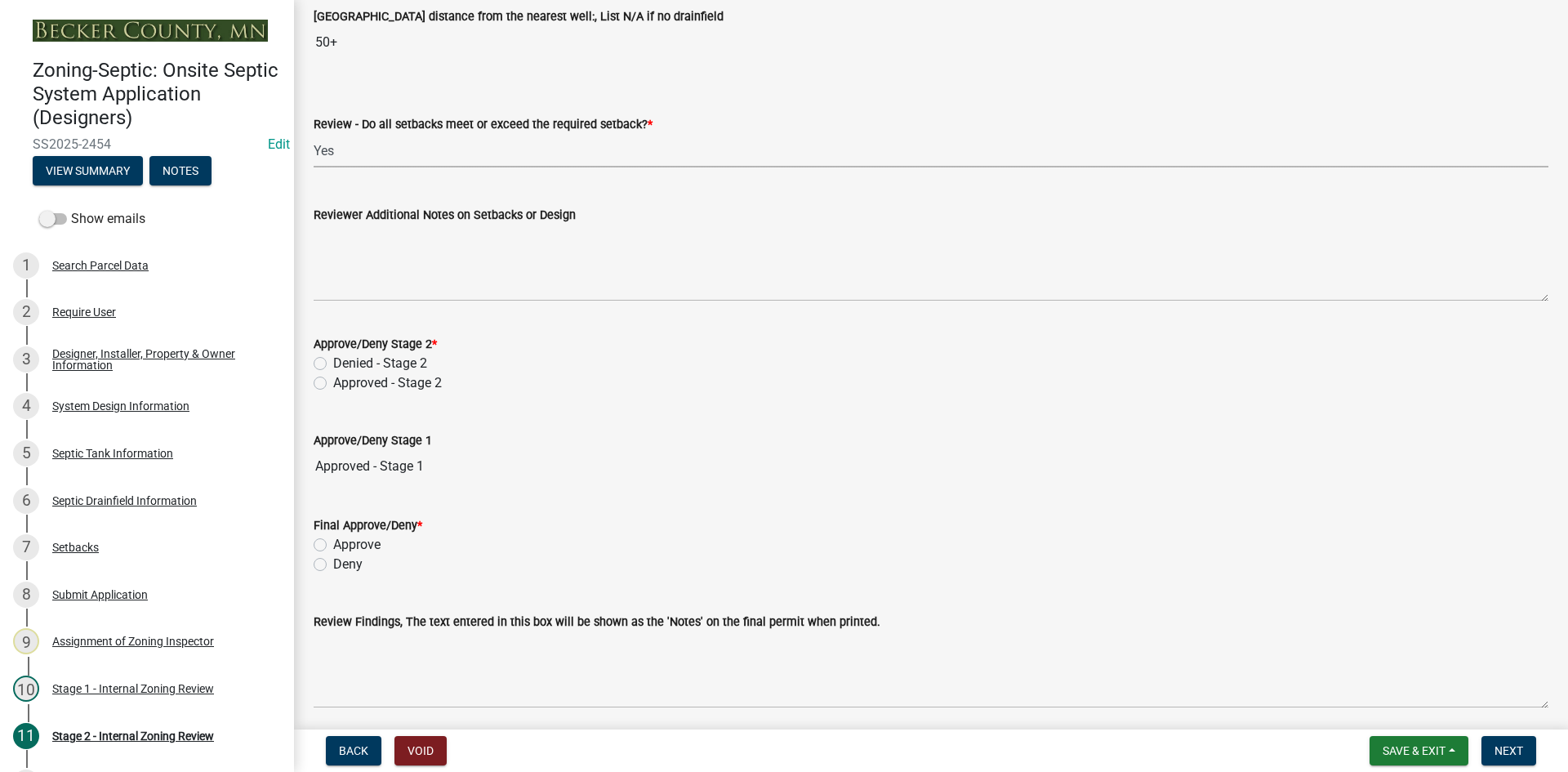
scroll to position [2287, 0]
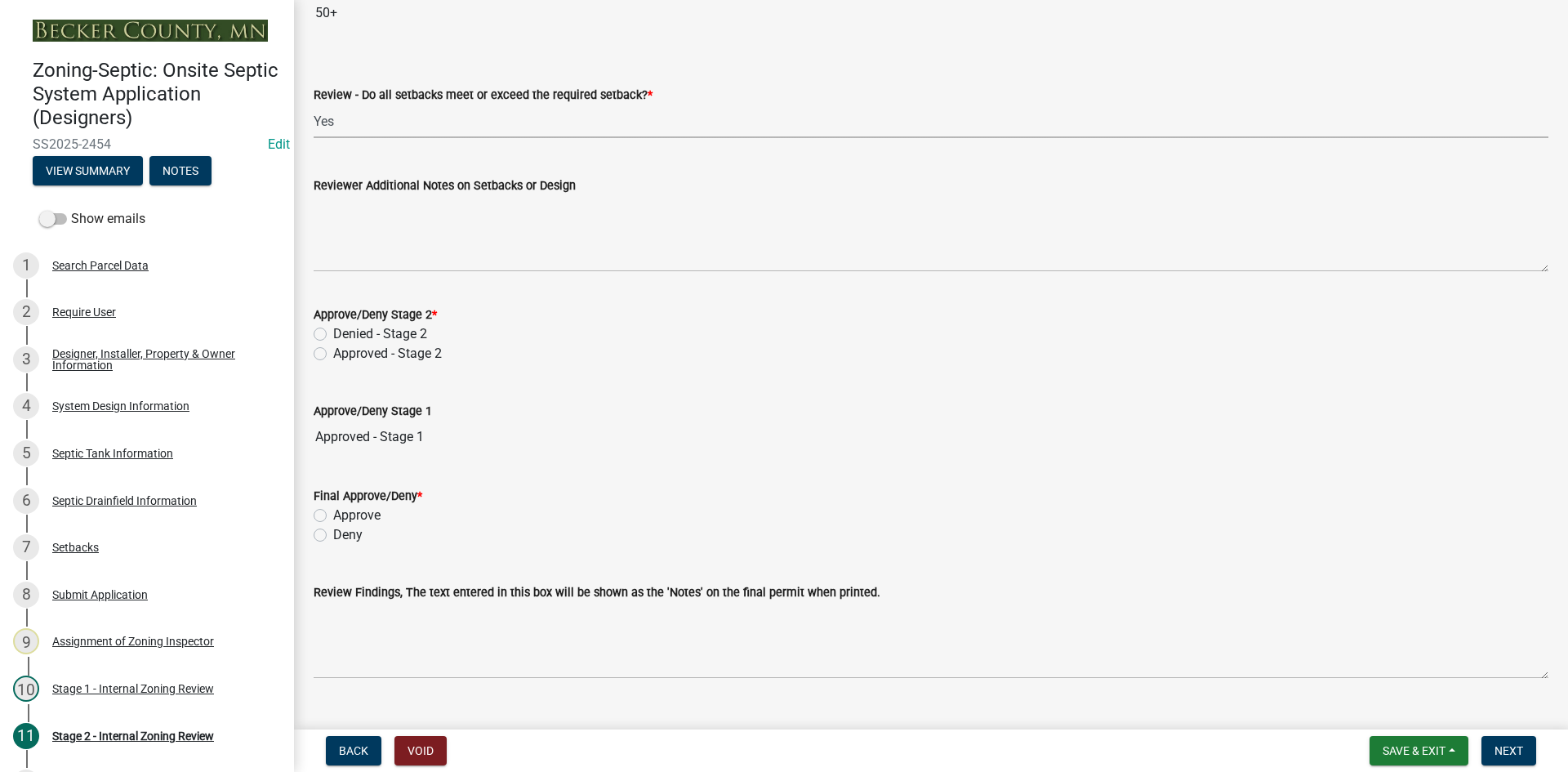
click at [333, 354] on label "Approved - Stage 2" at bounding box center [387, 354] width 109 height 20
click at [333, 354] on input "Approved - Stage 2" at bounding box center [338, 349] width 11 height 11
radio input "true"
click at [610, 390] on div "Approve/Deny Stage 1 Approved - Stage 1" at bounding box center [931, 416] width 1235 height 75
click at [333, 518] on label "Approve" at bounding box center [356, 515] width 47 height 20
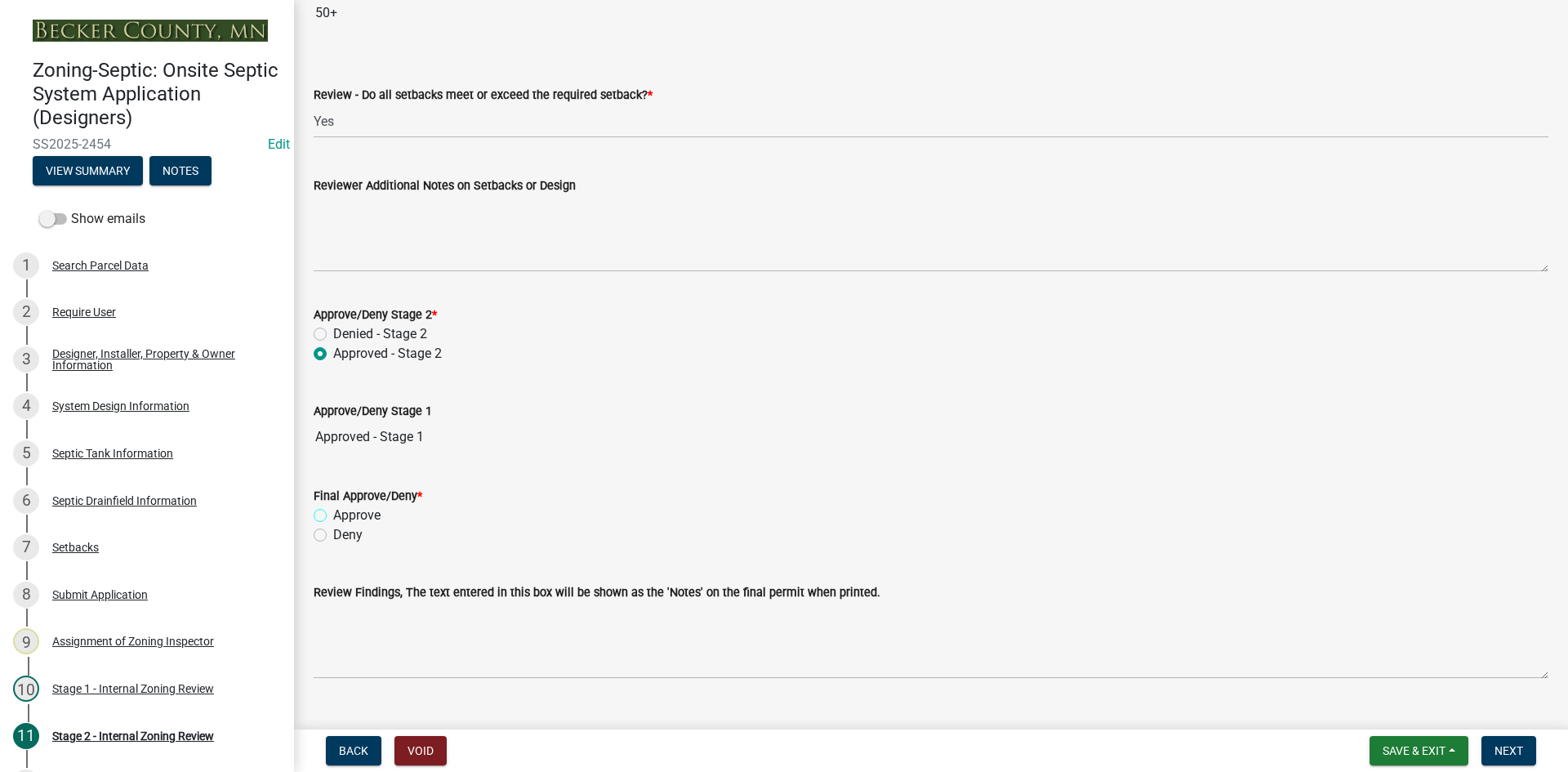
click at [333, 516] on input "Approve" at bounding box center [338, 510] width 11 height 11
radio input "true"
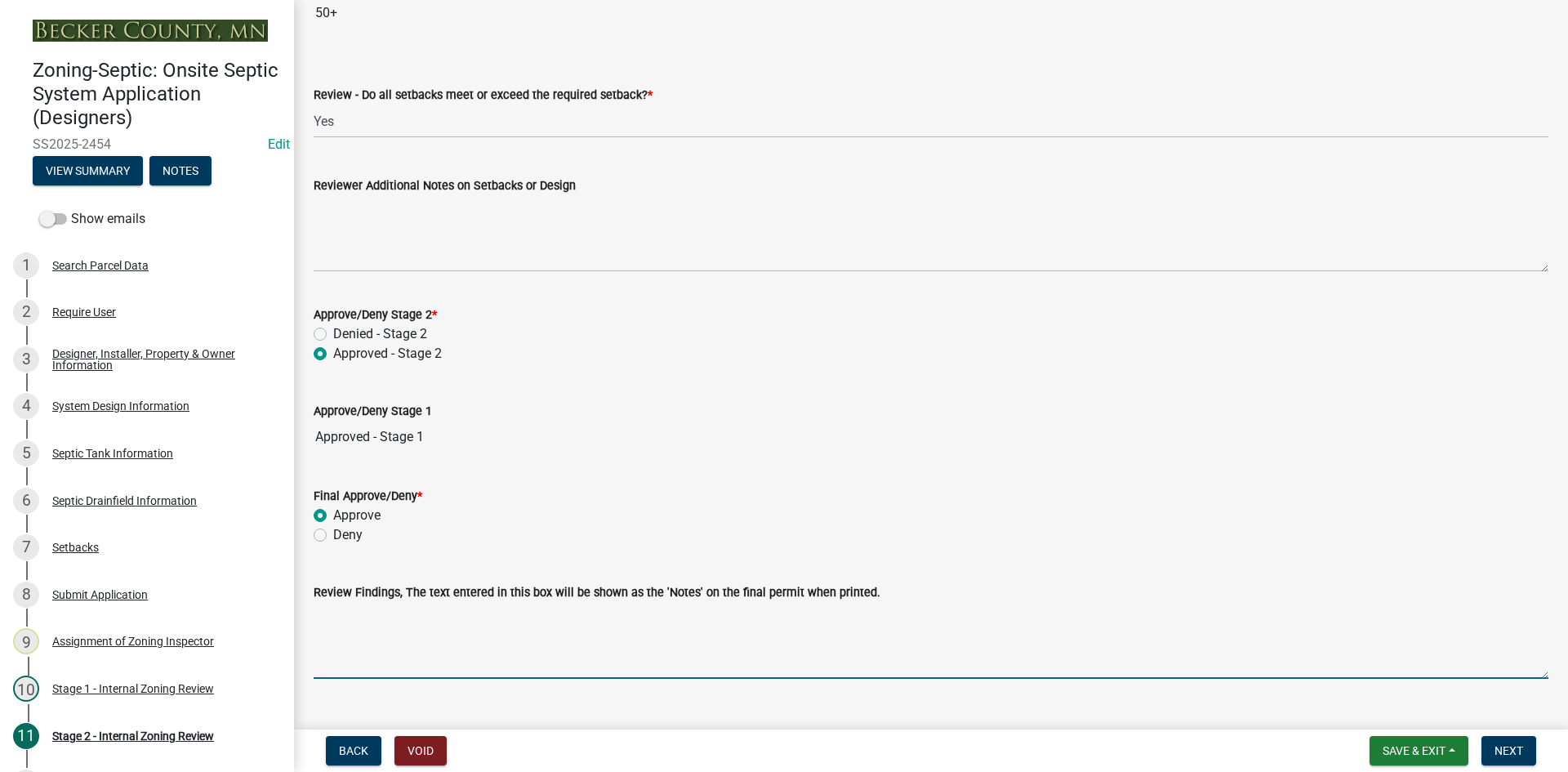
click at [363, 625] on textarea "Review Findings, The text entered in this box will be shown as the 'Notes' on t…" at bounding box center [931, 640] width 1235 height 77
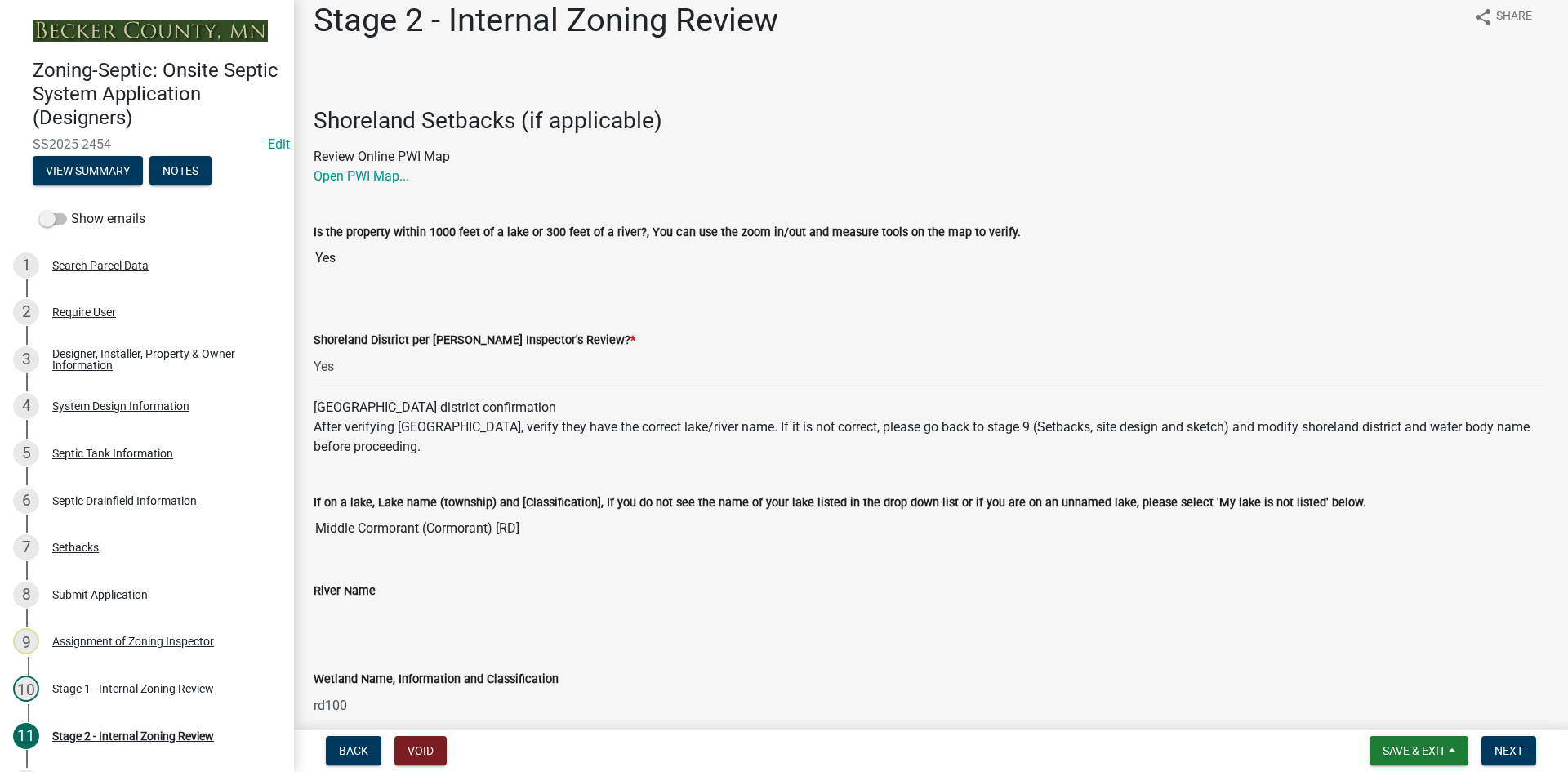
scroll to position [0, 0]
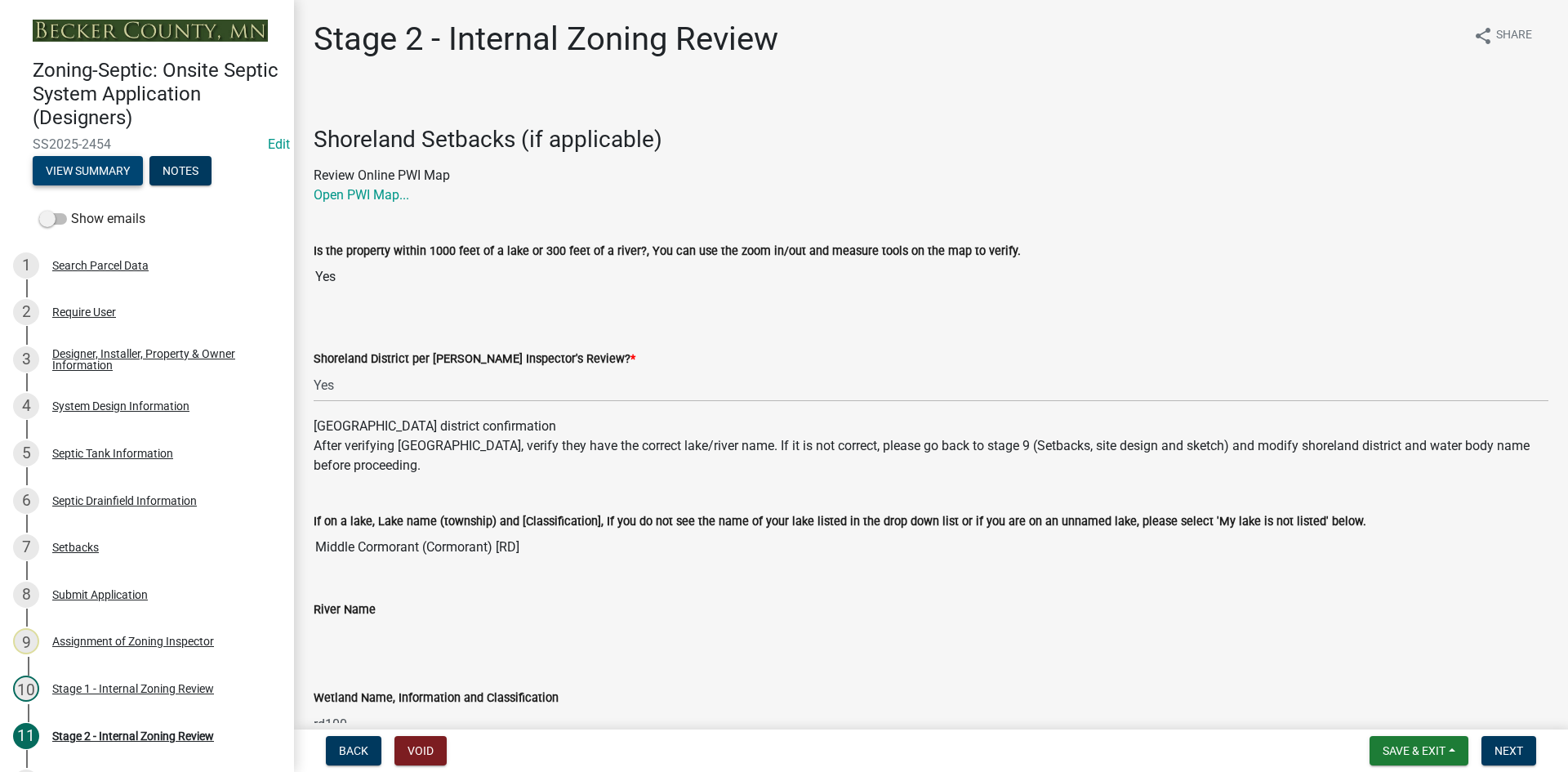
click at [113, 174] on button "View Summary" at bounding box center [87, 170] width 110 height 29
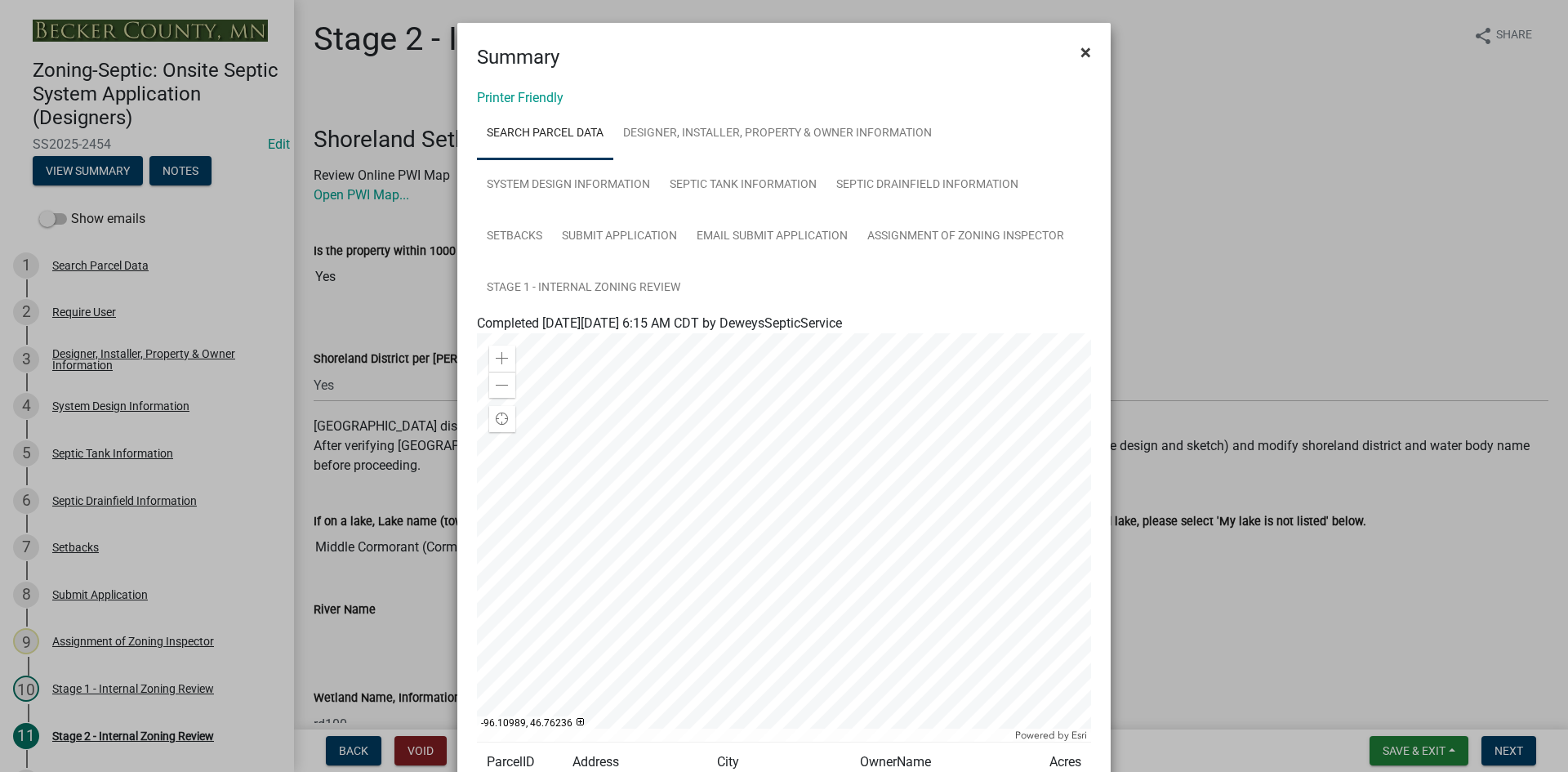
click at [1083, 52] on span "×" at bounding box center [1086, 52] width 11 height 23
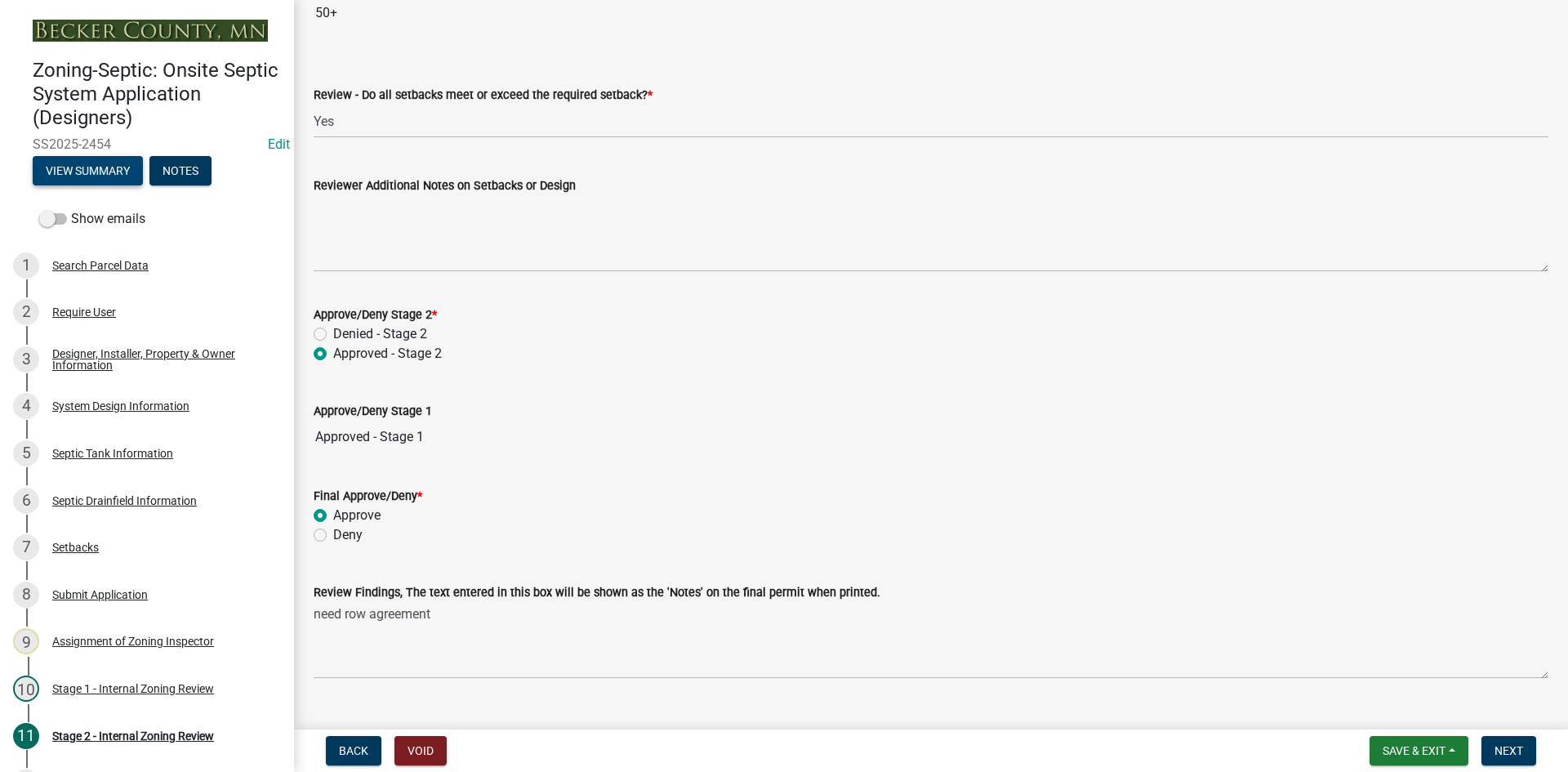
scroll to position [2320, 0]
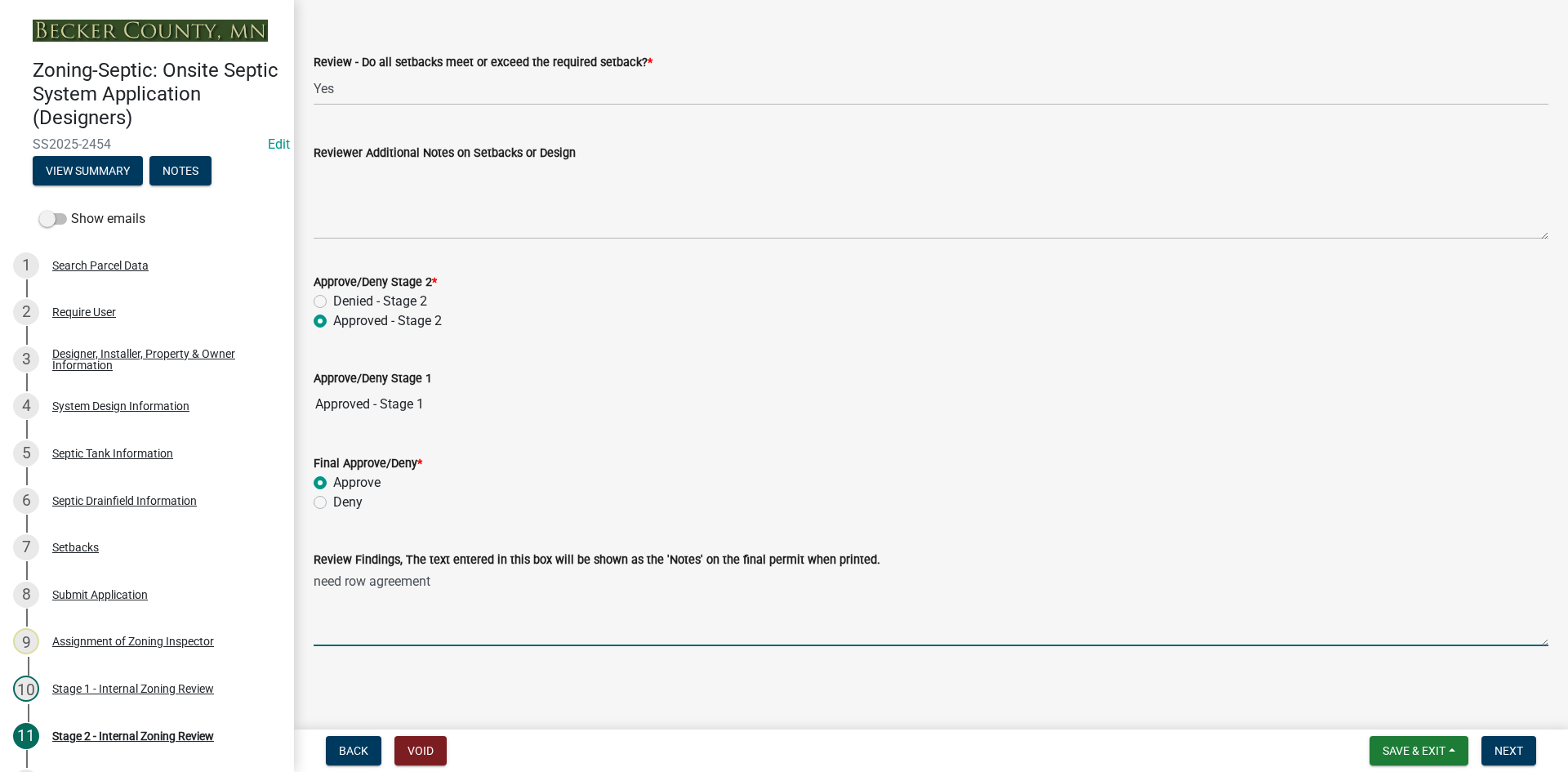
click at [434, 585] on textarea "need row agreement" at bounding box center [931, 607] width 1235 height 77
drag, startPoint x: 468, startPoint y: 587, endPoint x: 476, endPoint y: 583, distance: 8.9
click at [470, 586] on textarea "need row agreement/ and easement papers" at bounding box center [931, 607] width 1235 height 77
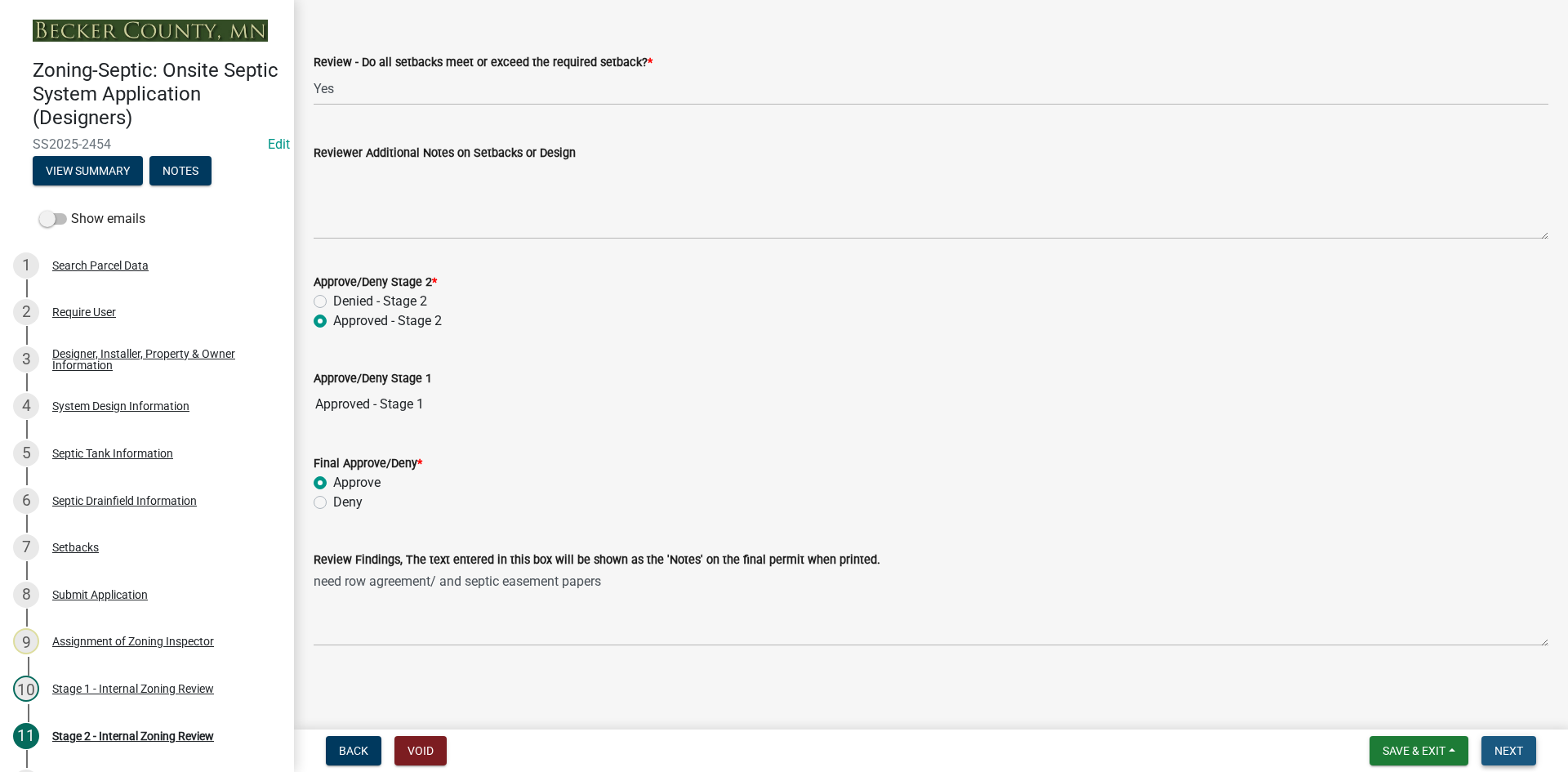
drag, startPoint x: 1517, startPoint y: 750, endPoint x: 879, endPoint y: 461, distance: 700.4
click at [1127, 408] on wm-app "Zoning-Septic: Onsite Septic System Application (Designers) SS2025-2454 Edit Vi…" at bounding box center [784, 386] width 1568 height 772
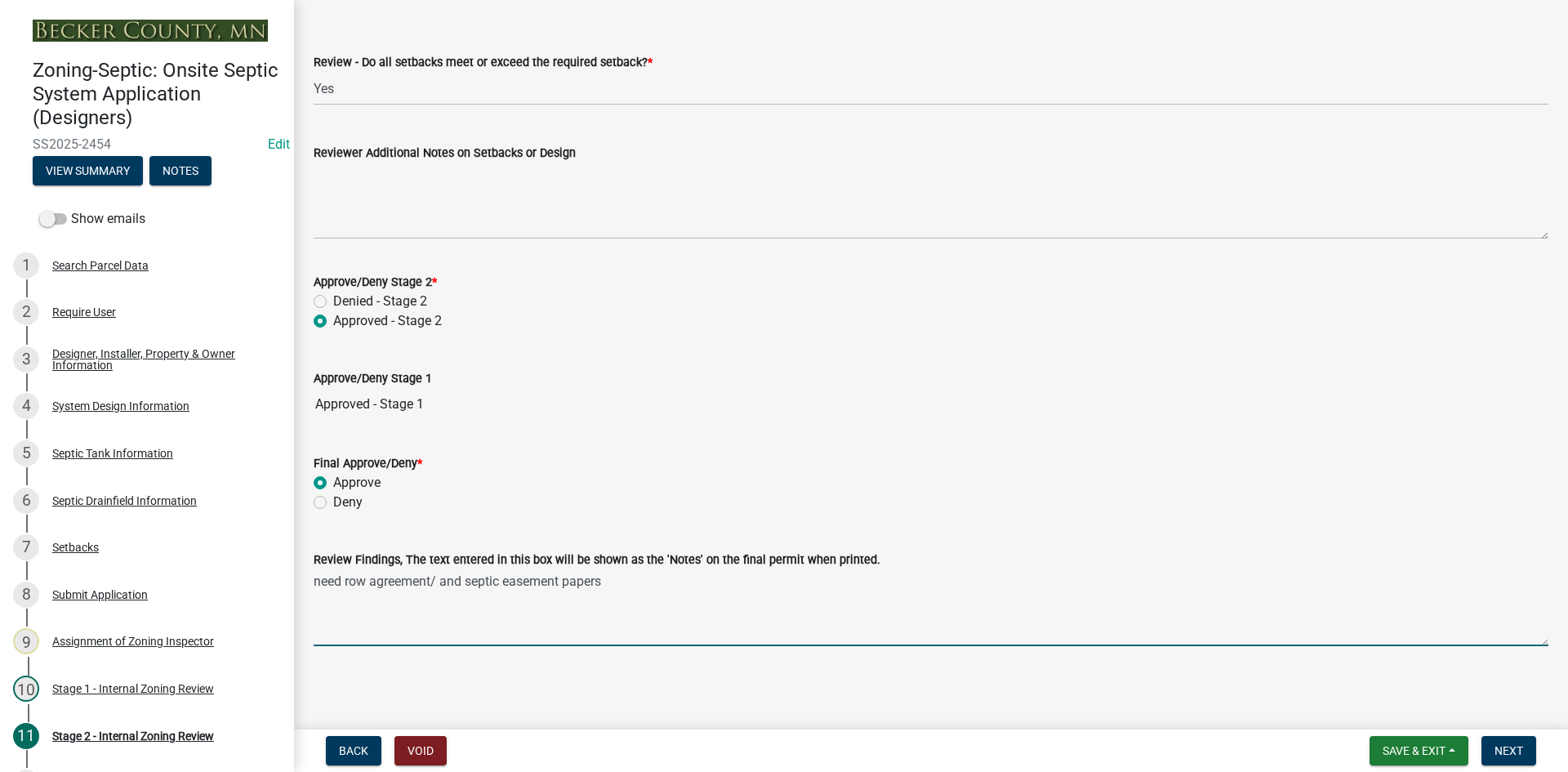
drag, startPoint x: 567, startPoint y: 582, endPoint x: 663, endPoint y: 586, distance: 96.1
click at [663, 586] on textarea "need row agreement/ and septic easement papers" at bounding box center [931, 607] width 1235 height 77
type textarea "need row agreement/ and septic easement"
click at [1504, 744] on span "Next" at bounding box center [1509, 750] width 29 height 13
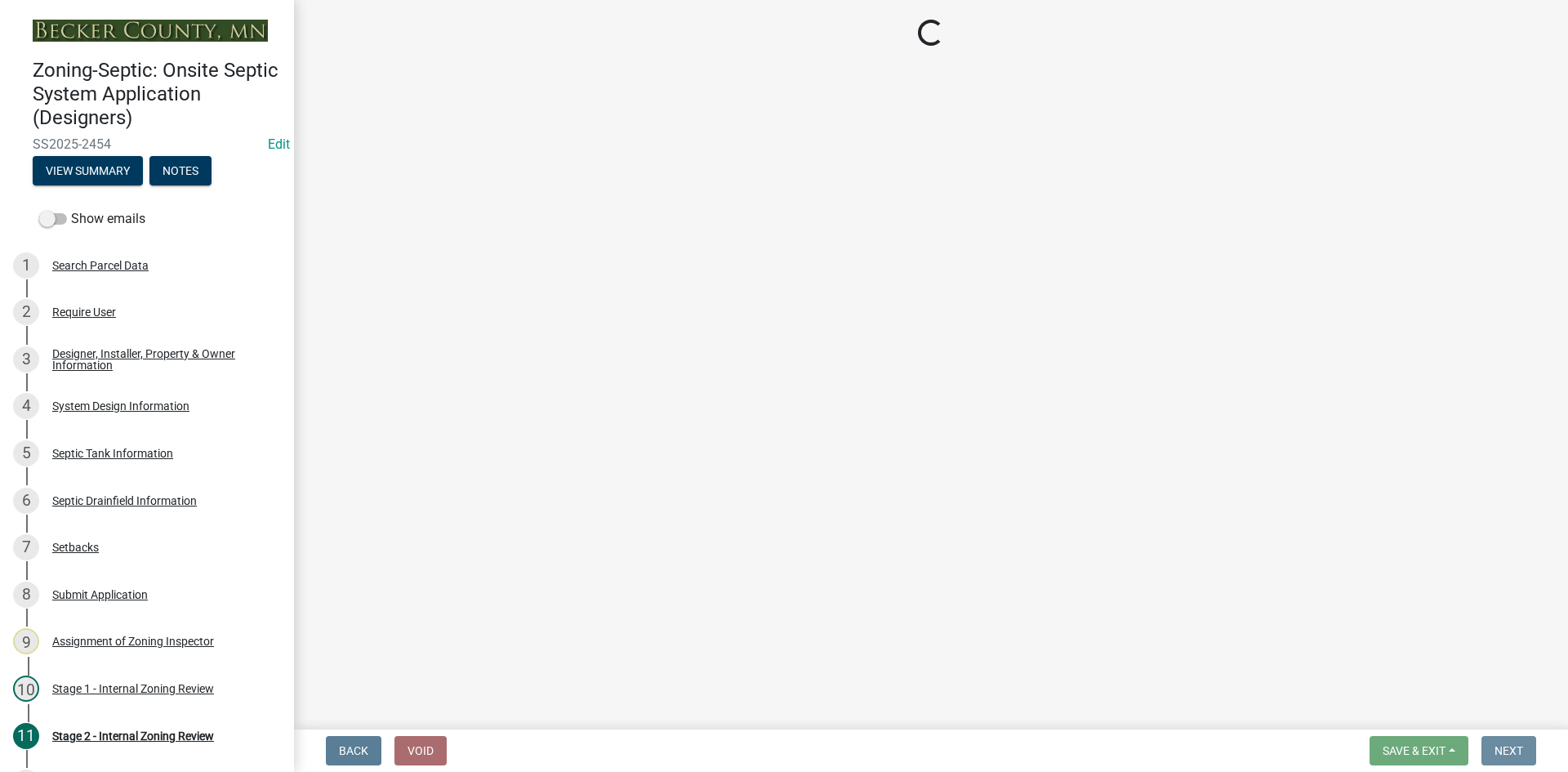
scroll to position [0, 0]
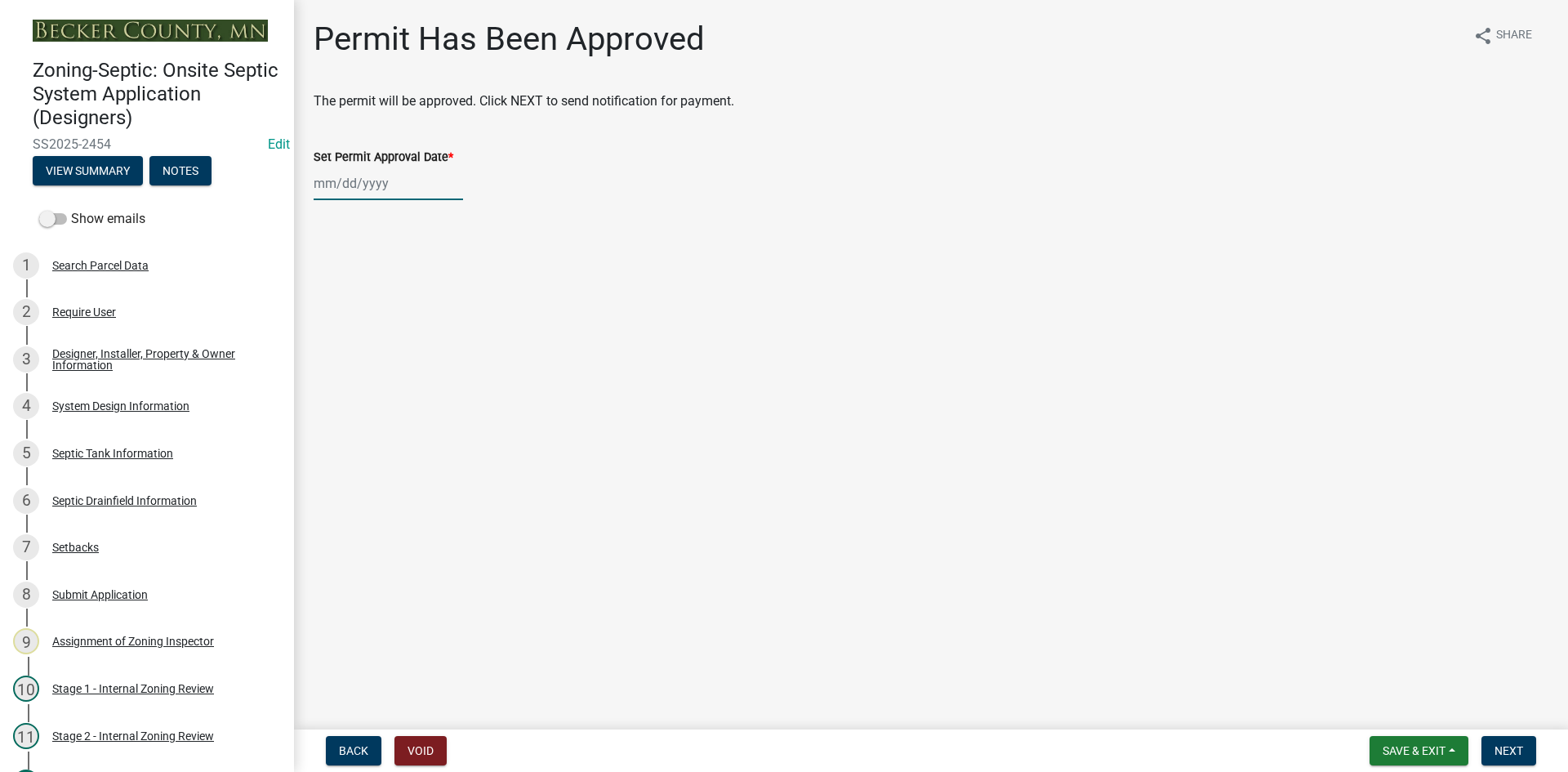
click at [355, 187] on div at bounding box center [388, 183] width 149 height 33
select select "8"
select select "2025"
click at [410, 317] on div "14" at bounding box center [408, 323] width 27 height 27
type input "[DATE]"
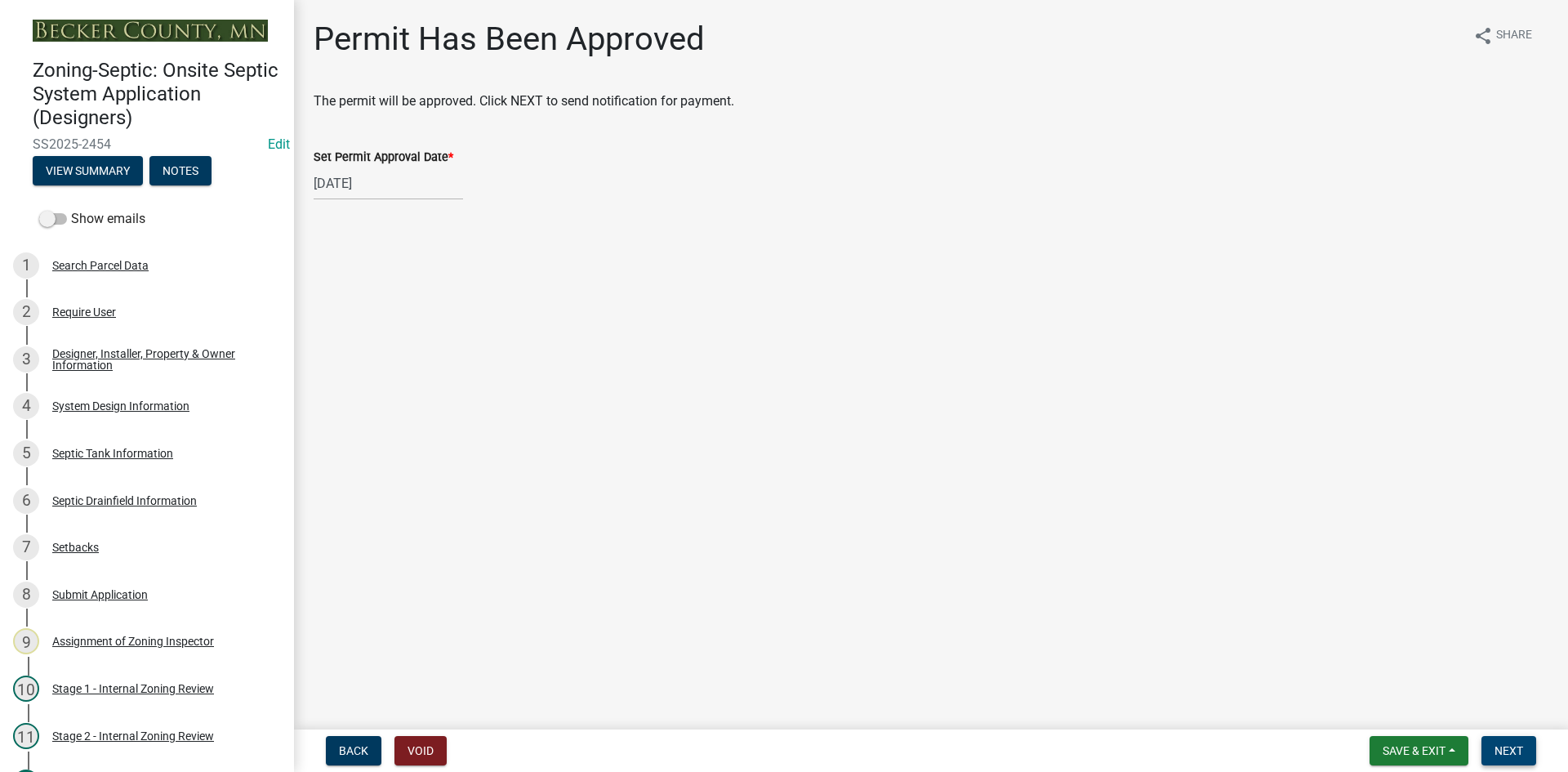
click at [1501, 755] on span "Next" at bounding box center [1509, 750] width 29 height 13
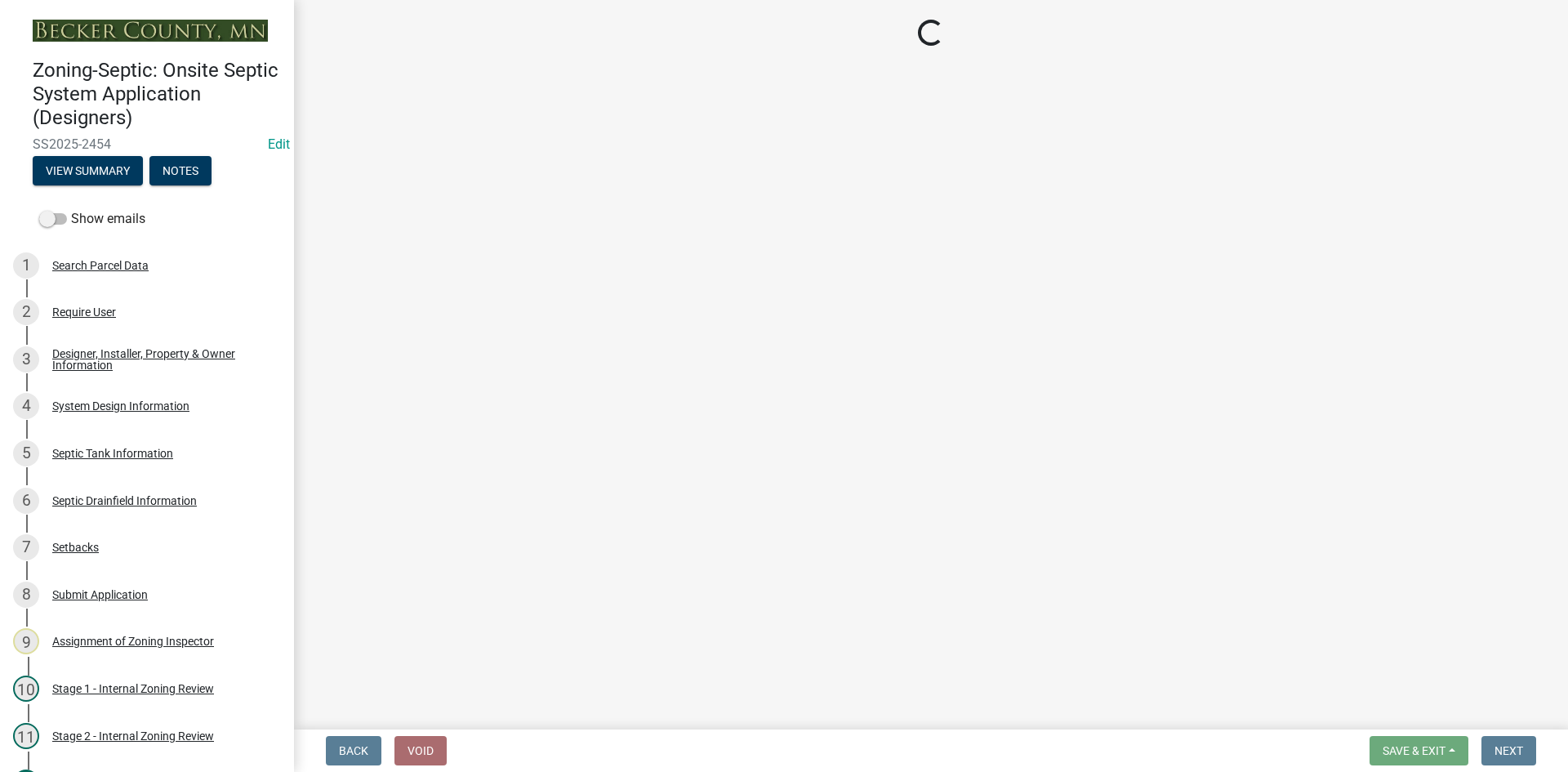
select select "3: 3"
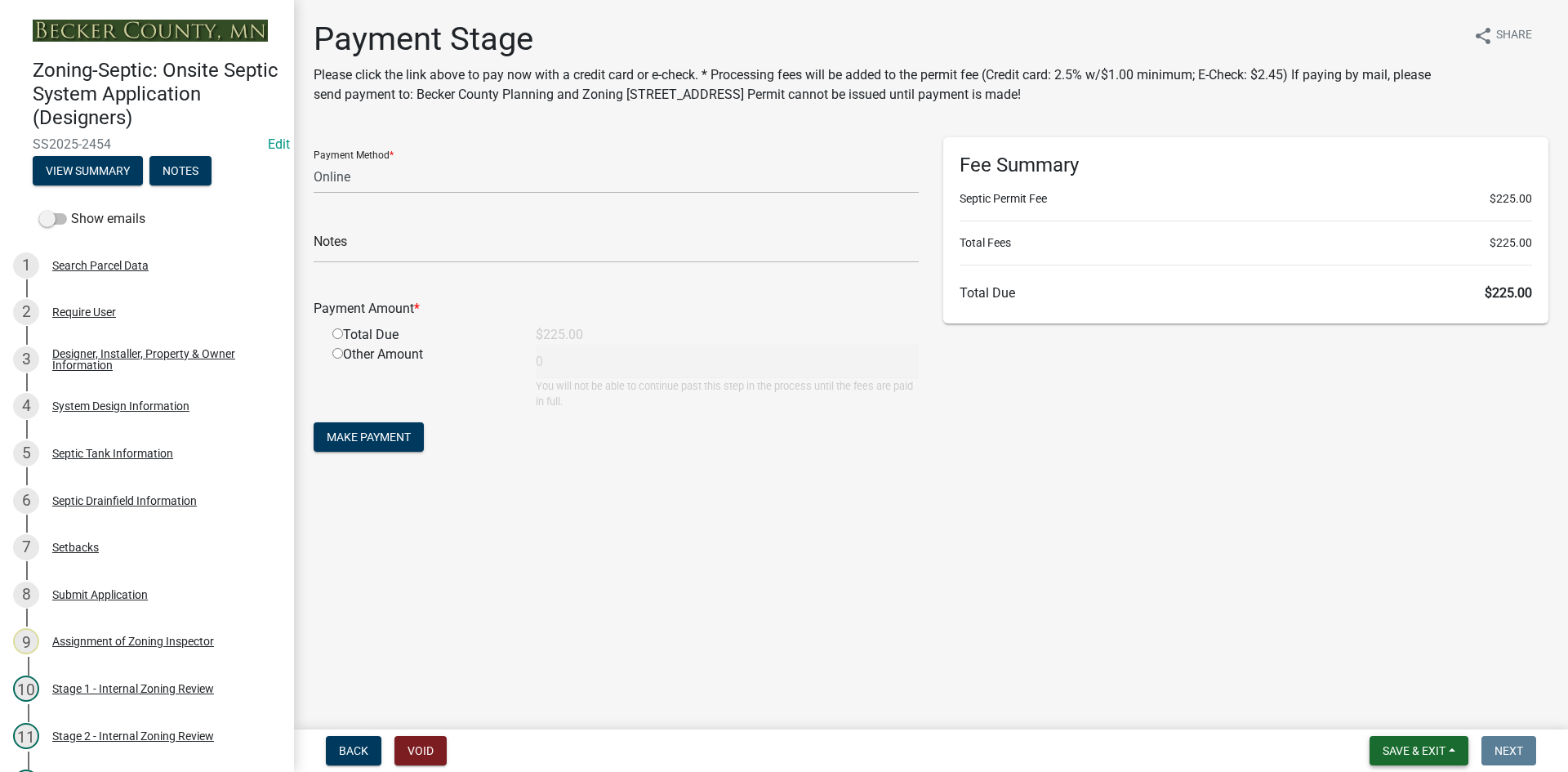
click at [1402, 744] on span "Save & Exit" at bounding box center [1414, 750] width 63 height 13
click at [1403, 721] on button "Save & Exit" at bounding box center [1403, 707] width 131 height 39
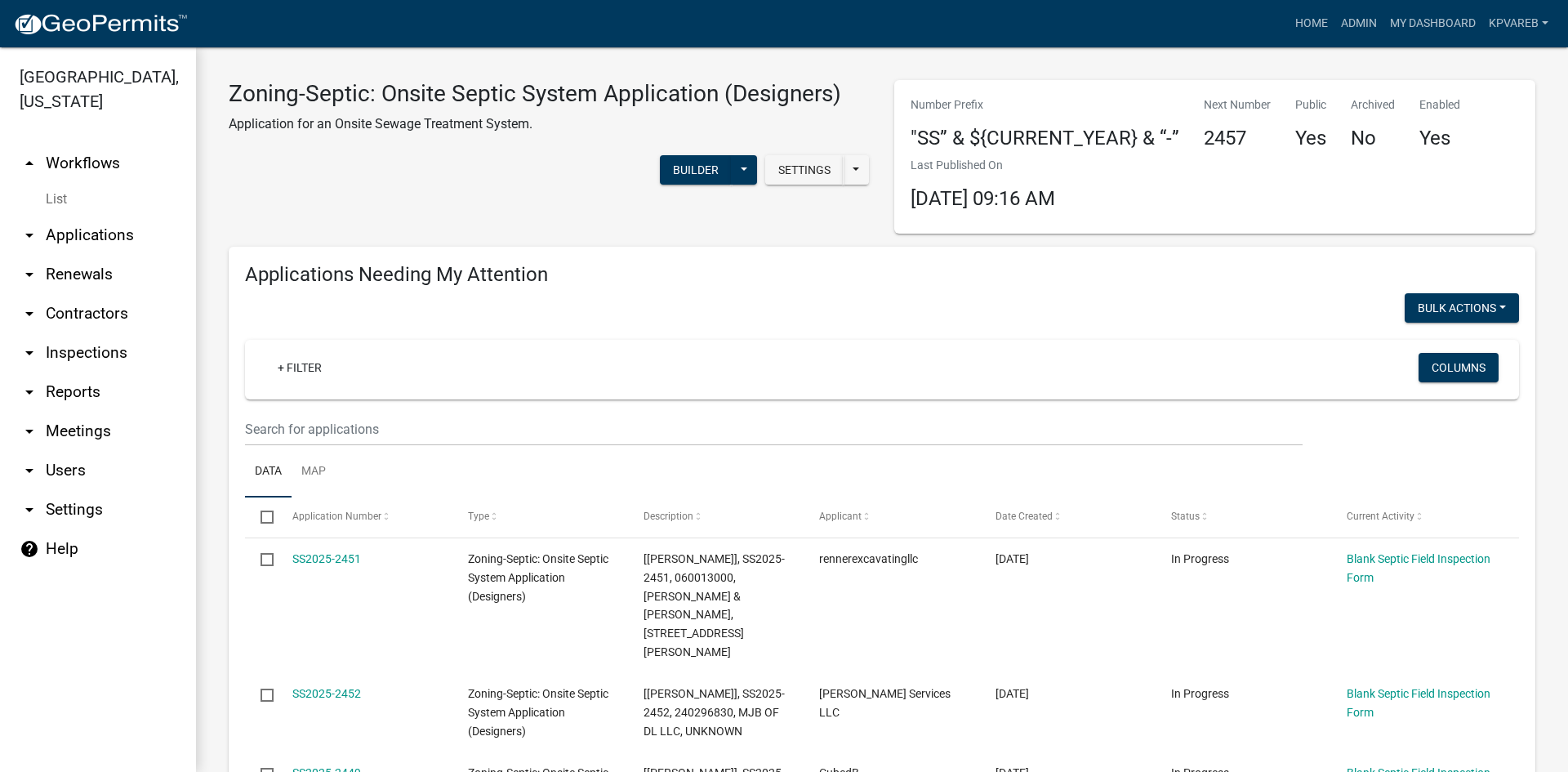
click at [482, 161] on div "Settings Start Application URL Start Application URL With Parcel ID Builder Pub…" at bounding box center [549, 171] width 666 height 50
click at [457, 180] on div "Settings Start Application URL Start Application URL With Parcel ID Builder Pub…" at bounding box center [549, 171] width 666 height 50
